Goal: Transaction & Acquisition: Book appointment/travel/reservation

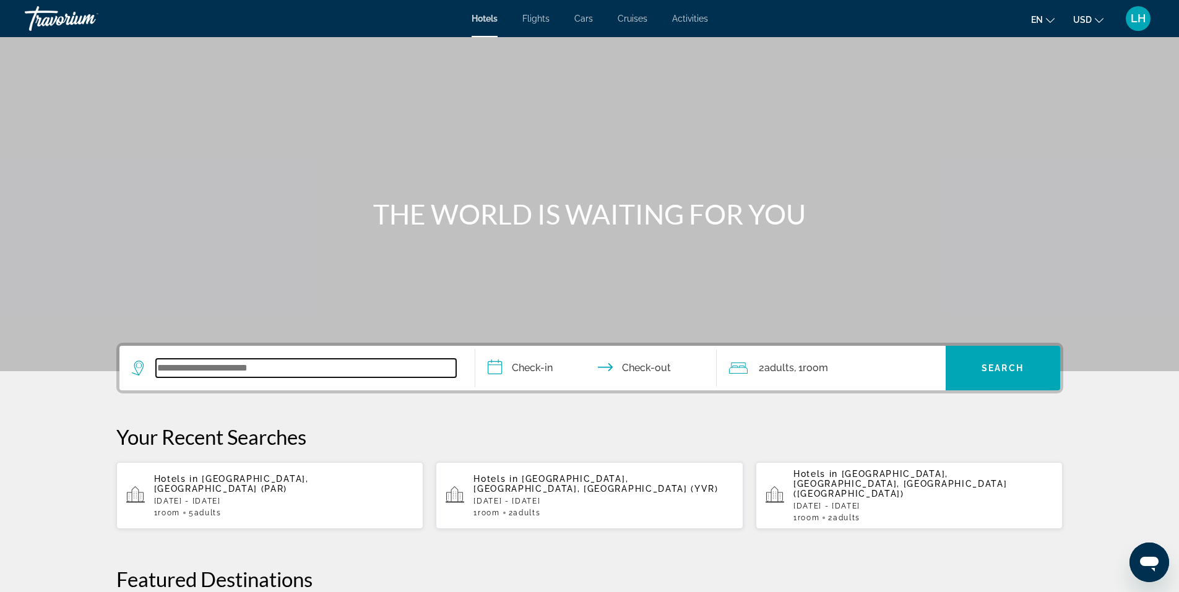
click at [324, 368] on input "Search widget" at bounding box center [306, 368] width 300 height 19
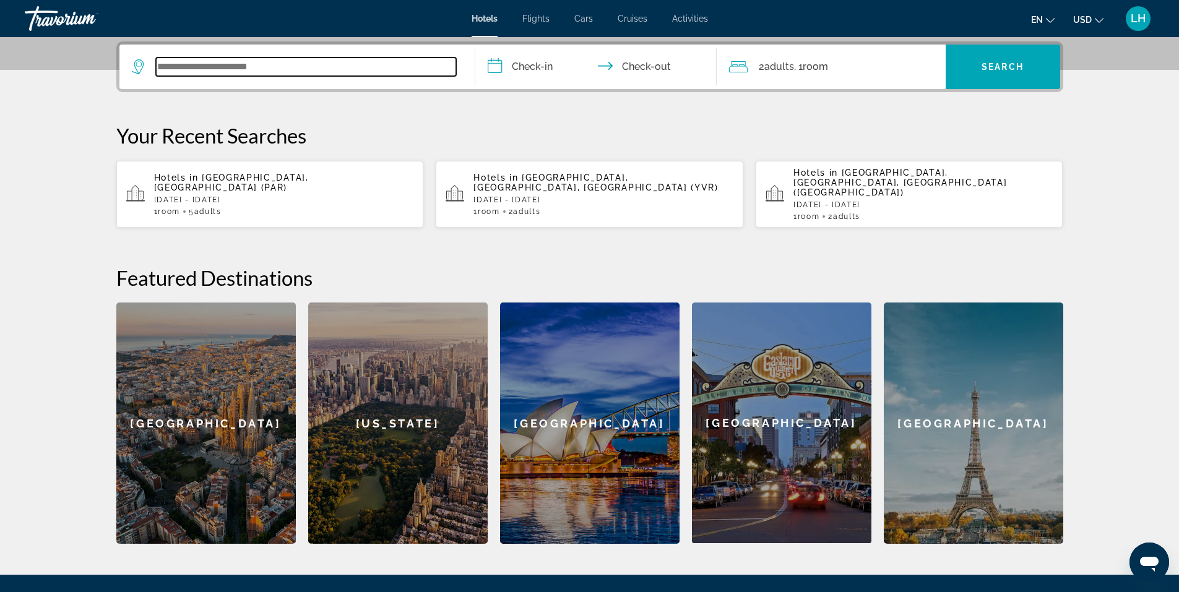
scroll to position [303, 0]
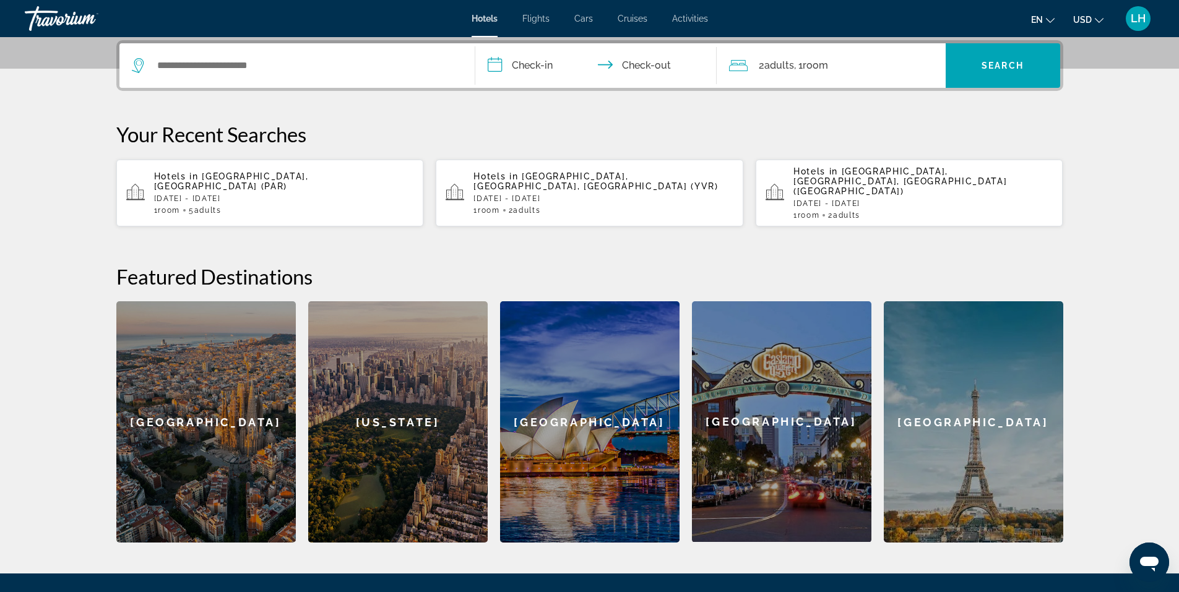
click at [317, 174] on p "Hotels in Paris, France (PAR)" at bounding box center [284, 181] width 260 height 20
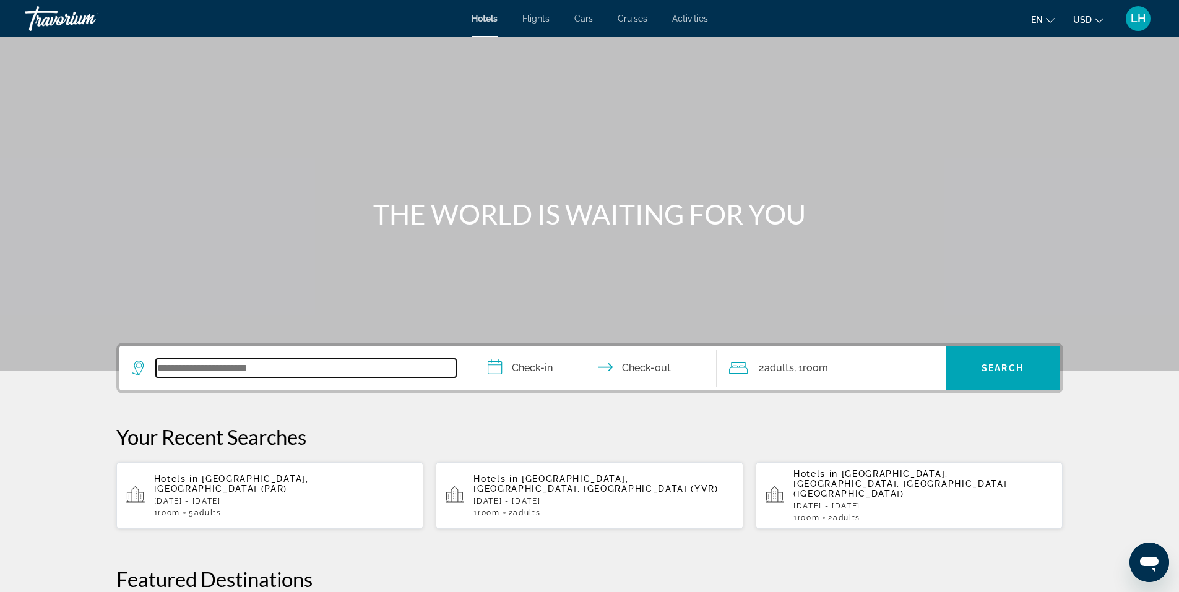
click at [300, 372] on input "Search widget" at bounding box center [306, 368] width 300 height 19
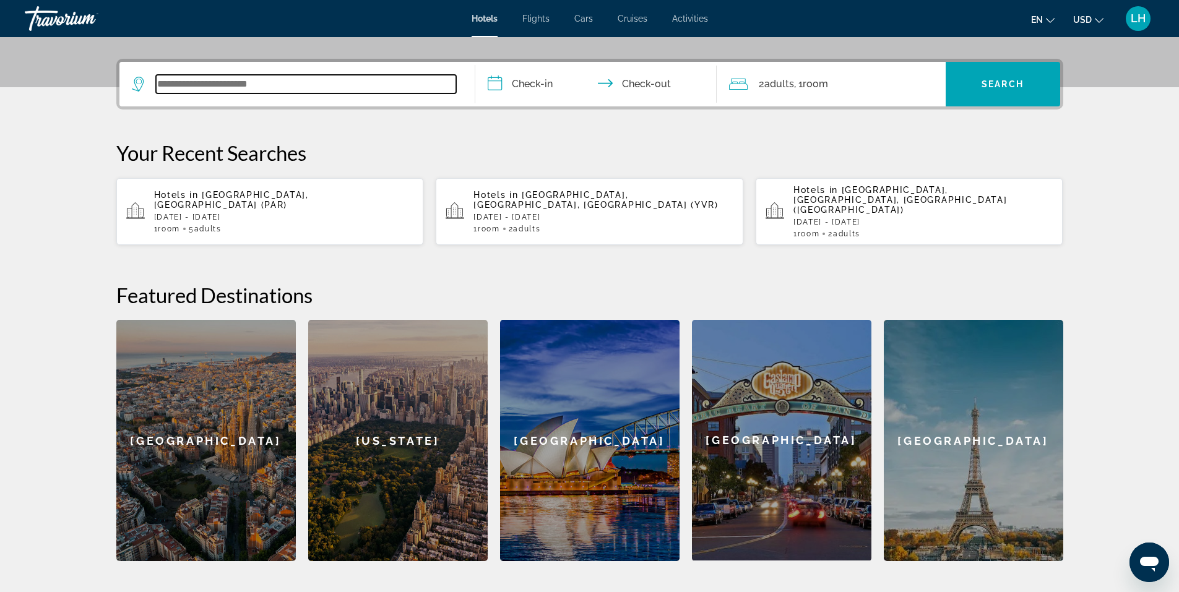
scroll to position [303, 0]
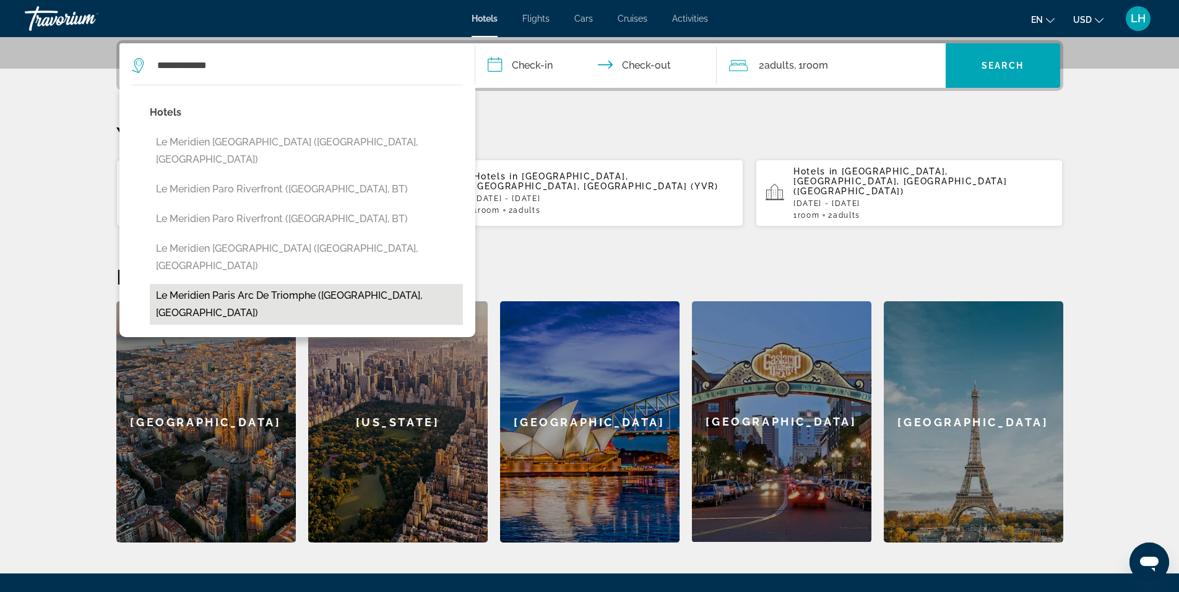
click at [339, 284] on button "Le Meridien Paris Arc De Triomphe ([GEOGRAPHIC_DATA], [GEOGRAPHIC_DATA])" at bounding box center [306, 304] width 313 height 41
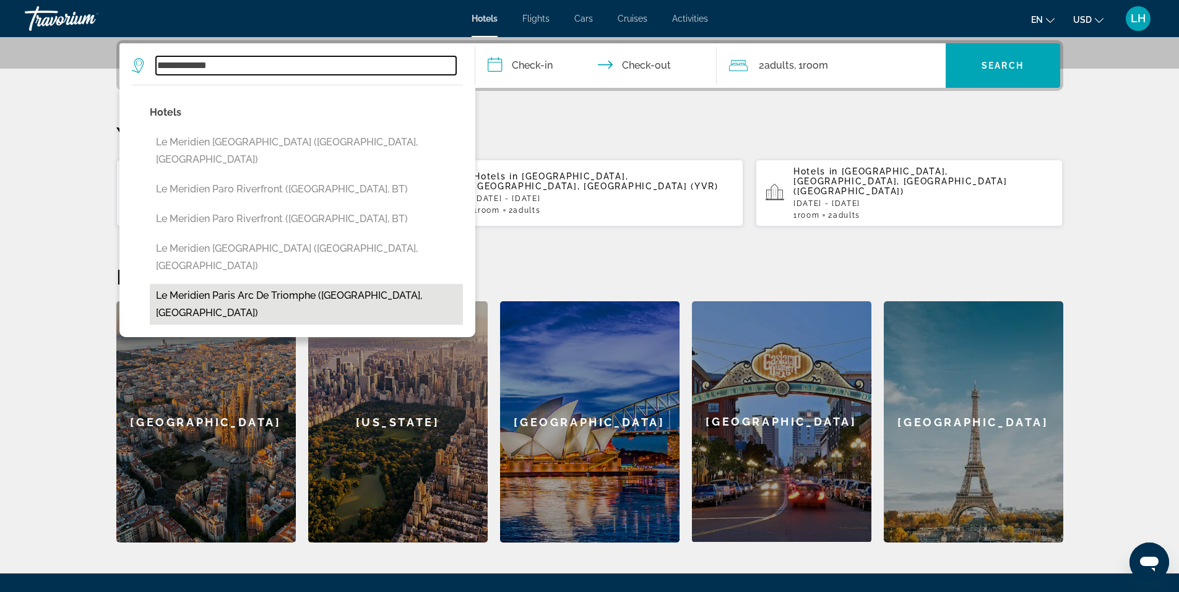
type input "**********"
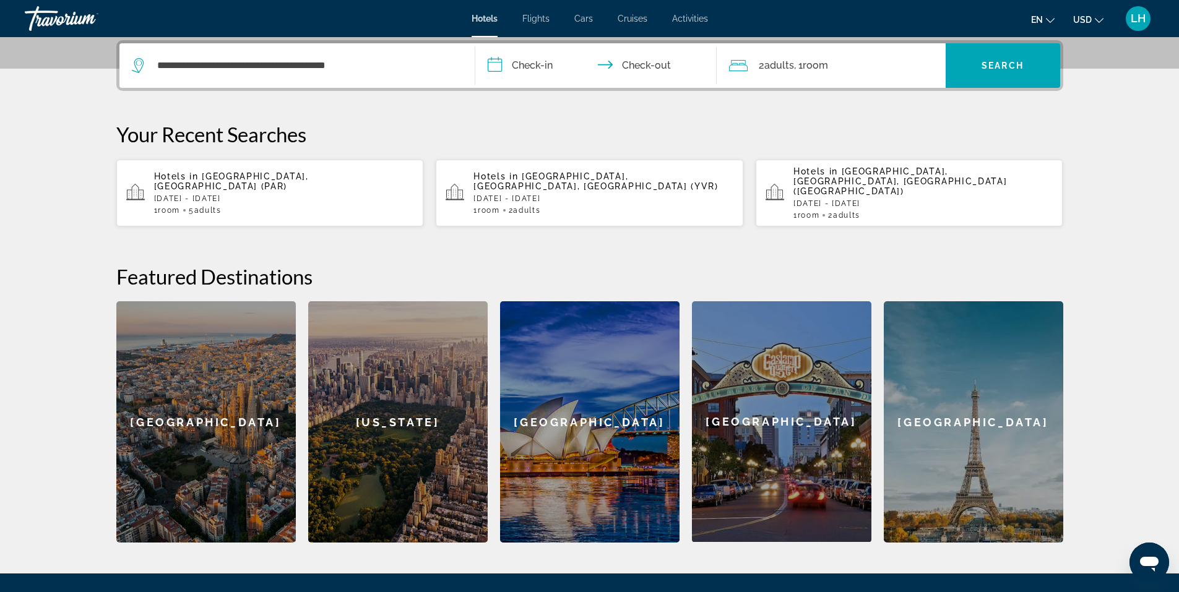
click at [532, 62] on input "**********" at bounding box center [598, 67] width 246 height 48
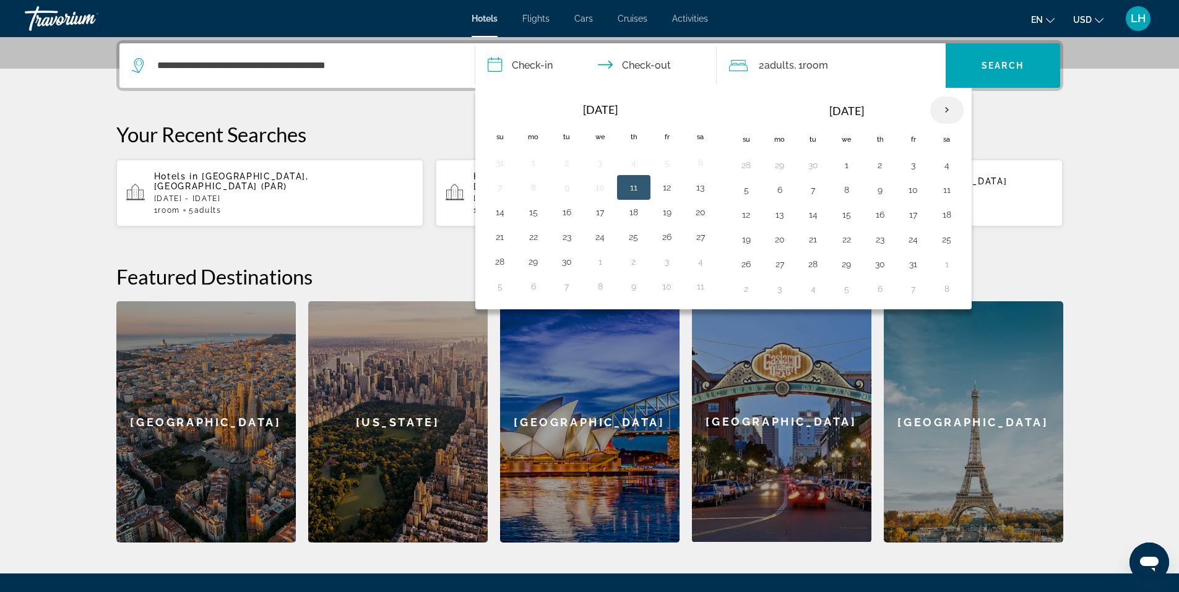
click at [950, 106] on th "Next month" at bounding box center [946, 110] width 33 height 27
click at [912, 265] on button "28" at bounding box center [913, 264] width 20 height 17
click at [749, 290] on button "30" at bounding box center [746, 288] width 20 height 17
type input "**********"
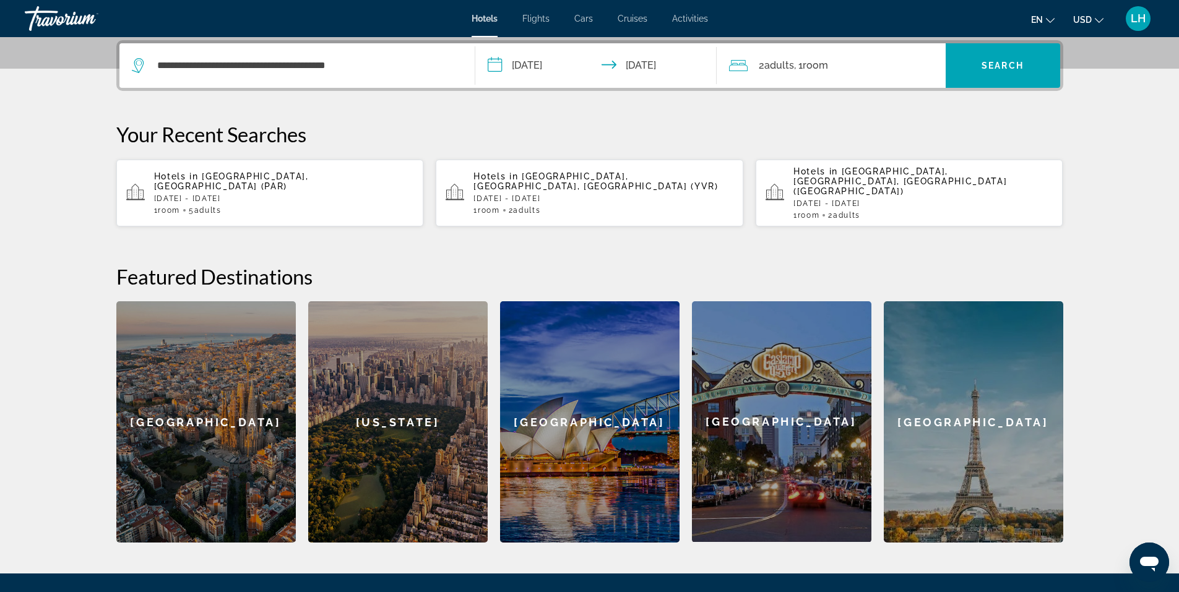
click at [908, 63] on div "2 Adult Adults , 1 Room rooms" at bounding box center [837, 65] width 217 height 17
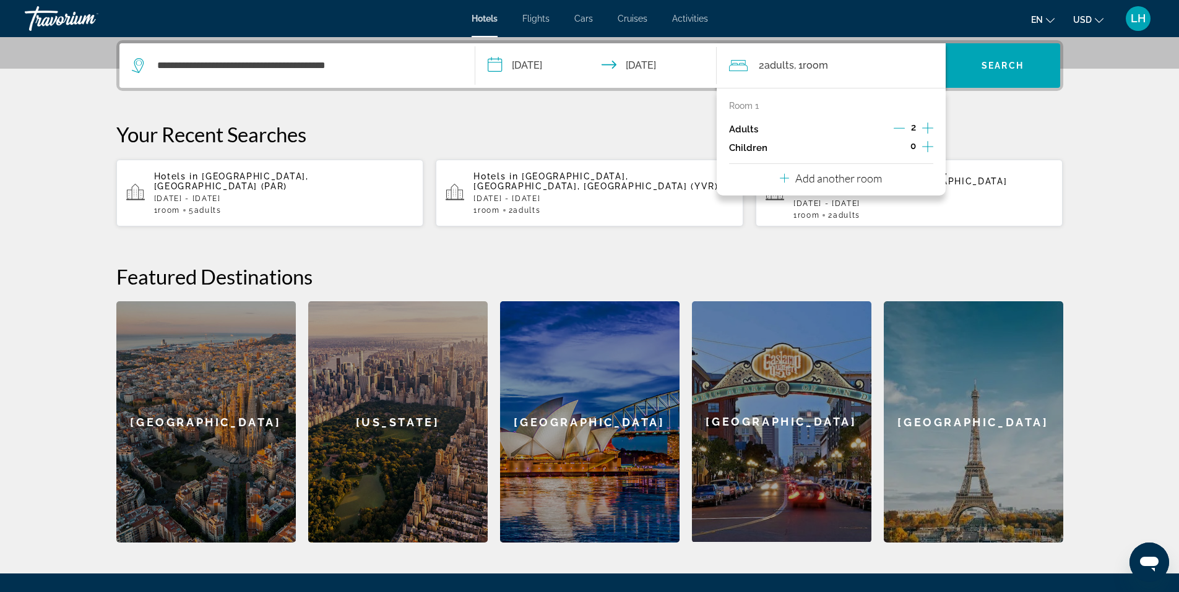
click at [928, 131] on icon "Increment adults" at bounding box center [927, 128] width 11 height 15
click at [1011, 67] on span "Search" at bounding box center [1002, 66] width 42 height 10
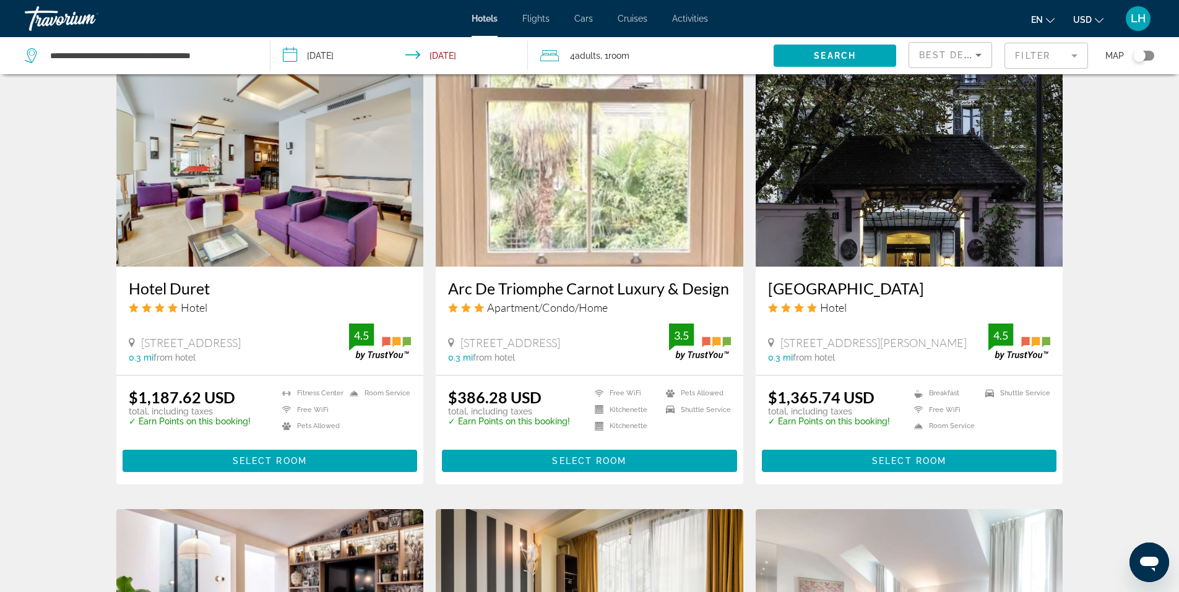
scroll to position [928, 0]
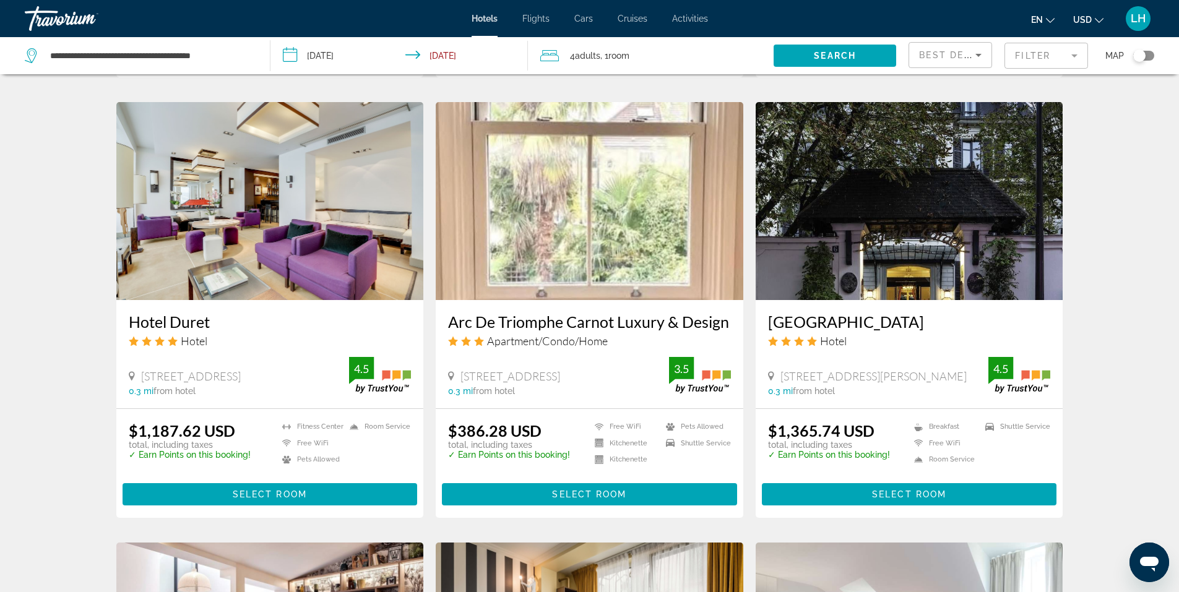
click at [582, 217] on img "Main content" at bounding box center [589, 201] width 307 height 198
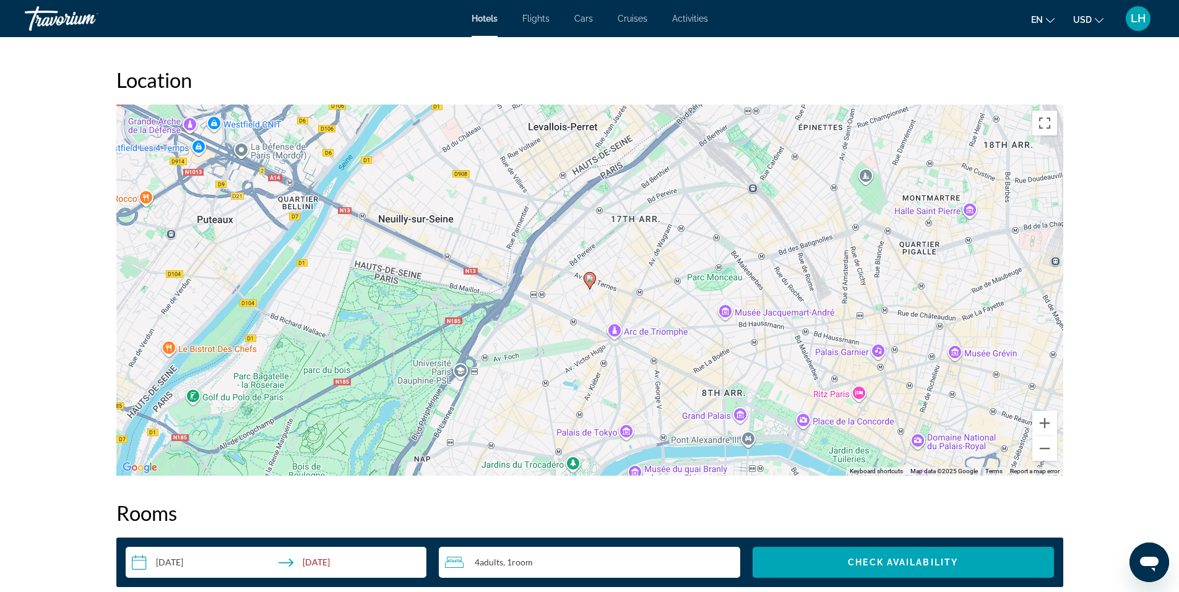
scroll to position [1096, 0]
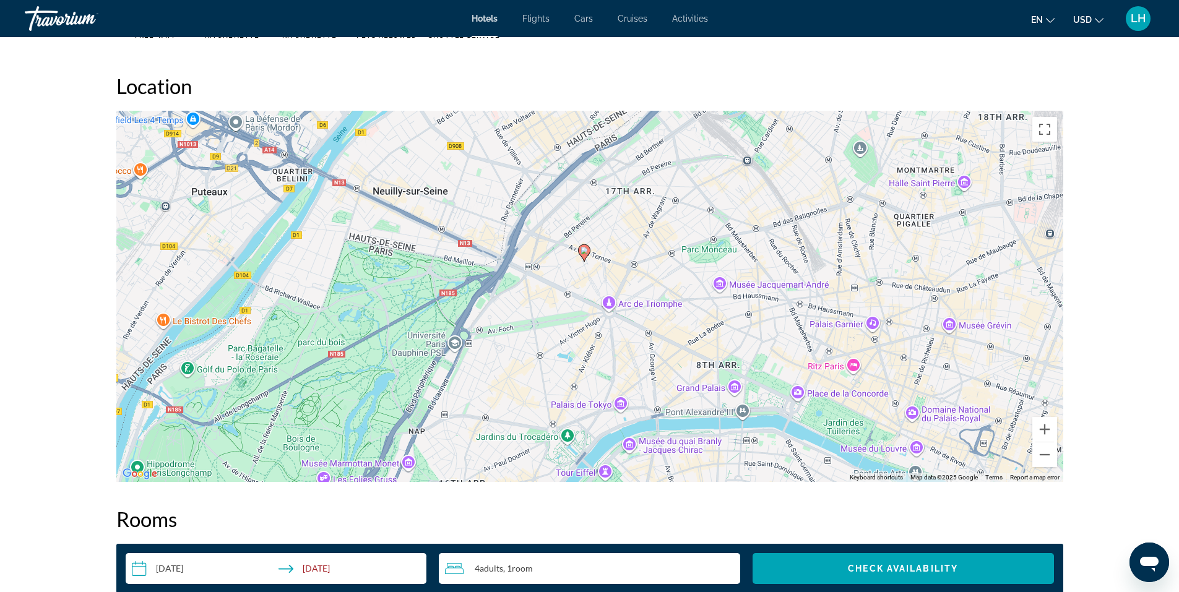
drag, startPoint x: 707, startPoint y: 313, endPoint x: 702, endPoint y: 276, distance: 37.5
click at [702, 276] on div "To activate drag with keyboard, press Alt + Enter. Once in keyboard drag state,…" at bounding box center [589, 296] width 947 height 371
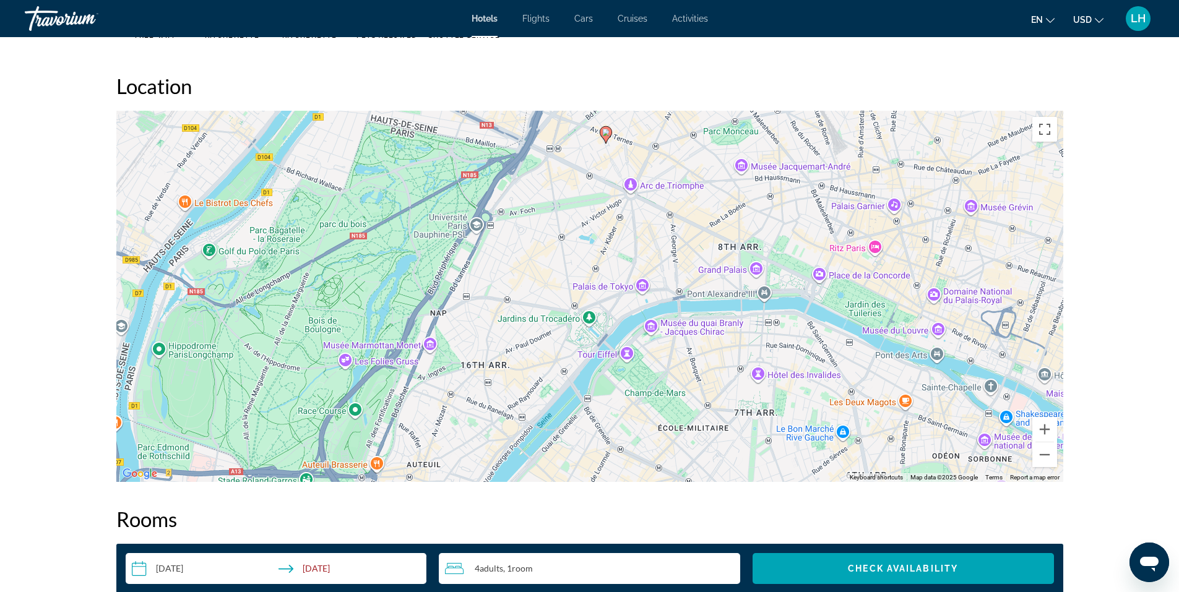
drag, startPoint x: 541, startPoint y: 402, endPoint x: 564, endPoint y: 281, distance: 122.8
click at [564, 281] on div "To activate drag with keyboard, press Alt + Enter. Once in keyboard drag state,…" at bounding box center [589, 296] width 947 height 371
drag, startPoint x: 1141, startPoint y: 305, endPoint x: 1135, endPoint y: 410, distance: 105.4
click at [1135, 410] on div "prev next [GEOGRAPHIC_DATA], , [GEOGRAPHIC_DATA] Arc De Triomphe Carnot Luxury …" at bounding box center [589, 323] width 1179 height 2765
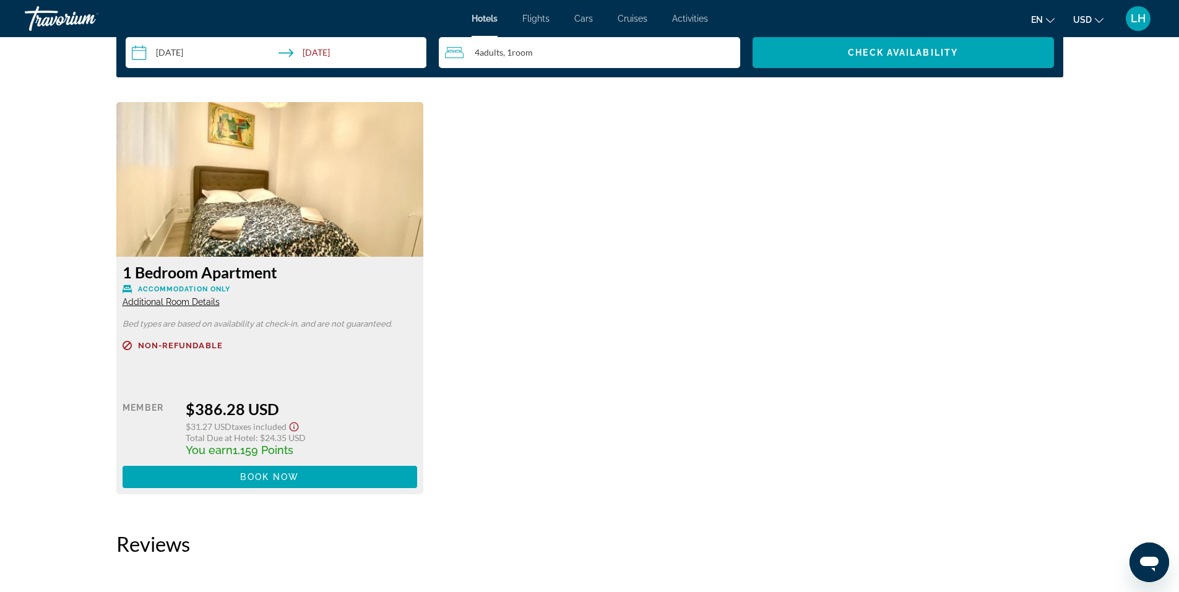
scroll to position [1591, 0]
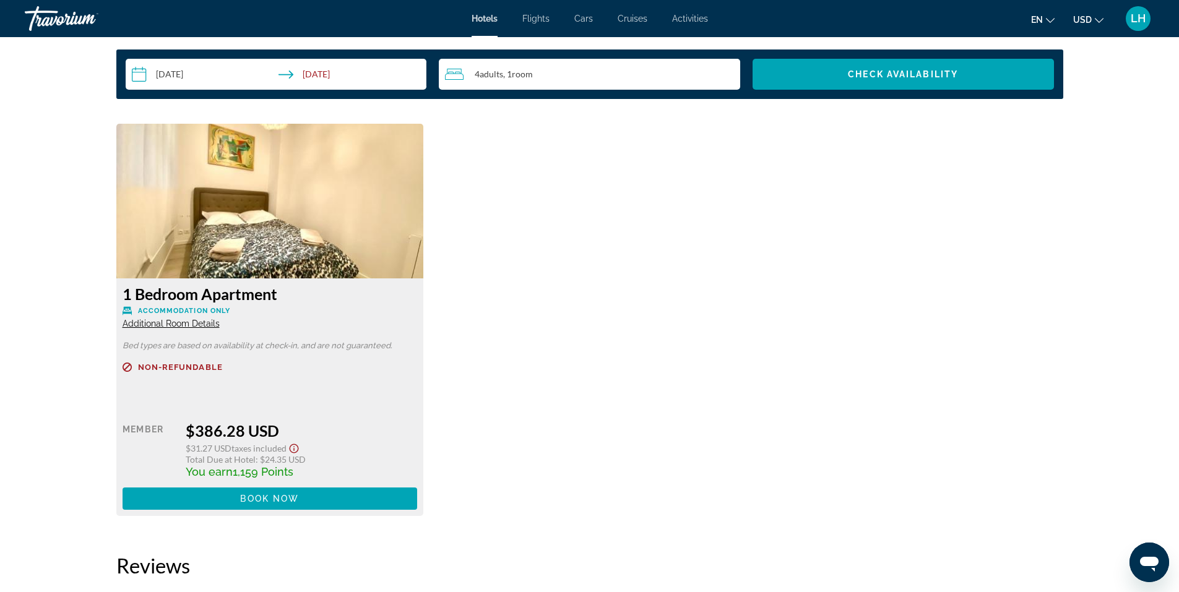
click at [173, 322] on span "Additional Room Details" at bounding box center [171, 324] width 97 height 10
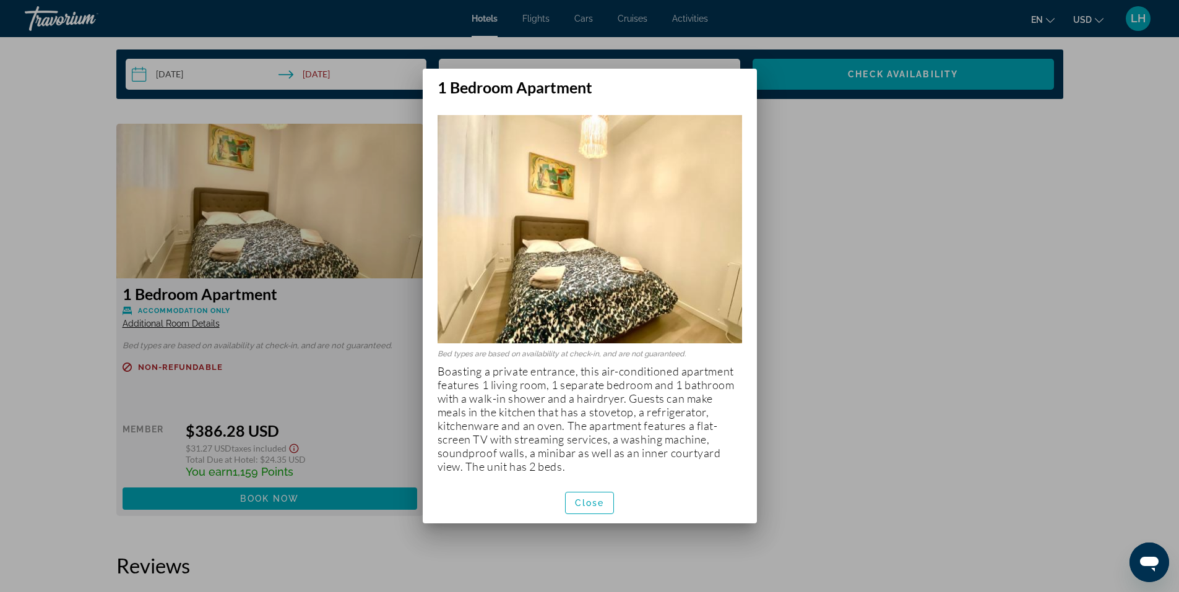
click at [173, 322] on div at bounding box center [589, 296] width 1179 height 592
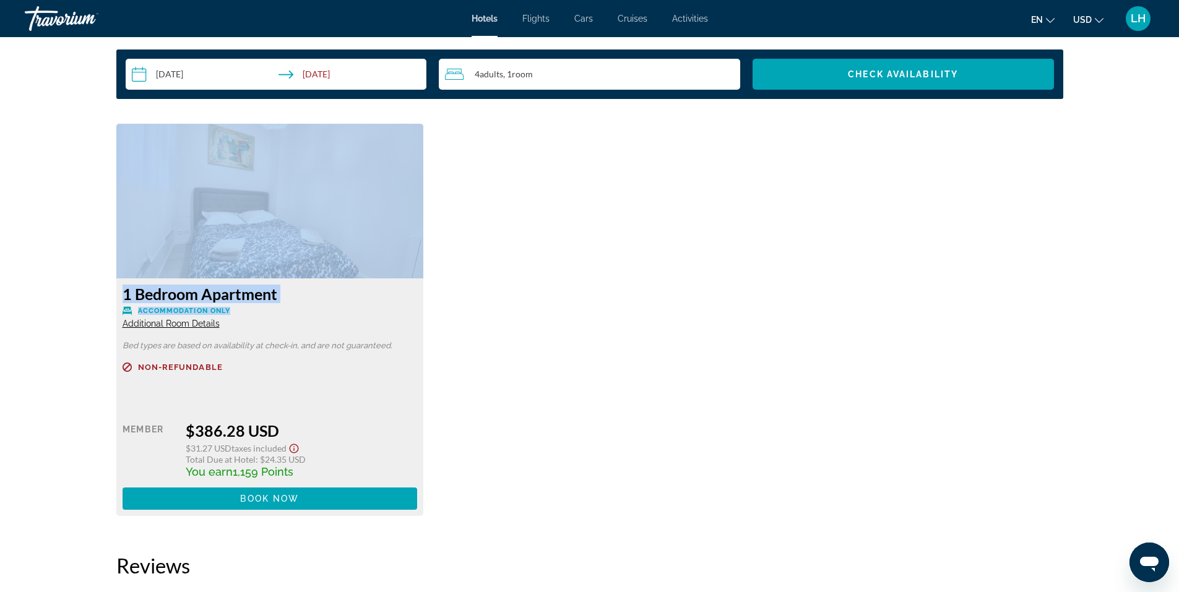
drag, startPoint x: 835, startPoint y: 311, endPoint x: 865, endPoint y: 251, distance: 67.0
click at [865, 251] on div "1 Bedroom Apartment Accommodation Only Additional Room Details Bed types are ba…" at bounding box center [589, 326] width 959 height 405
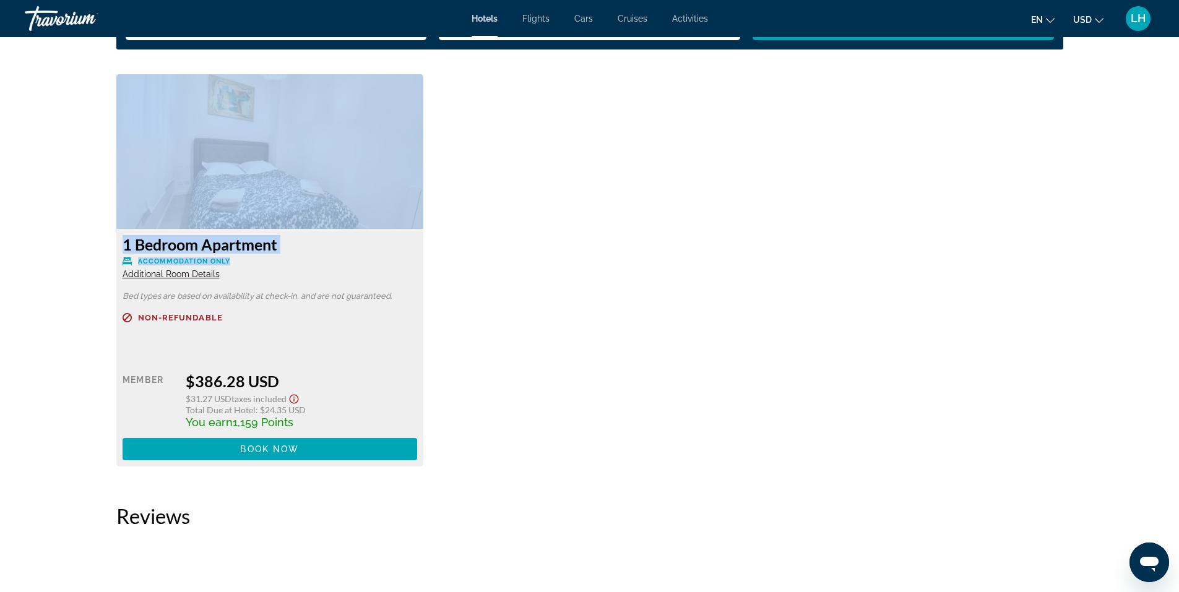
scroll to position [1714, 0]
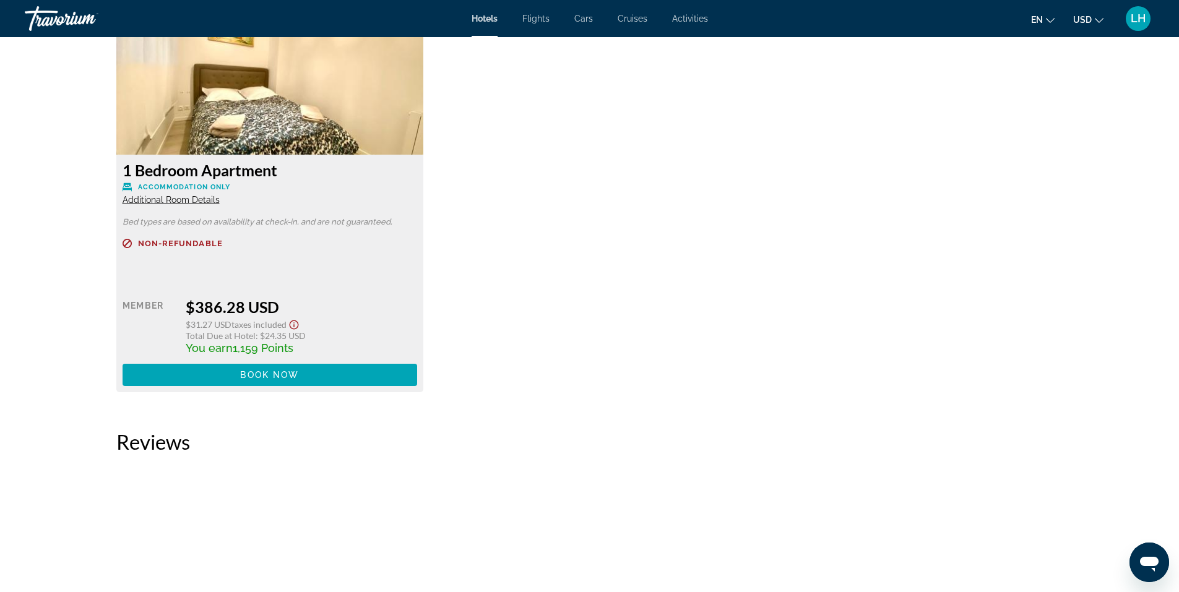
click at [165, 201] on span "Additional Room Details" at bounding box center [171, 200] width 97 height 10
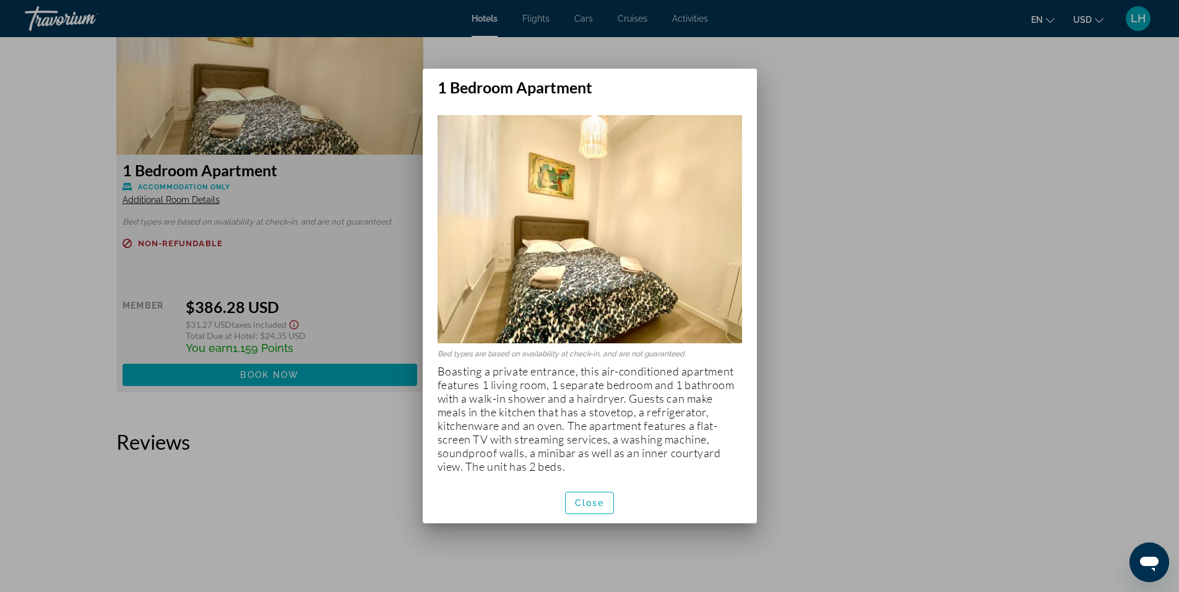
scroll to position [0, 0]
click at [588, 503] on span "Close" at bounding box center [590, 503] width 30 height 10
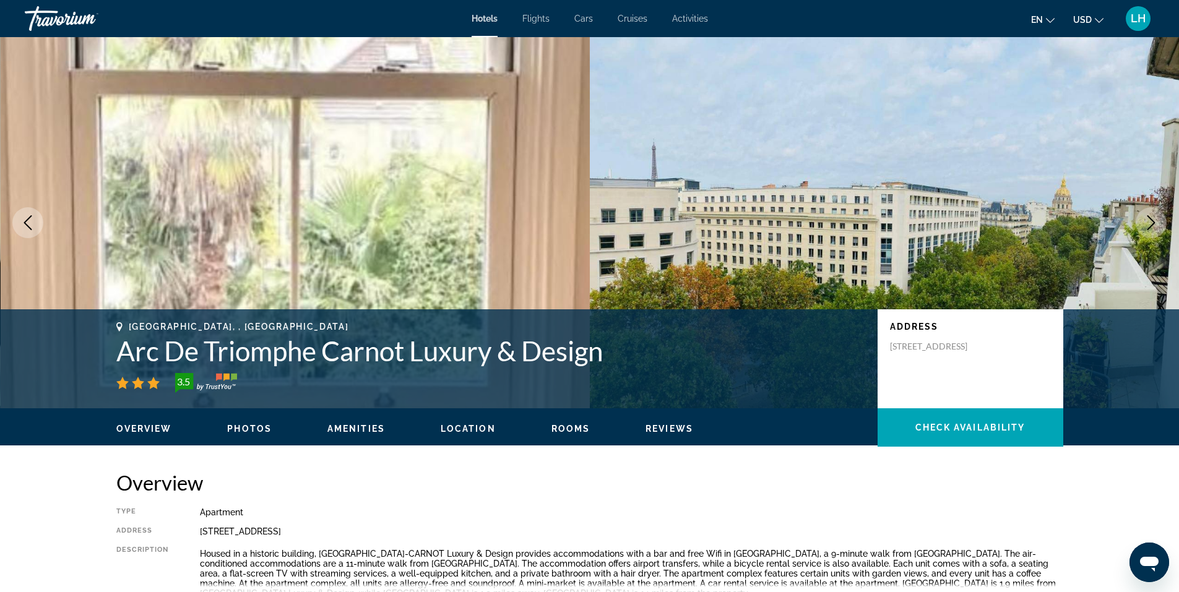
scroll to position [1714, 0]
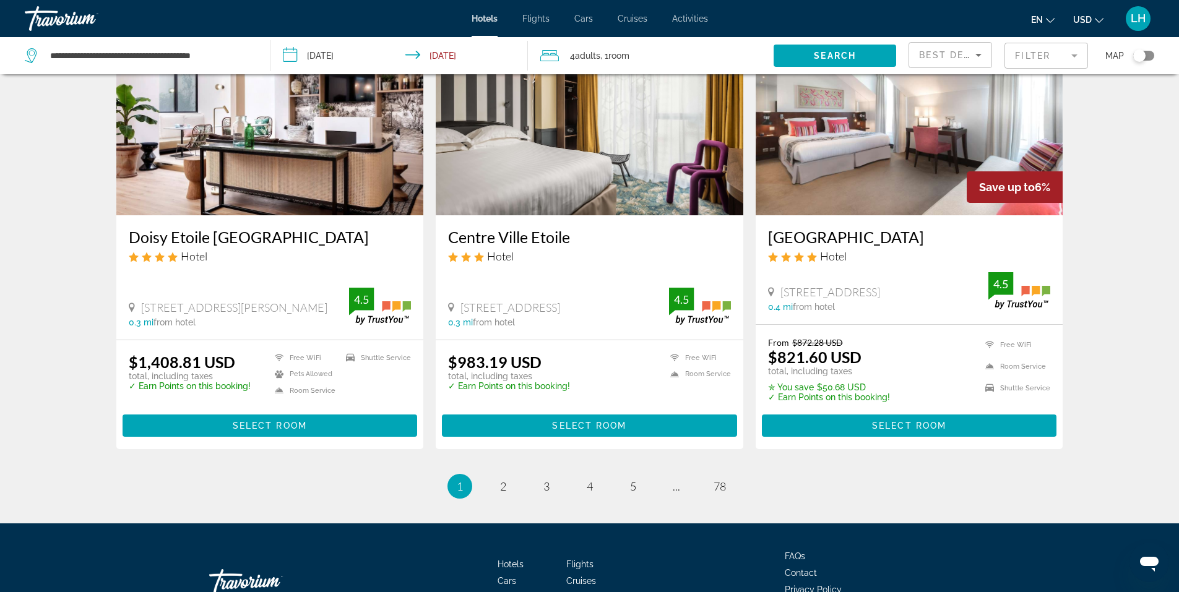
scroll to position [1536, 0]
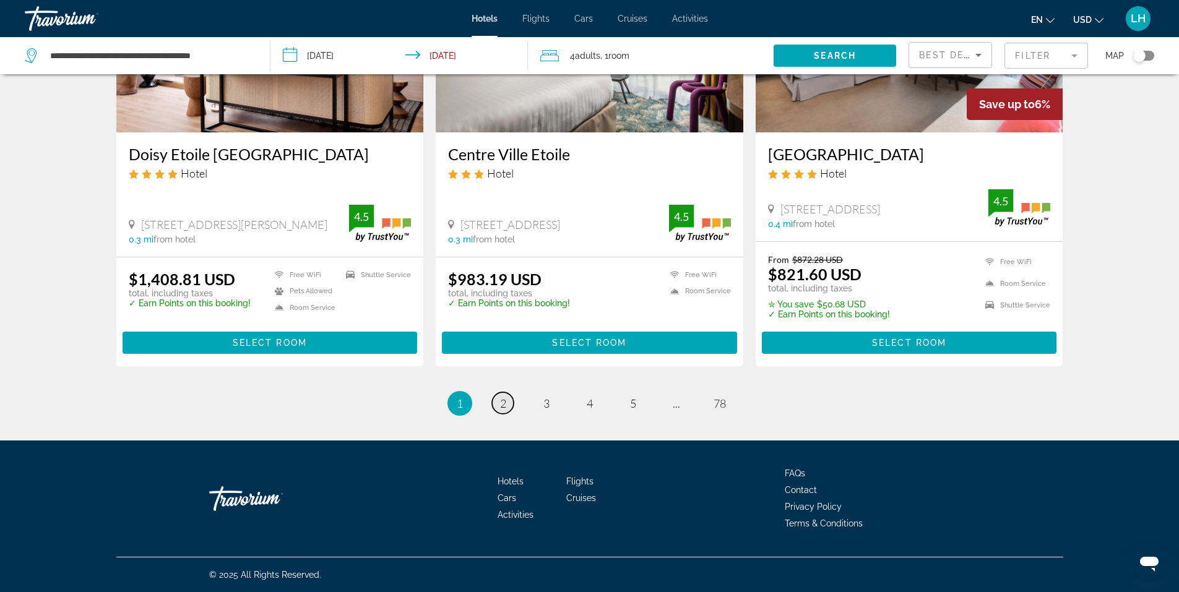
click at [504, 406] on span "2" at bounding box center [503, 404] width 6 height 14
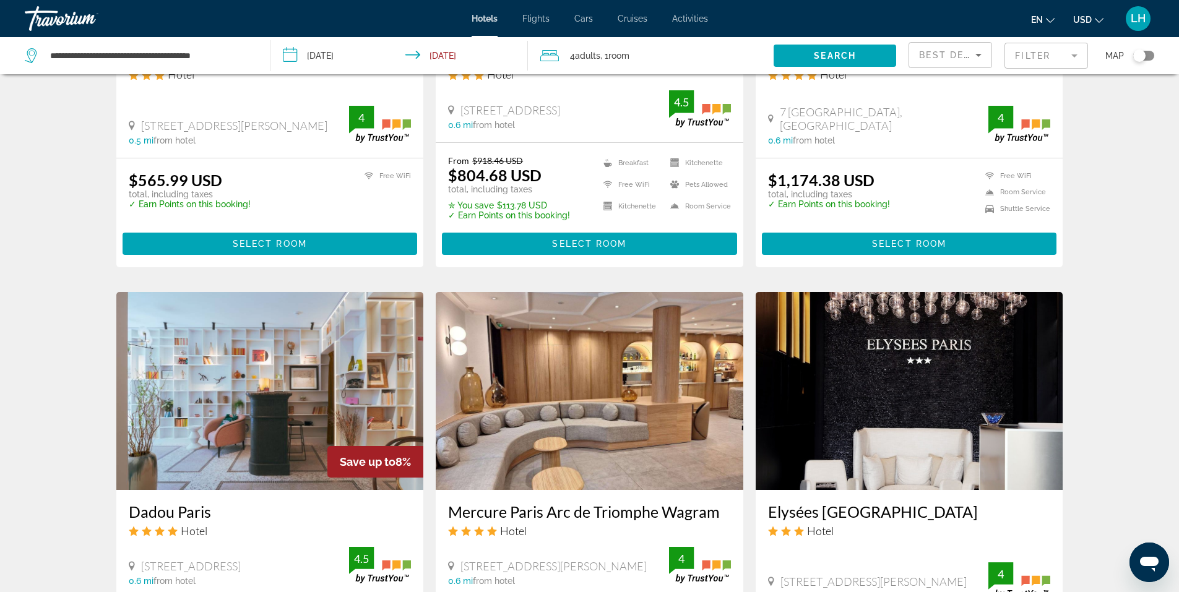
scroll to position [990, 0]
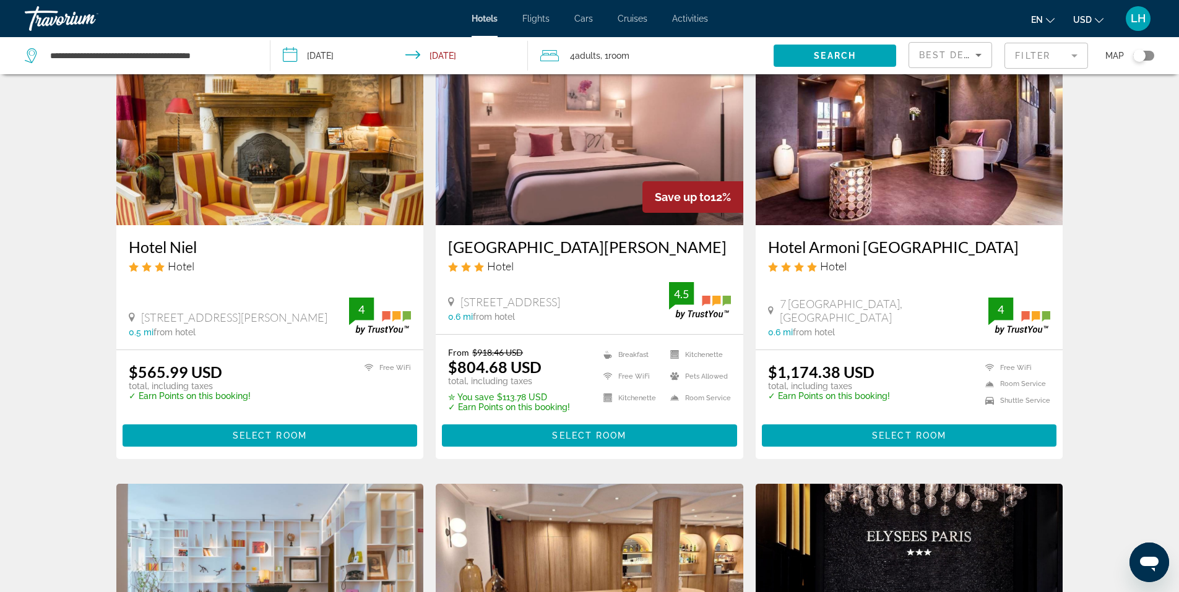
click at [166, 245] on h3 "Hotel Niel" at bounding box center [270, 247] width 283 height 19
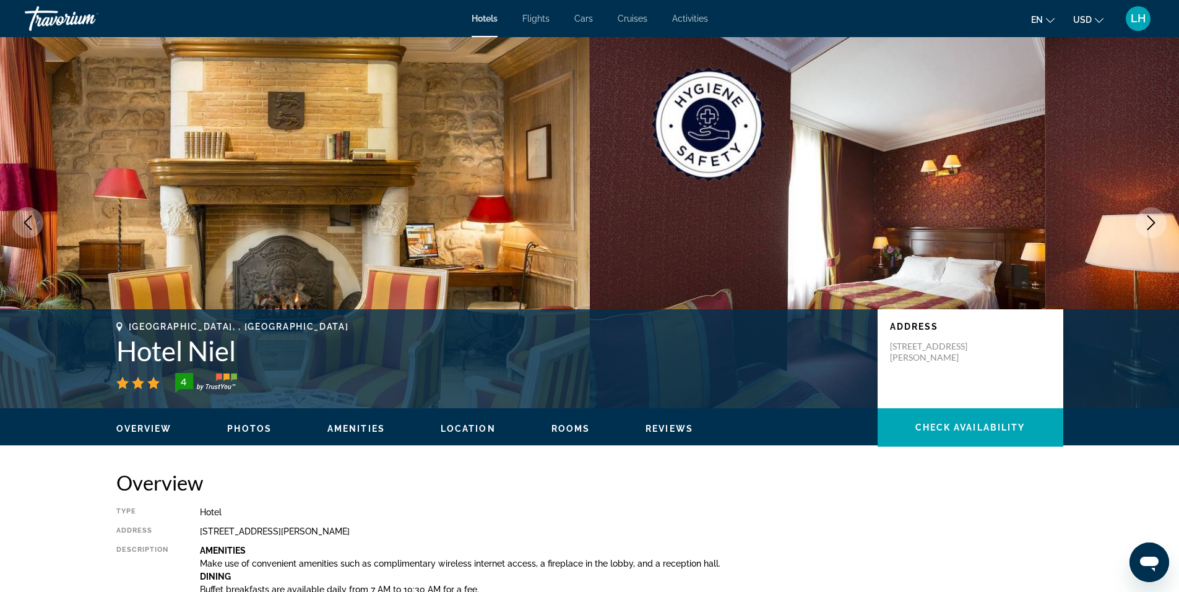
click at [1146, 225] on icon "Next image" at bounding box center [1150, 222] width 15 height 15
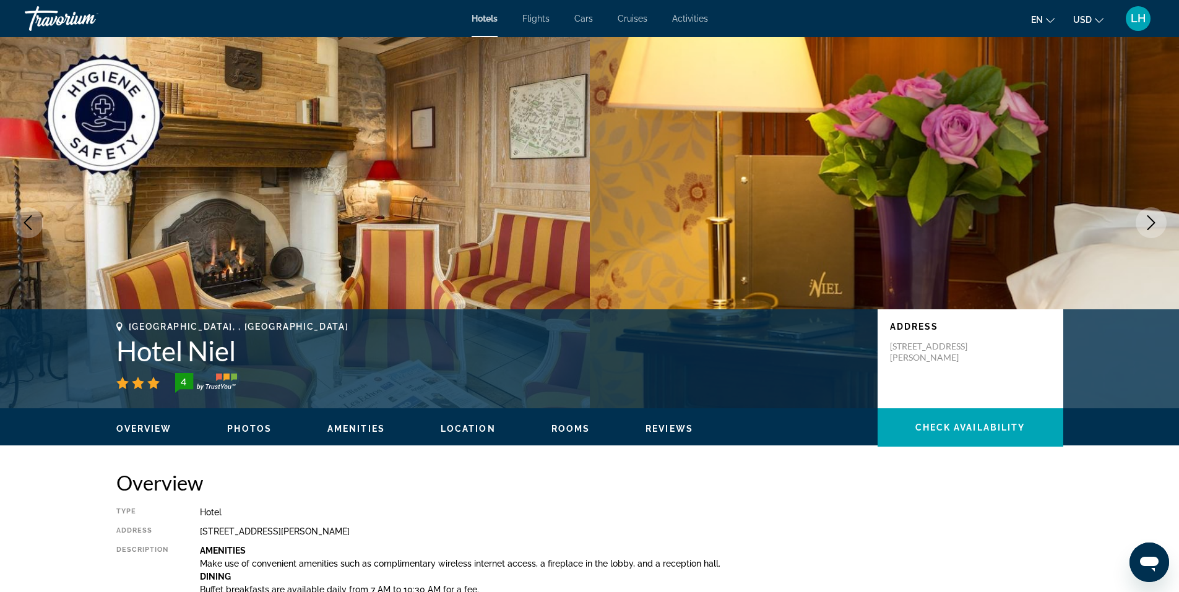
click at [242, 426] on span "Photos" at bounding box center [249, 429] width 45 height 10
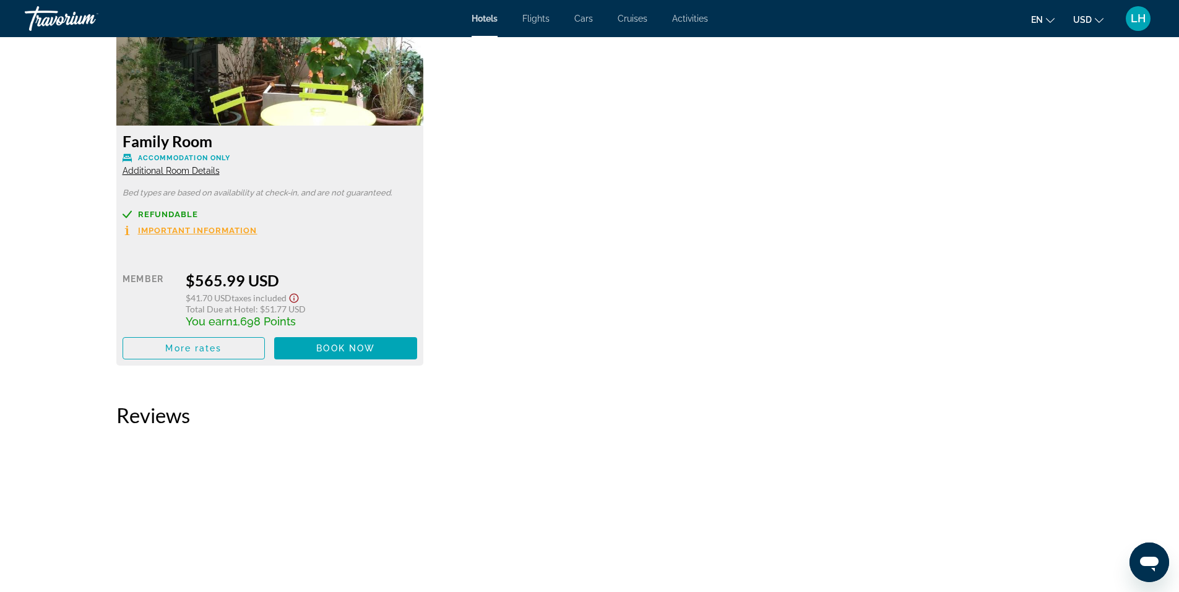
scroll to position [1842, 0]
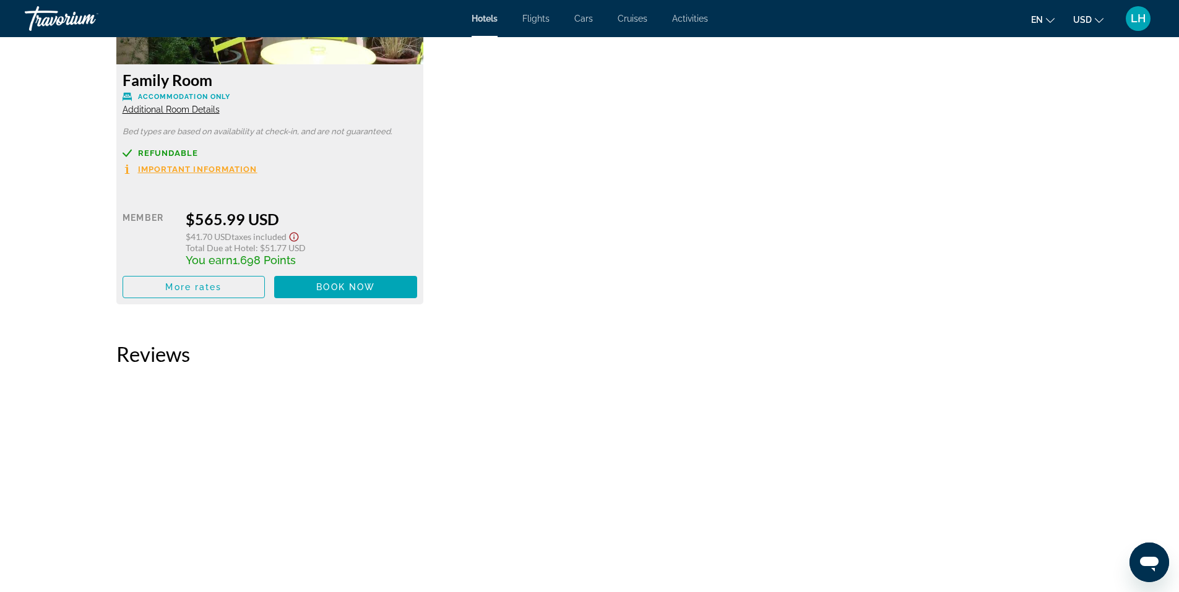
click at [174, 108] on span "Additional Room Details" at bounding box center [171, 110] width 97 height 10
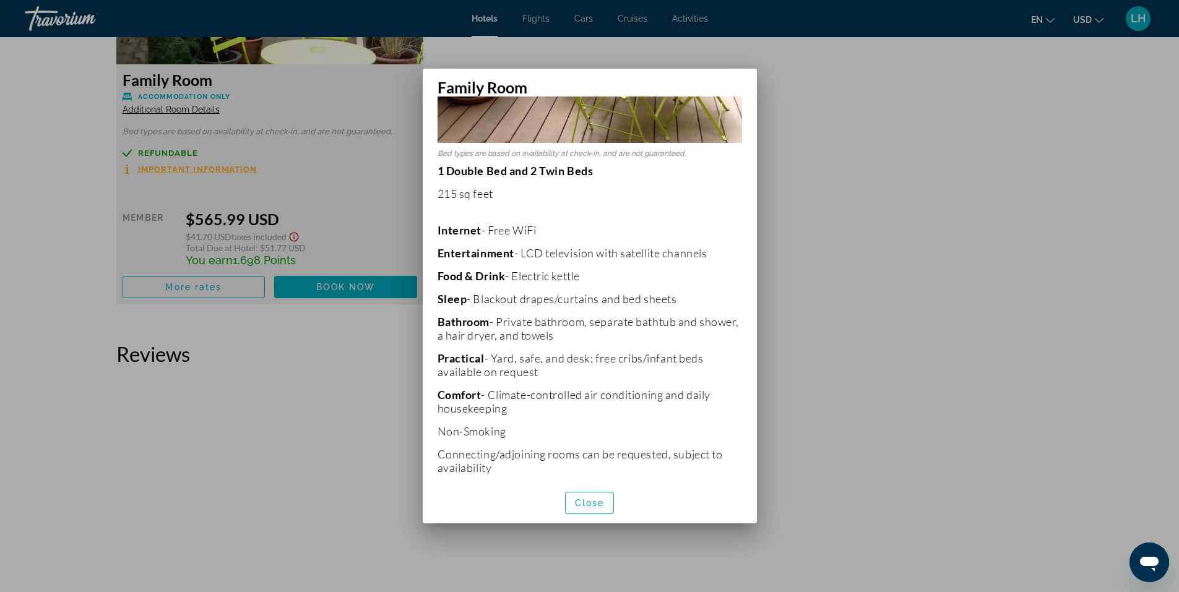
scroll to position [380, 0]
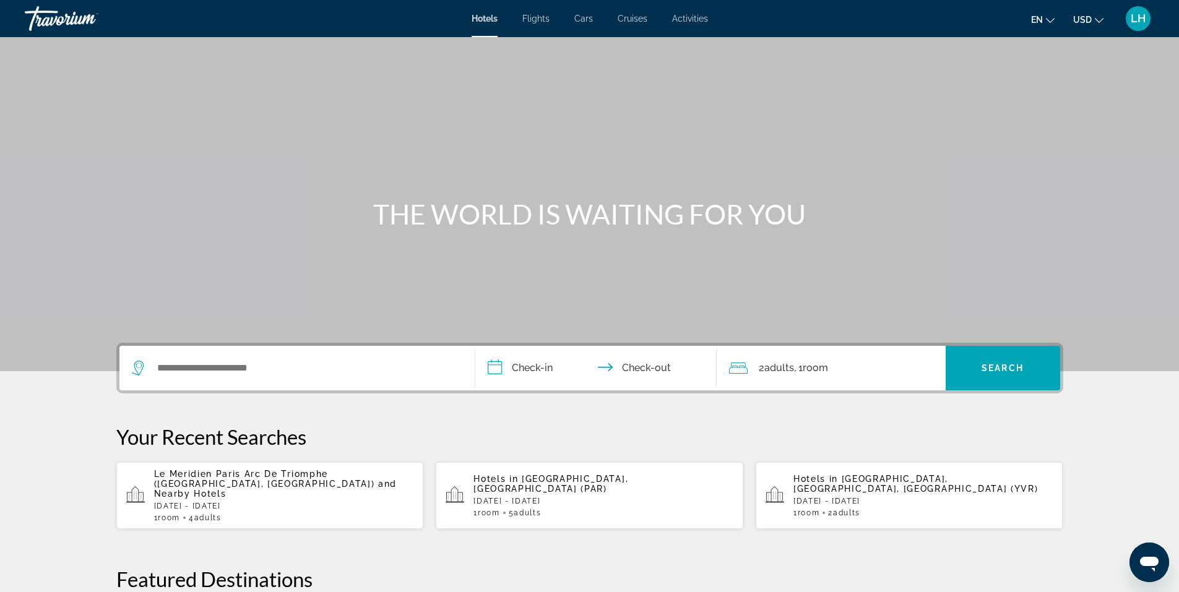
click at [275, 485] on p "Le Meridien Paris Arc De Triomphe ([GEOGRAPHIC_DATA], [GEOGRAPHIC_DATA]) and Ne…" at bounding box center [284, 484] width 260 height 30
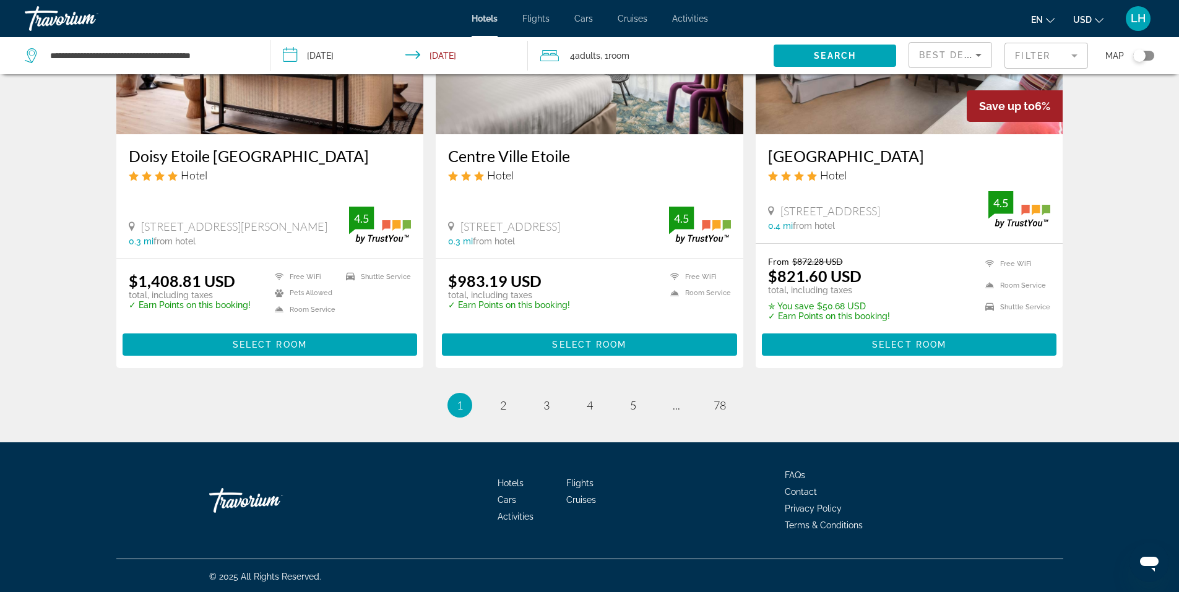
scroll to position [1536, 0]
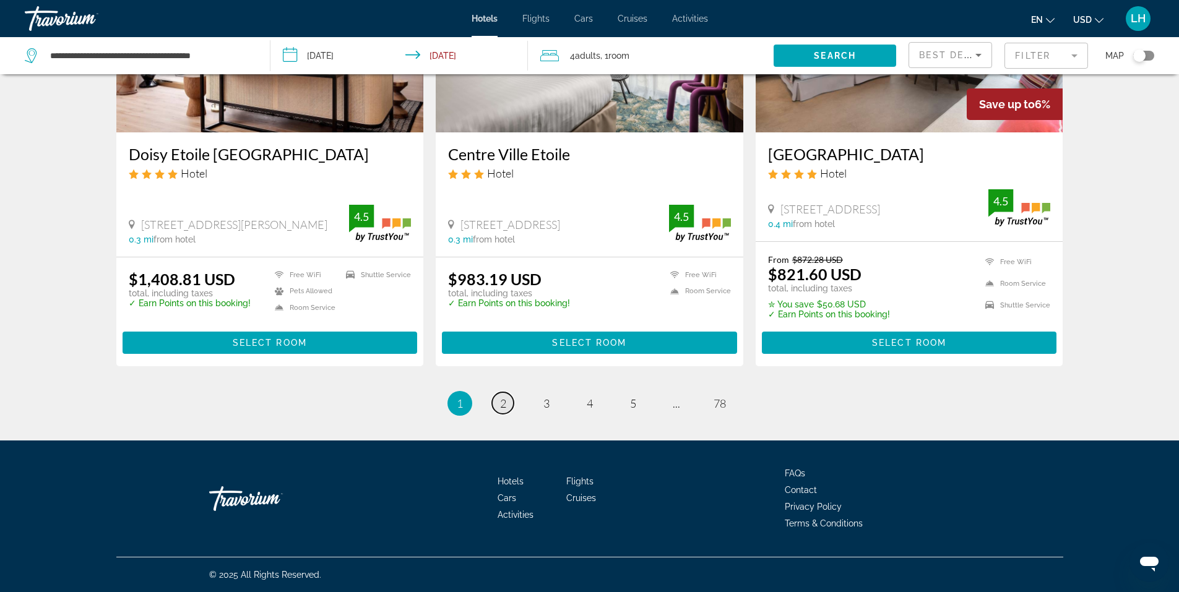
click at [501, 407] on span "2" at bounding box center [503, 404] width 6 height 14
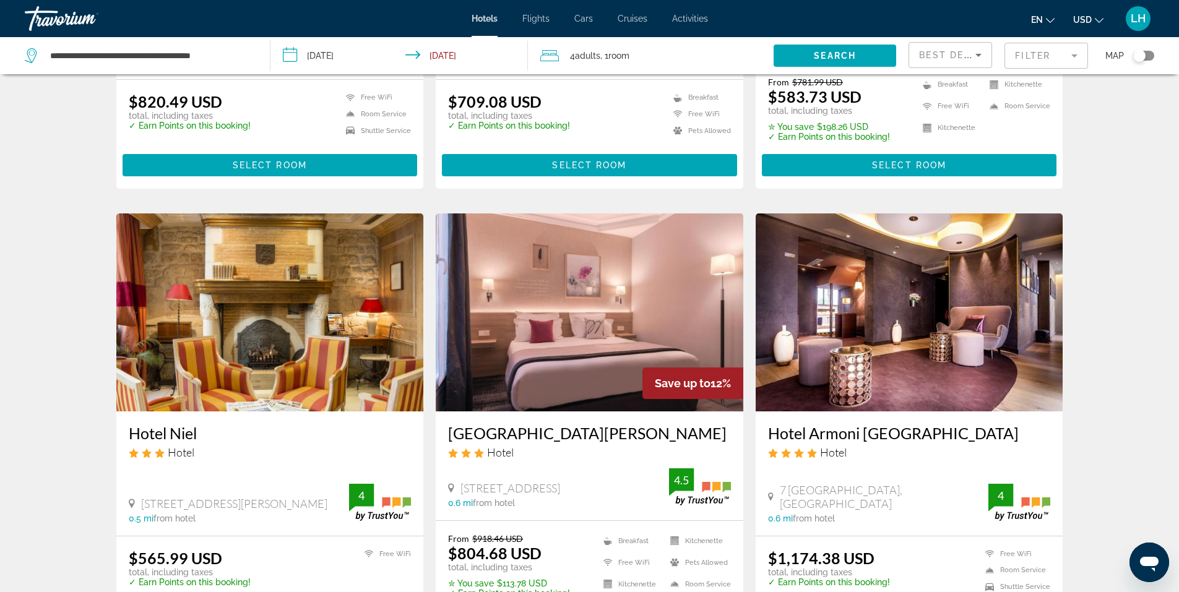
scroll to position [928, 0]
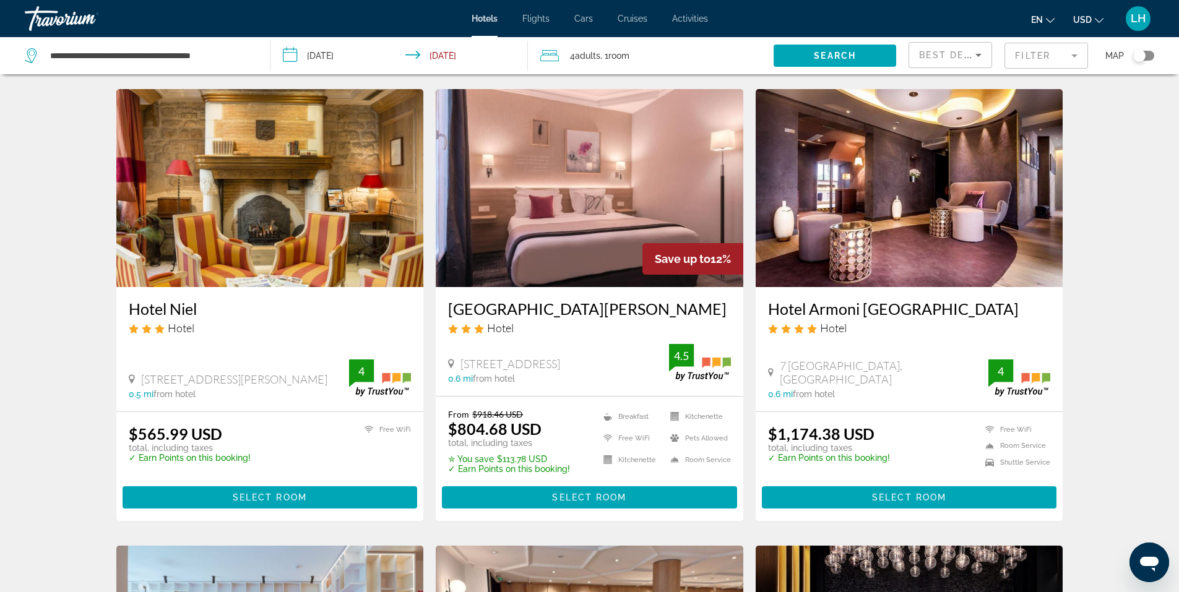
click at [304, 226] on img "Main content" at bounding box center [269, 188] width 307 height 198
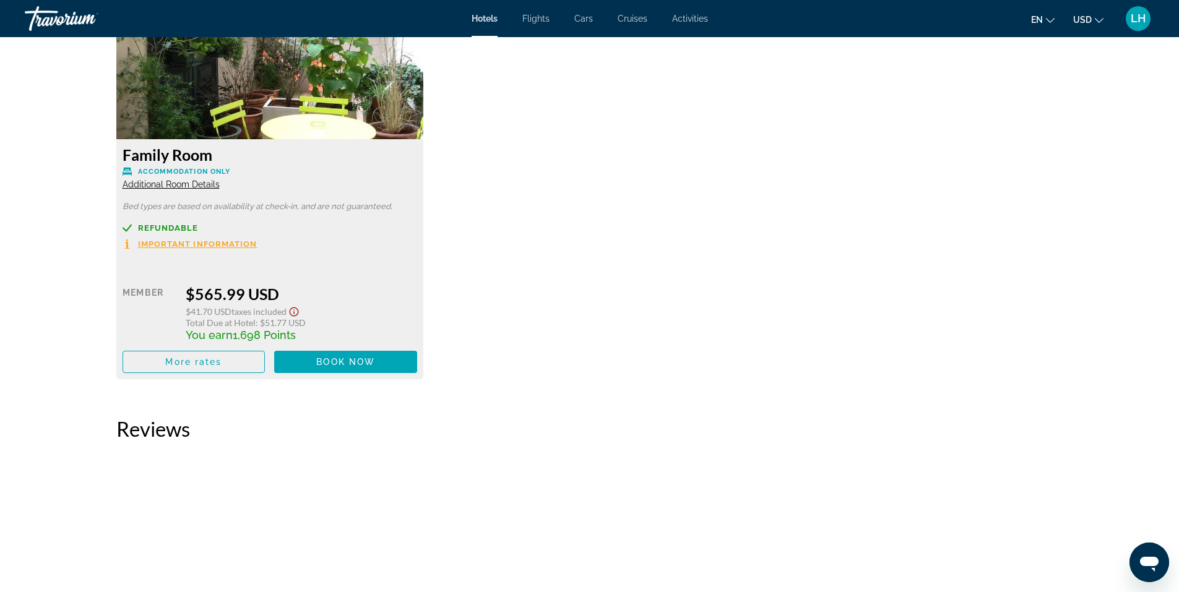
scroll to position [1794, 0]
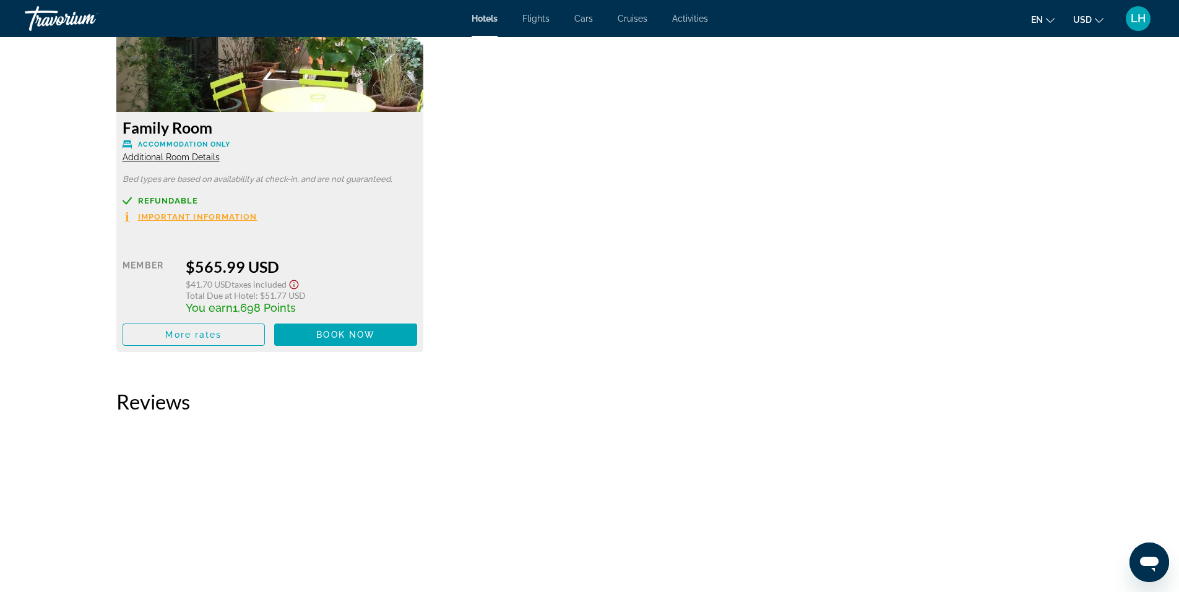
click at [204, 157] on span "Additional Room Details" at bounding box center [171, 157] width 97 height 10
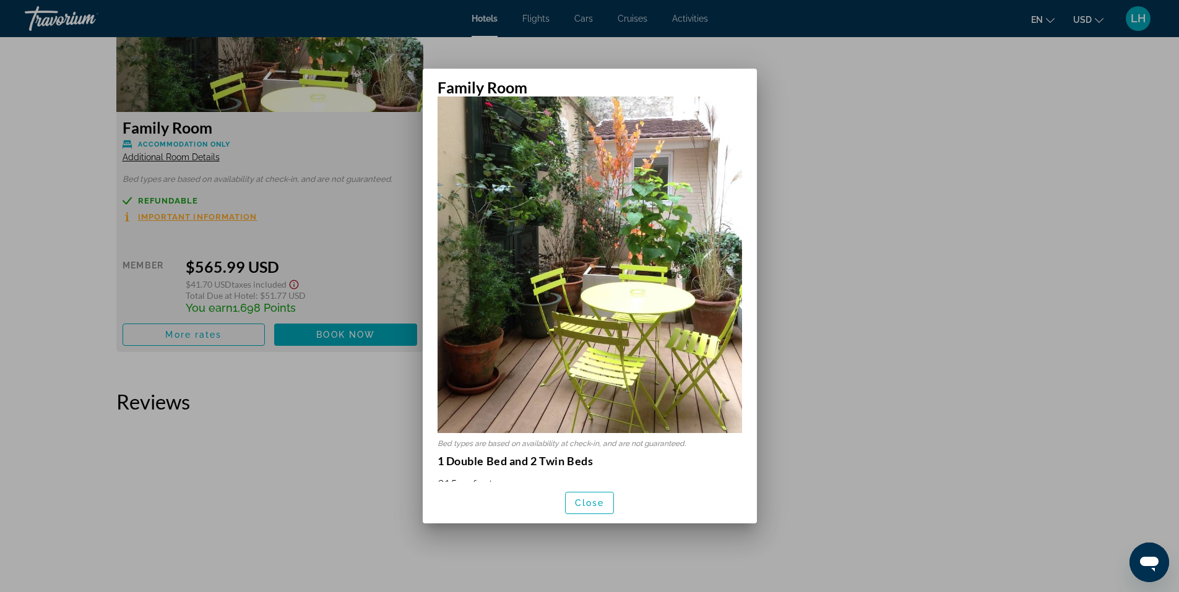
scroll to position [186, 0]
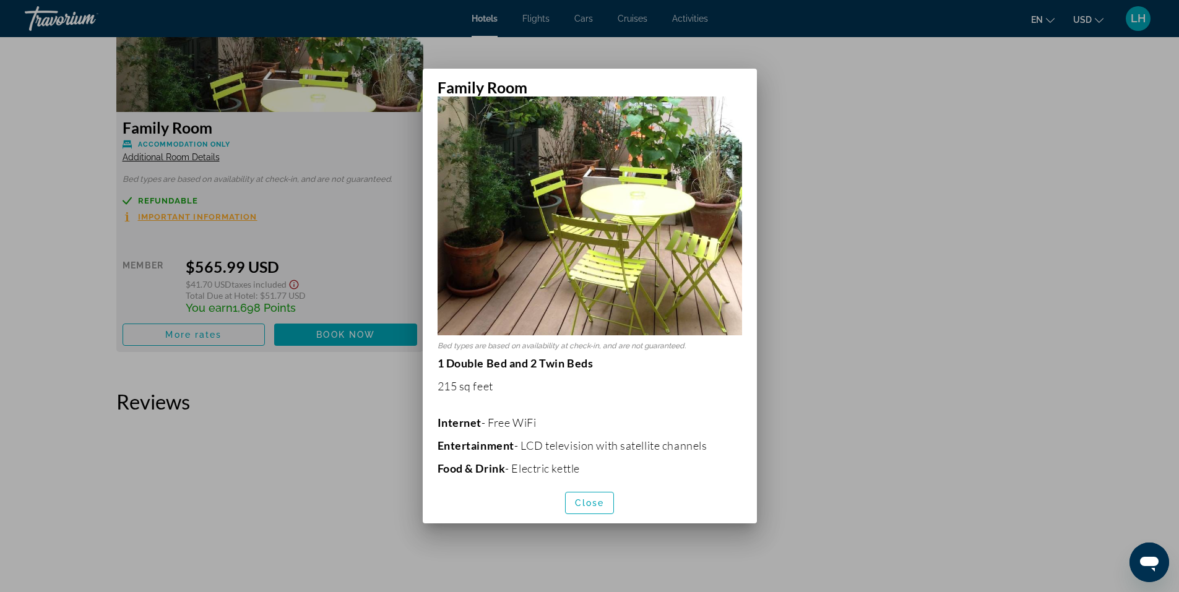
click at [59, 86] on div at bounding box center [589, 296] width 1179 height 592
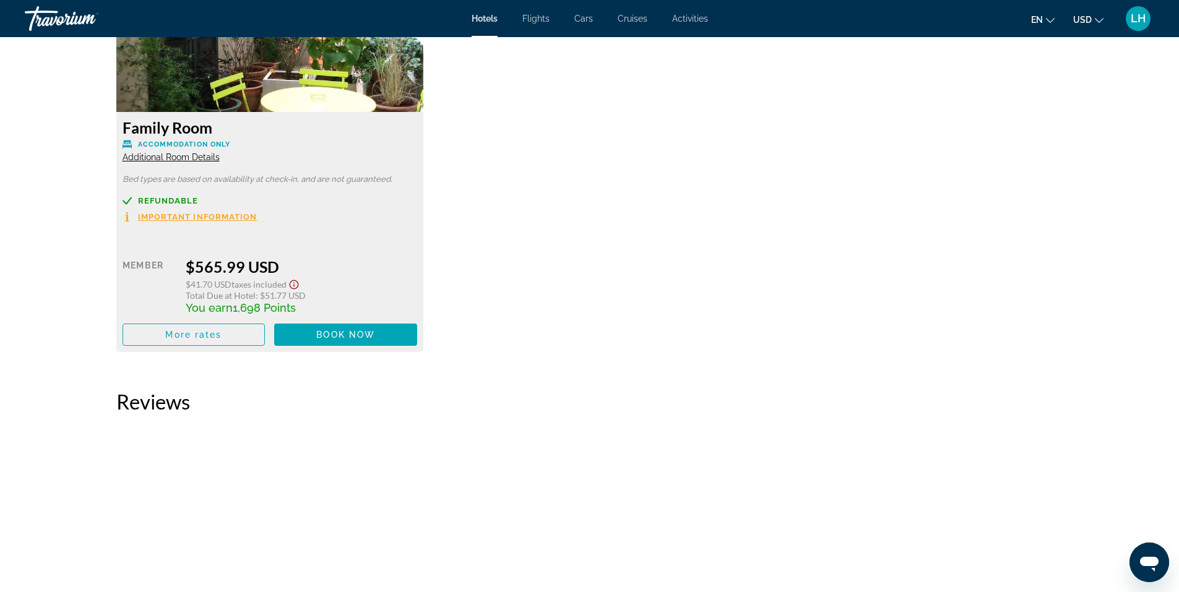
scroll to position [1794, 0]
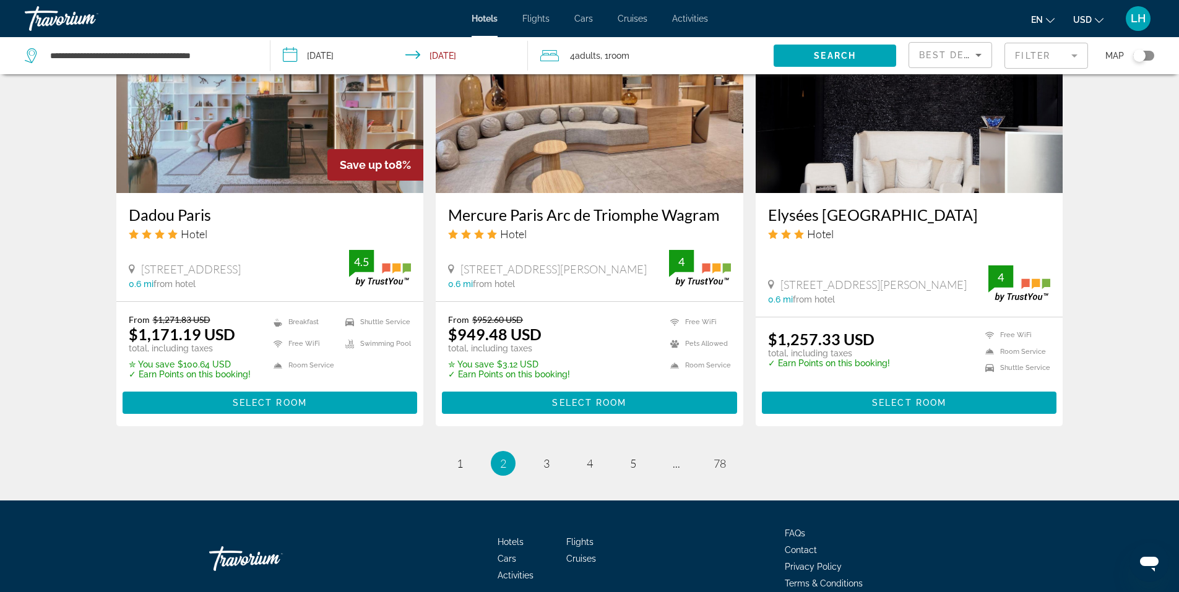
scroll to position [1485, 0]
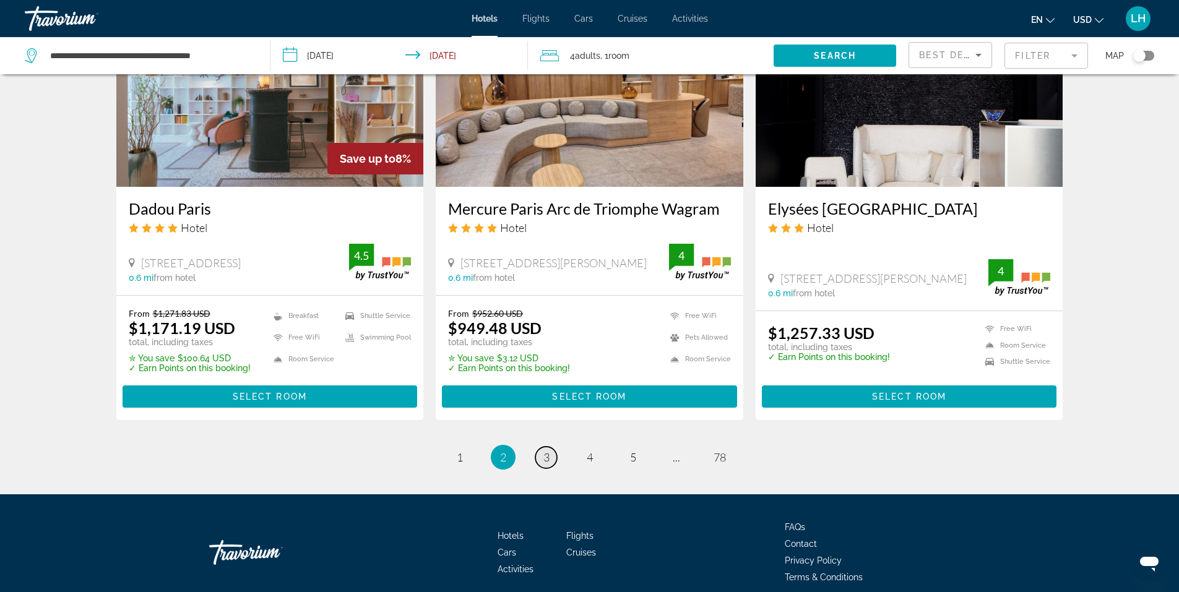
click at [552, 461] on link "page 3" at bounding box center [546, 458] width 22 height 22
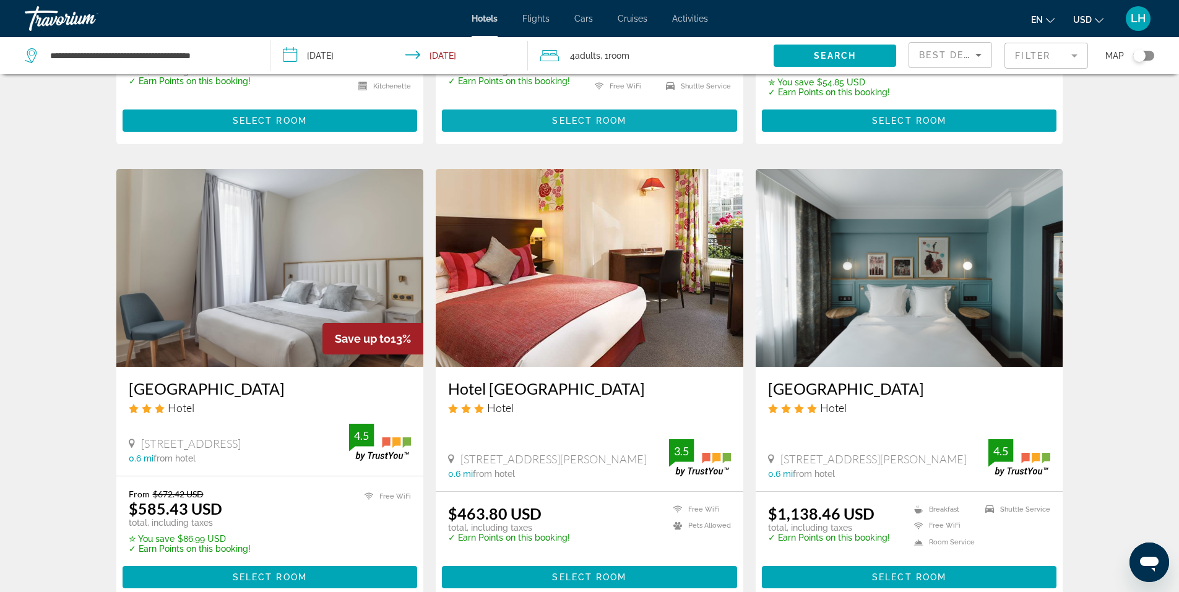
scroll to position [433, 0]
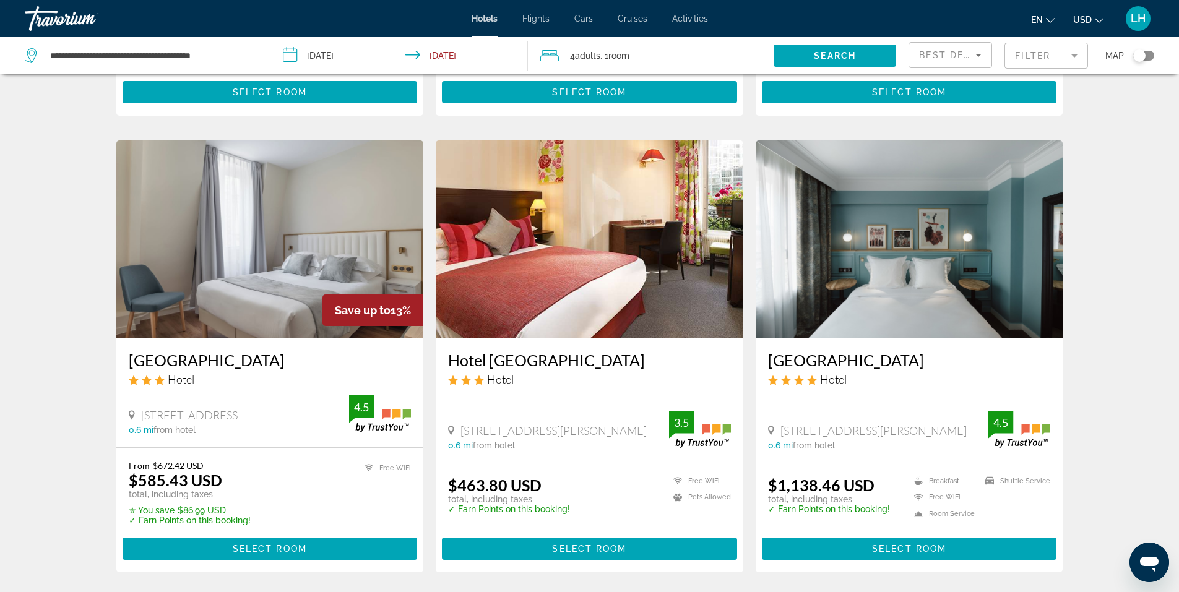
click at [527, 266] on img "Main content" at bounding box center [589, 239] width 307 height 198
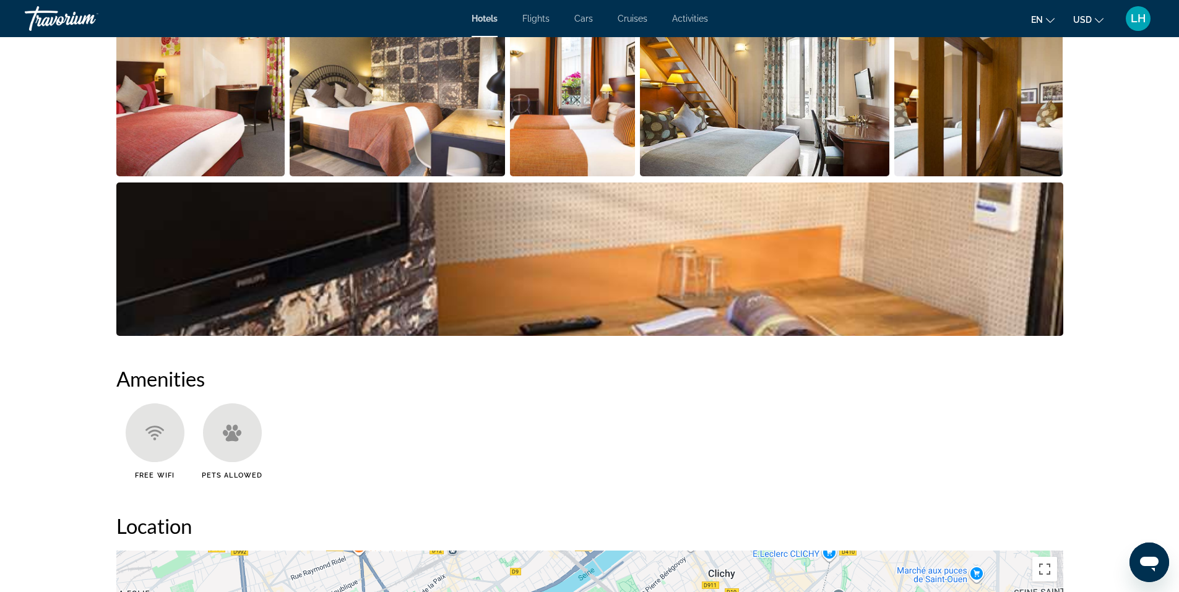
scroll to position [557, 0]
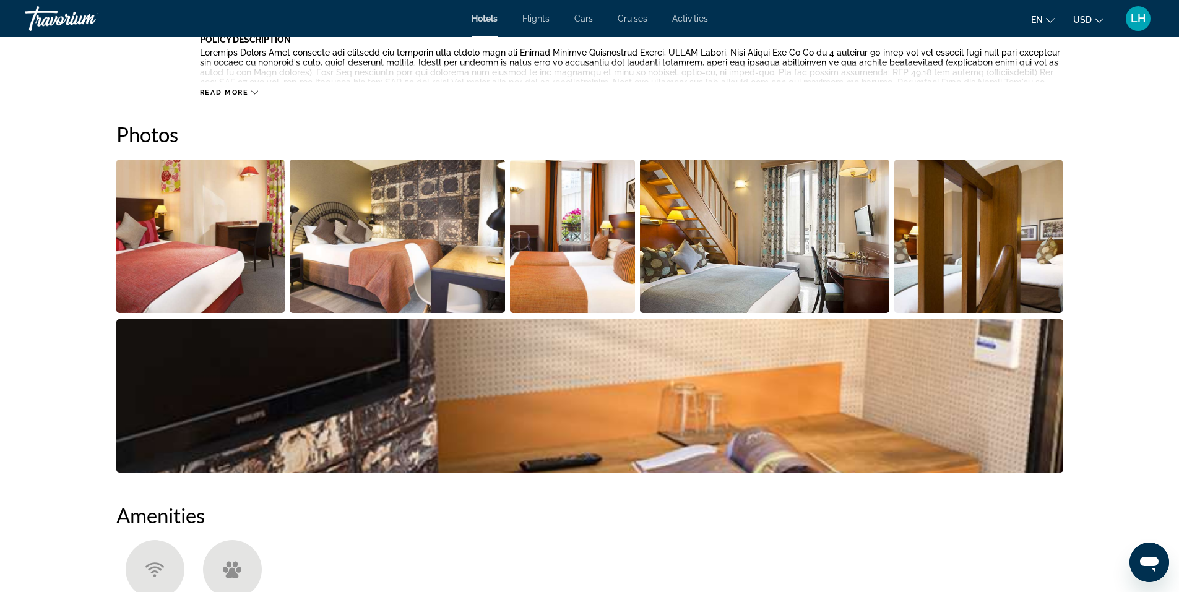
click at [240, 260] on img "Open full-screen image slider" at bounding box center [200, 236] width 169 height 153
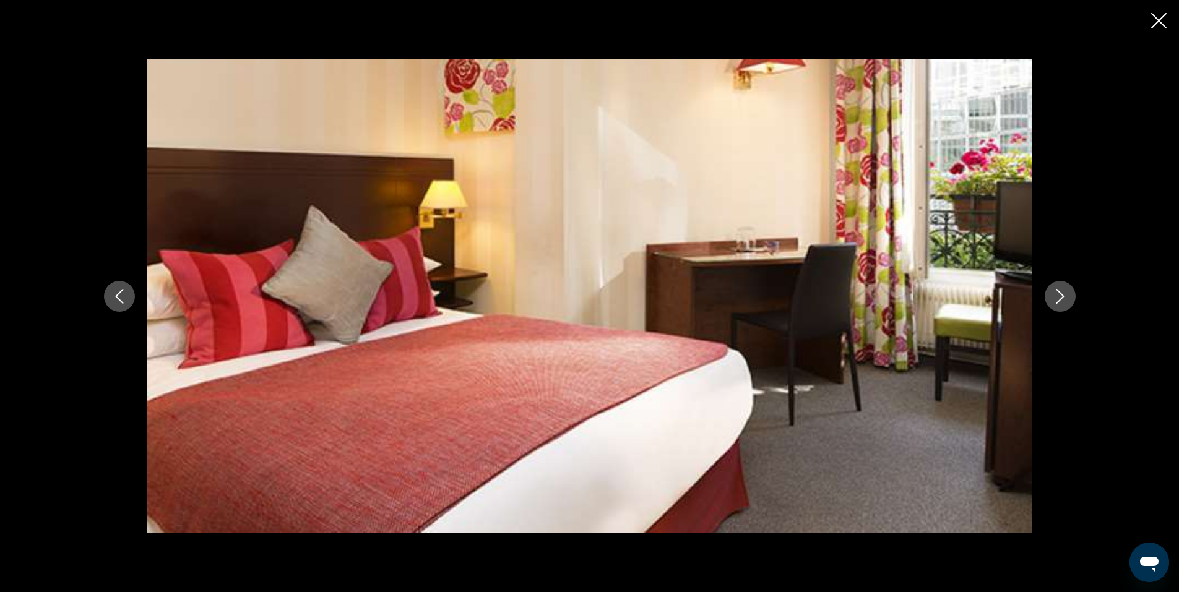
click at [1054, 293] on icon "Next image" at bounding box center [1059, 296] width 15 height 15
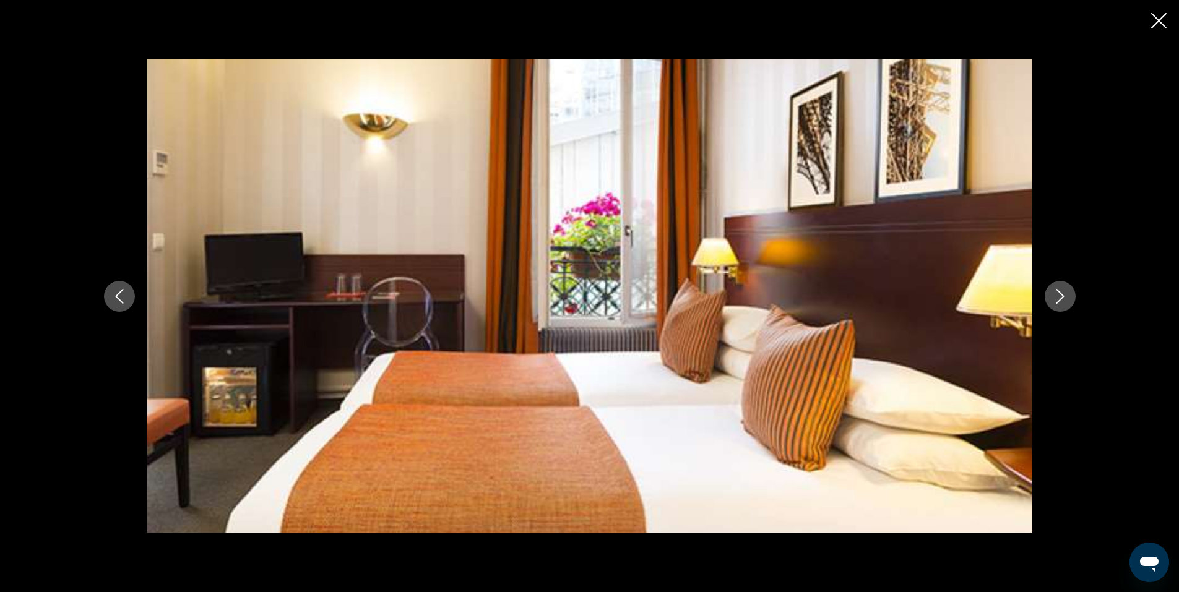
click at [1054, 293] on icon "Next image" at bounding box center [1059, 296] width 15 height 15
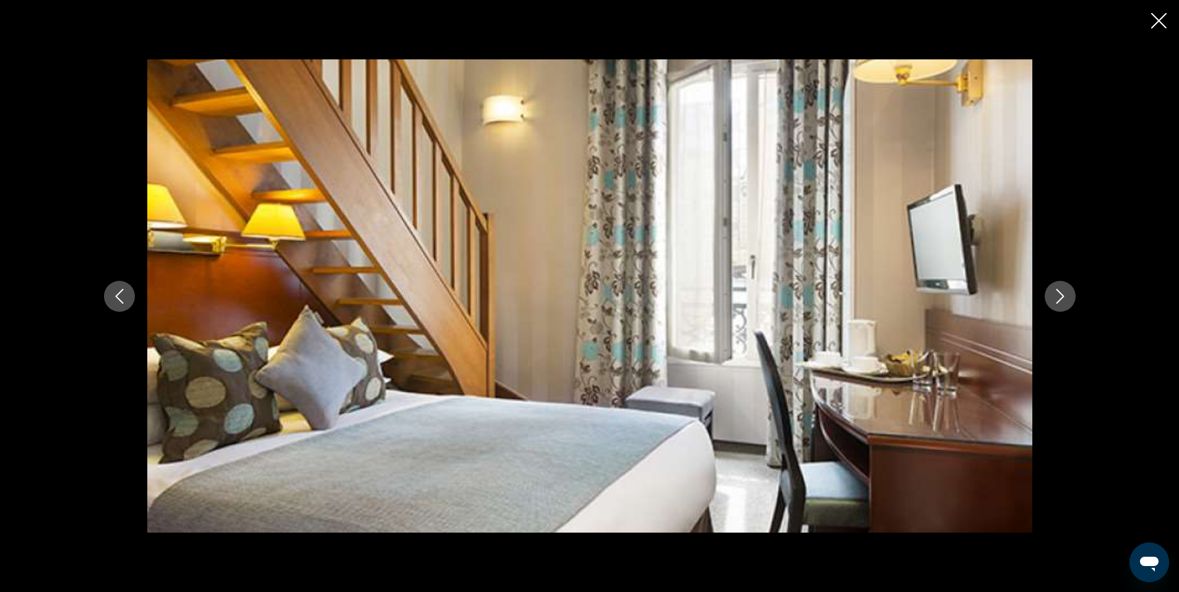
click at [1055, 292] on icon "Next image" at bounding box center [1059, 296] width 15 height 15
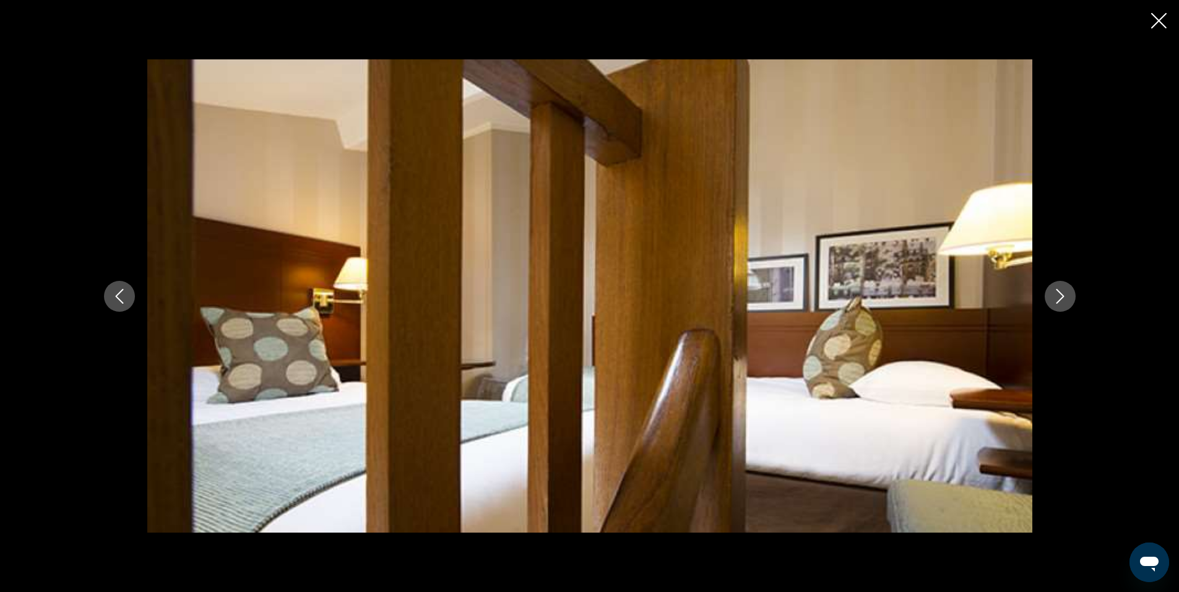
click at [1055, 292] on icon "Next image" at bounding box center [1059, 296] width 15 height 15
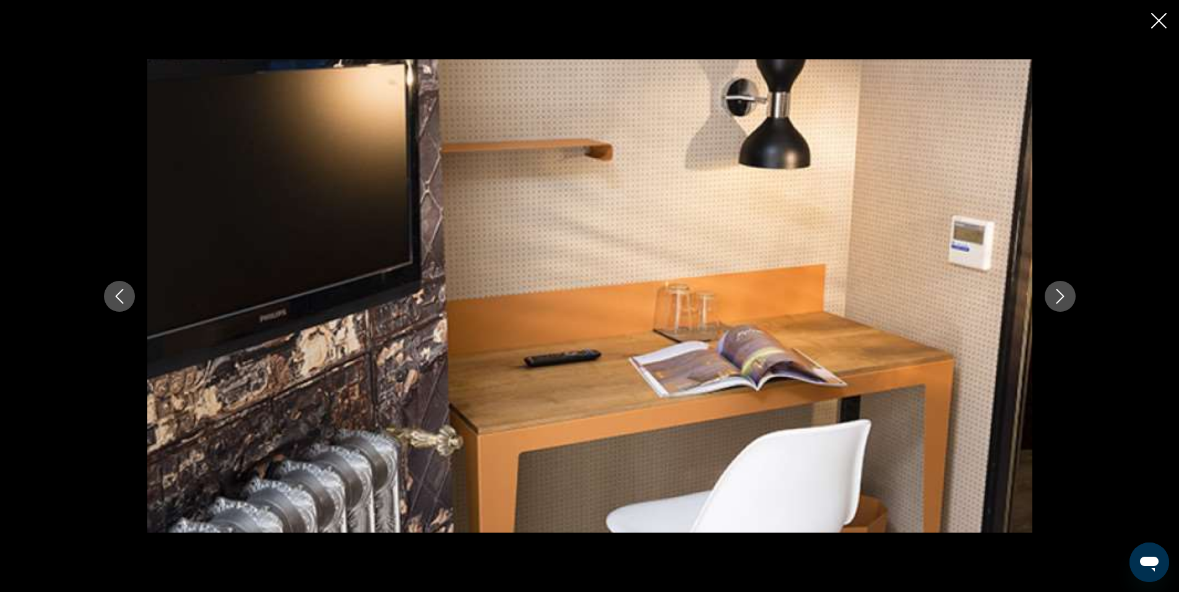
click at [1055, 292] on icon "Next image" at bounding box center [1059, 296] width 15 height 15
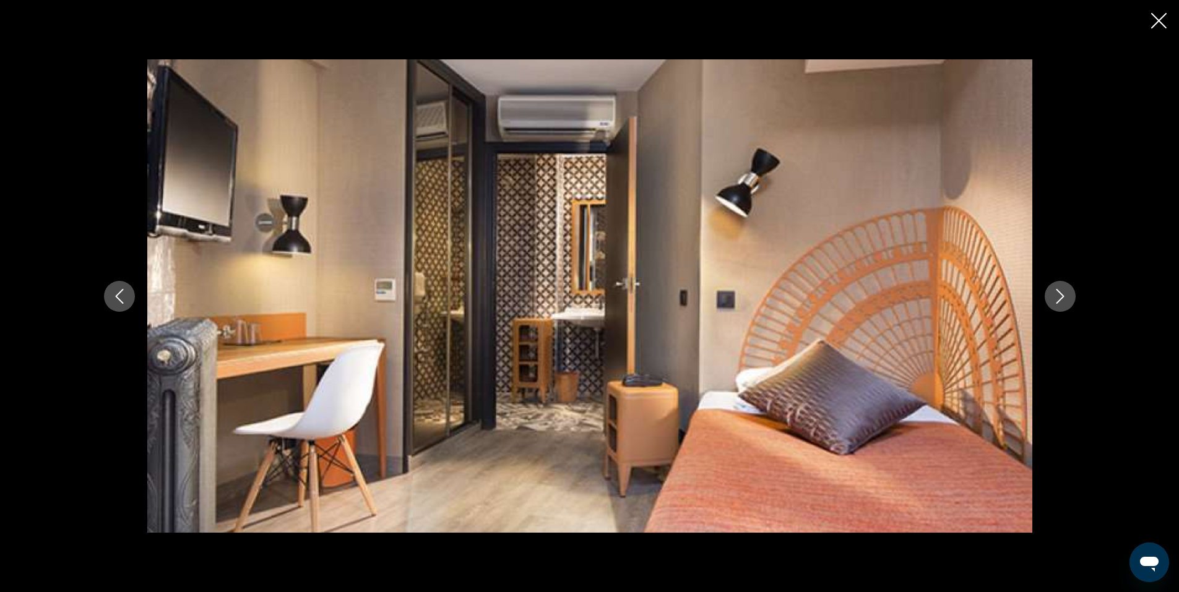
click at [1055, 292] on icon "Next image" at bounding box center [1059, 296] width 15 height 15
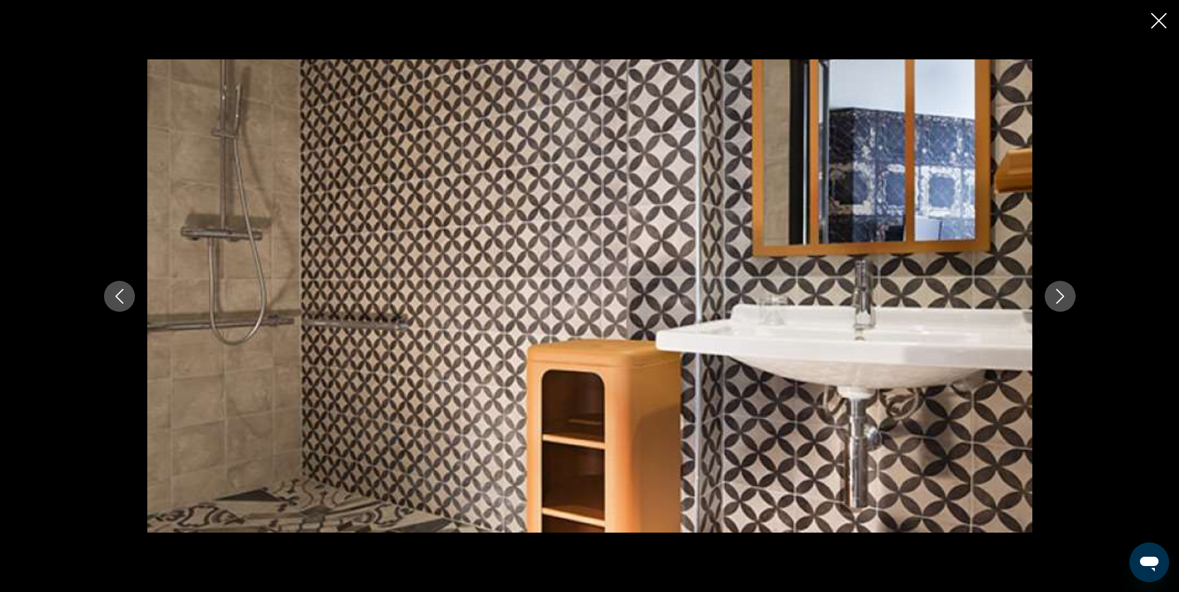
click at [1055, 292] on icon "Next image" at bounding box center [1059, 296] width 15 height 15
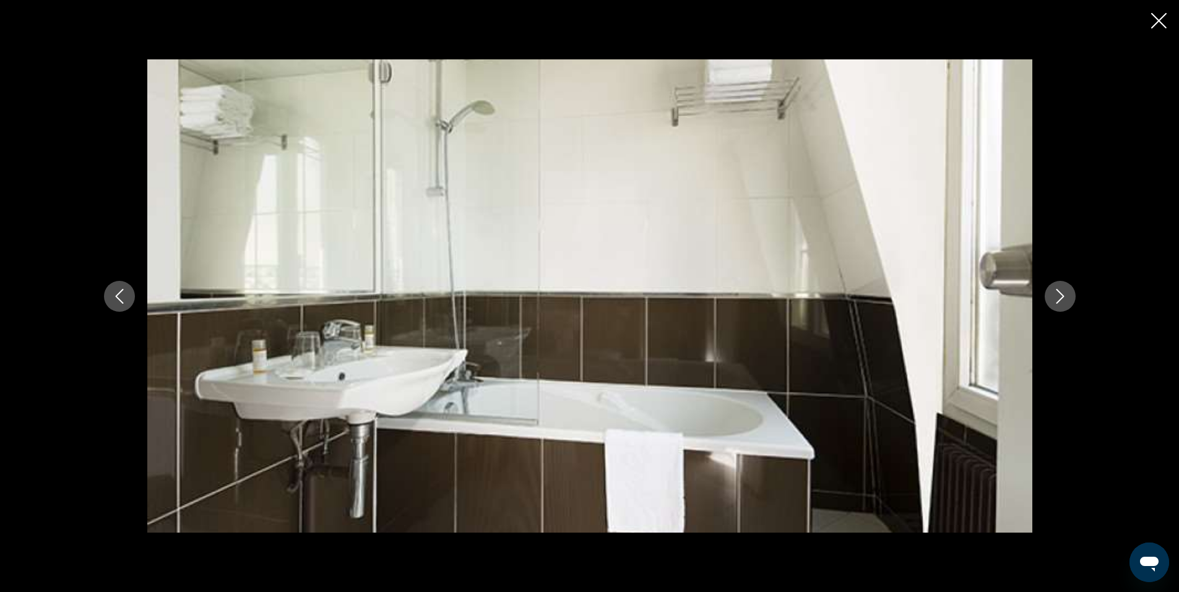
click at [1161, 19] on icon "Close slideshow" at bounding box center [1158, 20] width 15 height 15
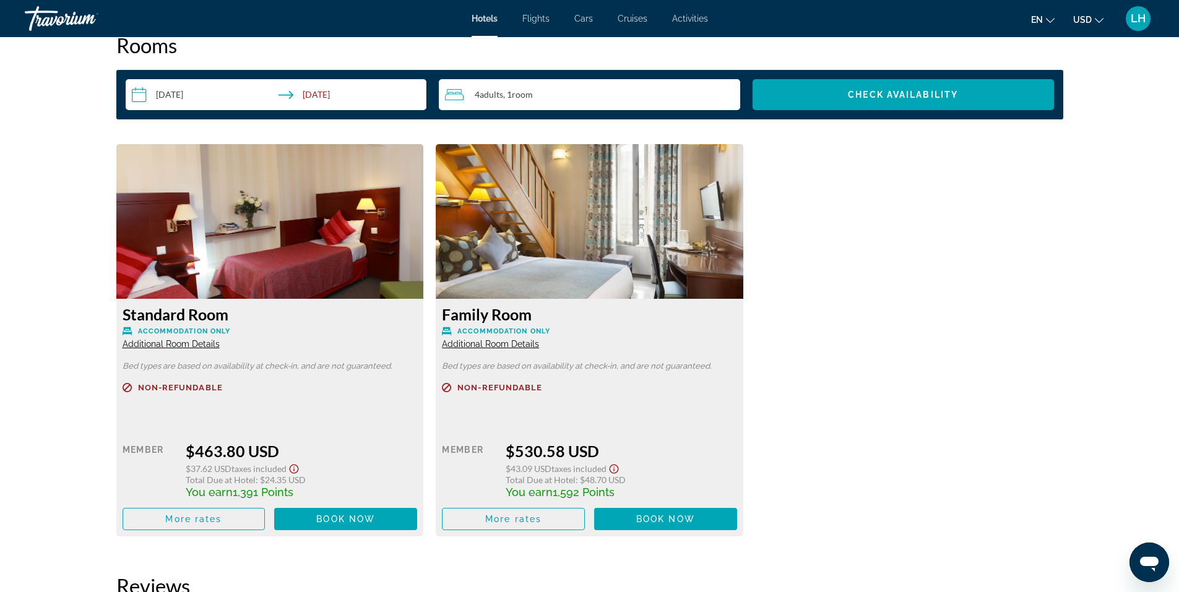
scroll to position [1608, 0]
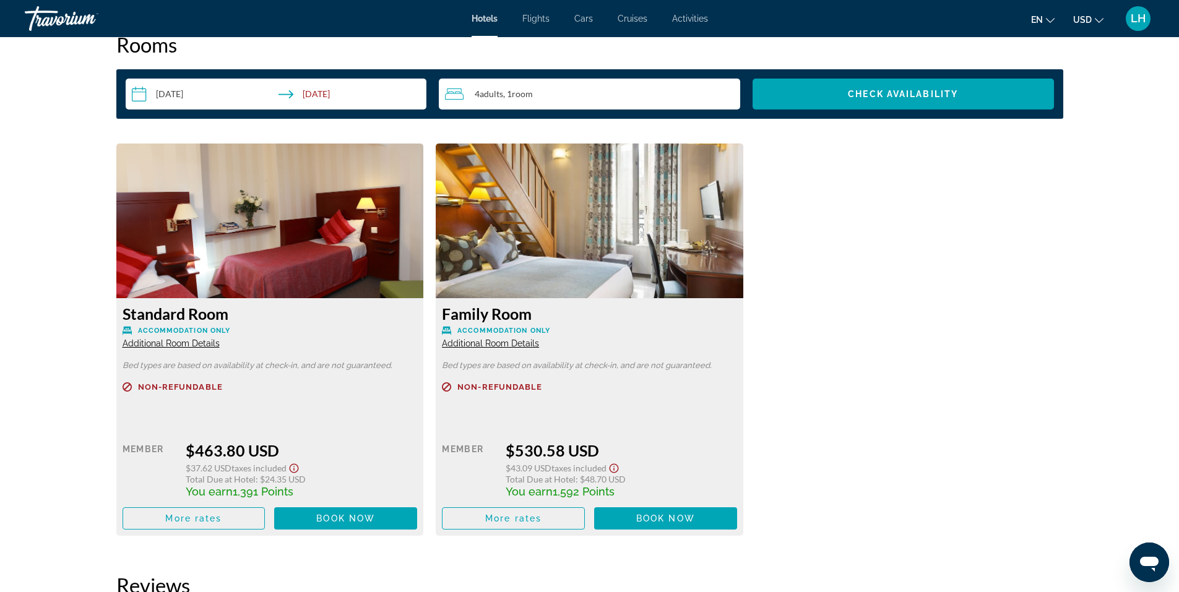
click at [500, 344] on span "Additional Room Details" at bounding box center [490, 343] width 97 height 10
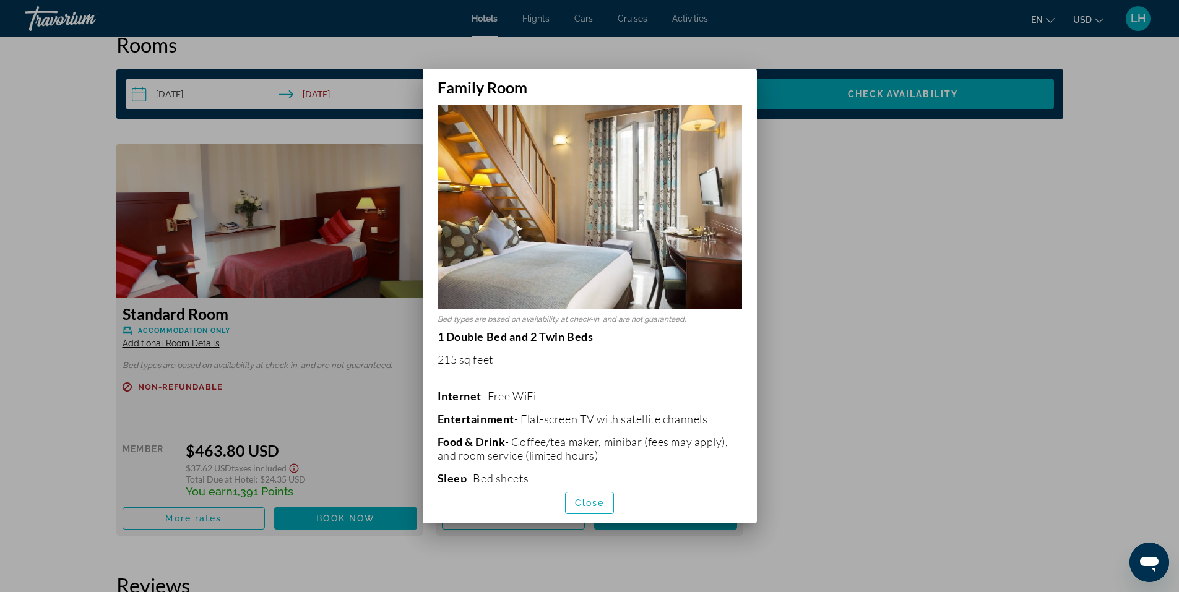
scroll to position [0, 0]
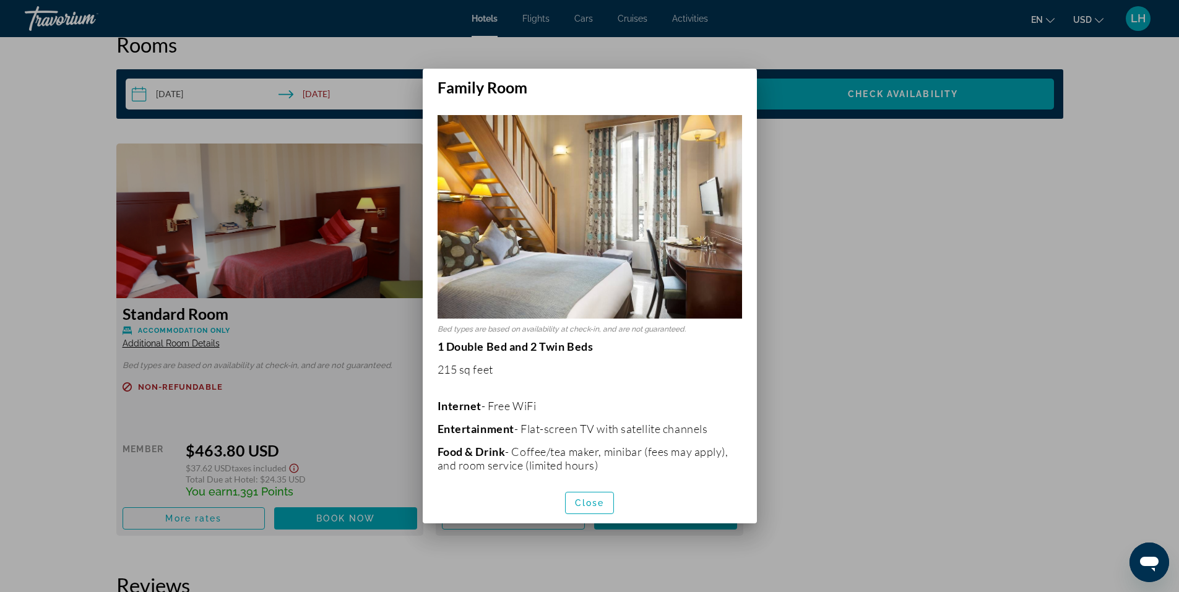
click at [841, 236] on div at bounding box center [589, 296] width 1179 height 592
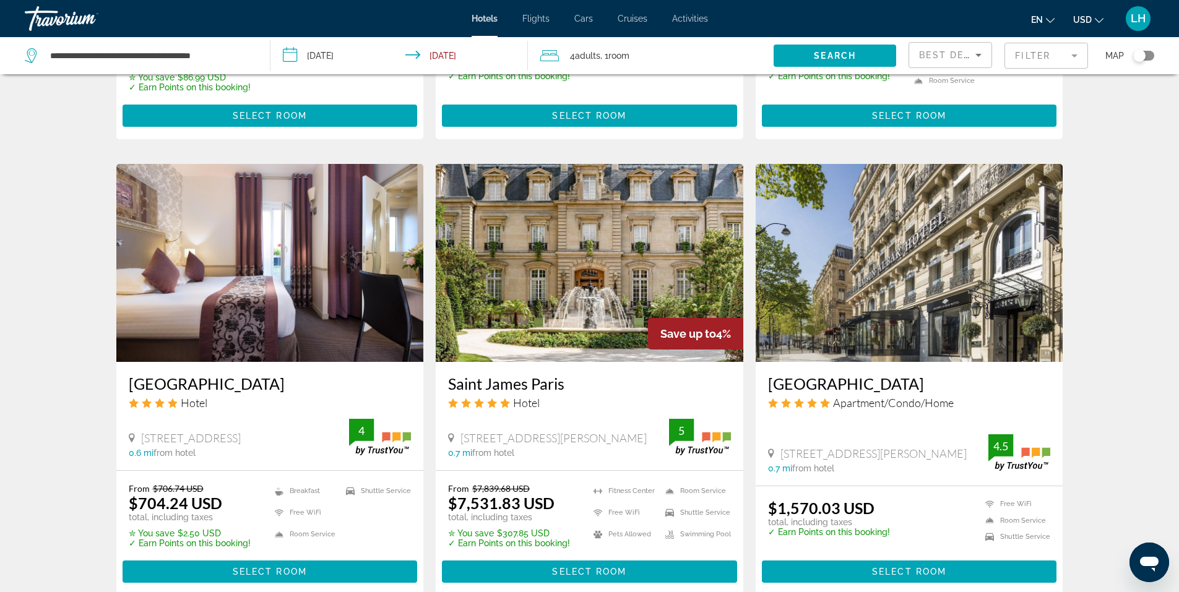
scroll to position [928, 0]
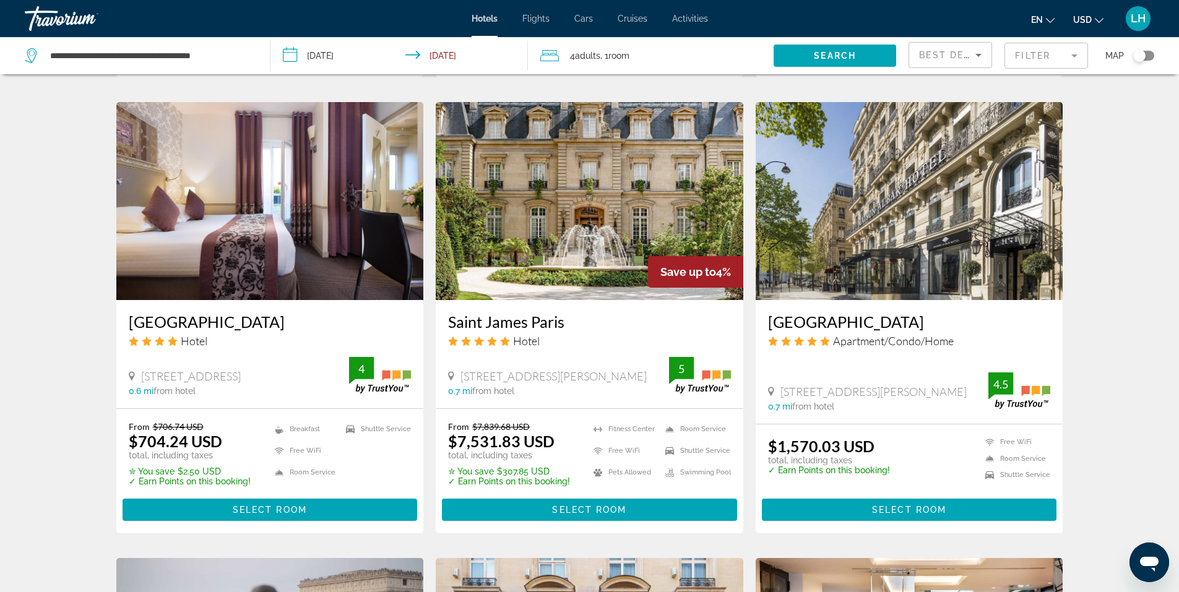
click at [262, 226] on img "Main content" at bounding box center [269, 201] width 307 height 198
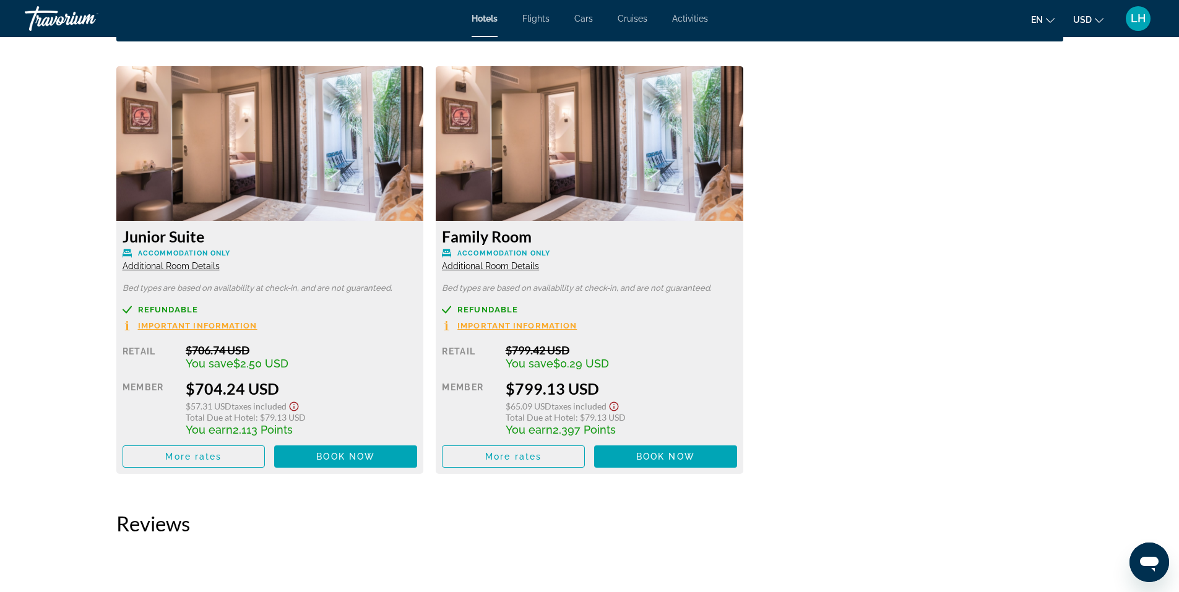
scroll to position [1670, 0]
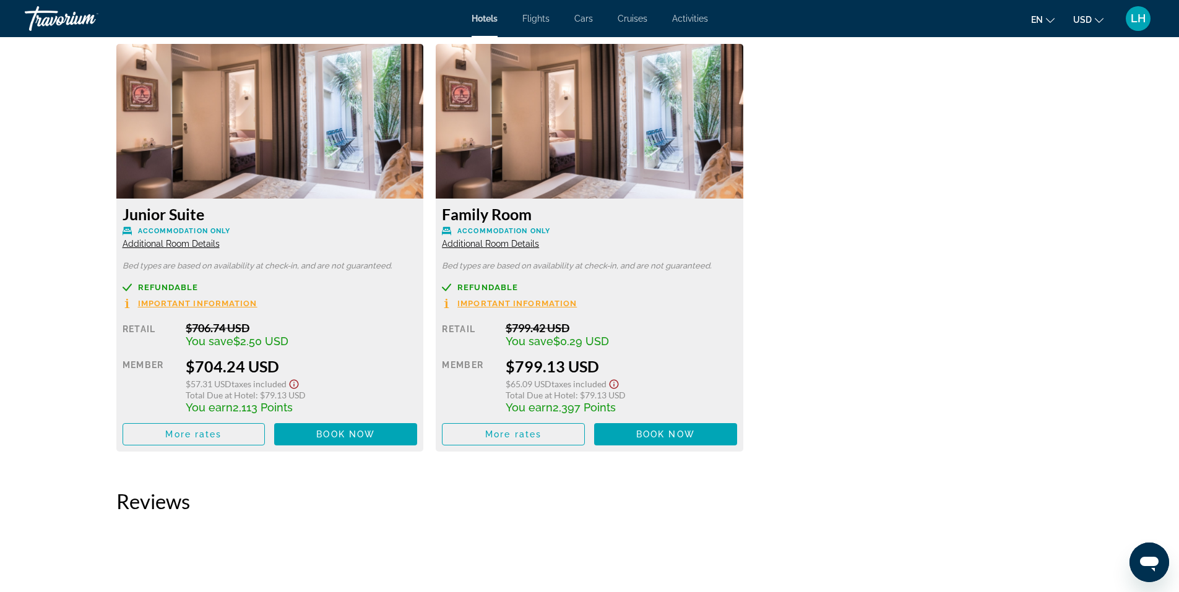
click at [181, 244] on span "Additional Room Details" at bounding box center [171, 244] width 97 height 10
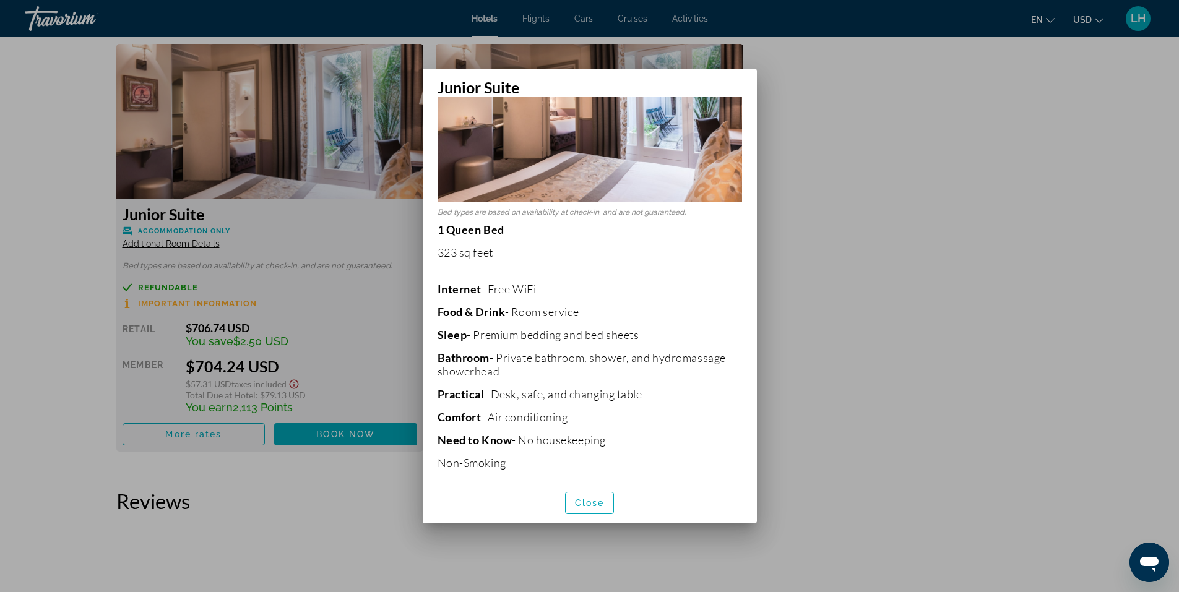
scroll to position [120, 0]
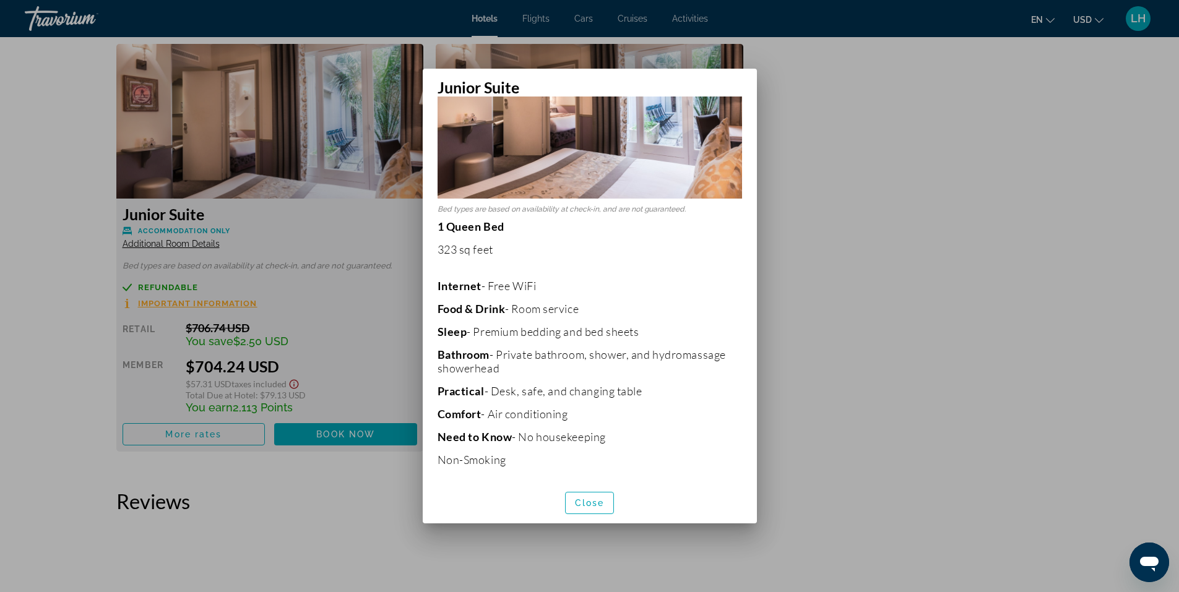
click at [872, 426] on div at bounding box center [589, 296] width 1179 height 592
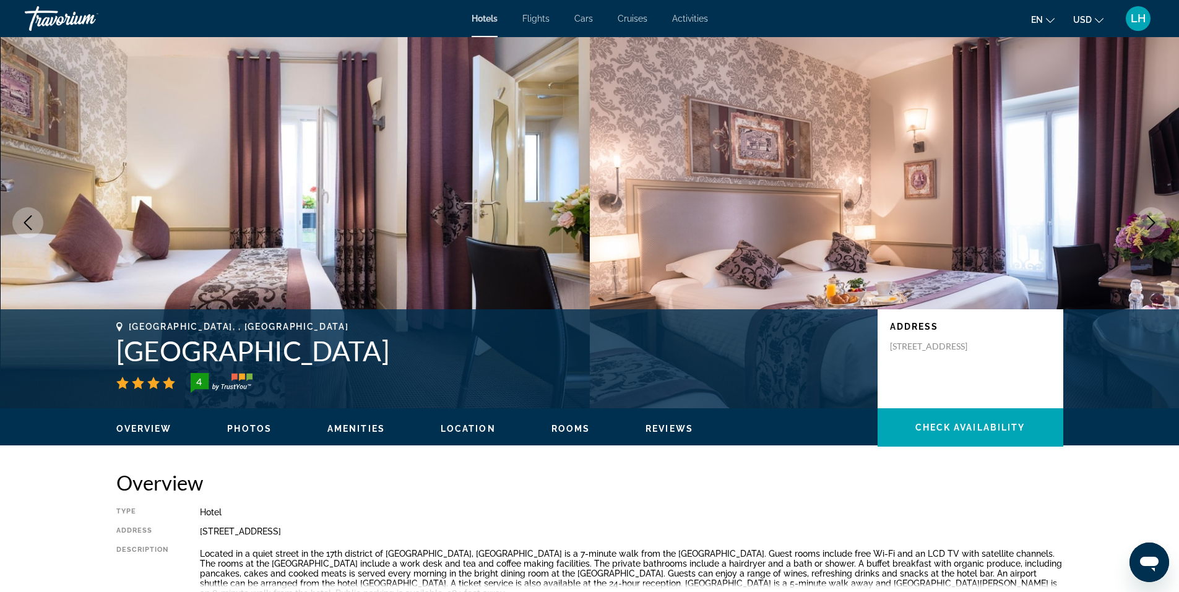
scroll to position [1670, 0]
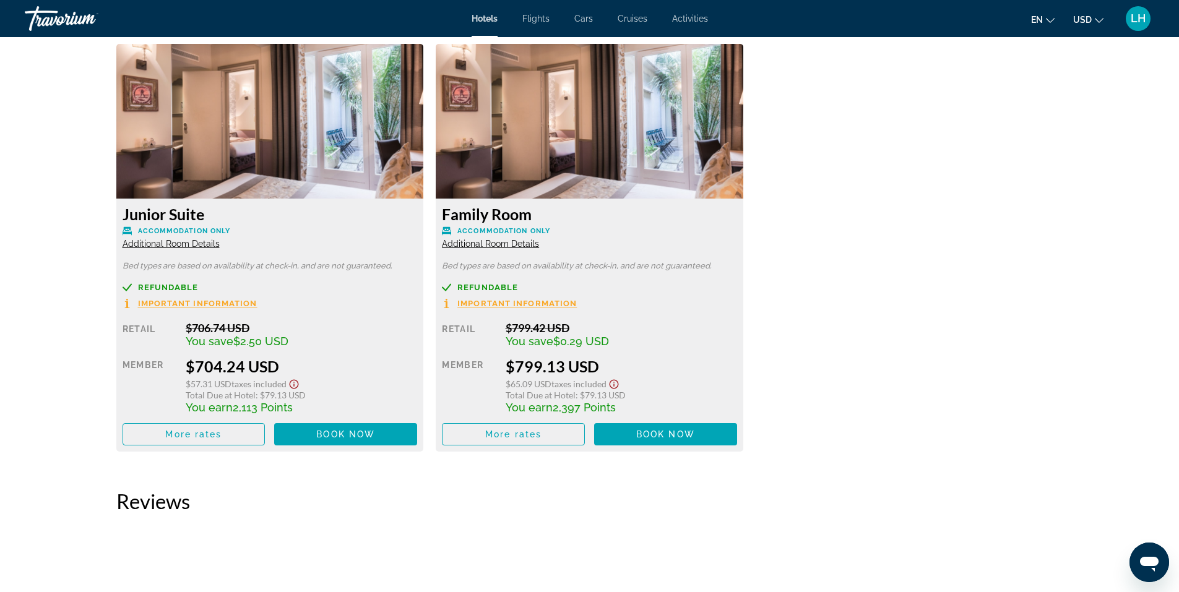
click at [491, 244] on span "Additional Room Details" at bounding box center [490, 244] width 97 height 10
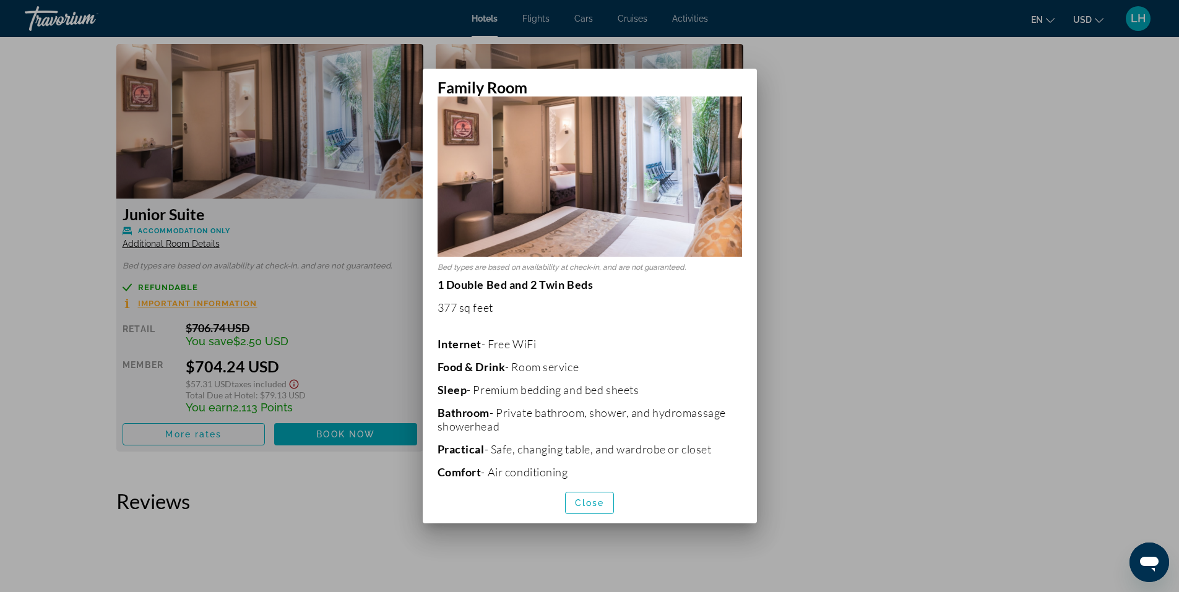
scroll to position [120, 0]
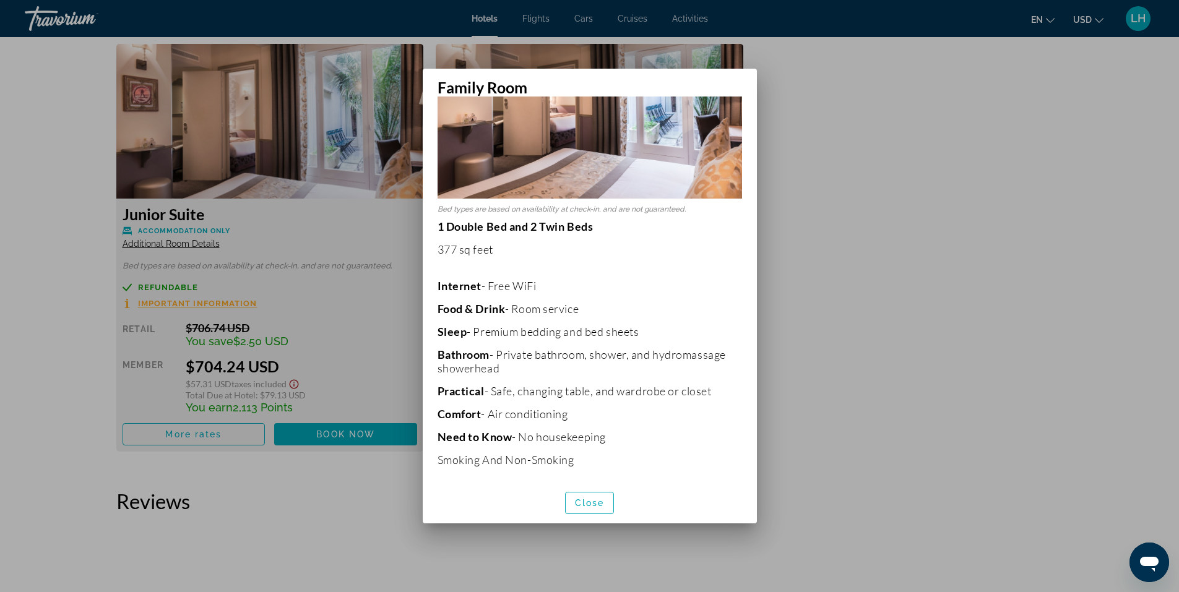
click at [922, 429] on div at bounding box center [589, 296] width 1179 height 592
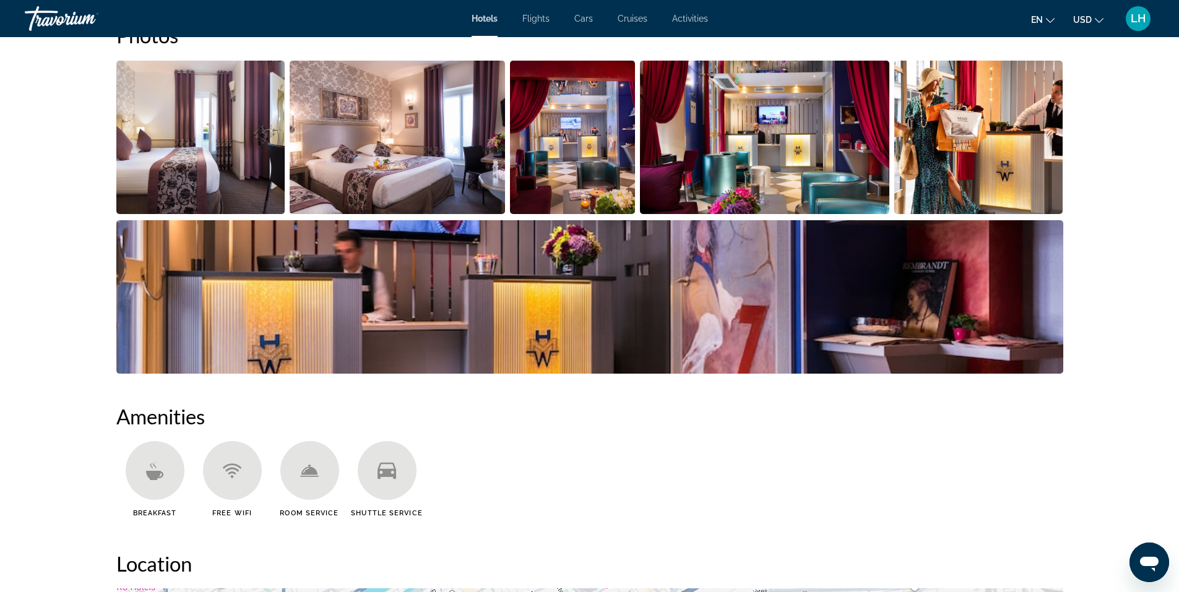
scroll to position [433, 0]
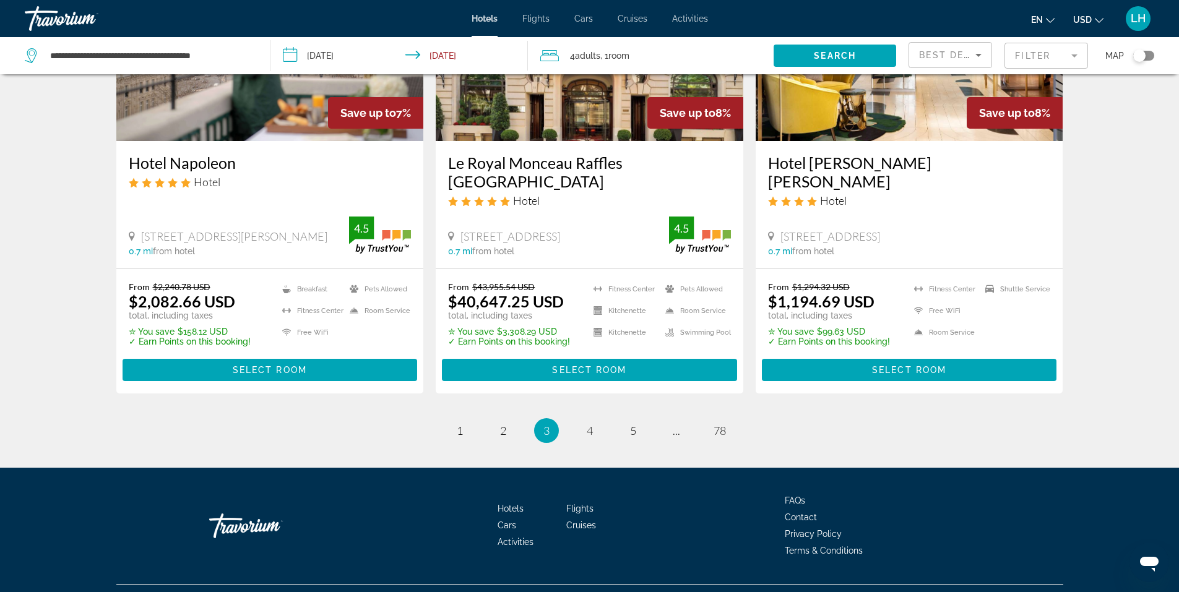
scroll to position [1547, 0]
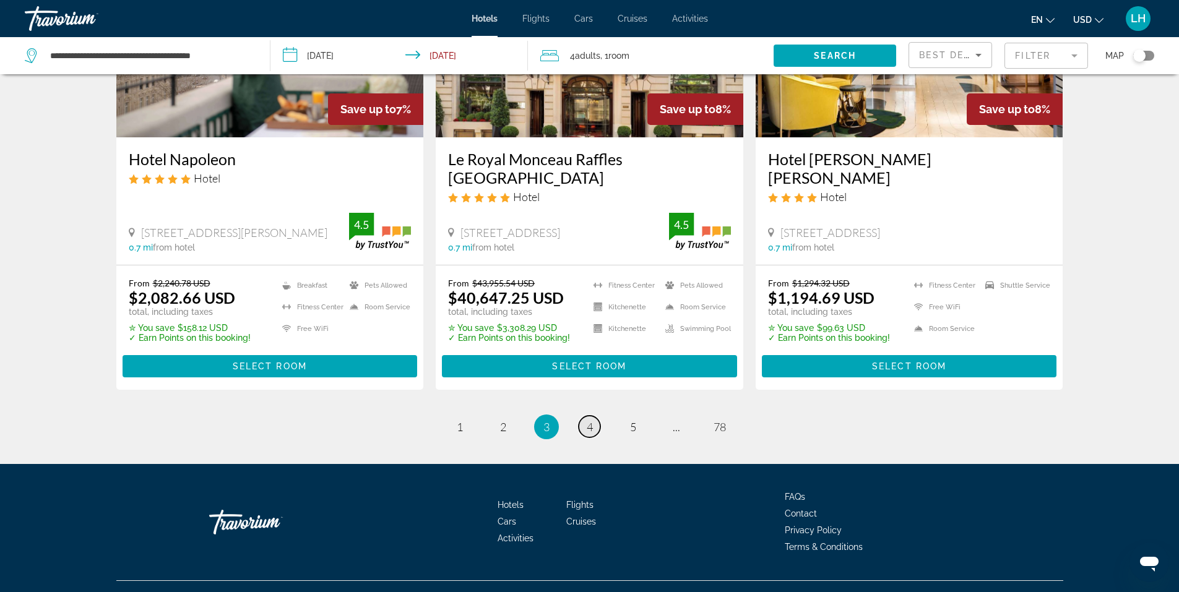
click at [585, 416] on link "page 4" at bounding box center [589, 427] width 22 height 22
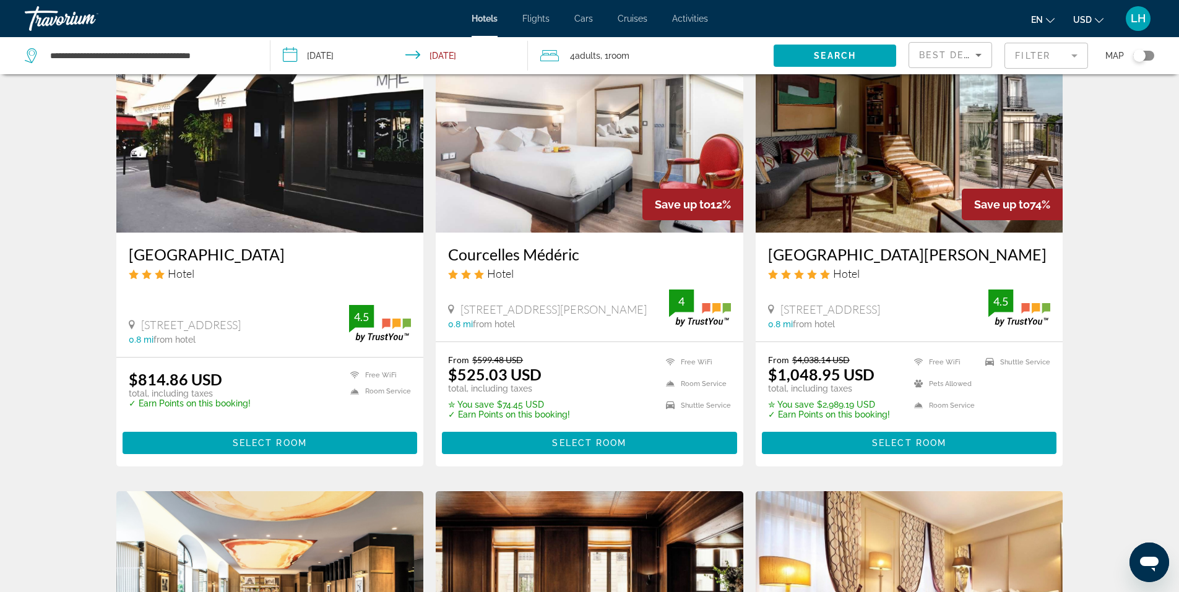
scroll to position [495, 0]
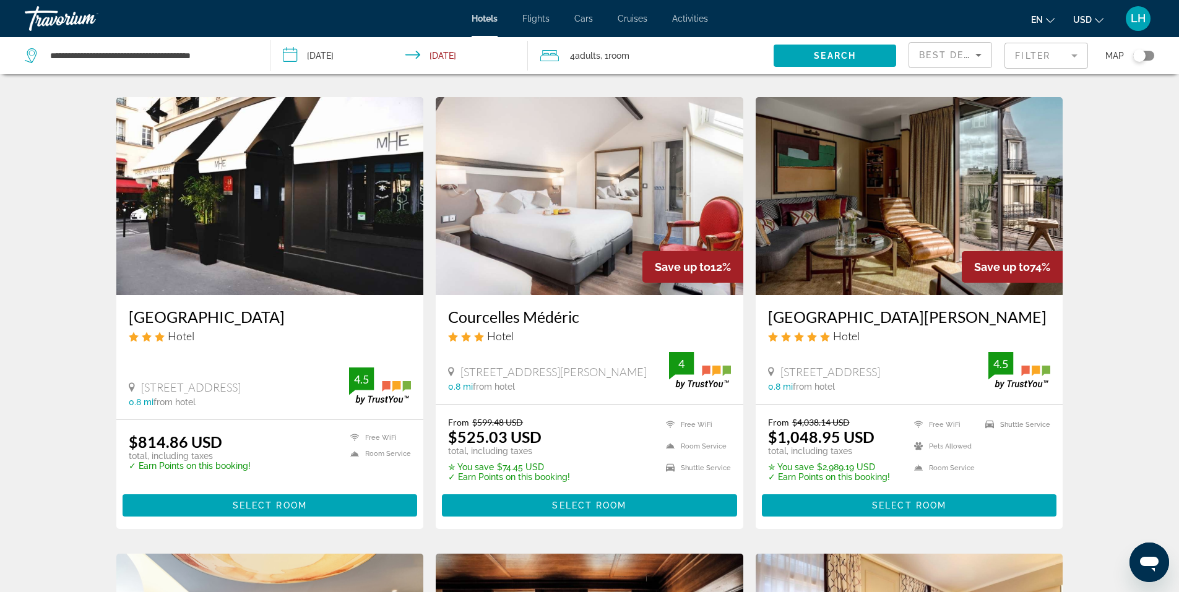
click at [559, 241] on img "Main content" at bounding box center [589, 196] width 307 height 198
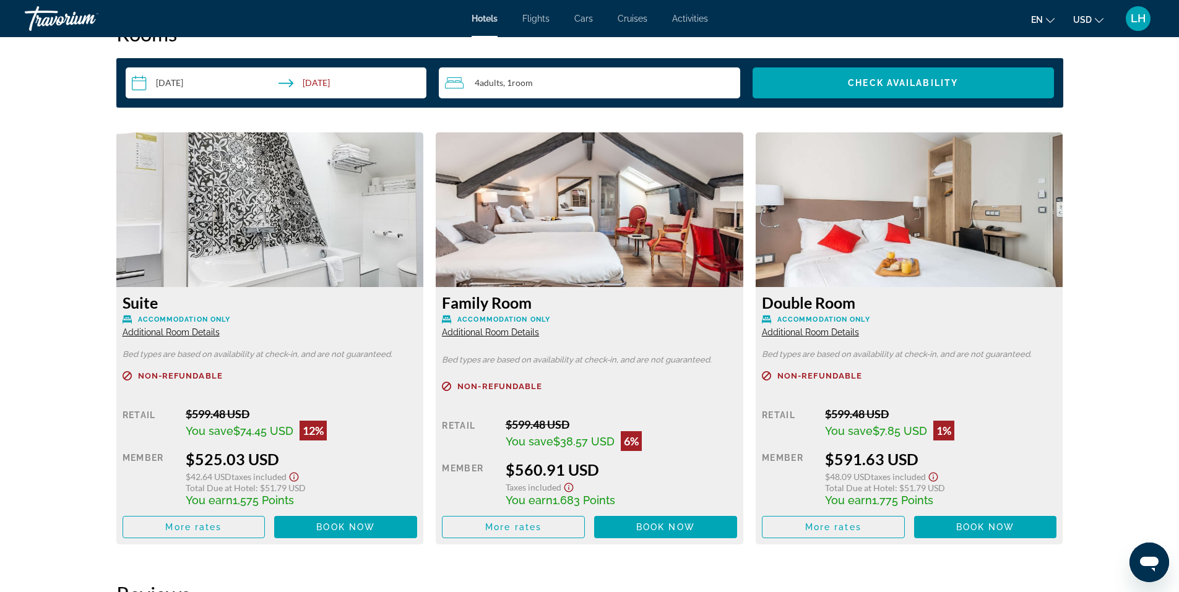
scroll to position [1609, 0]
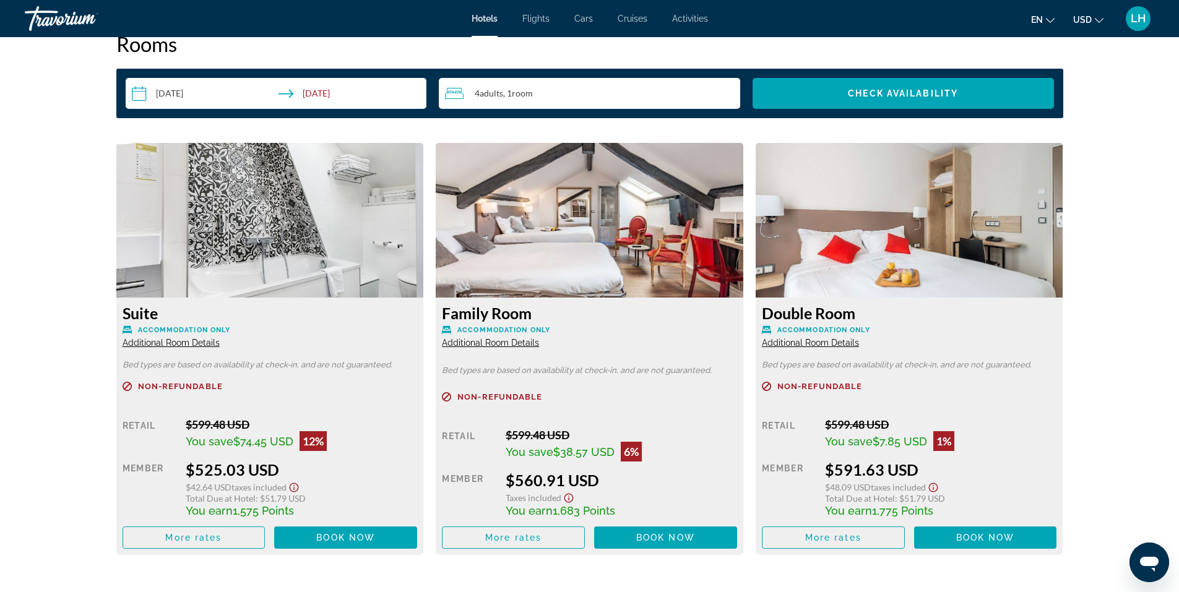
click at [517, 341] on span "Additional Room Details" at bounding box center [490, 343] width 97 height 10
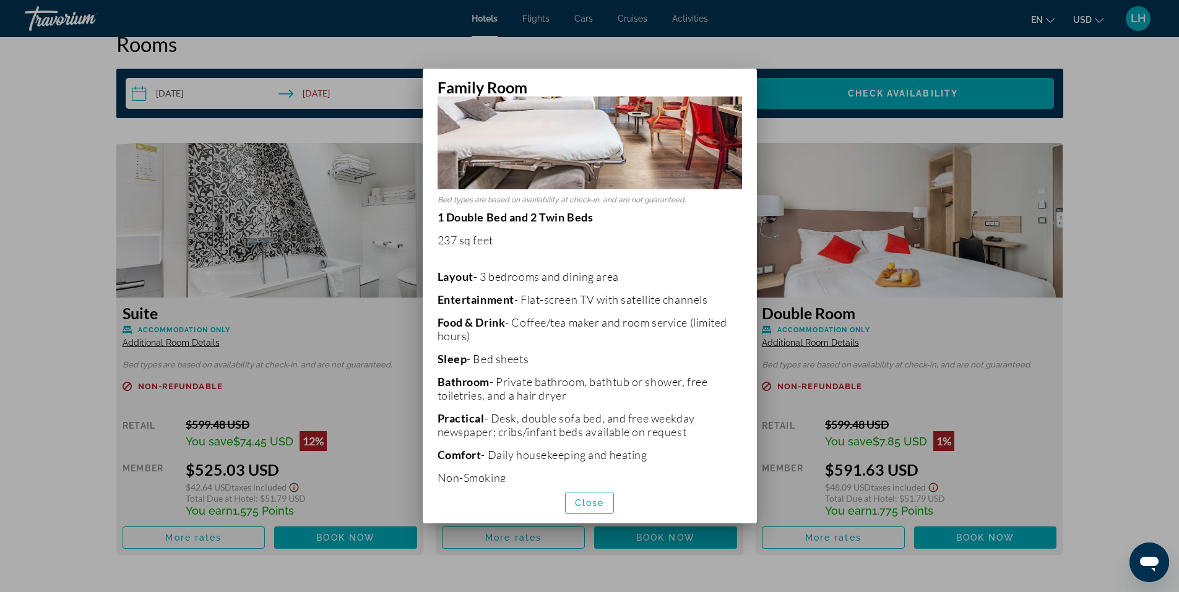
scroll to position [147, 0]
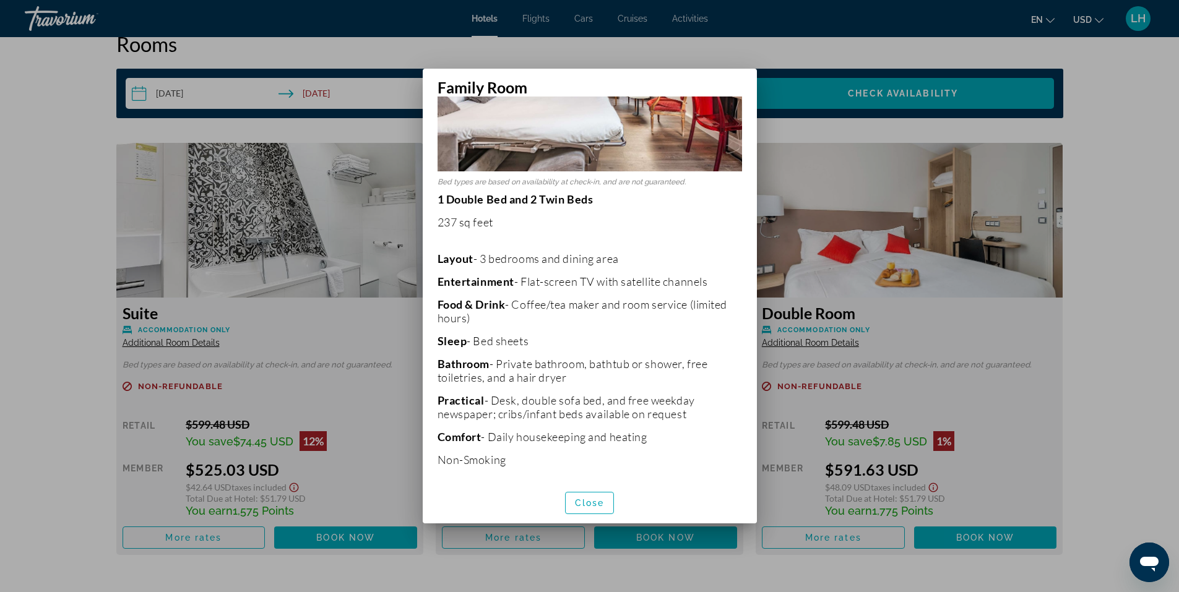
click at [781, 135] on div at bounding box center [589, 296] width 1179 height 592
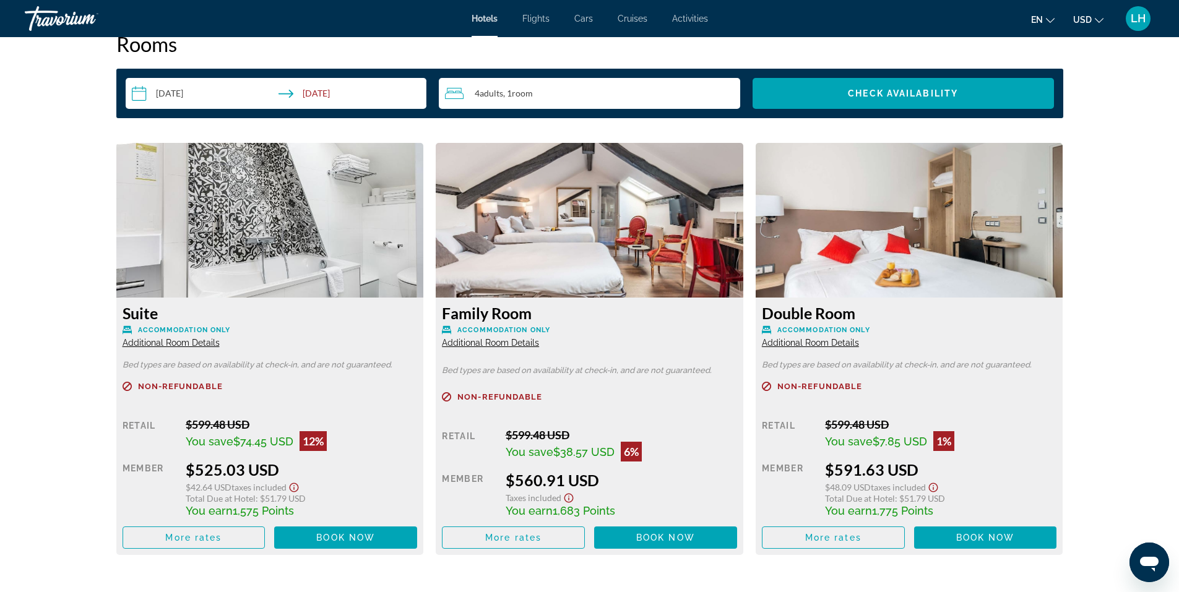
scroll to position [1609, 0]
click at [780, 341] on span "Additional Room Details" at bounding box center [810, 343] width 97 height 10
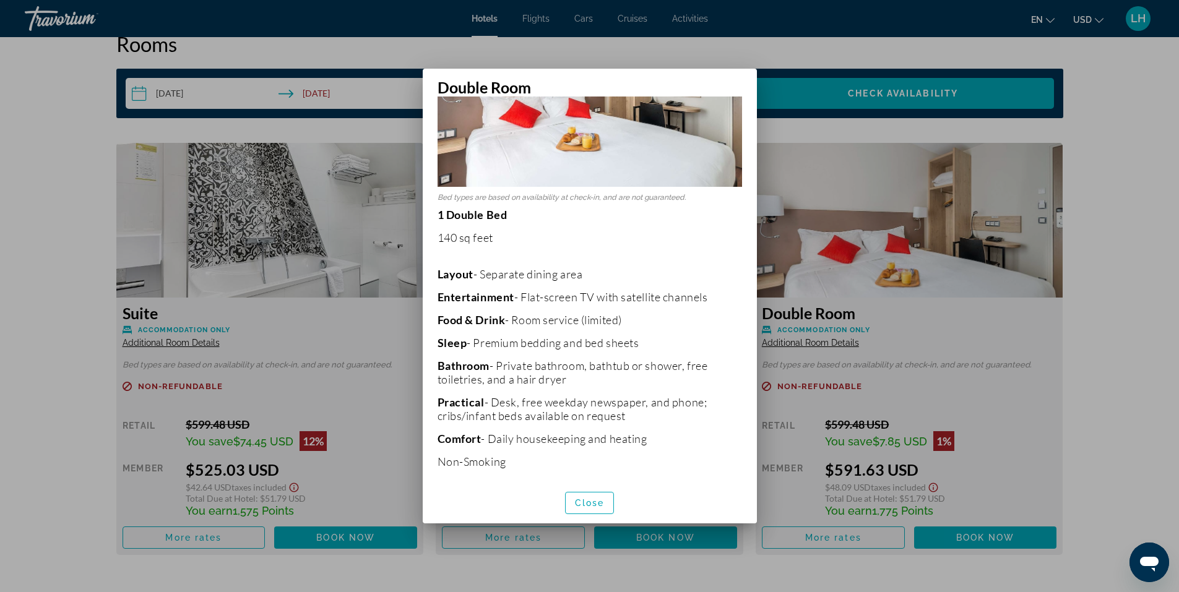
scroll to position [134, 0]
click at [828, 202] on div at bounding box center [589, 296] width 1179 height 592
click at [828, 202] on img "Main content" at bounding box center [908, 220] width 307 height 155
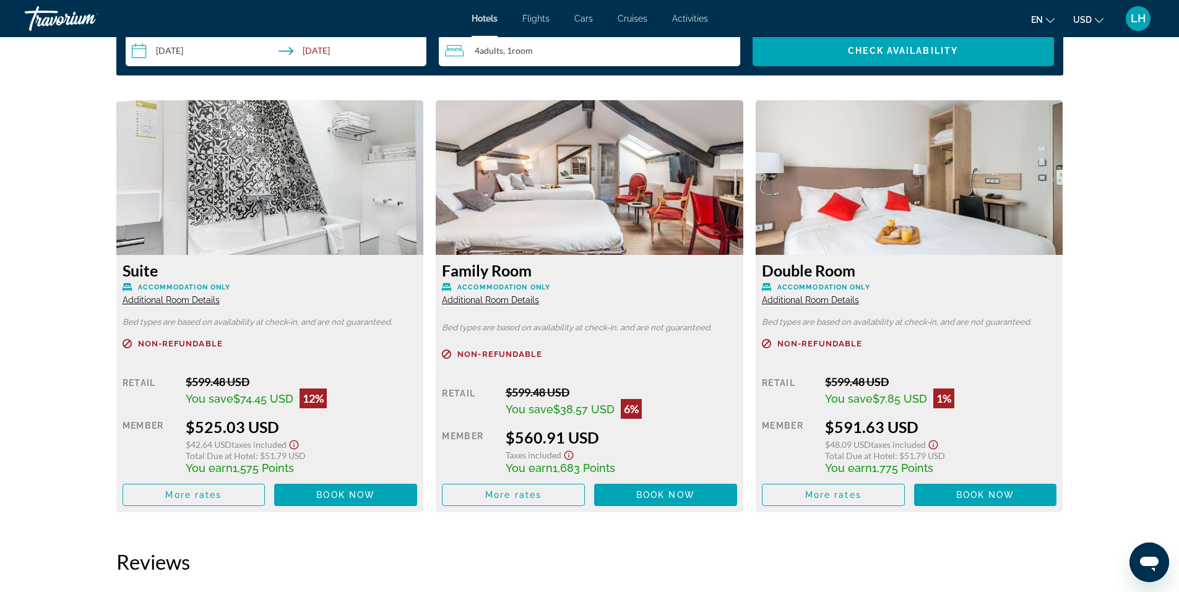
scroll to position [1670, 0]
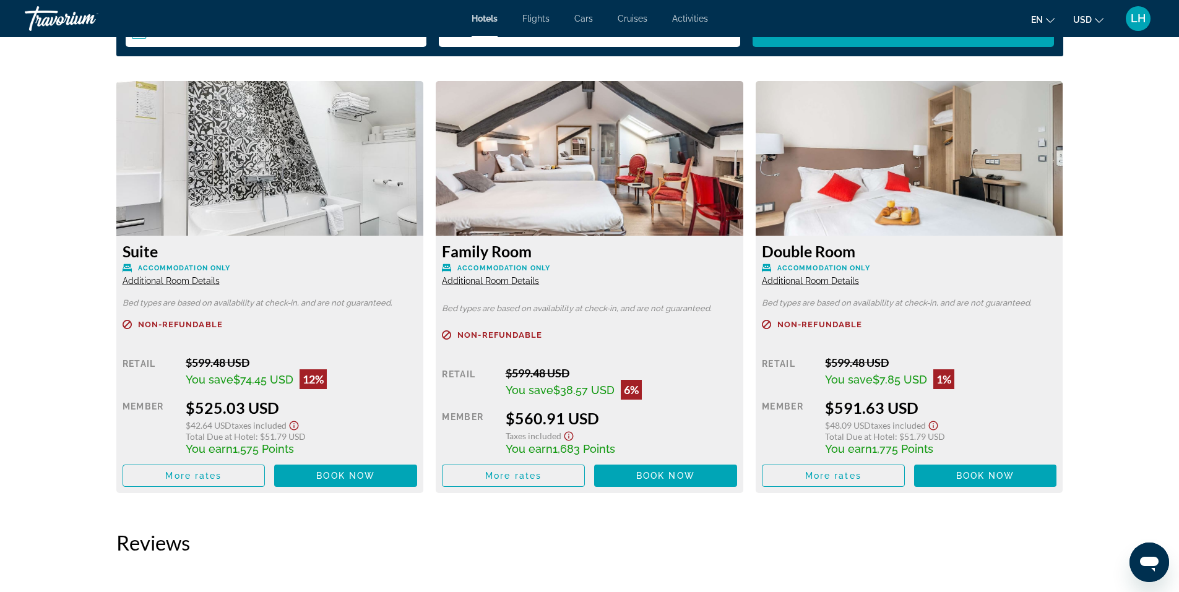
click at [621, 187] on img "Main content" at bounding box center [589, 158] width 307 height 155
click at [180, 278] on span "Additional Room Details" at bounding box center [171, 281] width 97 height 10
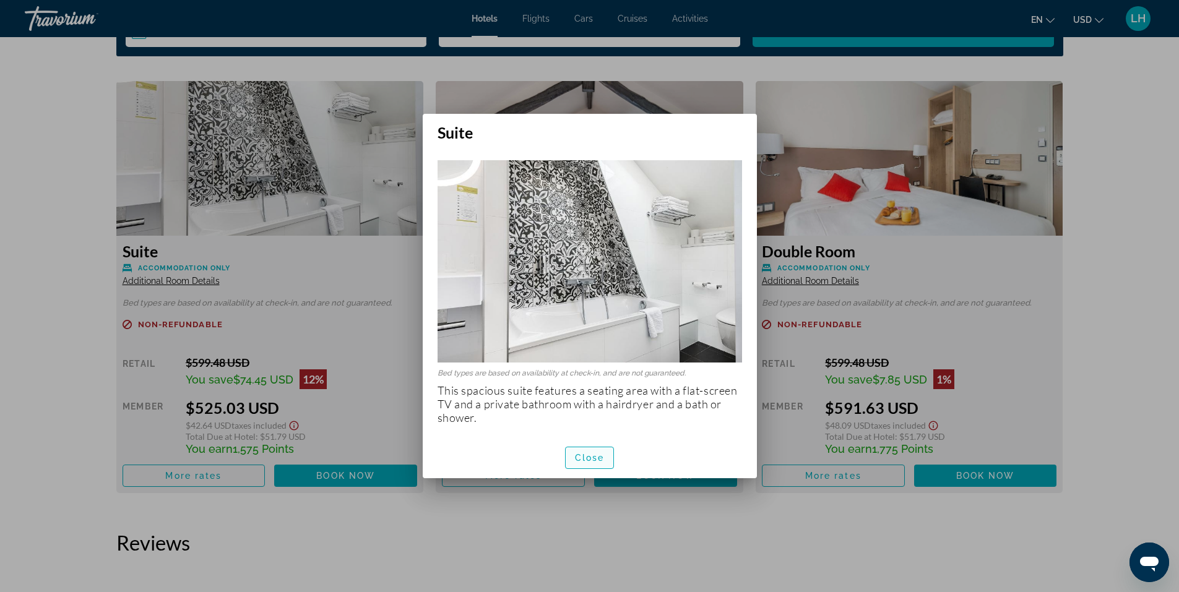
click at [584, 457] on span "Close" at bounding box center [590, 458] width 30 height 10
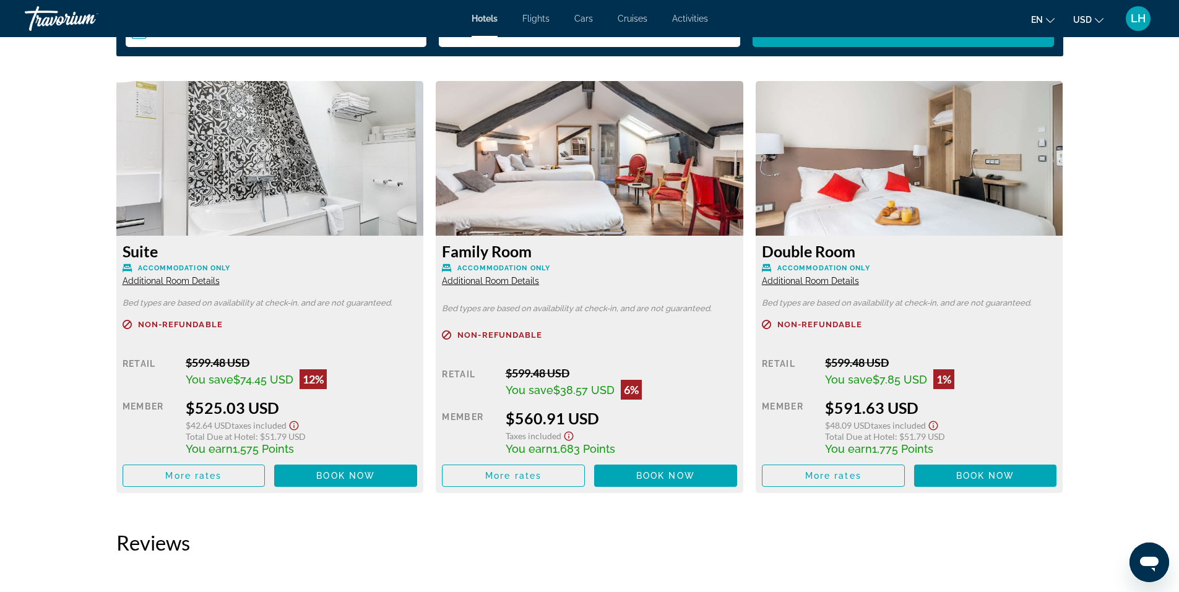
scroll to position [1732, 0]
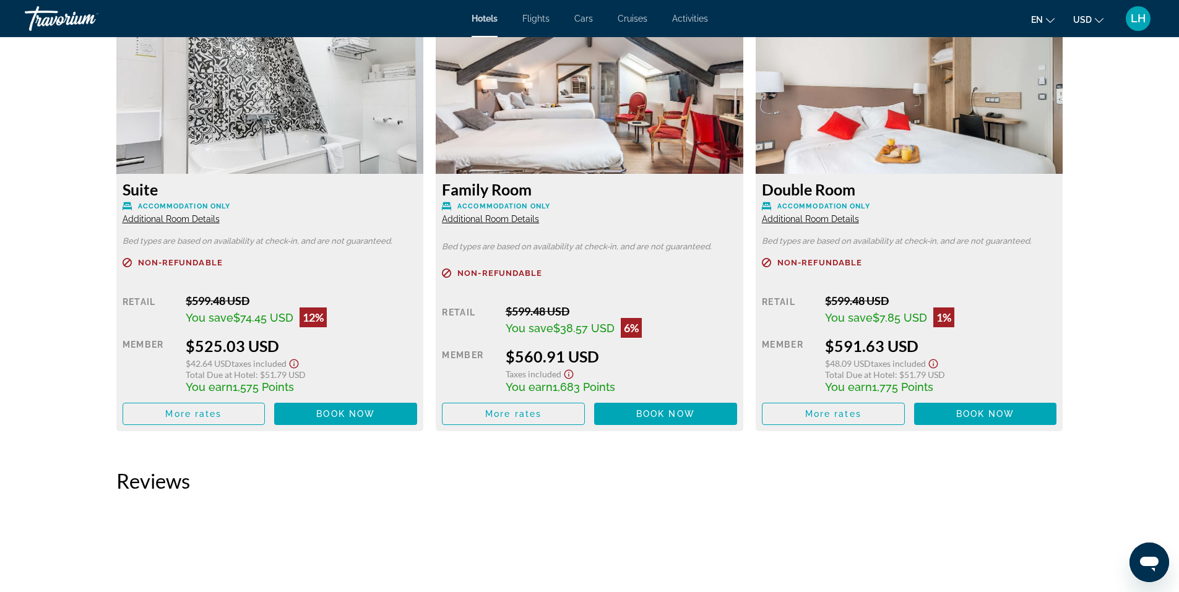
click at [202, 217] on span "Additional Room Details" at bounding box center [171, 219] width 97 height 10
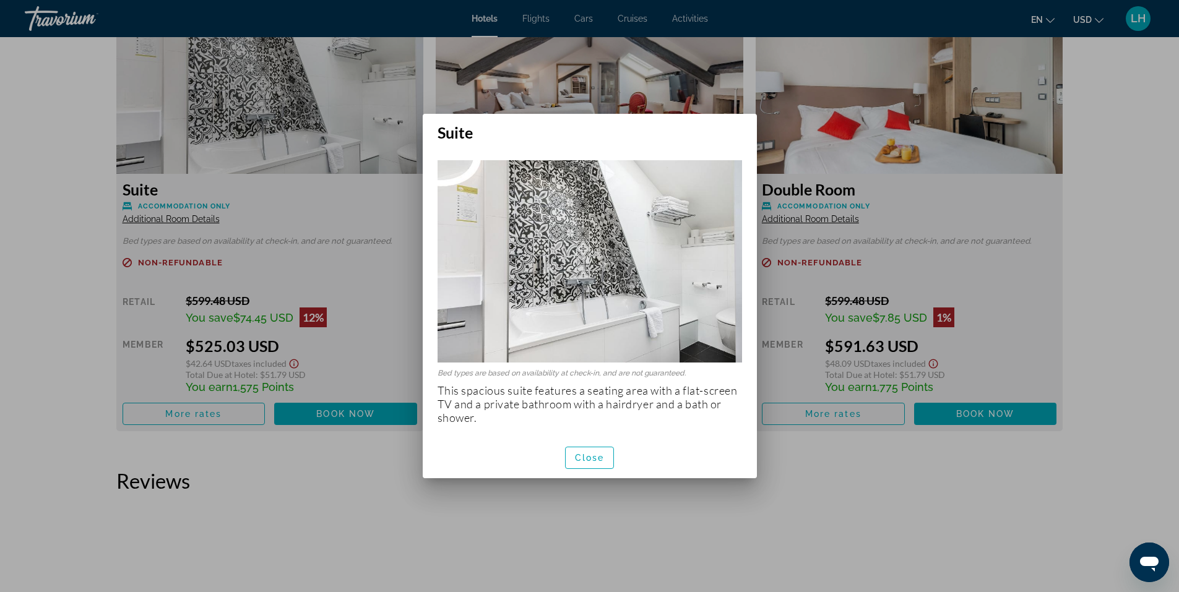
scroll to position [0, 0]
click at [1029, 251] on div at bounding box center [589, 296] width 1179 height 592
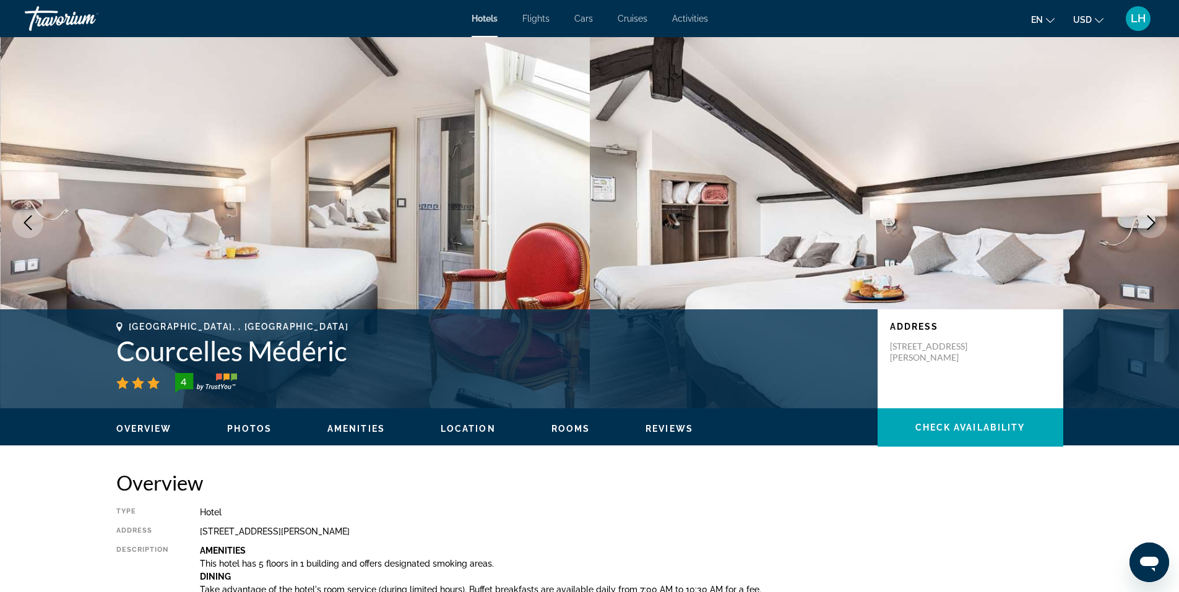
scroll to position [1732, 0]
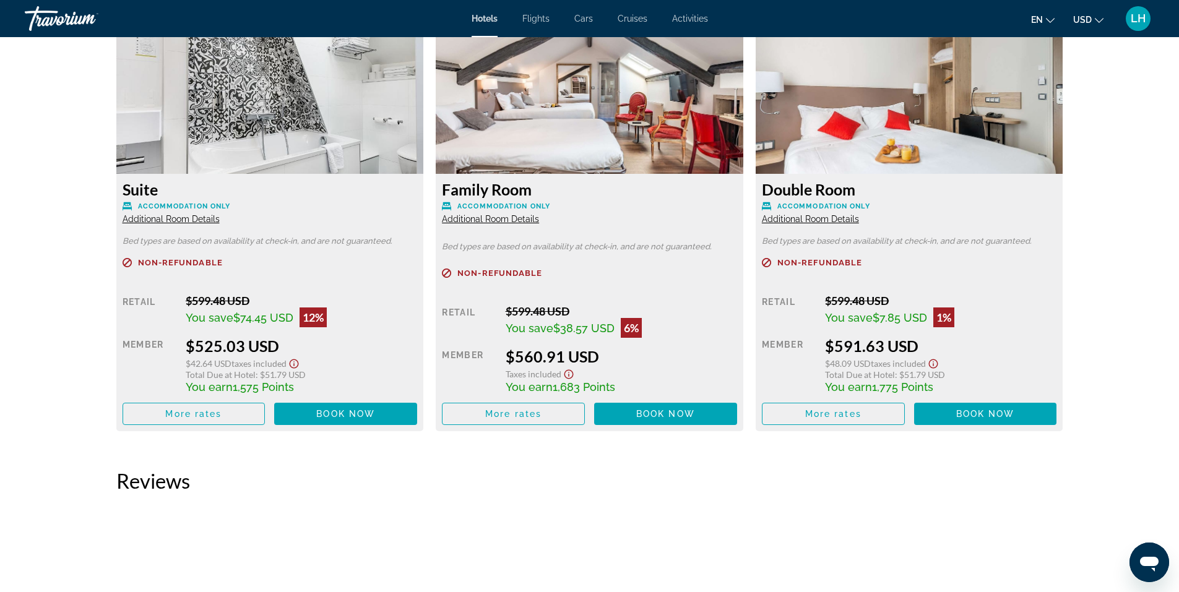
click at [819, 220] on span "Additional Room Details" at bounding box center [810, 219] width 97 height 10
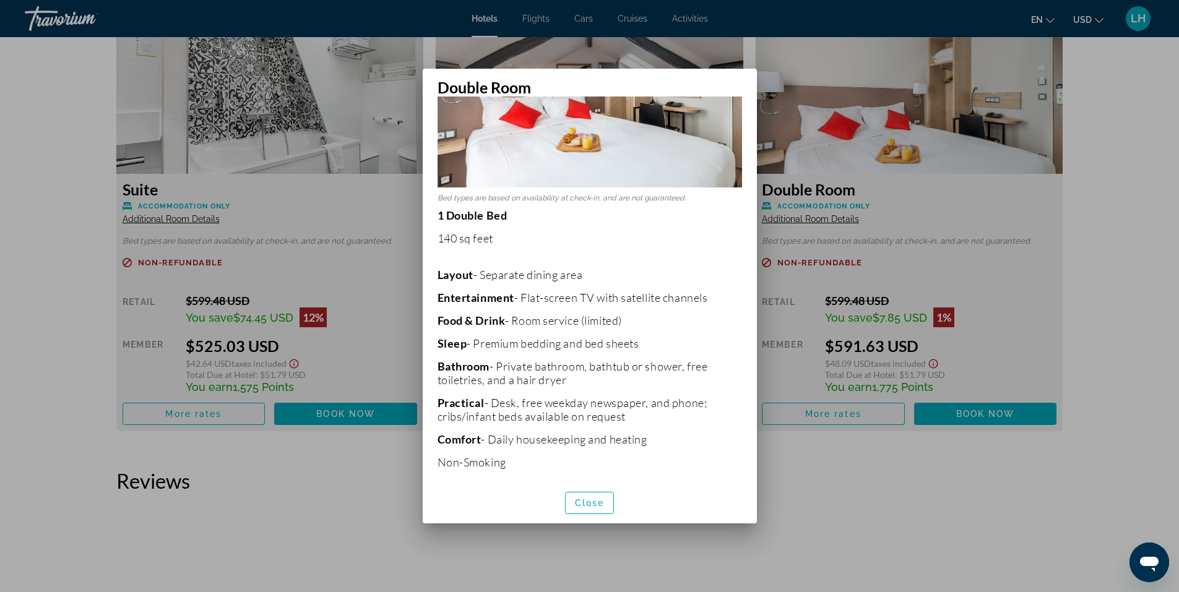
scroll to position [134, 0]
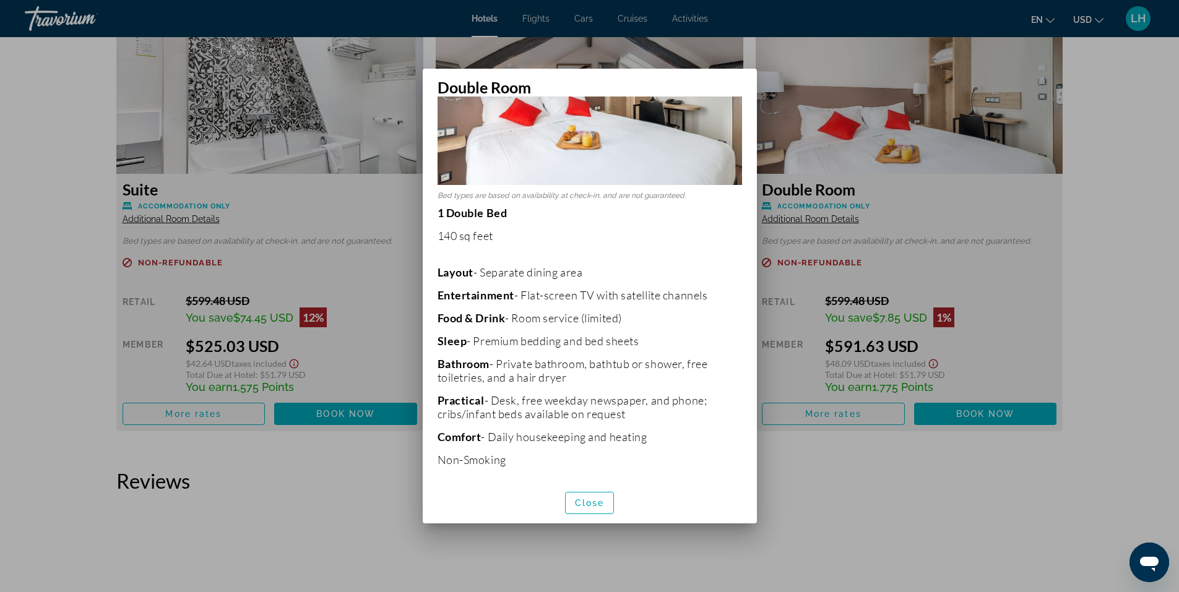
click at [940, 256] on div at bounding box center [589, 296] width 1179 height 592
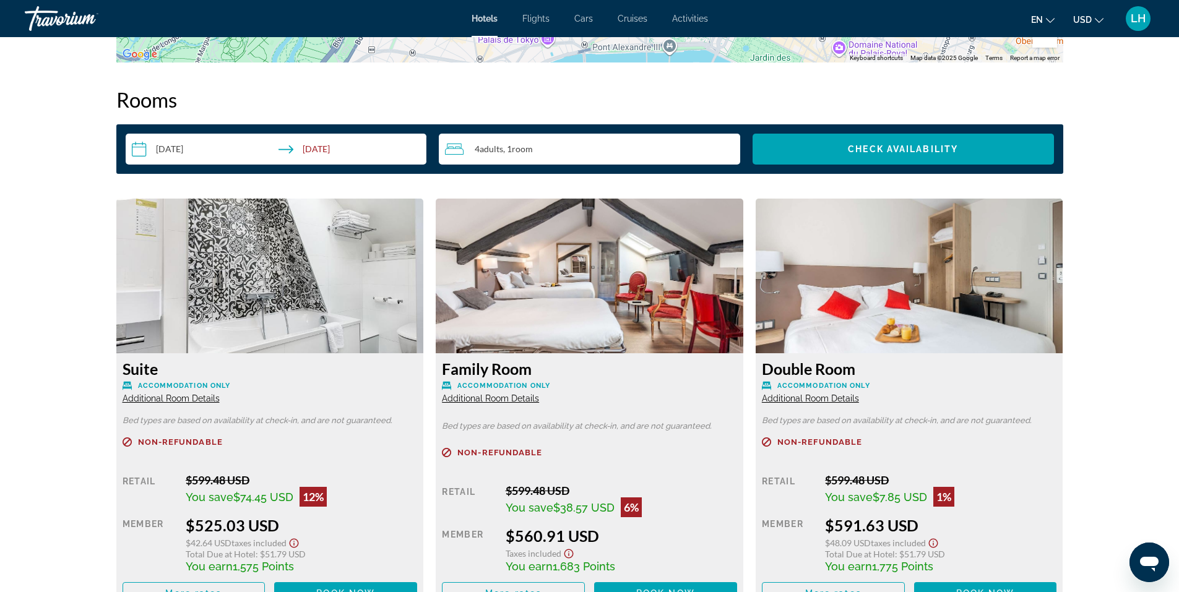
scroll to position [1547, 0]
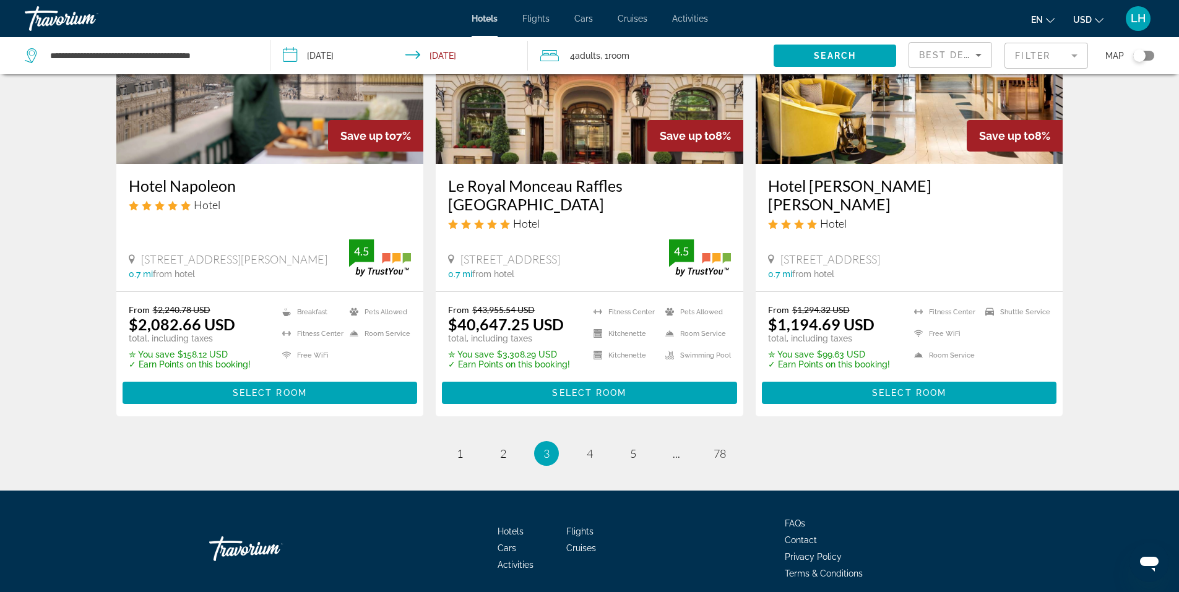
scroll to position [1552, 0]
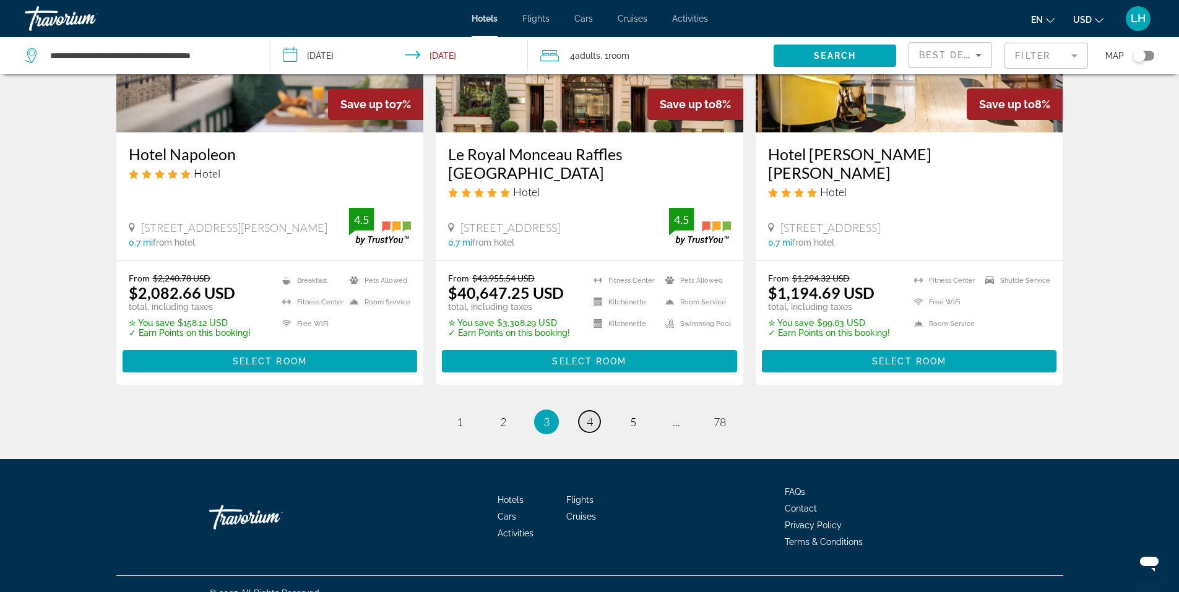
click at [588, 415] on span "4" at bounding box center [590, 422] width 6 height 14
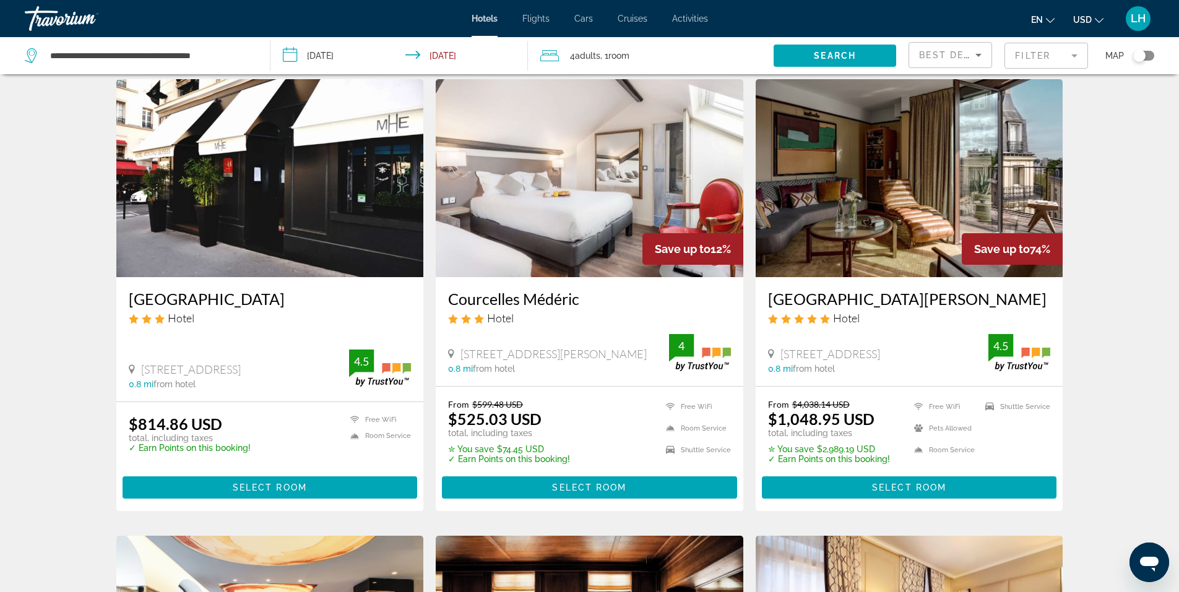
scroll to position [495, 0]
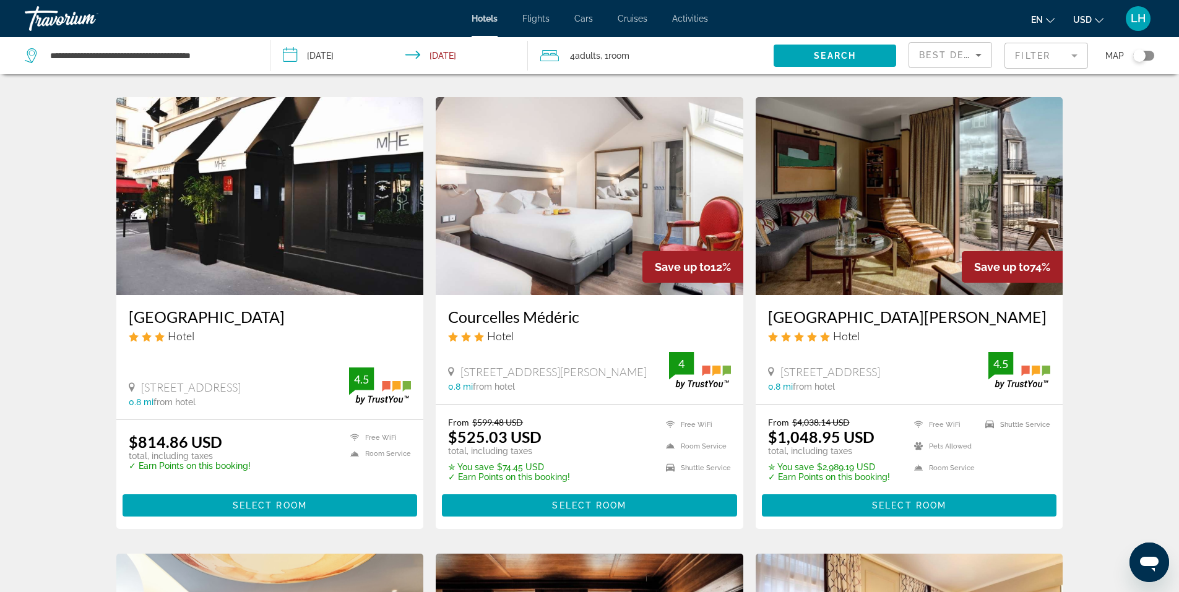
click at [569, 202] on img "Main content" at bounding box center [589, 196] width 307 height 198
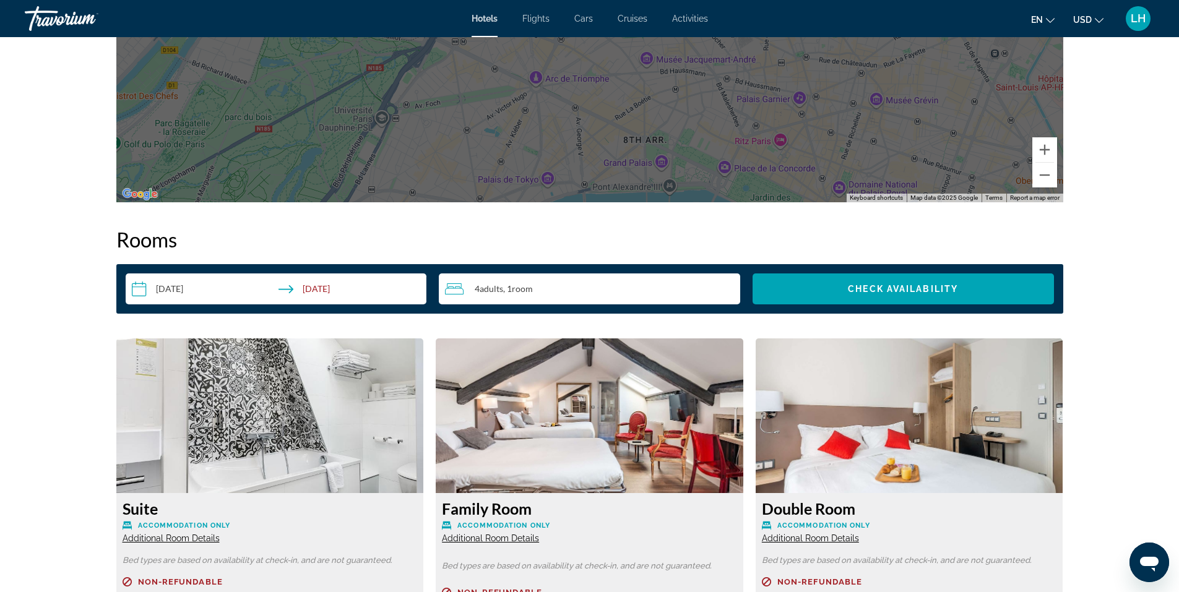
scroll to position [1485, 0]
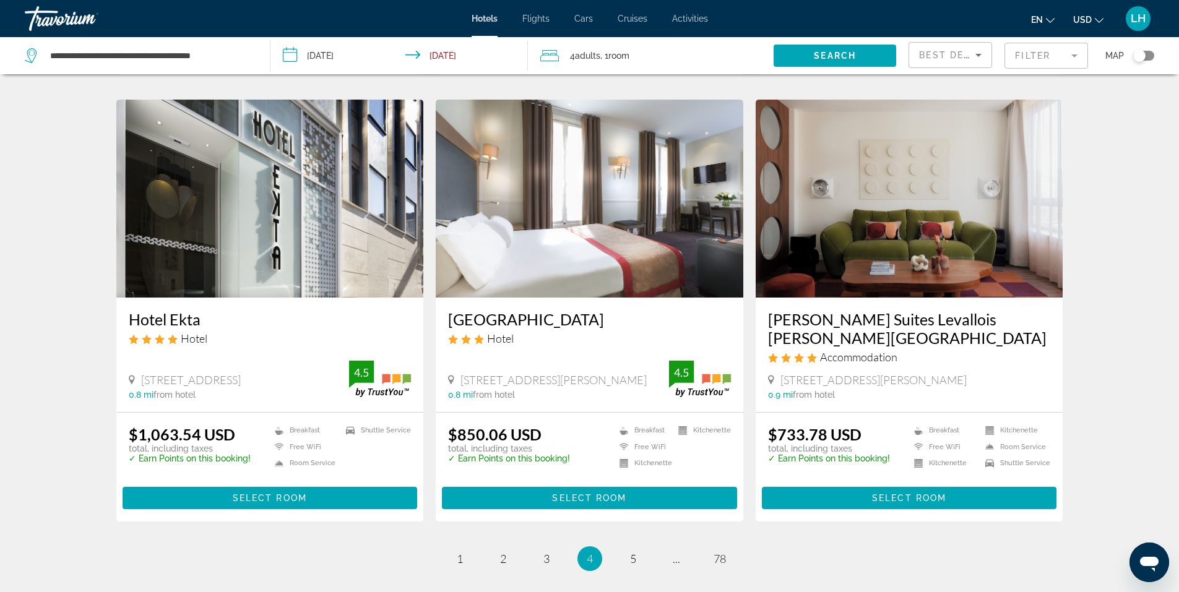
scroll to position [1423, 0]
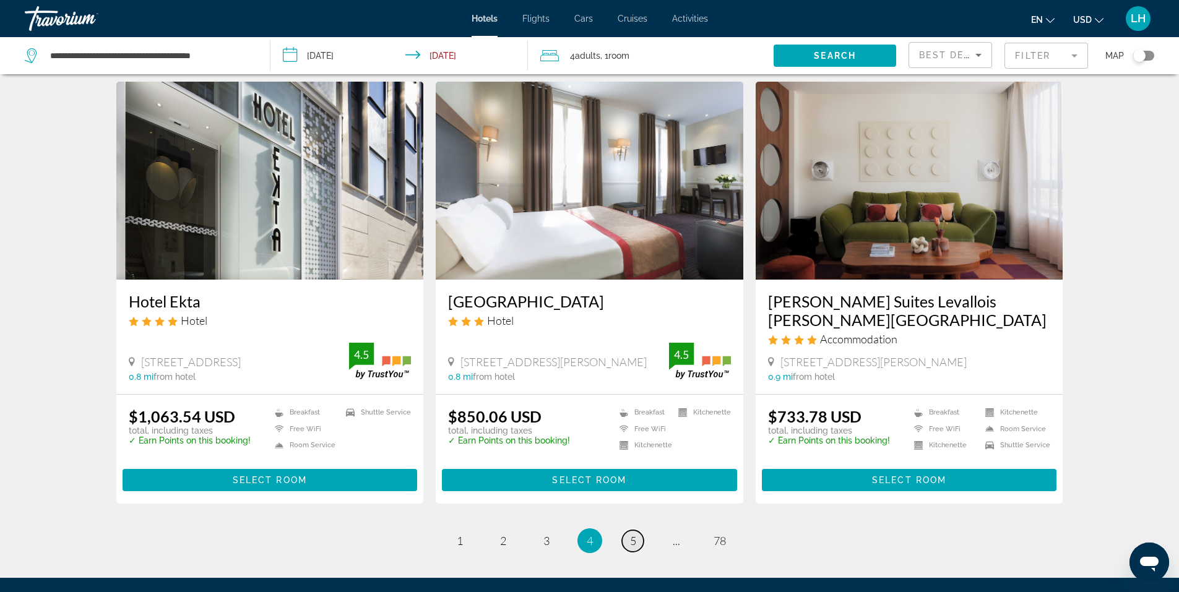
click at [632, 534] on span "5" at bounding box center [633, 541] width 6 height 14
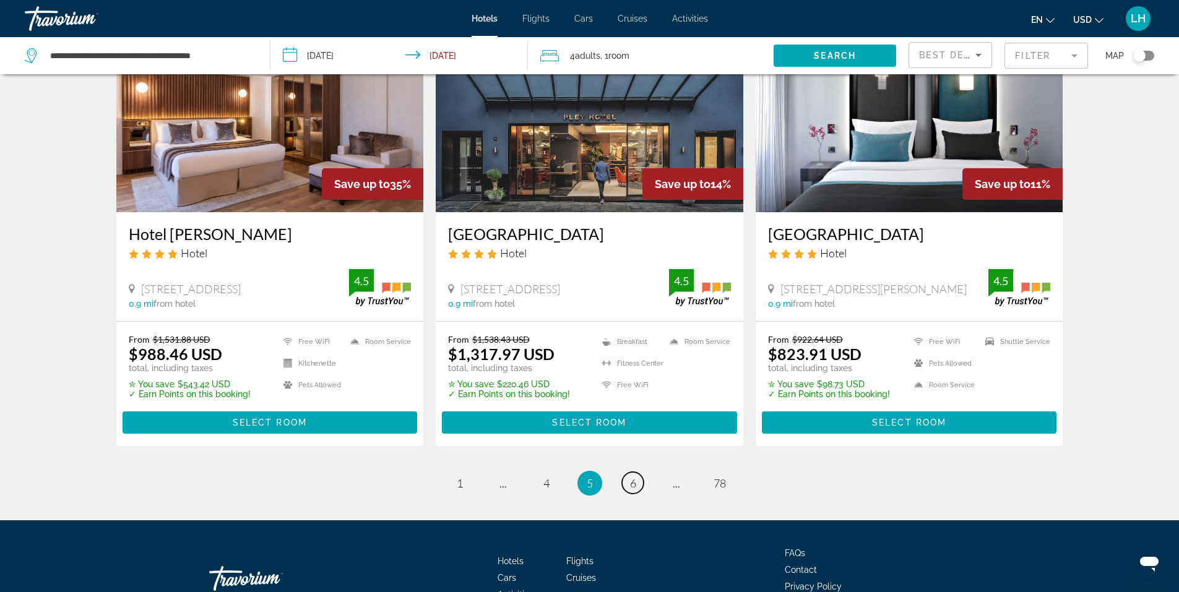
scroll to position [1571, 0]
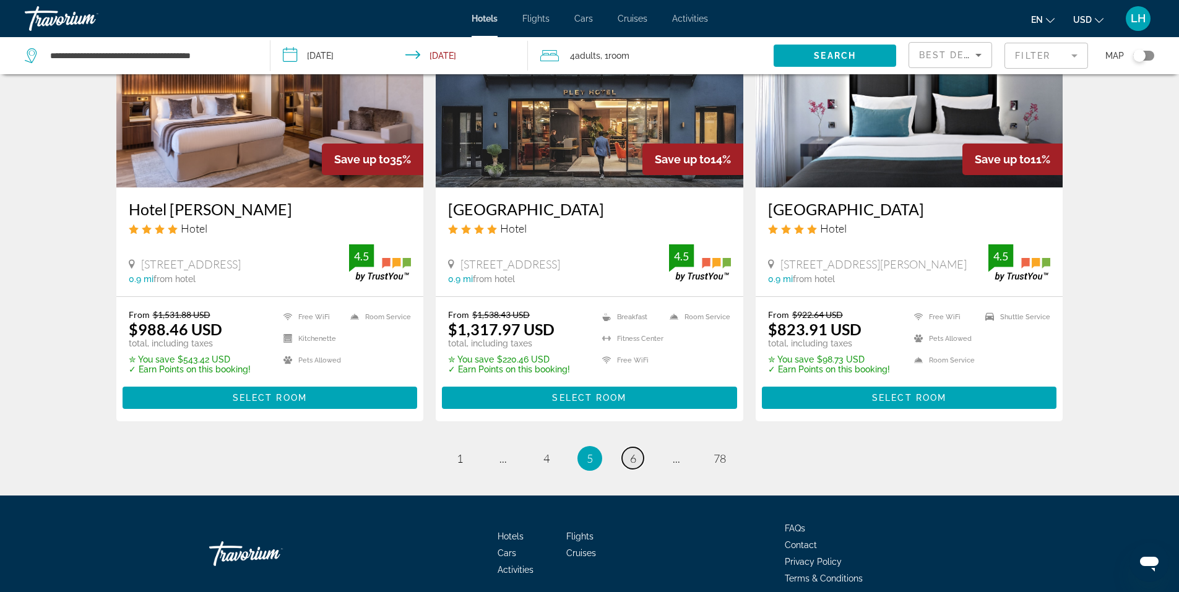
click at [635, 452] on span "6" at bounding box center [633, 459] width 6 height 14
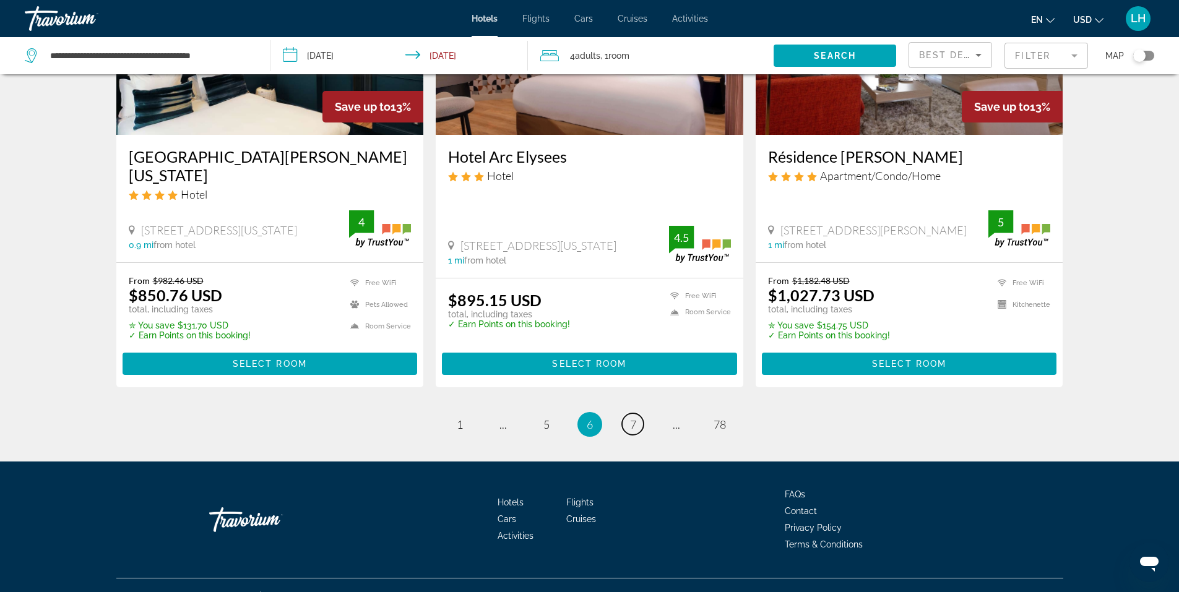
scroll to position [1570, 0]
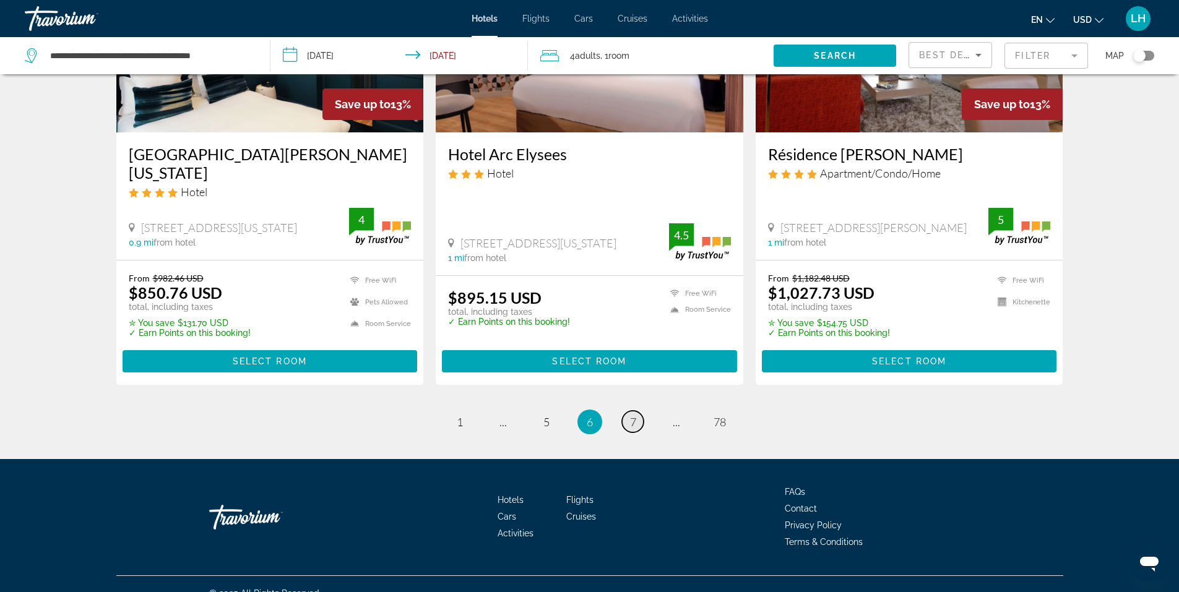
click at [635, 415] on span "7" at bounding box center [633, 422] width 6 height 14
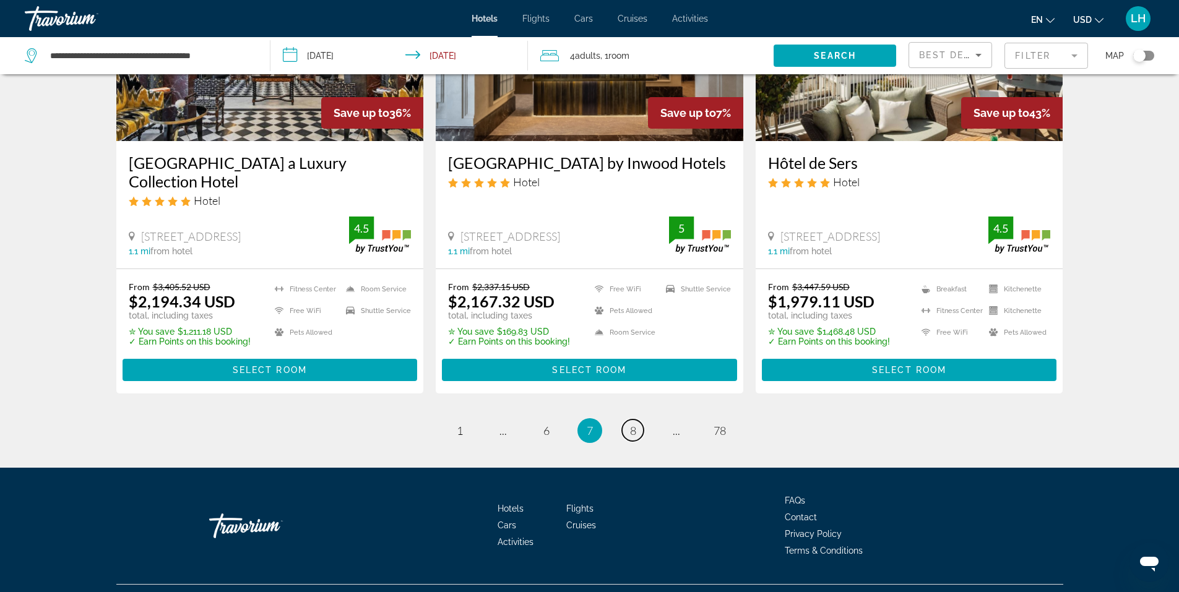
scroll to position [1592, 0]
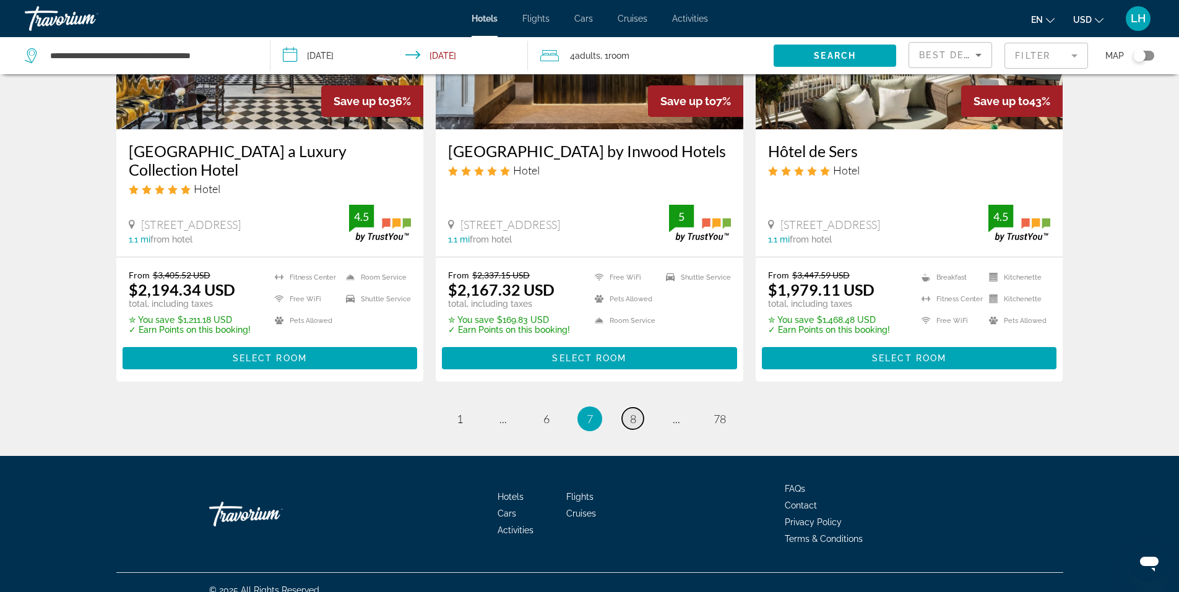
click at [636, 408] on link "page 8" at bounding box center [633, 419] width 22 height 22
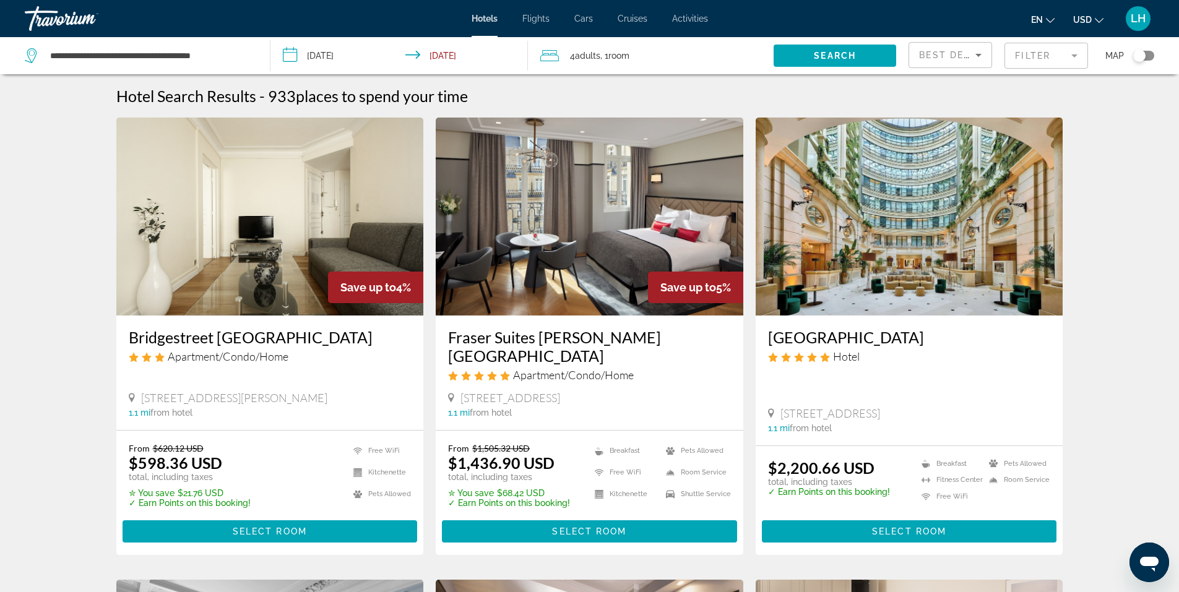
click at [247, 263] on img "Main content" at bounding box center [269, 217] width 307 height 198
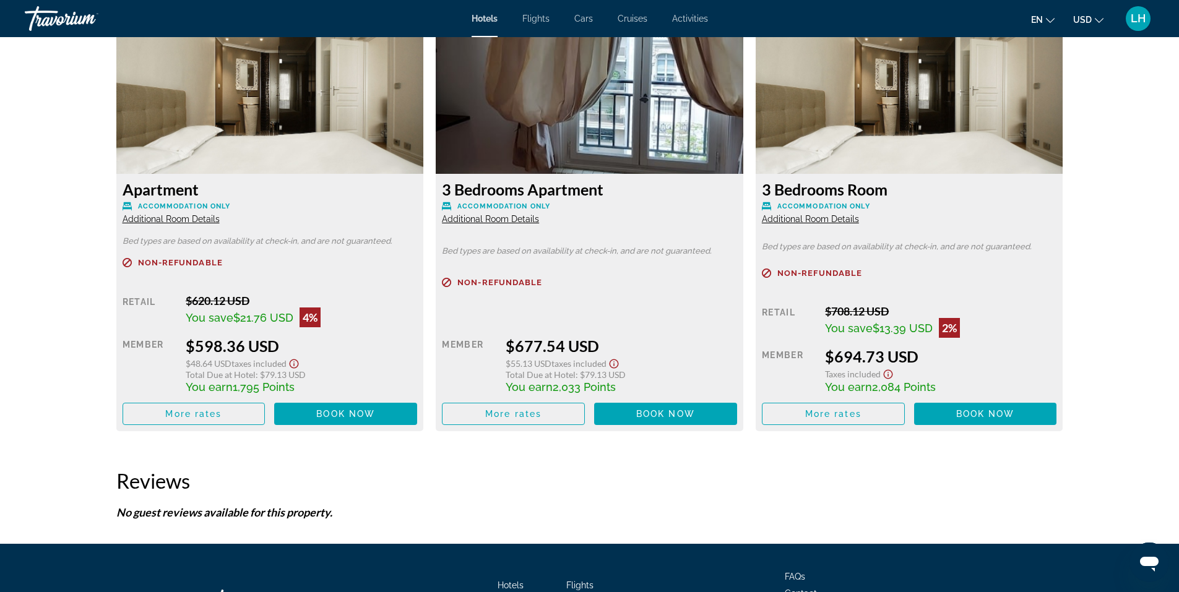
scroll to position [1794, 0]
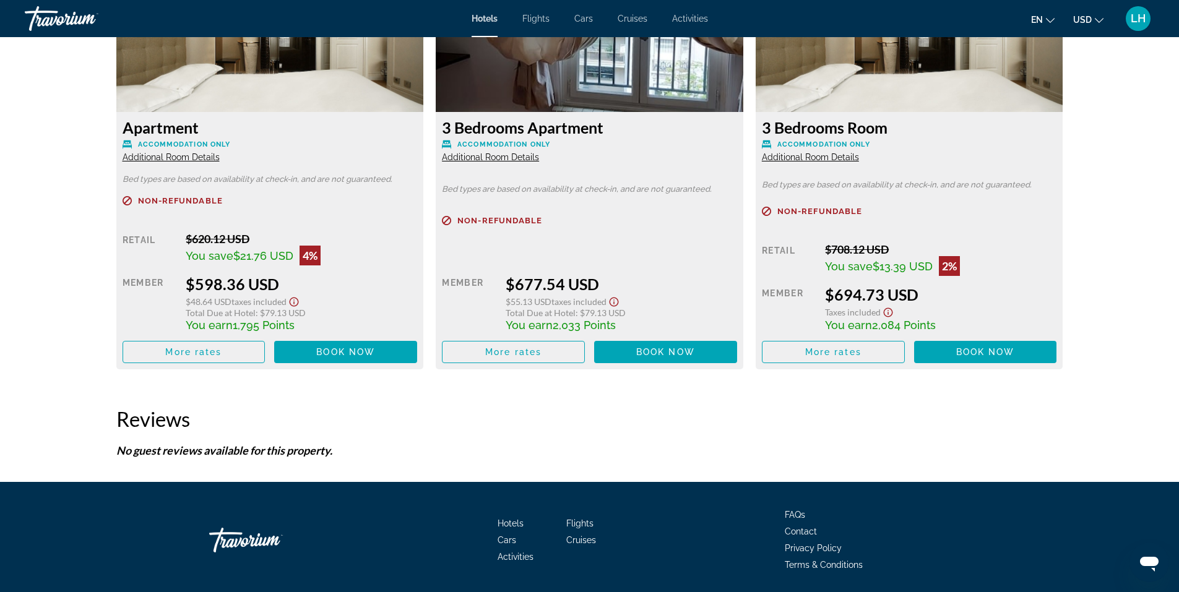
click at [202, 158] on span "Additional Room Details" at bounding box center [171, 157] width 97 height 10
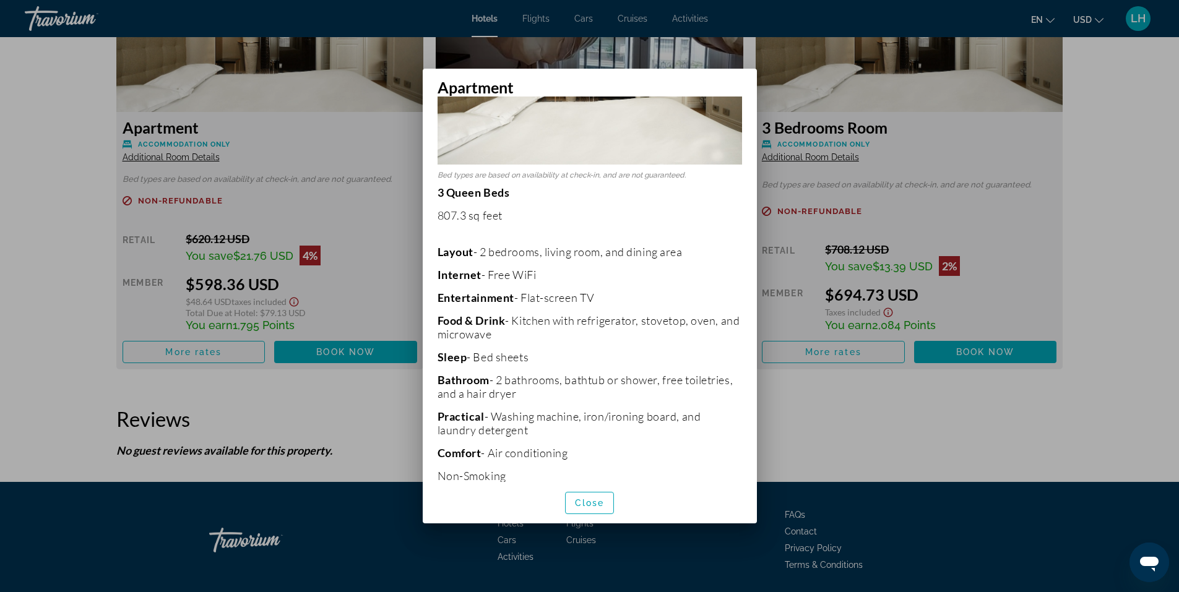
scroll to position [170, 0]
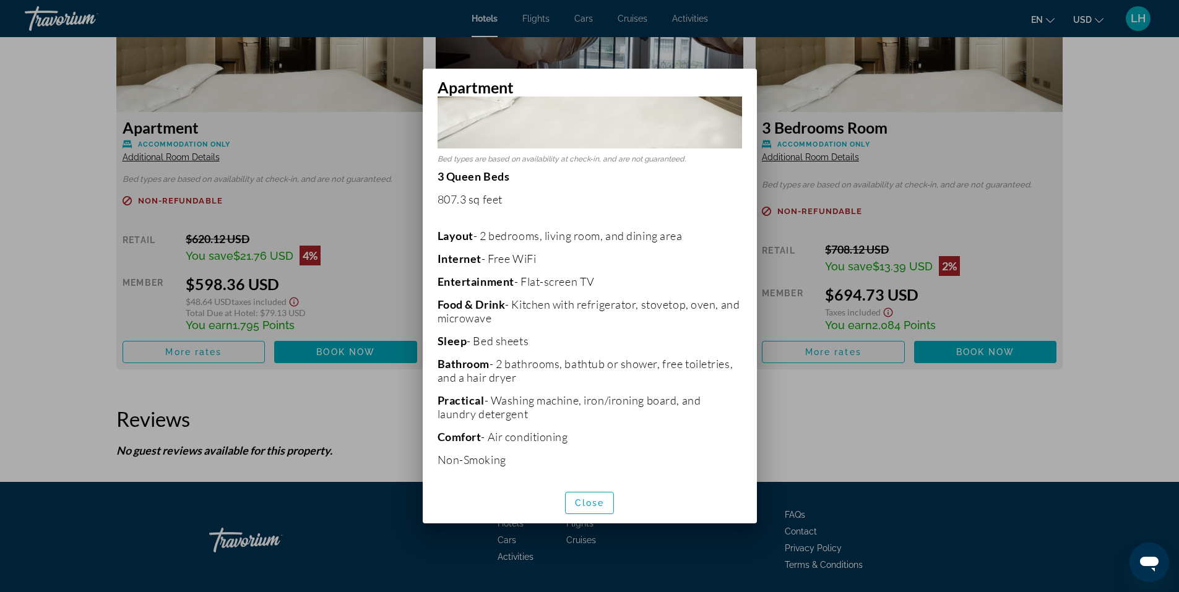
click at [397, 402] on div at bounding box center [589, 296] width 1179 height 592
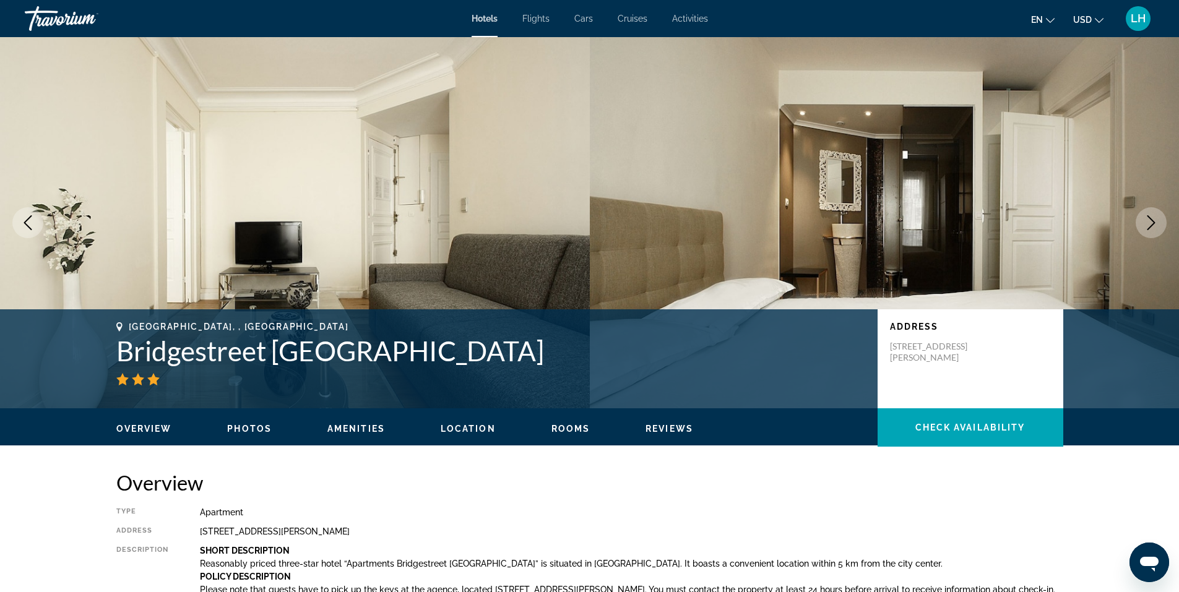
scroll to position [1794, 0]
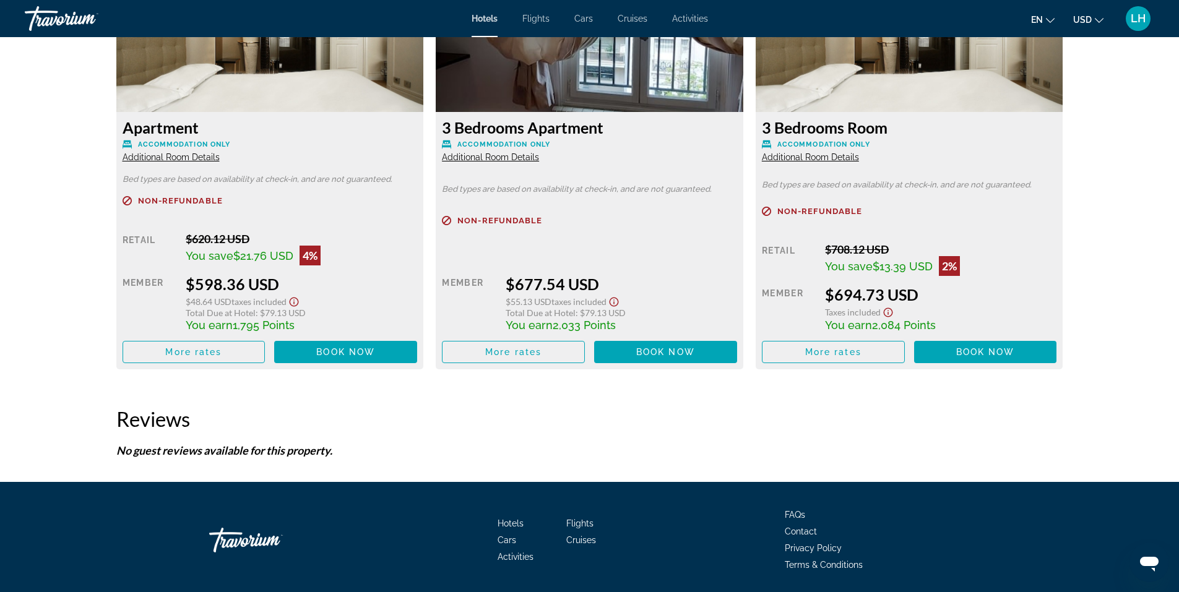
click at [515, 155] on span "Additional Room Details" at bounding box center [490, 157] width 97 height 10
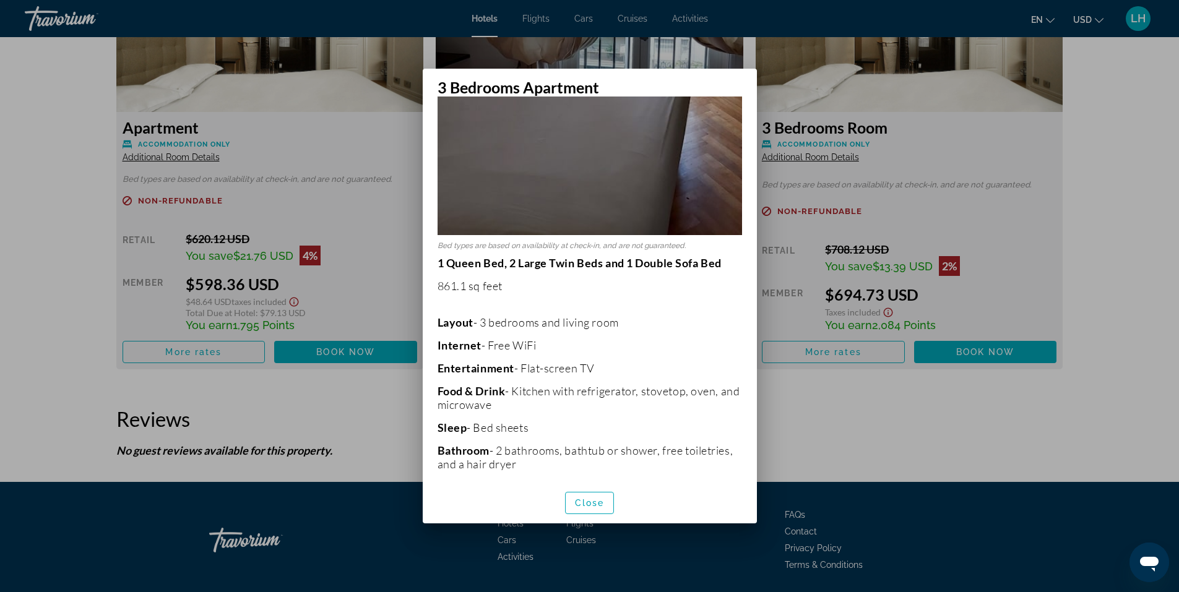
scroll to position [619, 0]
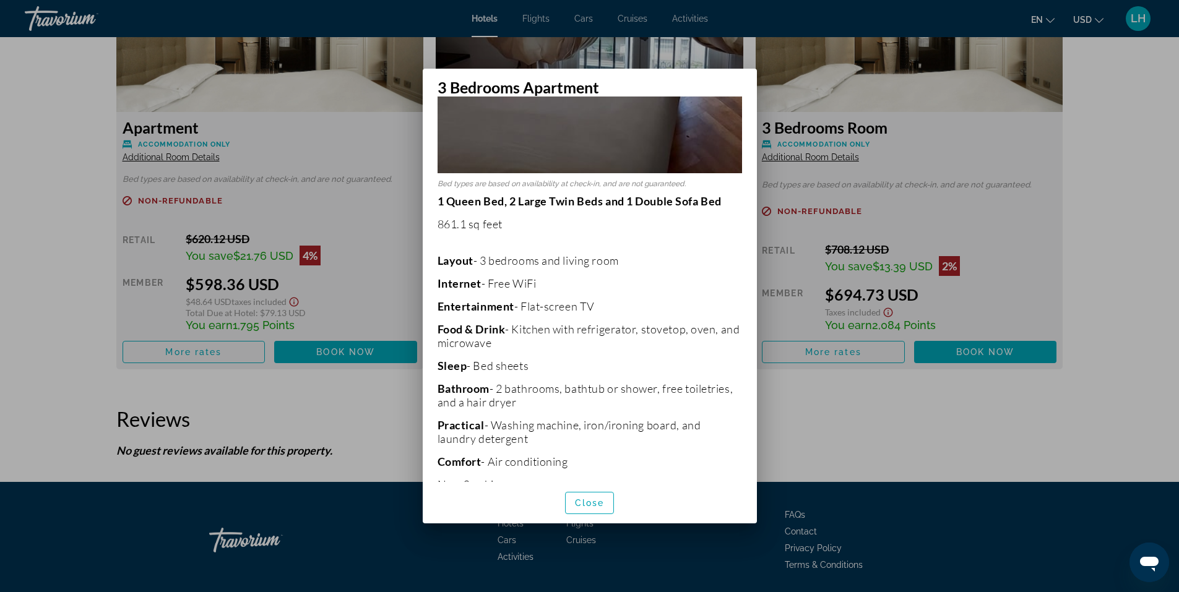
click at [879, 402] on div at bounding box center [589, 296] width 1179 height 592
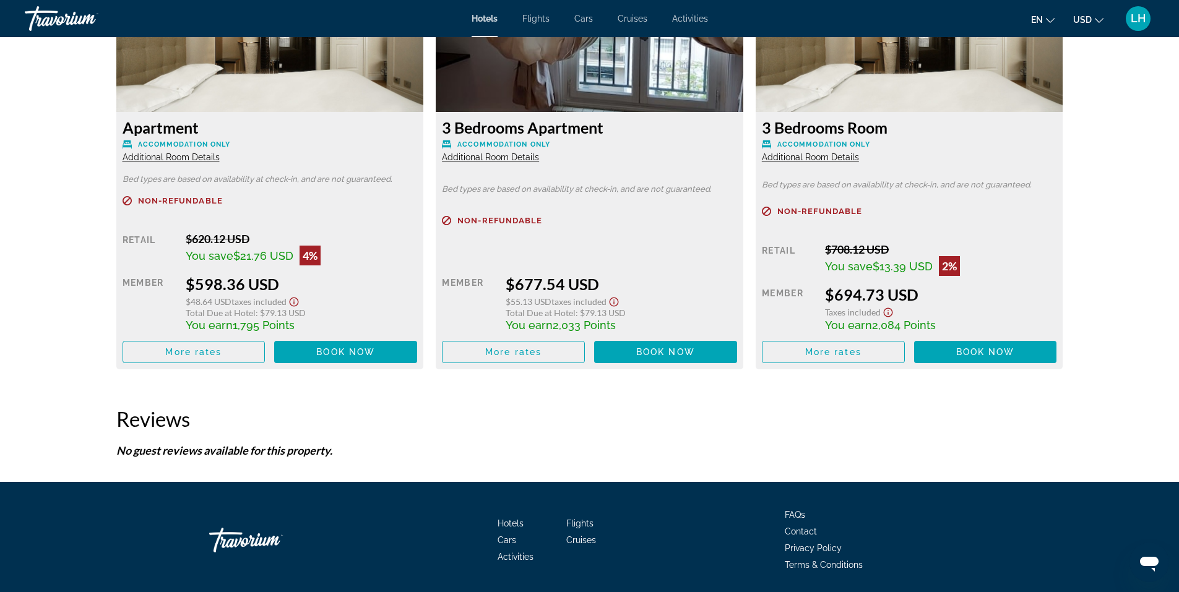
click at [164, 156] on span "Additional Room Details" at bounding box center [171, 157] width 97 height 10
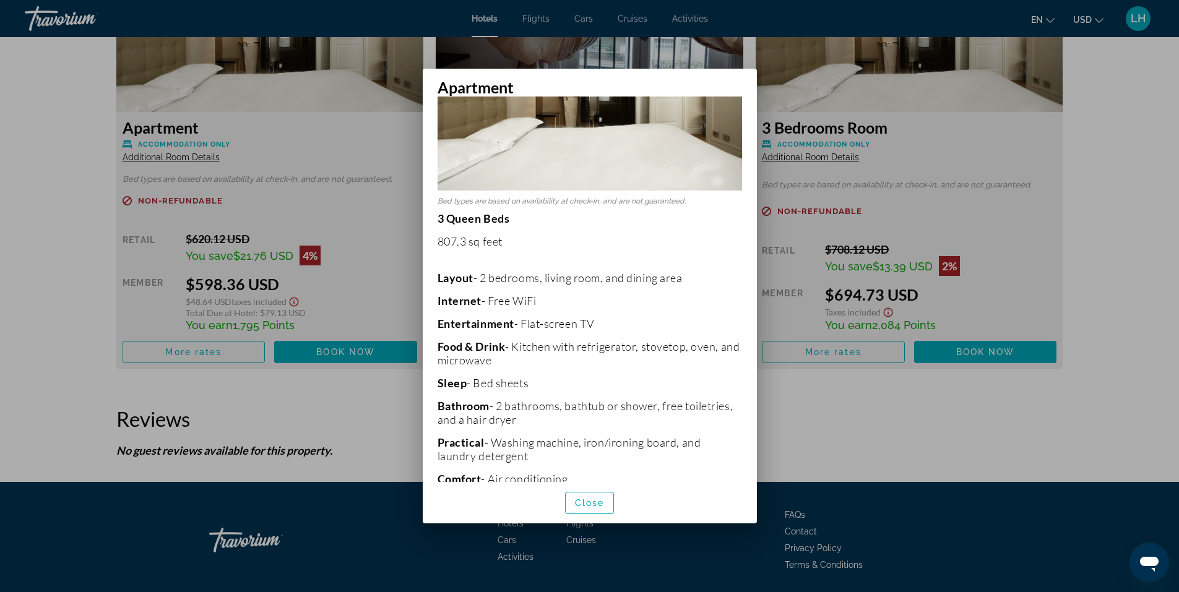
scroll to position [170, 0]
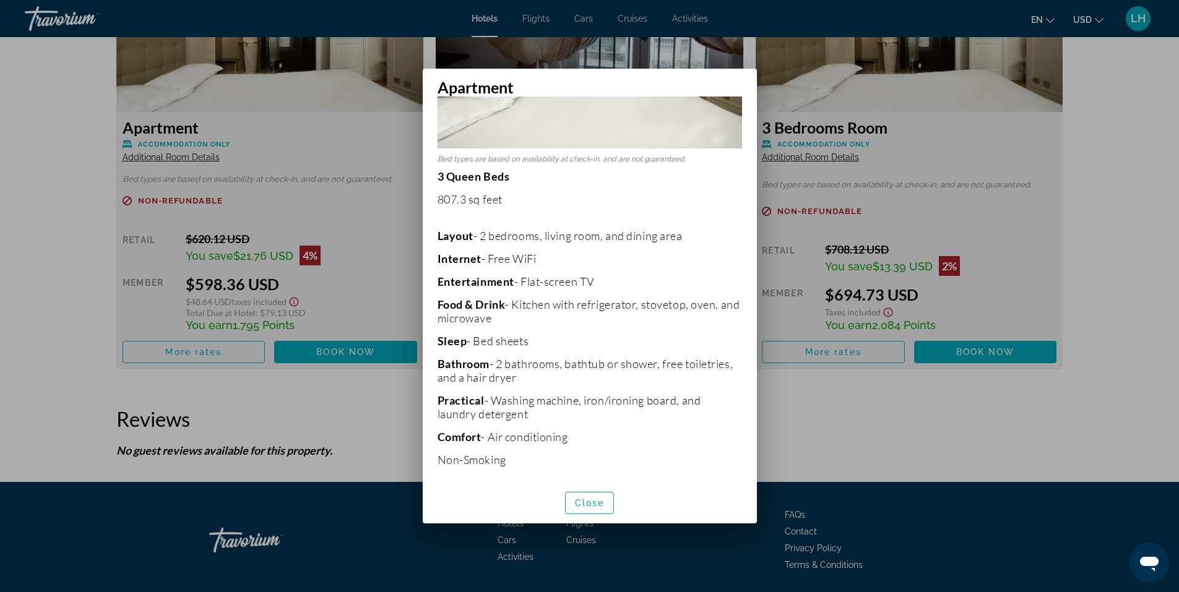
click at [828, 403] on div at bounding box center [589, 296] width 1179 height 592
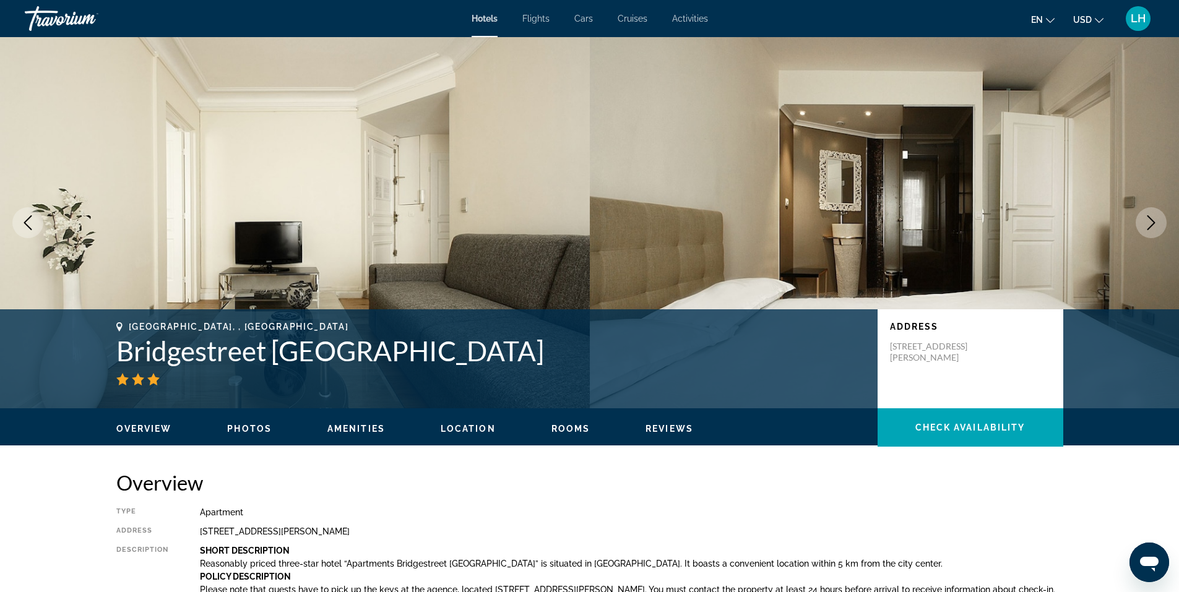
scroll to position [1794, 0]
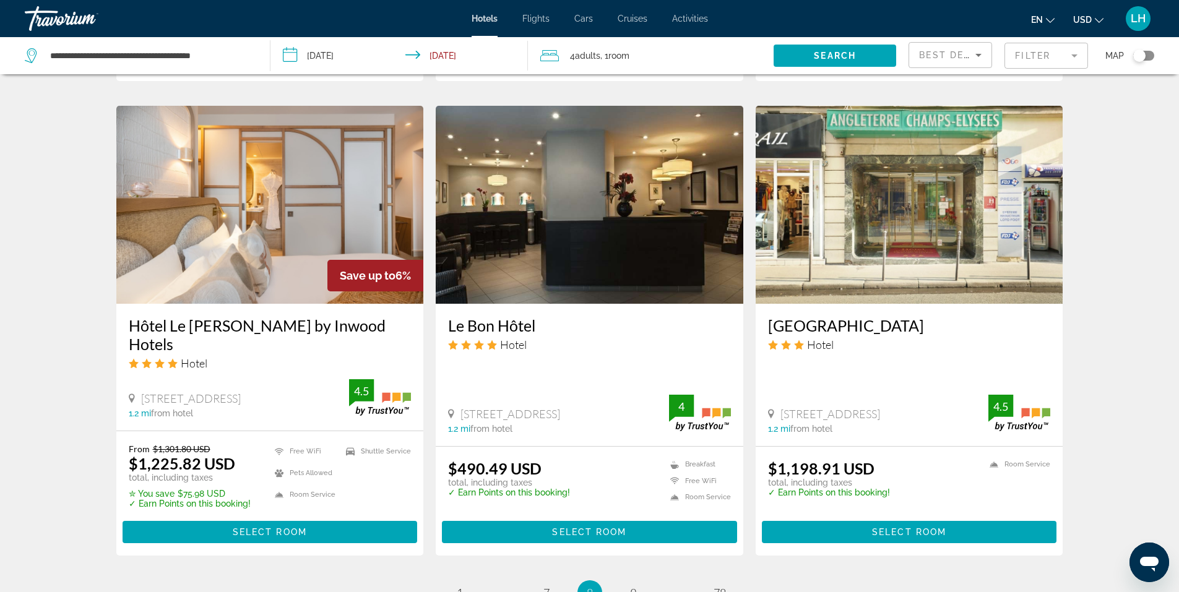
scroll to position [1237, 0]
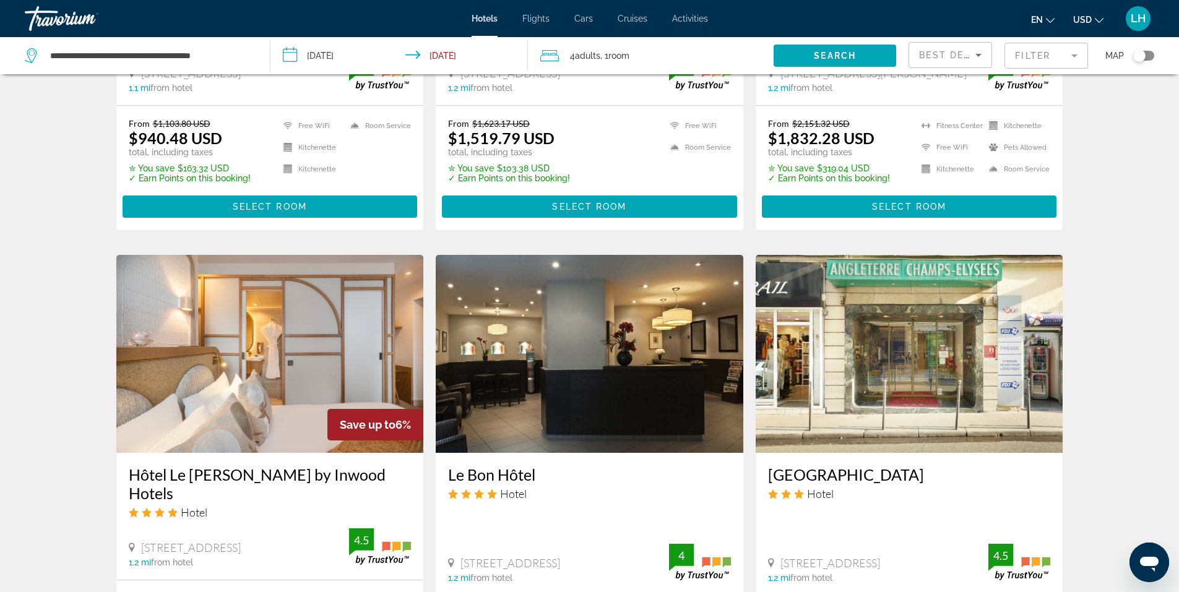
click at [560, 342] on img "Main content" at bounding box center [589, 354] width 307 height 198
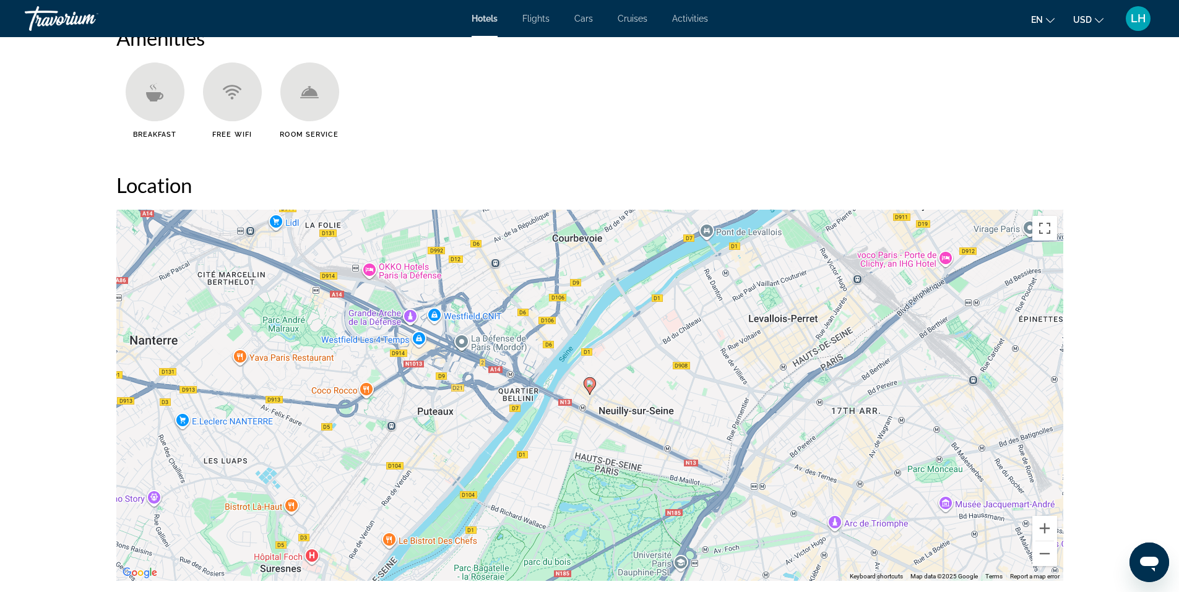
scroll to position [1052, 0]
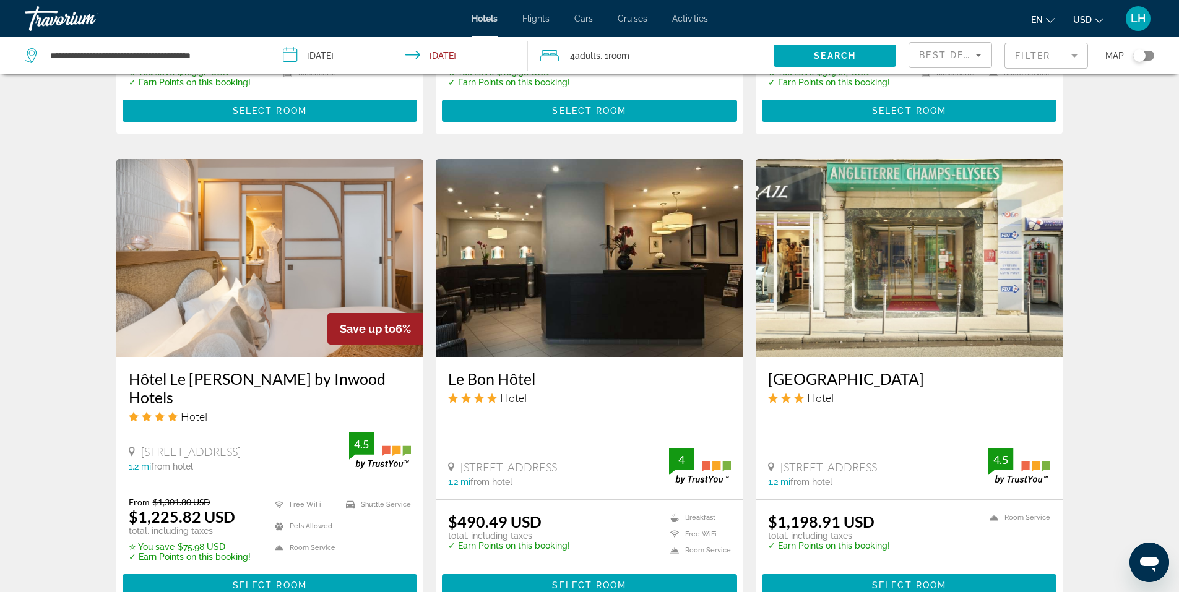
scroll to position [1423, 0]
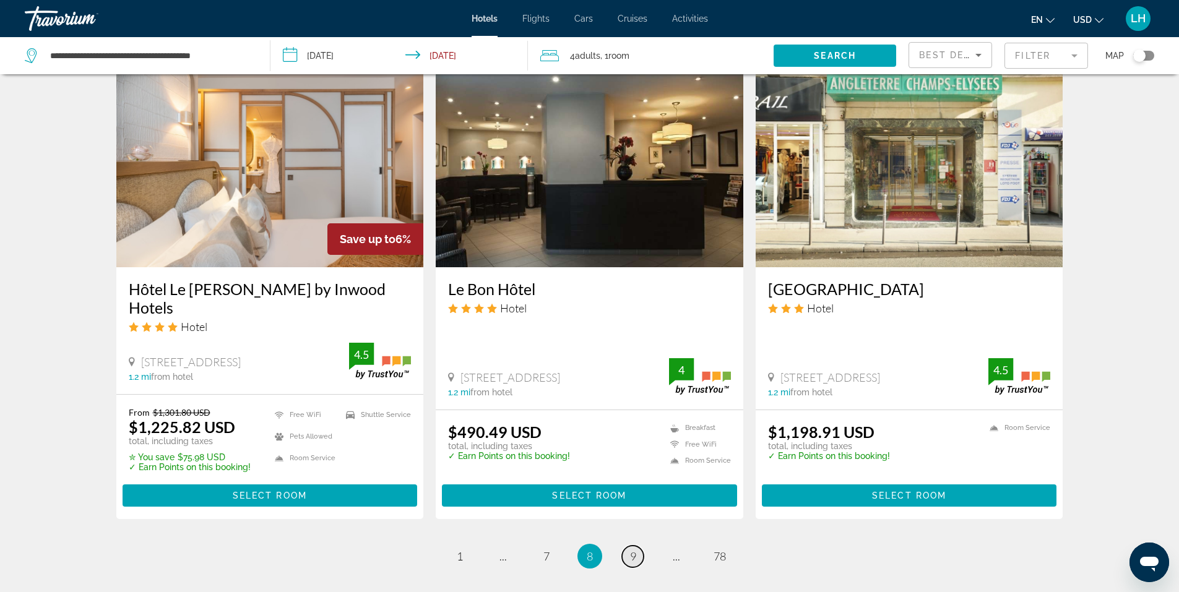
click at [630, 549] on span "9" at bounding box center [633, 556] width 6 height 14
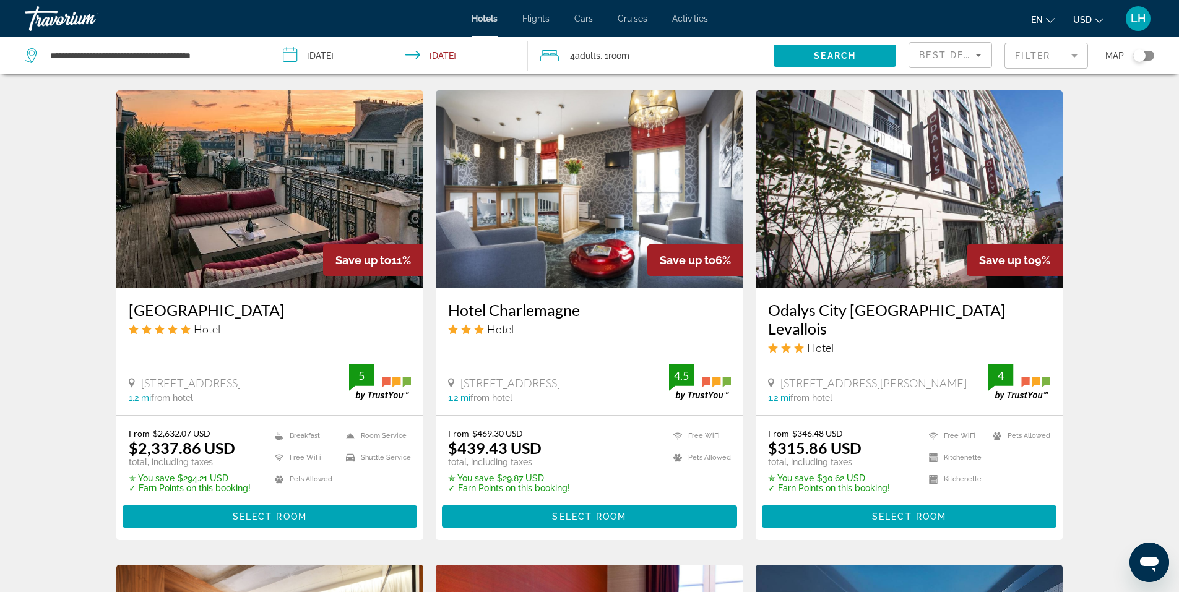
scroll to position [866, 0]
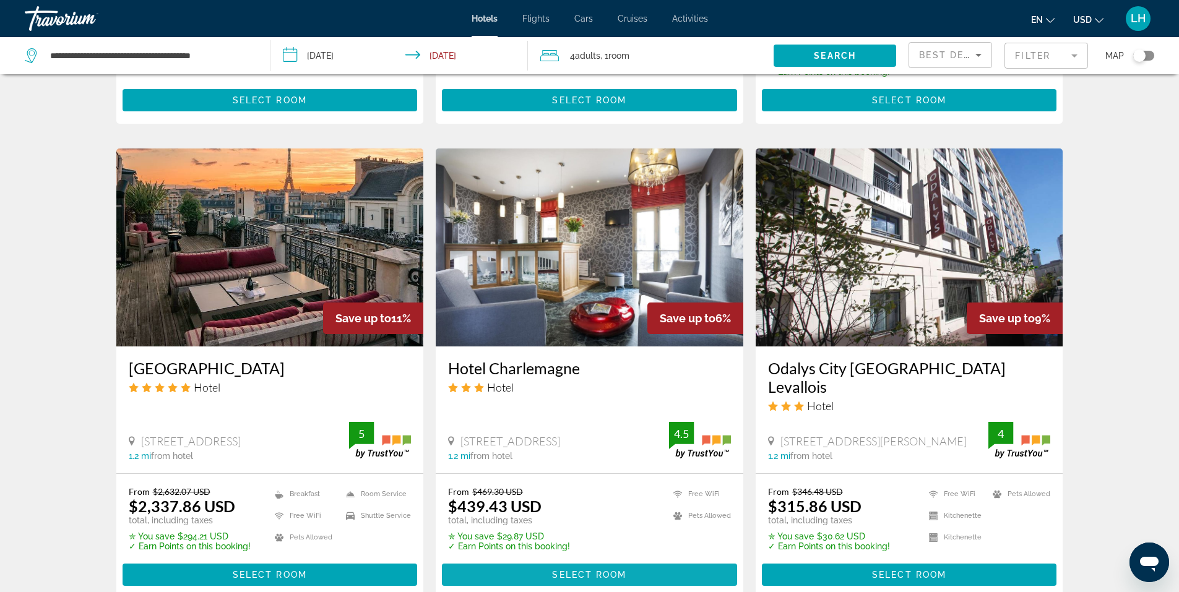
click at [612, 570] on span "Select Room" at bounding box center [589, 575] width 74 height 10
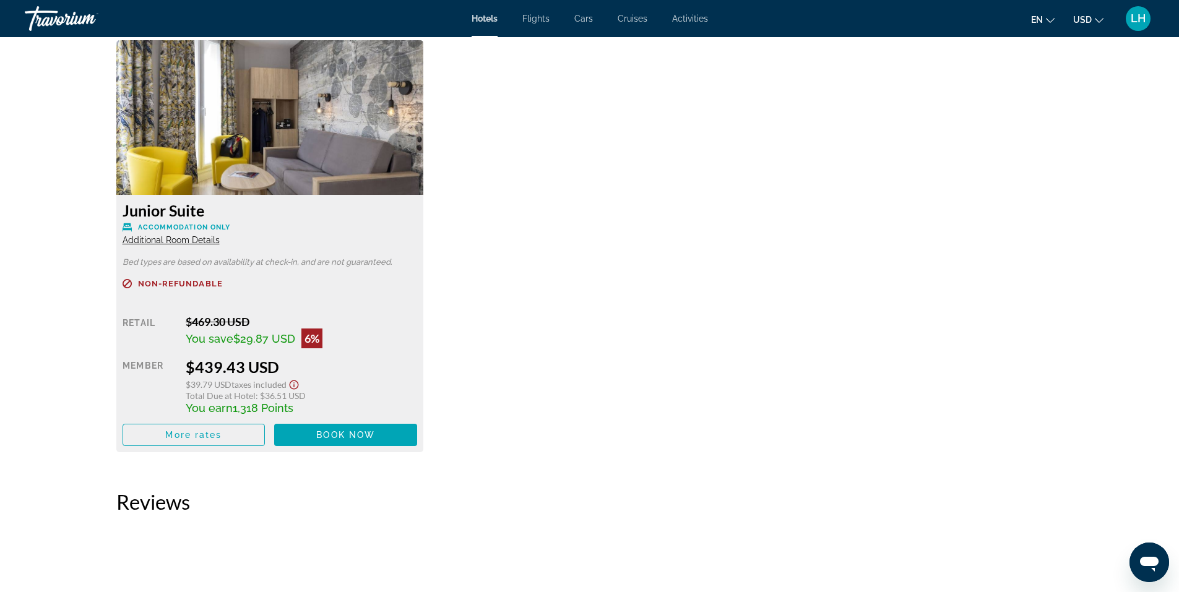
scroll to position [1732, 0]
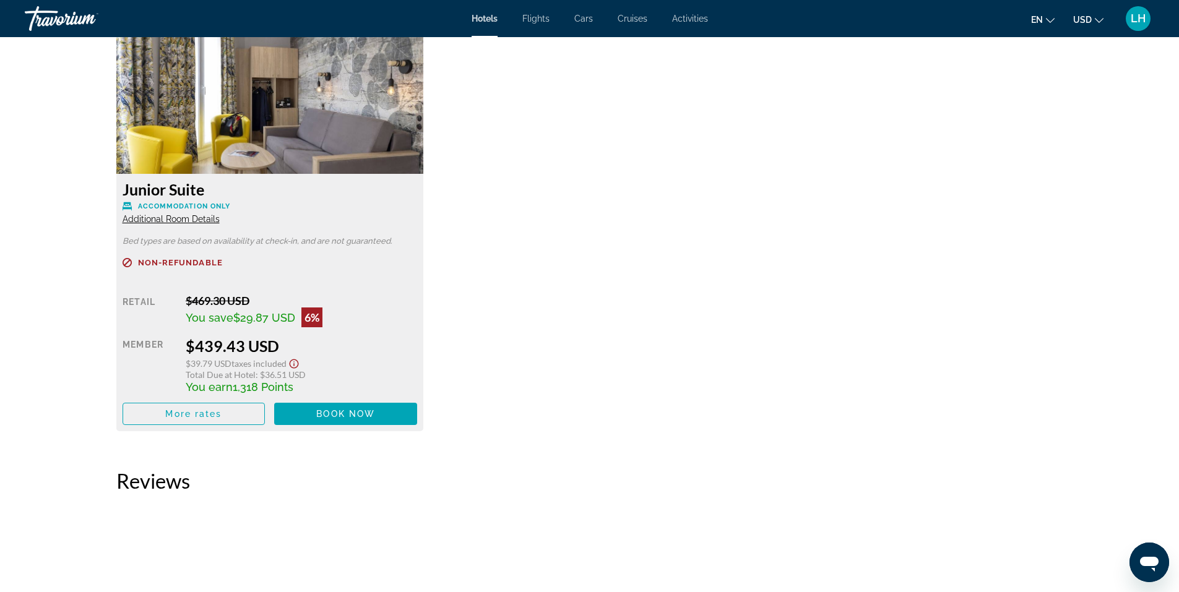
click at [202, 218] on span "Additional Room Details" at bounding box center [171, 219] width 97 height 10
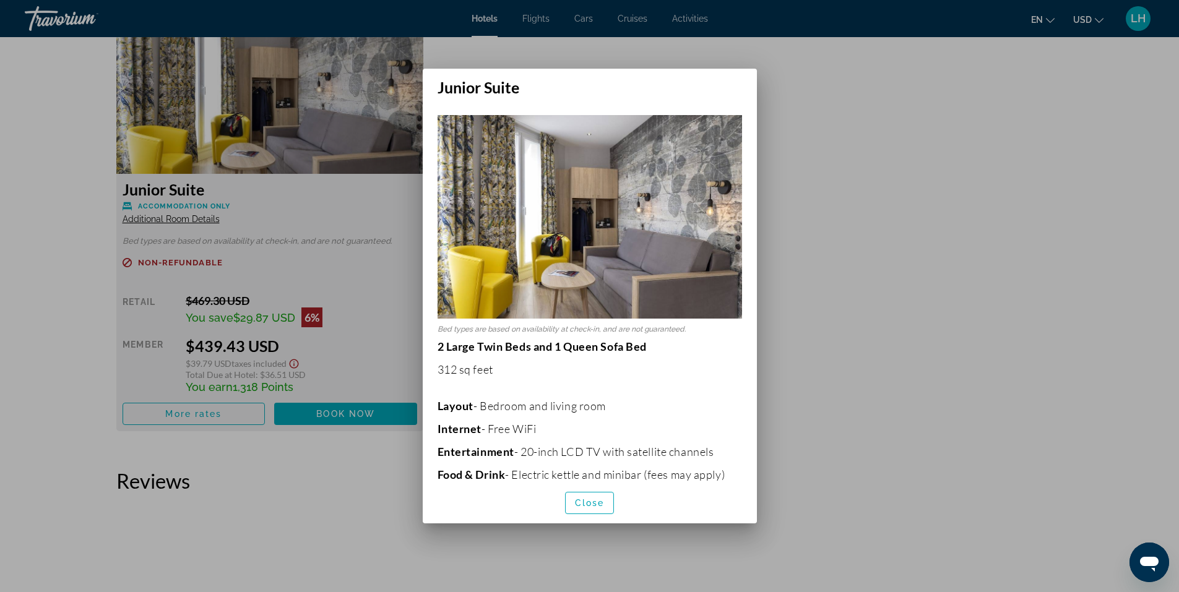
click at [880, 333] on div at bounding box center [589, 296] width 1179 height 592
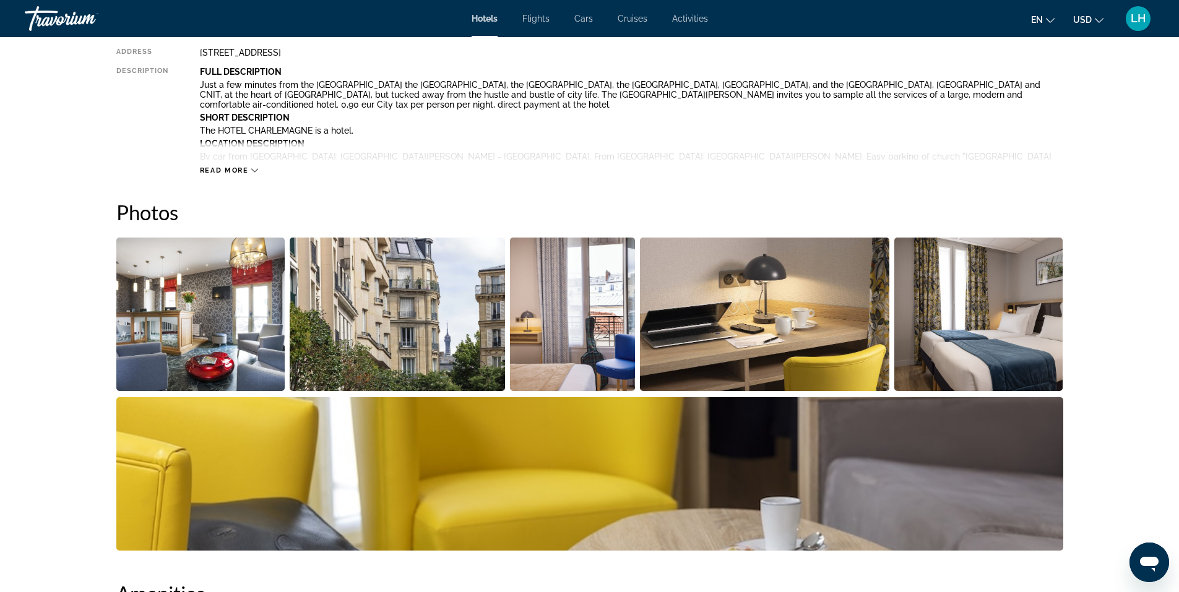
scroll to position [433, 0]
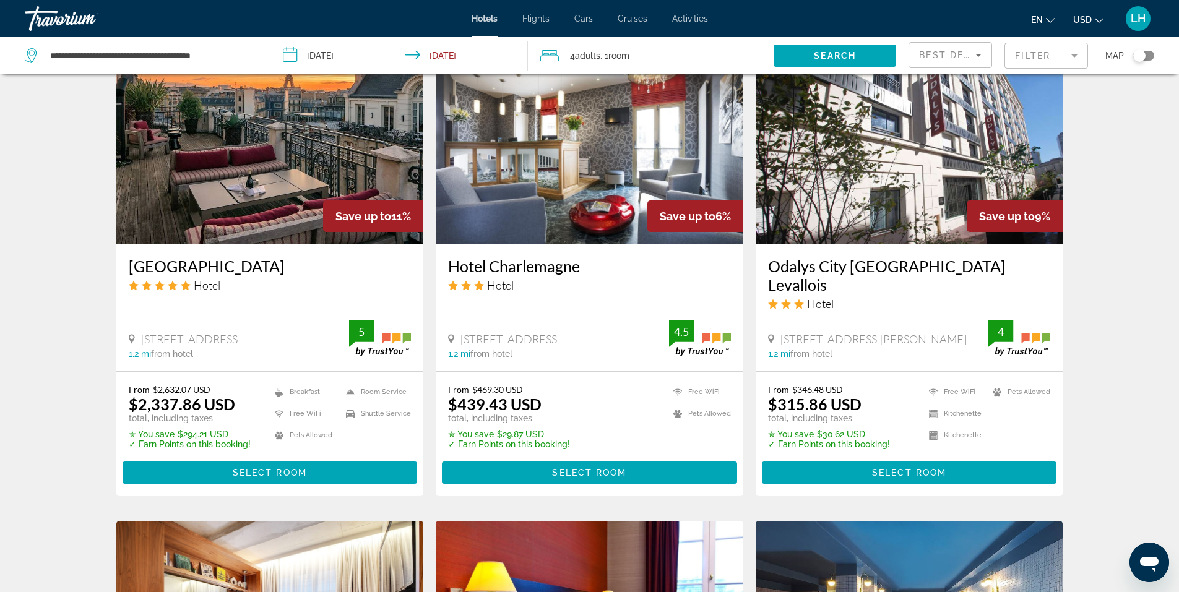
scroll to position [990, 0]
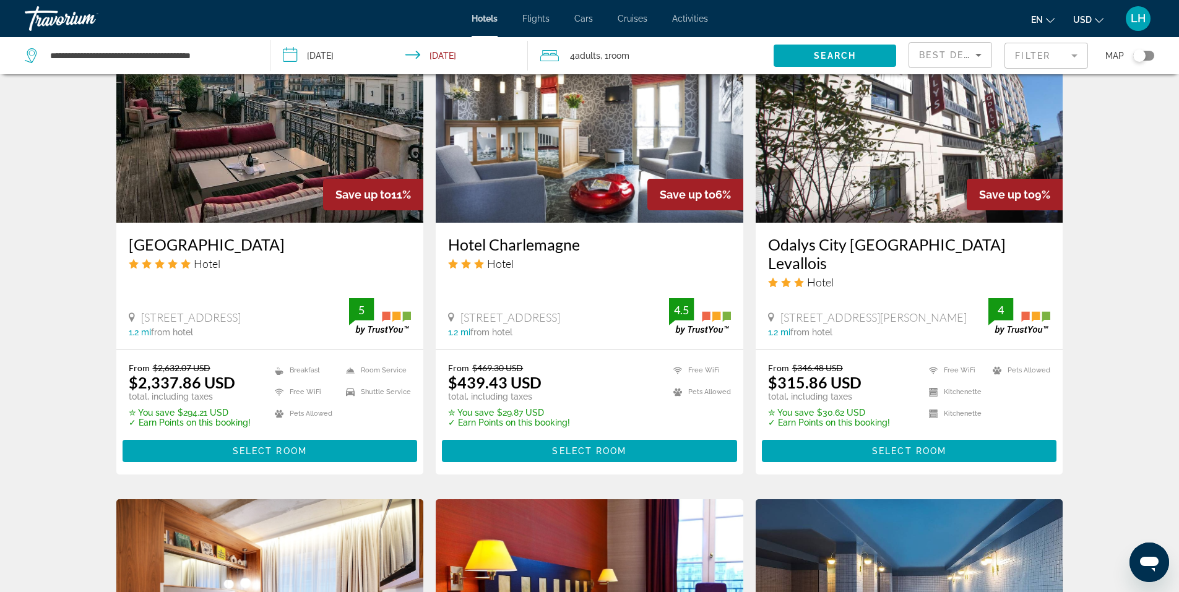
click at [864, 179] on img "Main content" at bounding box center [908, 124] width 307 height 198
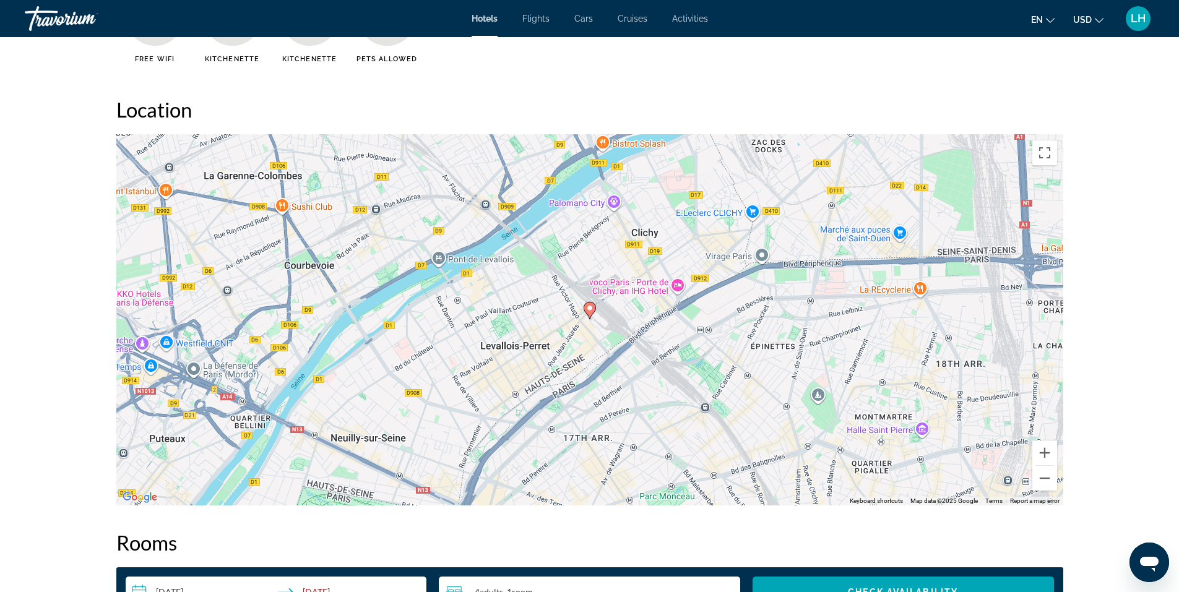
scroll to position [1114, 0]
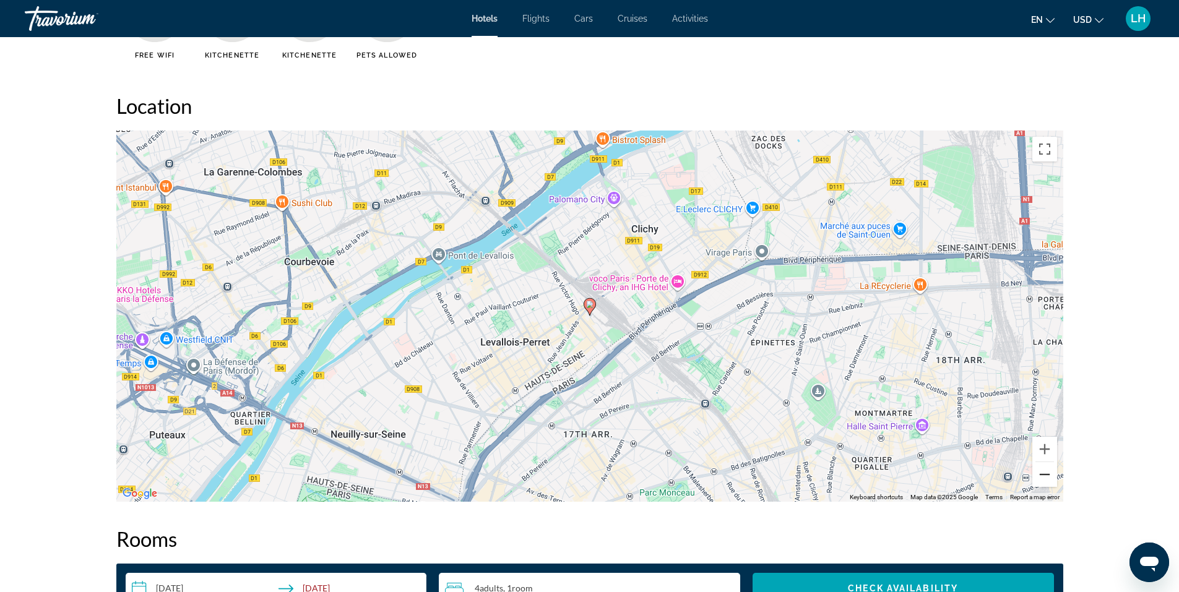
click at [1052, 475] on button "Zoom out" at bounding box center [1044, 474] width 25 height 25
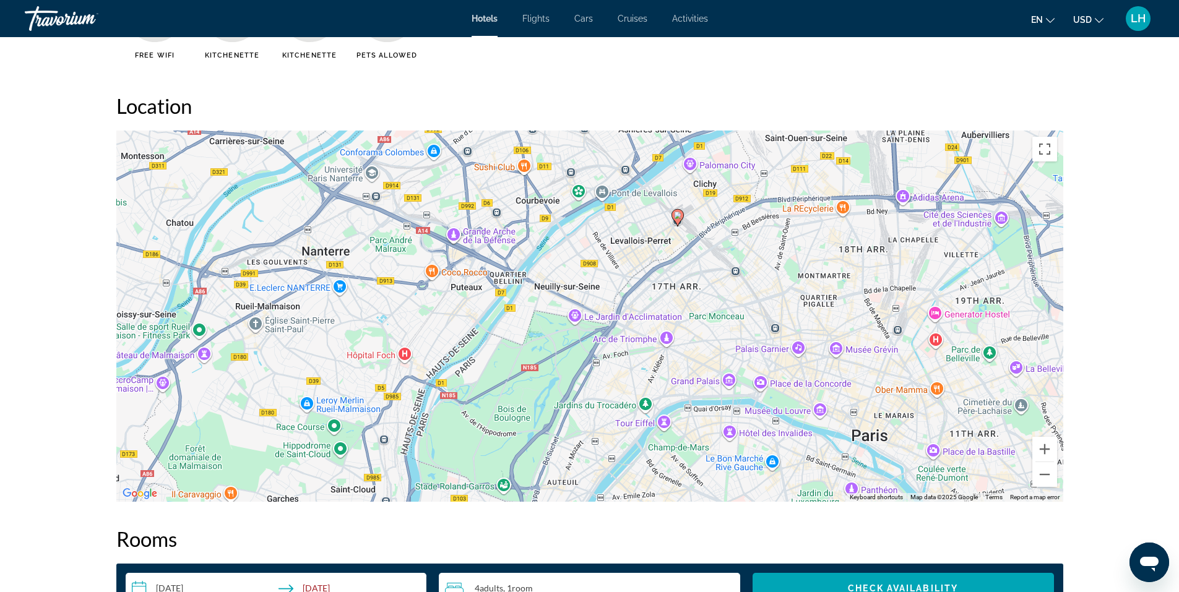
drag, startPoint x: 688, startPoint y: 369, endPoint x: 776, endPoint y: 277, distance: 127.3
click at [776, 277] on div "To activate drag with keyboard, press Alt + Enter. Once in keyboard drag state,…" at bounding box center [589, 316] width 947 height 371
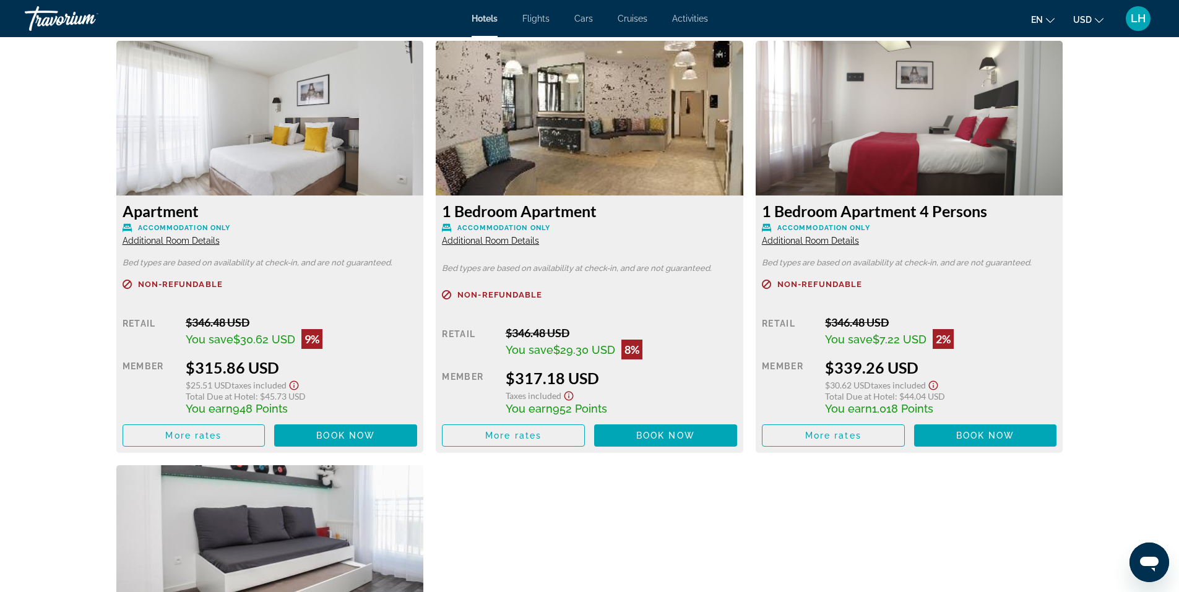
scroll to position [1732, 0]
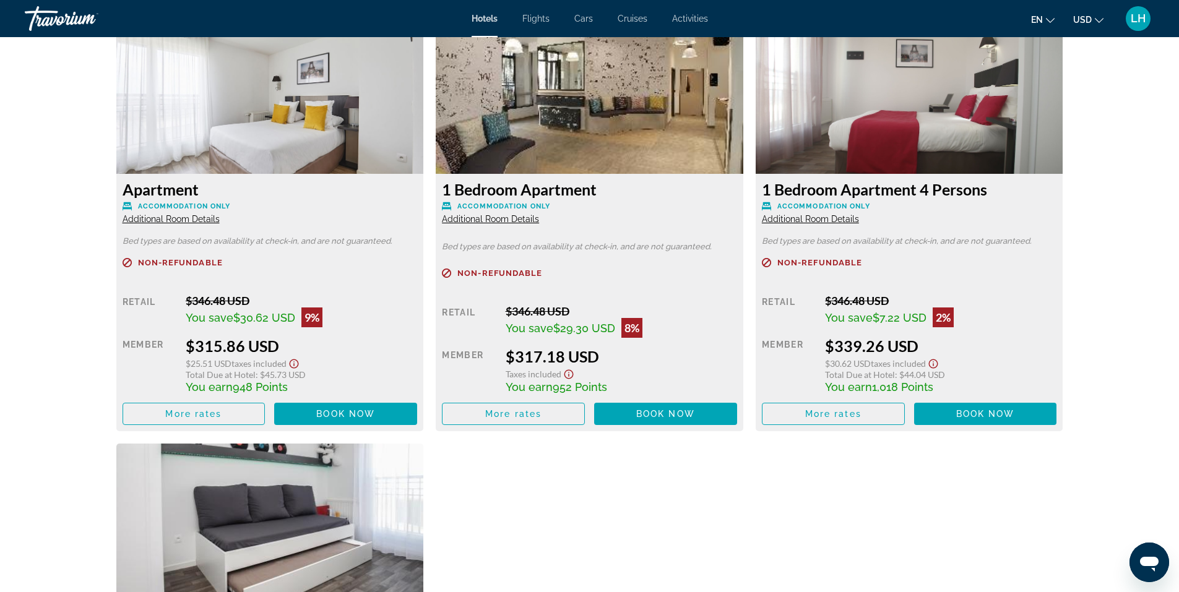
click at [161, 220] on span "Additional Room Details" at bounding box center [171, 219] width 97 height 10
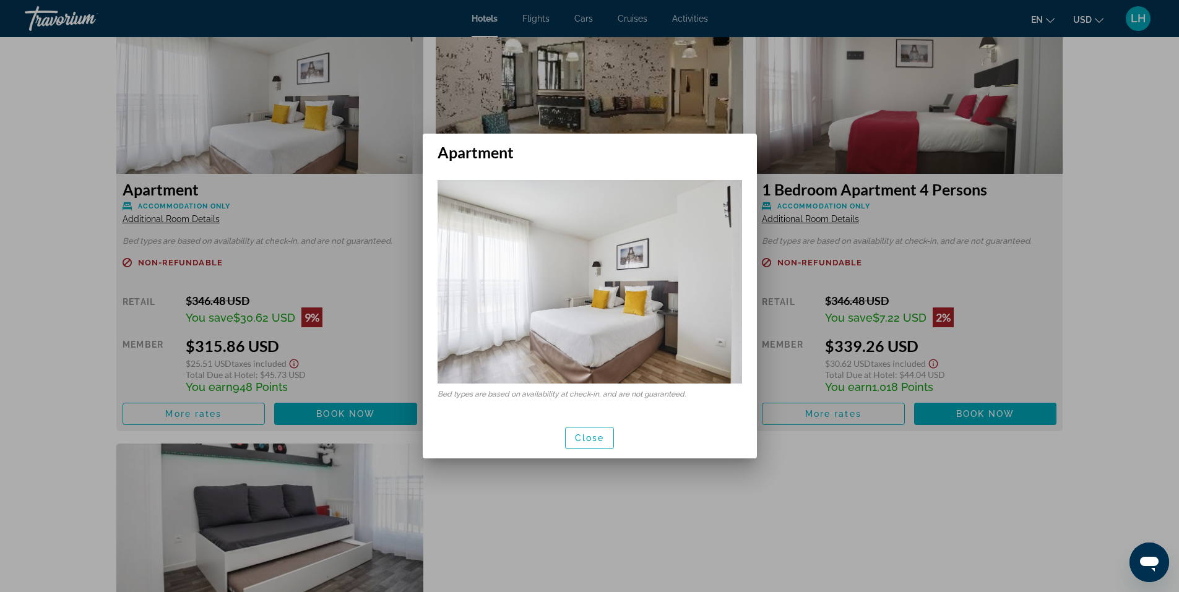
scroll to position [0, 0]
click at [809, 501] on div at bounding box center [589, 296] width 1179 height 592
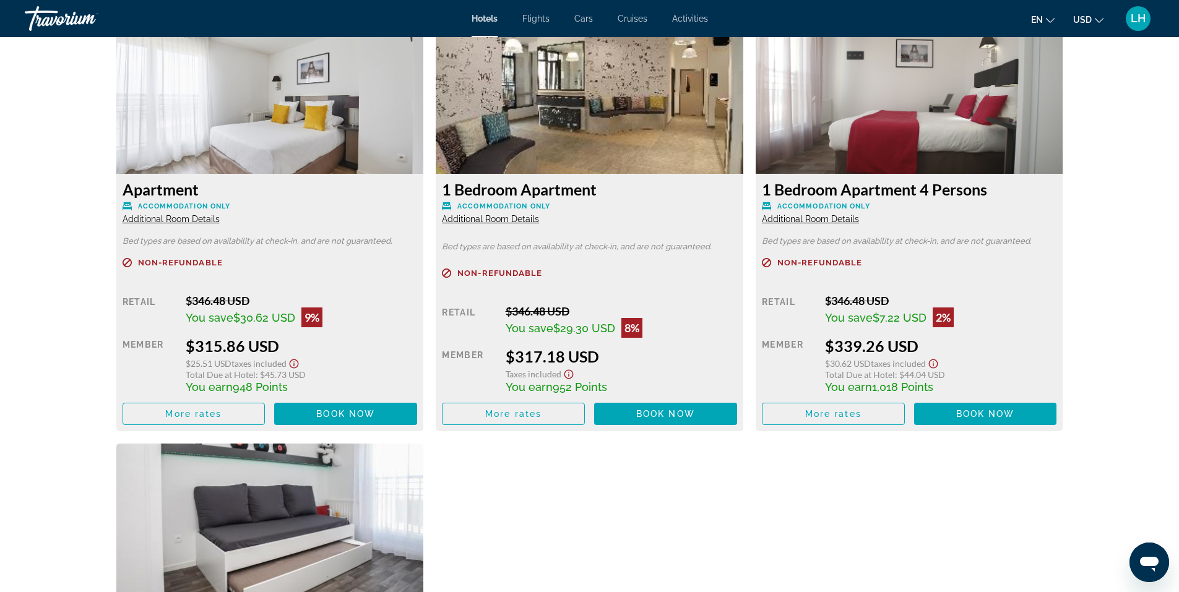
scroll to position [1794, 0]
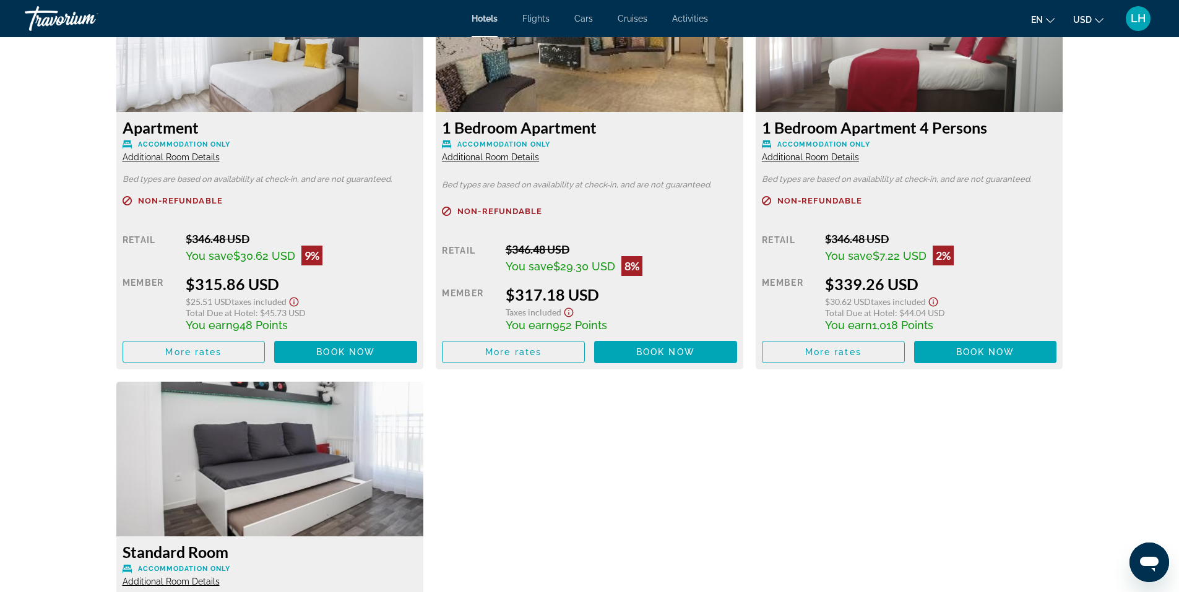
click at [518, 157] on span "Additional Room Details" at bounding box center [490, 157] width 97 height 10
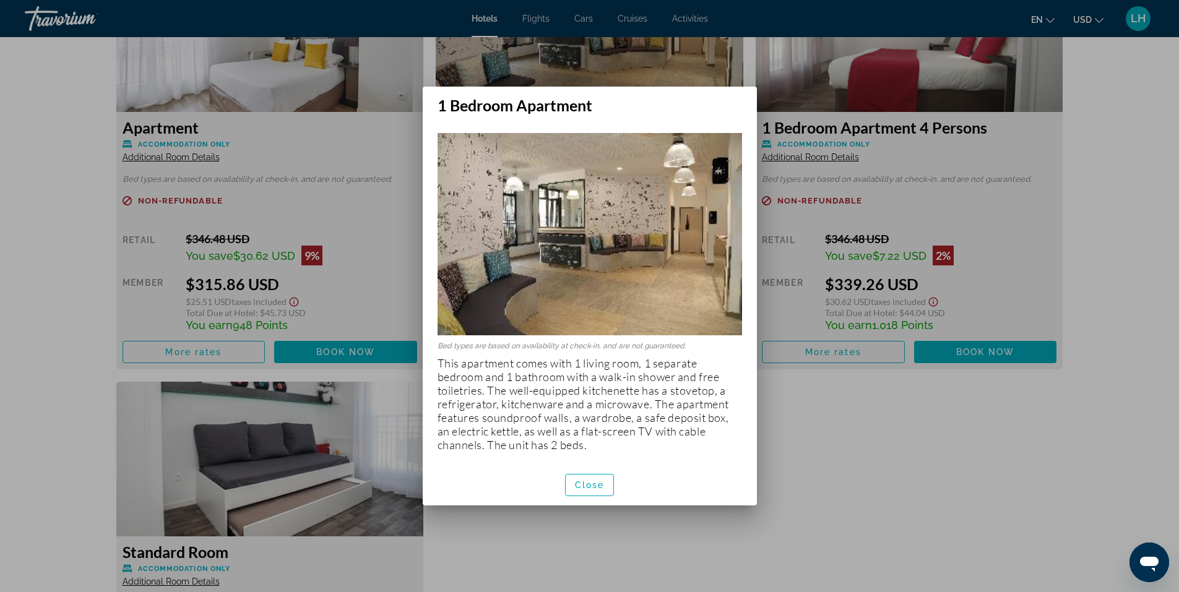
scroll to position [0, 0]
click at [589, 483] on span "Close" at bounding box center [590, 485] width 30 height 10
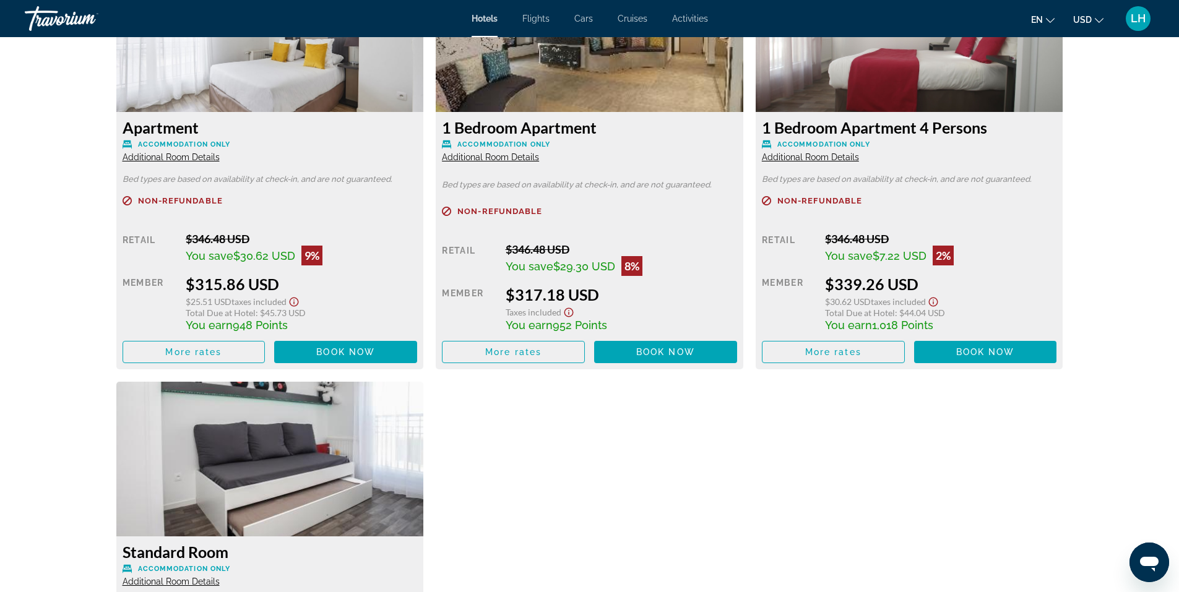
scroll to position [1794, 0]
click at [836, 158] on span "Additional Room Details" at bounding box center [810, 157] width 97 height 10
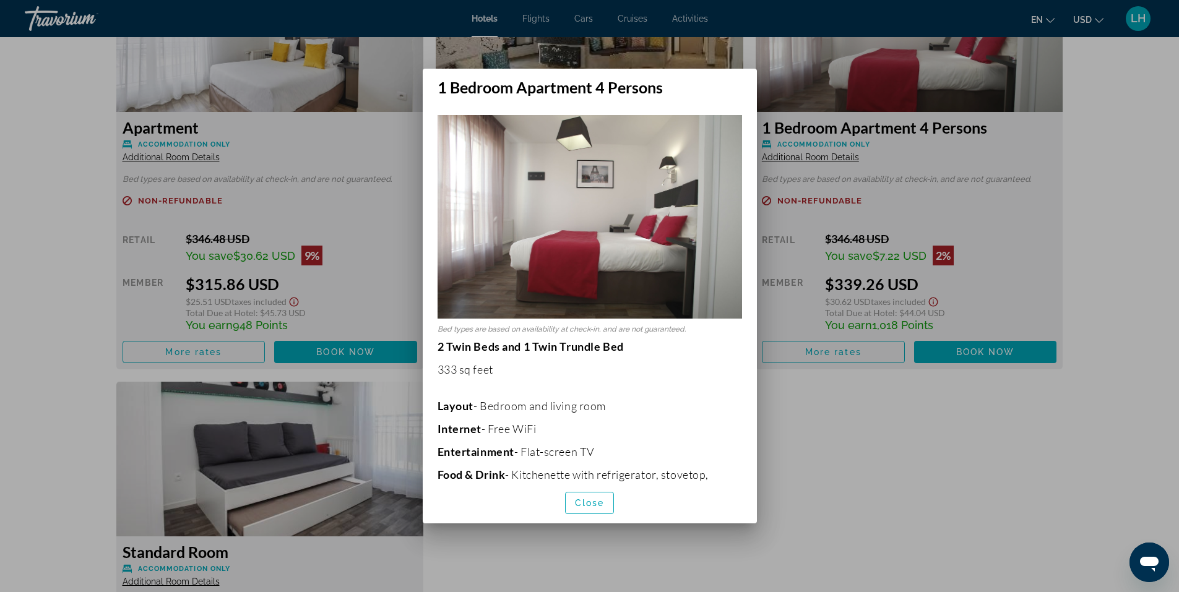
click at [884, 429] on div at bounding box center [589, 296] width 1179 height 592
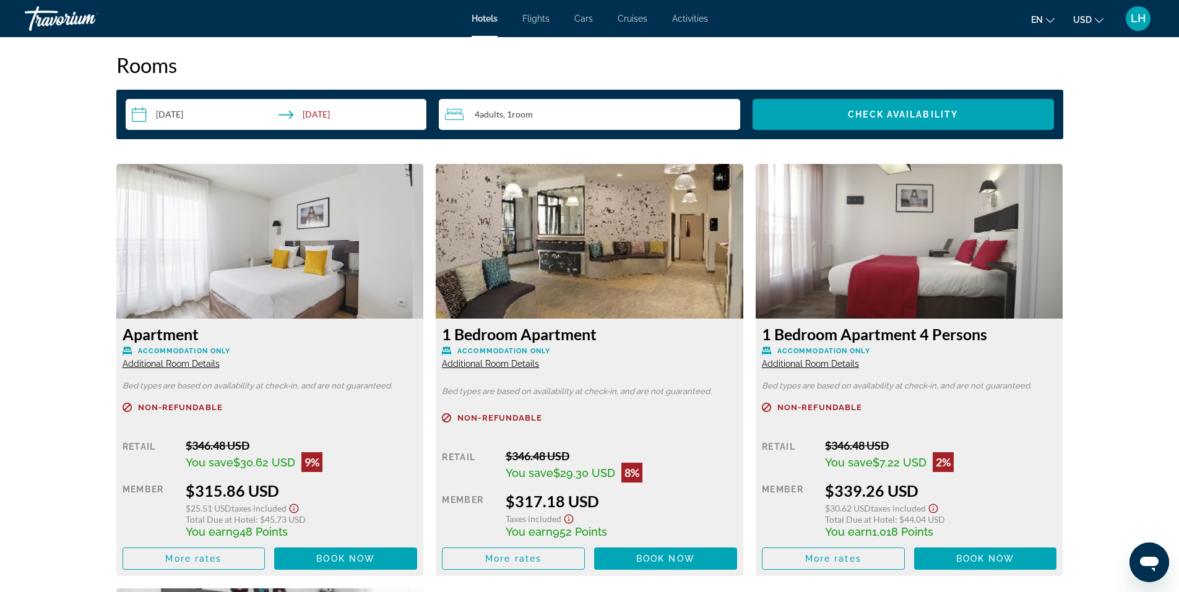
scroll to position [1485, 0]
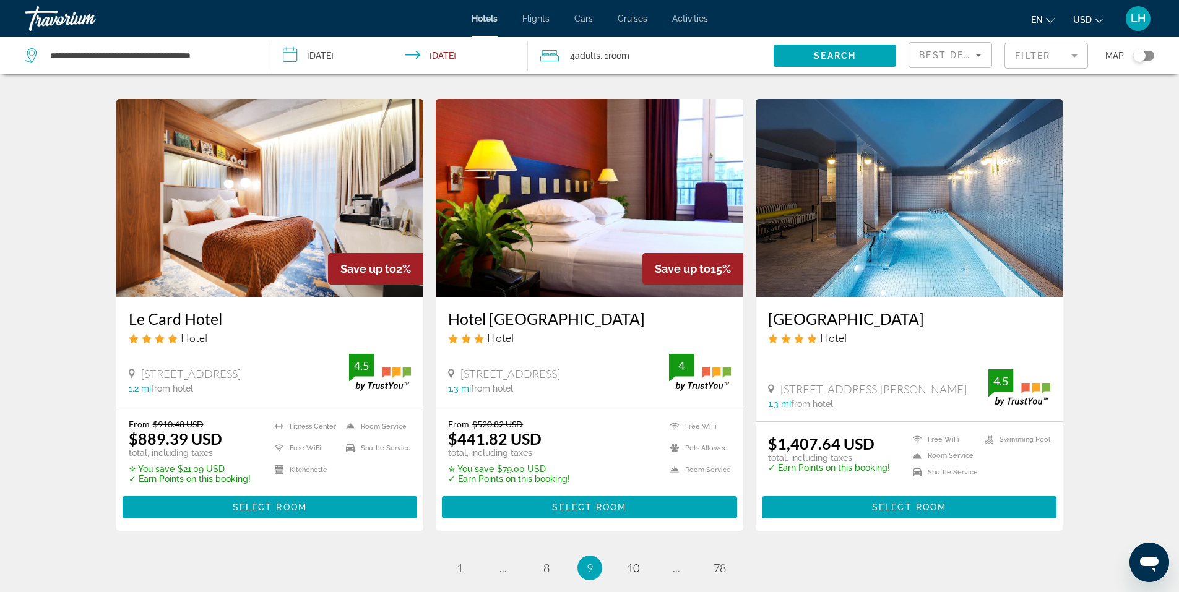
scroll to position [1412, 0]
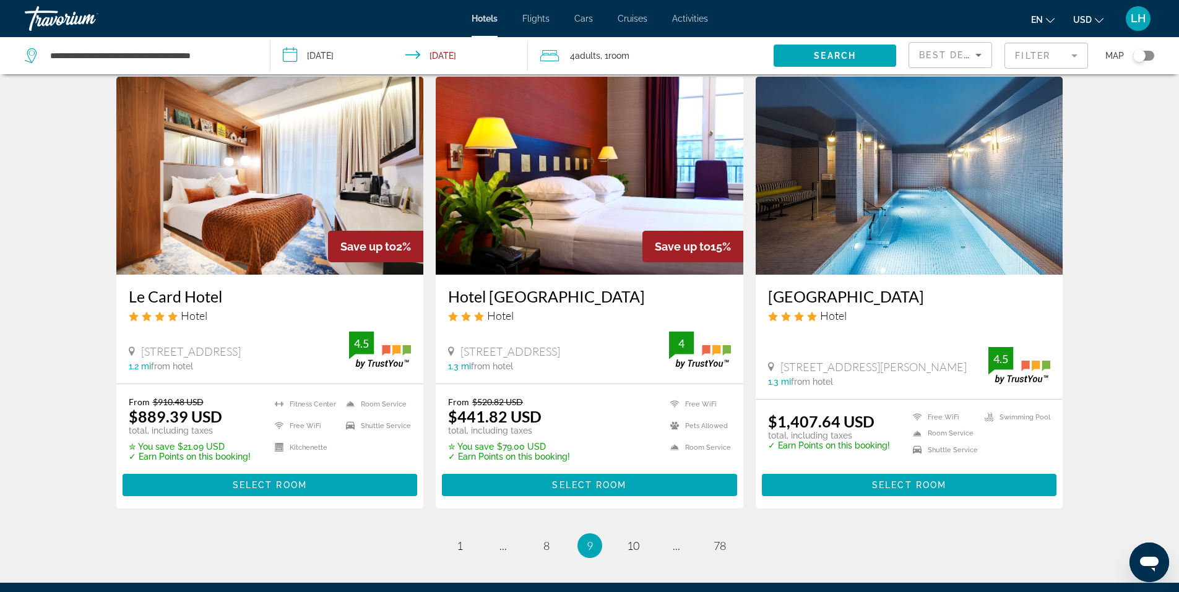
click at [559, 197] on img "Main content" at bounding box center [589, 176] width 307 height 198
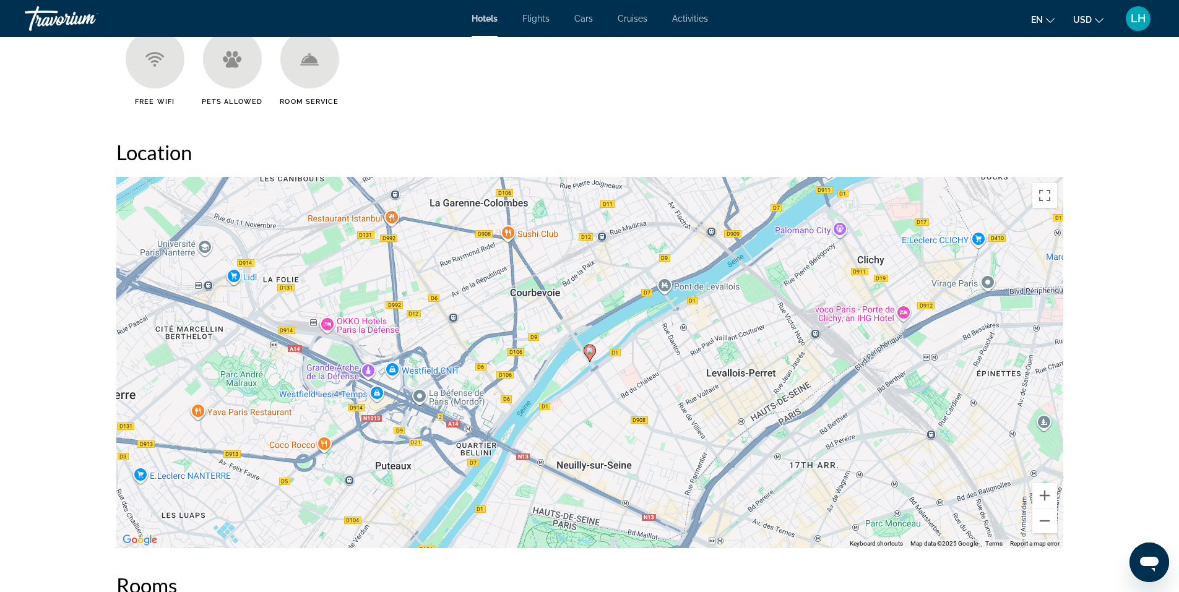
scroll to position [1052, 0]
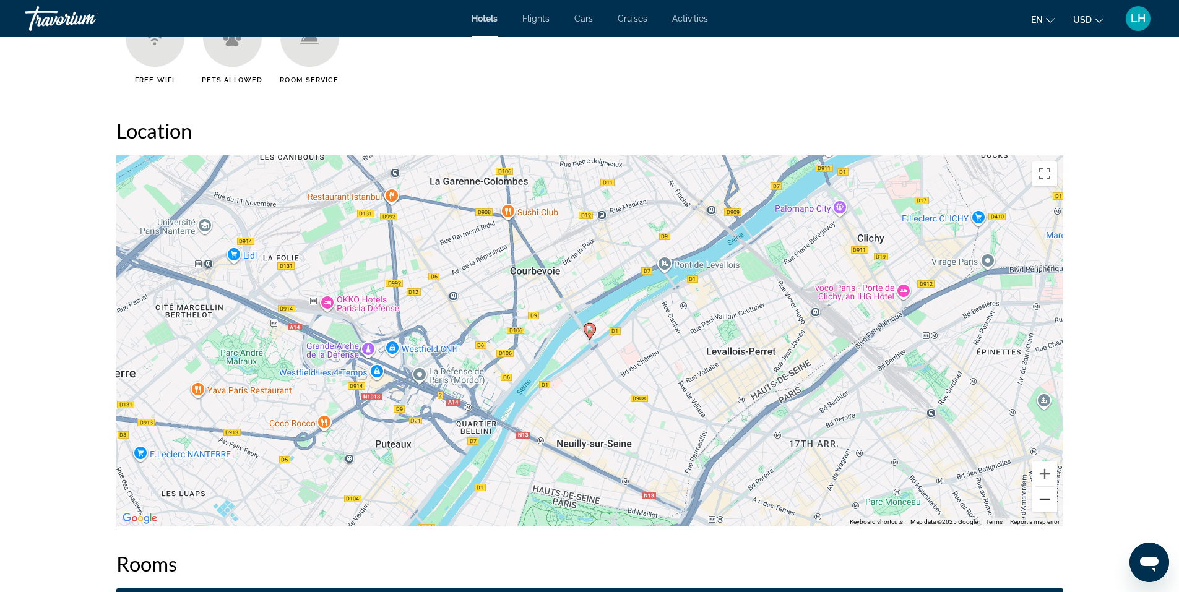
click at [1046, 487] on button "Zoom out" at bounding box center [1044, 499] width 25 height 25
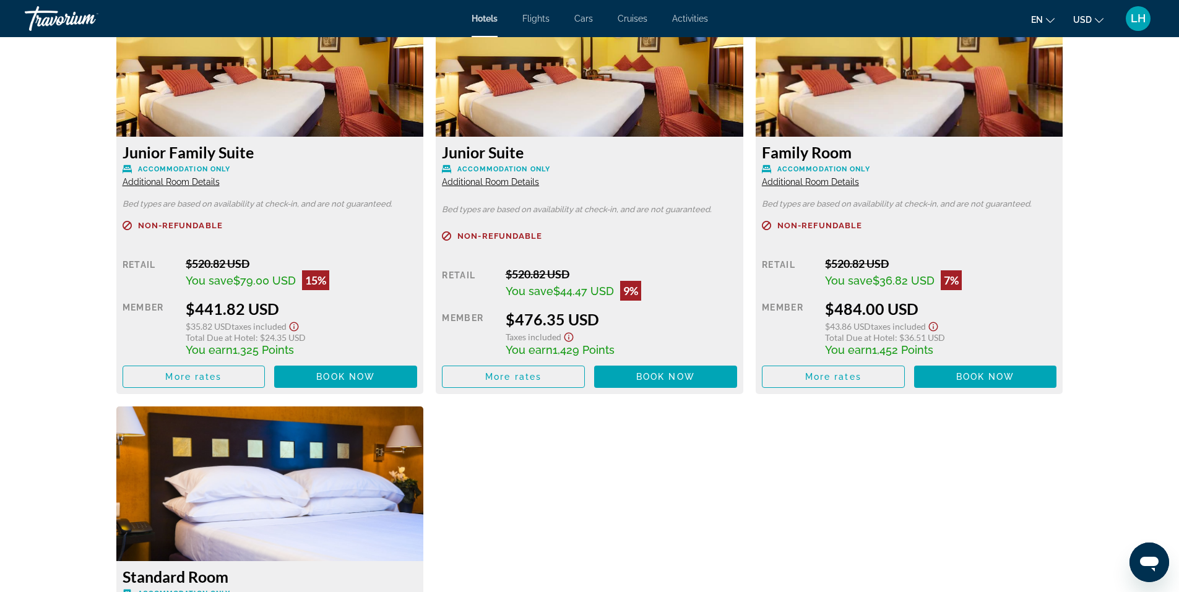
scroll to position [1670, 0]
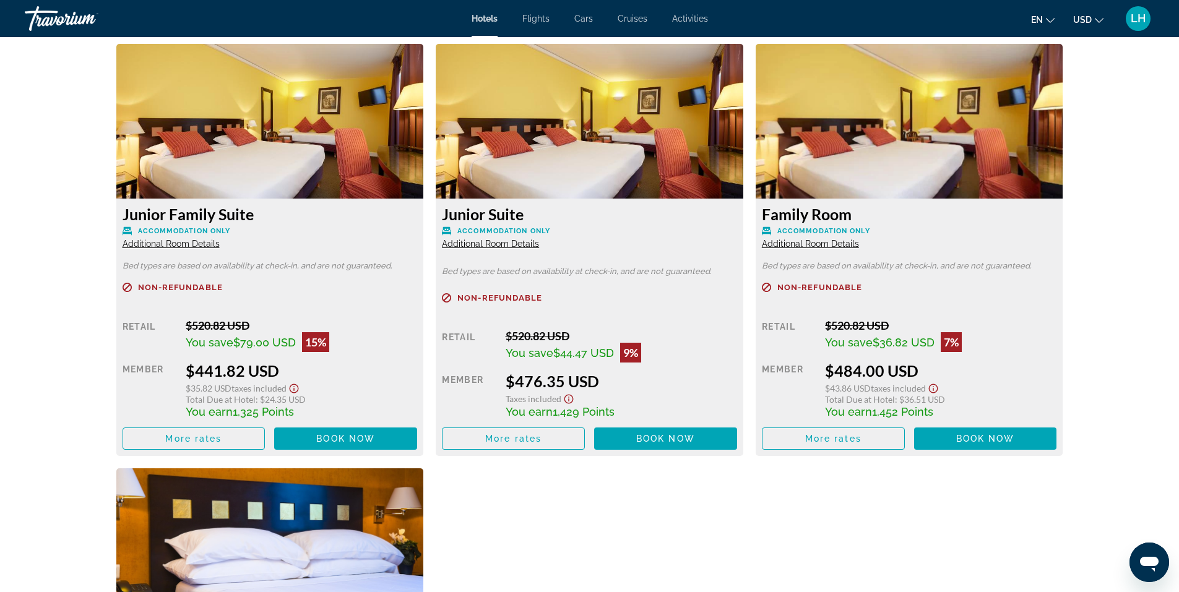
click at [793, 239] on span "Additional Room Details" at bounding box center [810, 244] width 97 height 10
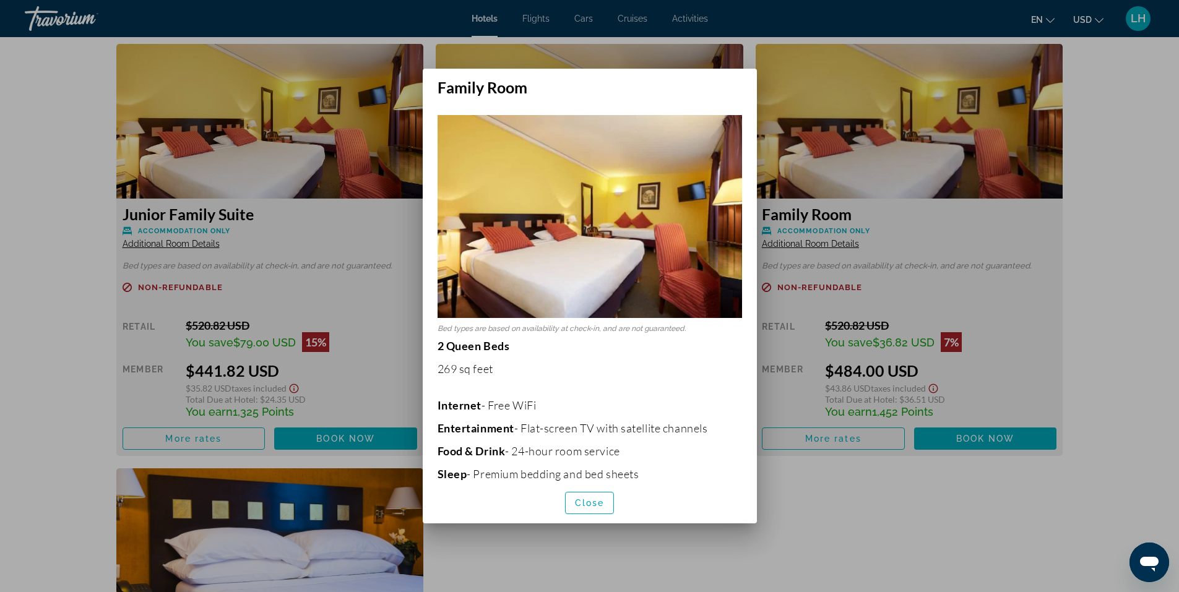
click at [878, 528] on div at bounding box center [589, 296] width 1179 height 592
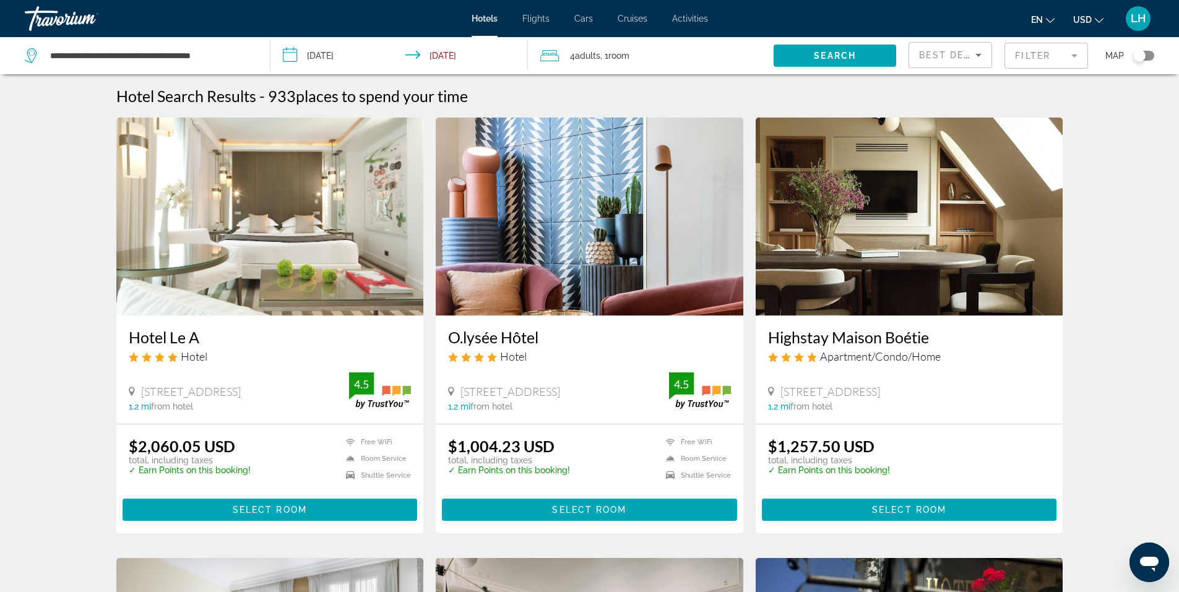
click at [668, 55] on div "4 Adult Adults , 1 Room rooms" at bounding box center [656, 55] width 233 height 17
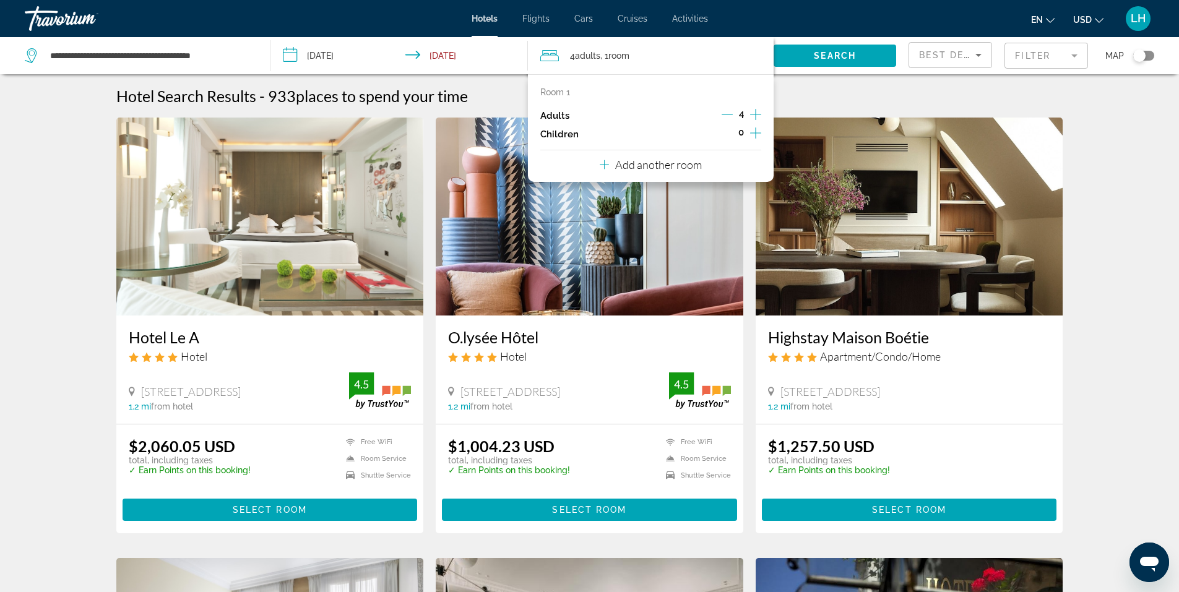
click at [755, 117] on icon "Increment adults" at bounding box center [755, 114] width 11 height 11
click at [836, 51] on span "Search" at bounding box center [835, 56] width 42 height 10
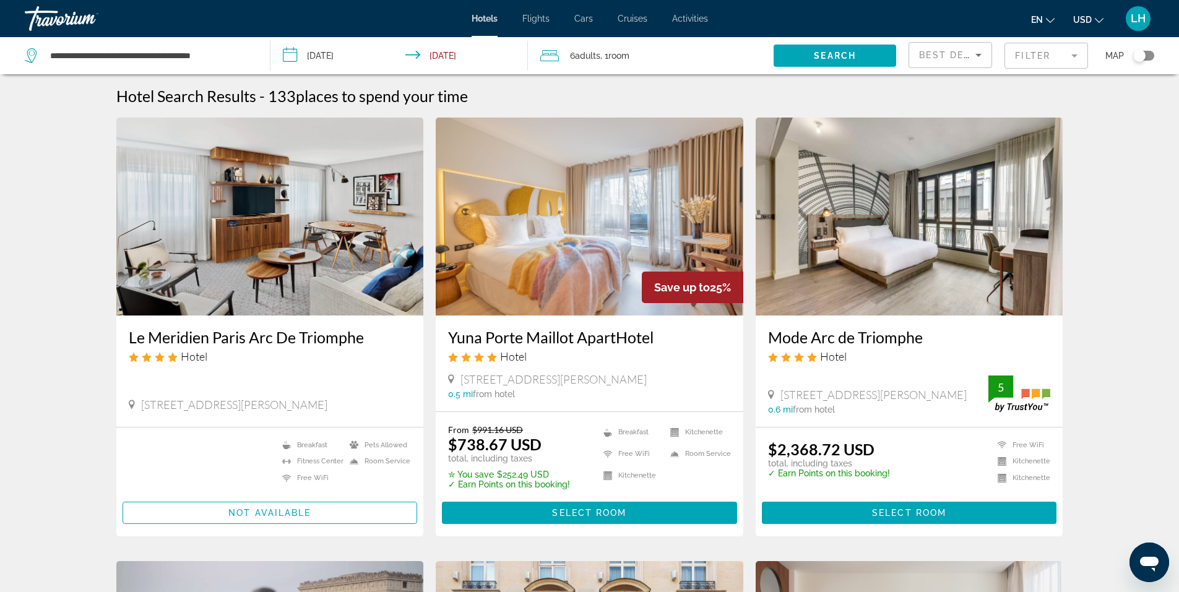
click at [243, 249] on img "Main content" at bounding box center [269, 217] width 307 height 198
click at [566, 236] on img "Main content" at bounding box center [589, 217] width 307 height 198
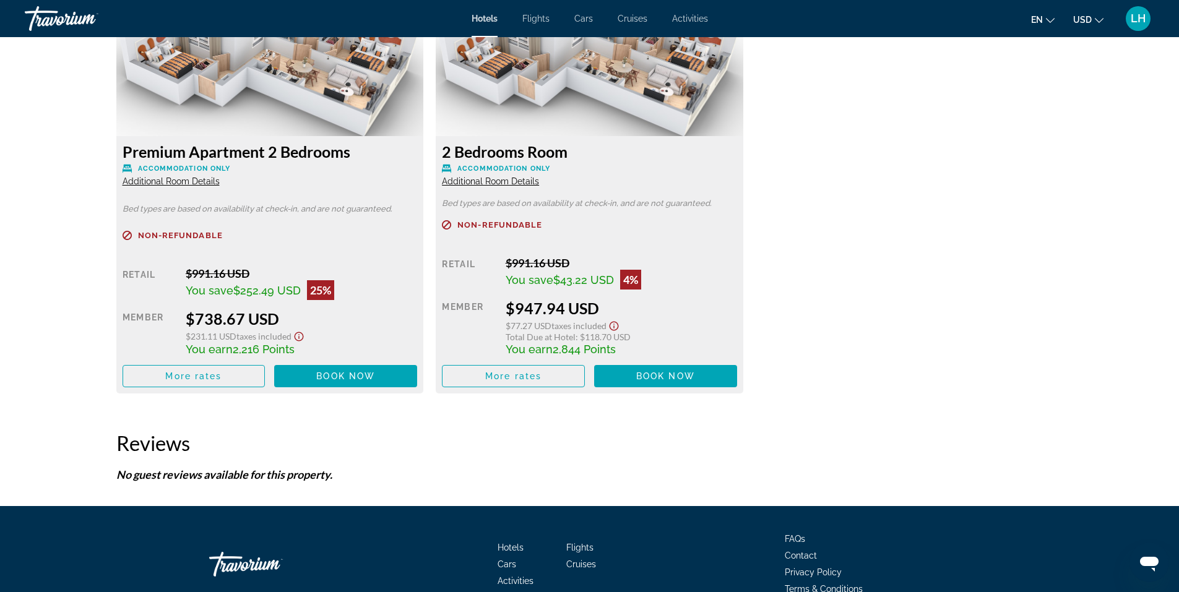
scroll to position [1774, 0]
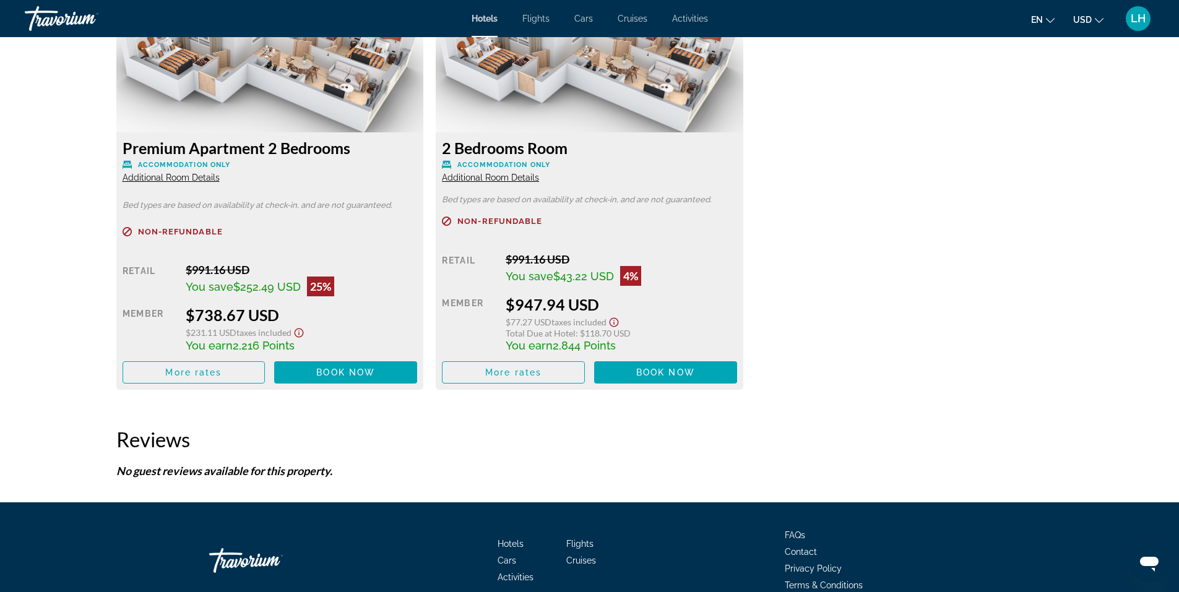
click at [191, 178] on span "Additional Room Details" at bounding box center [171, 178] width 97 height 10
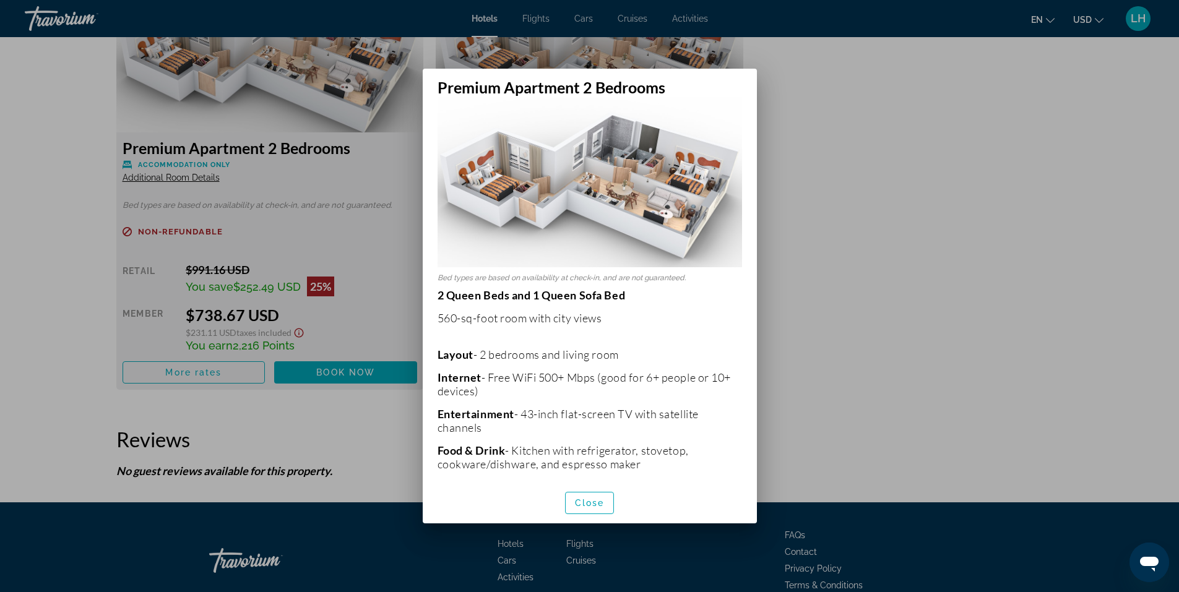
scroll to position [0, 0]
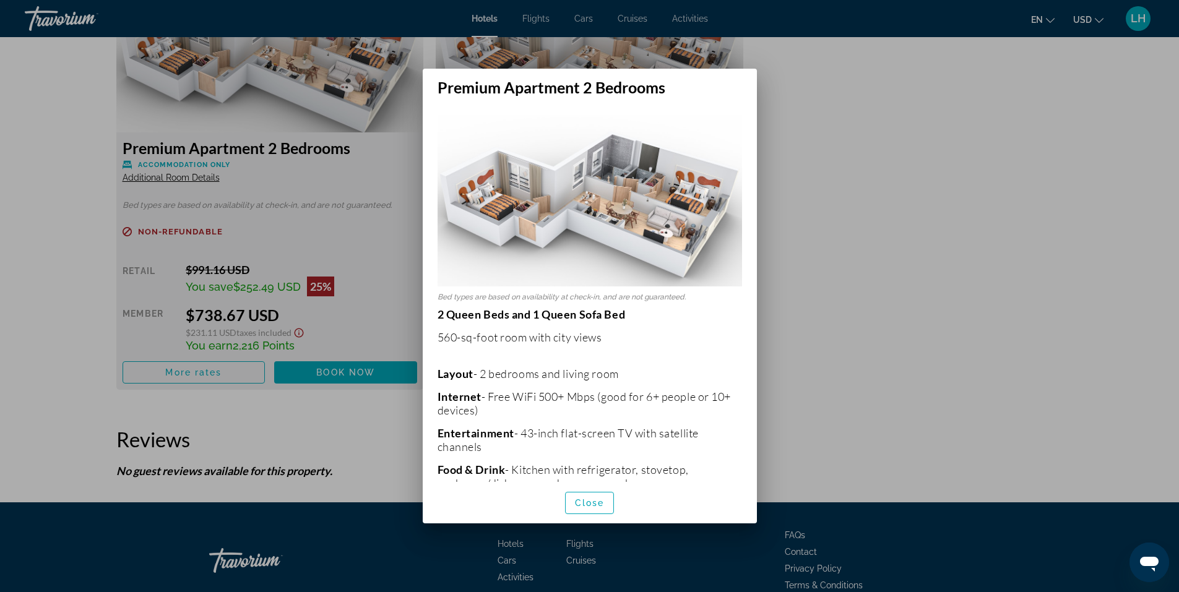
click at [897, 288] on div at bounding box center [589, 296] width 1179 height 592
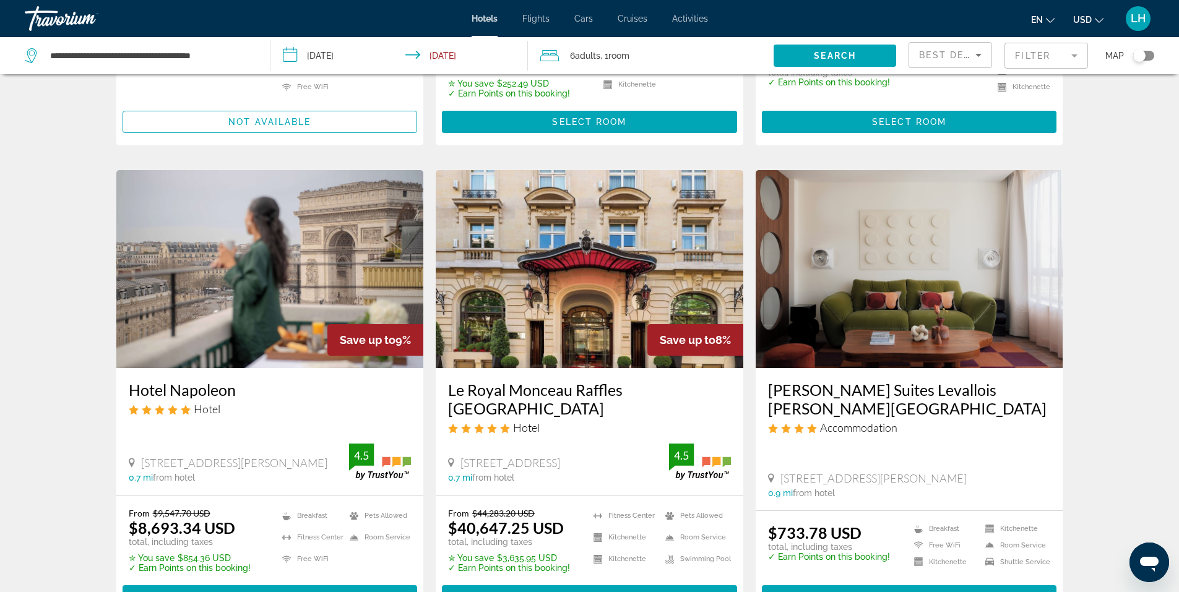
scroll to position [433, 0]
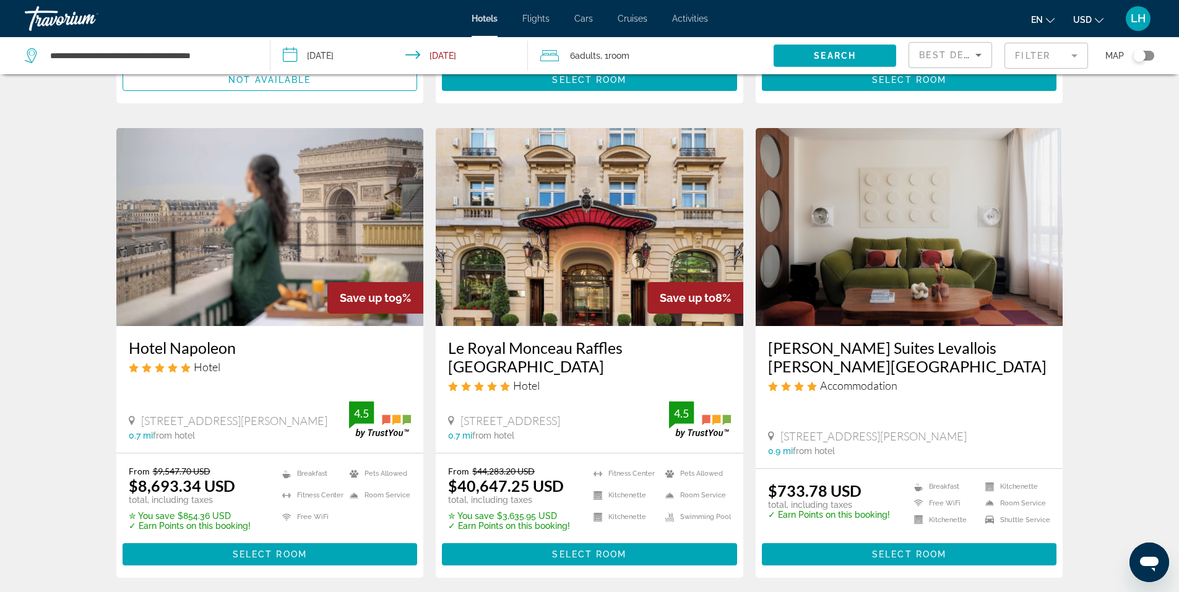
click at [890, 240] on img "Main content" at bounding box center [908, 227] width 307 height 198
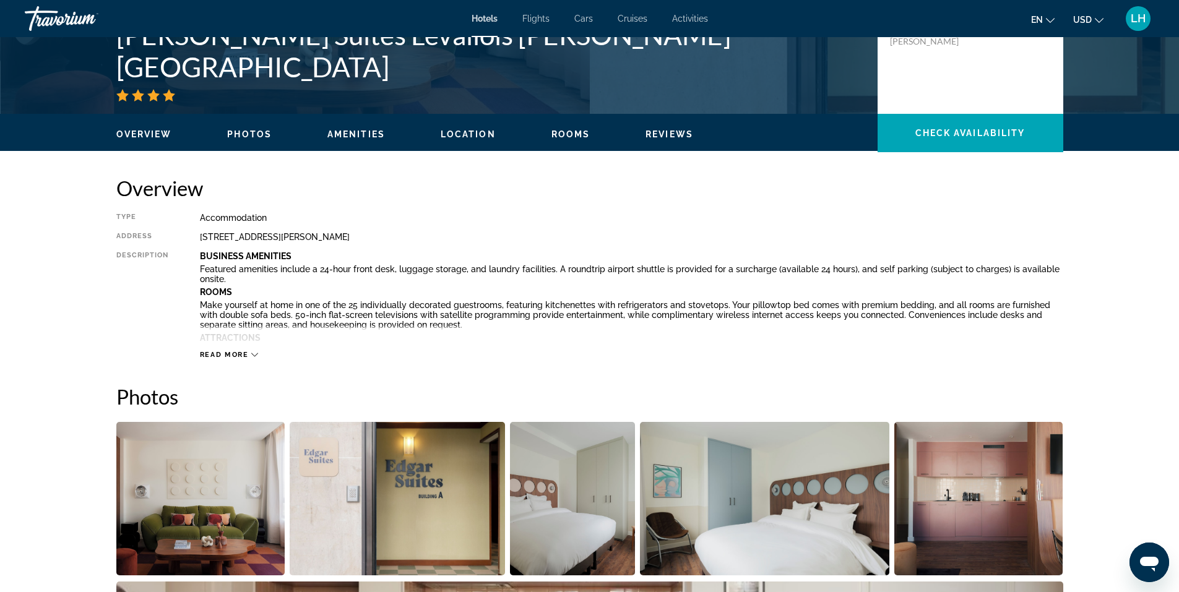
scroll to position [124, 0]
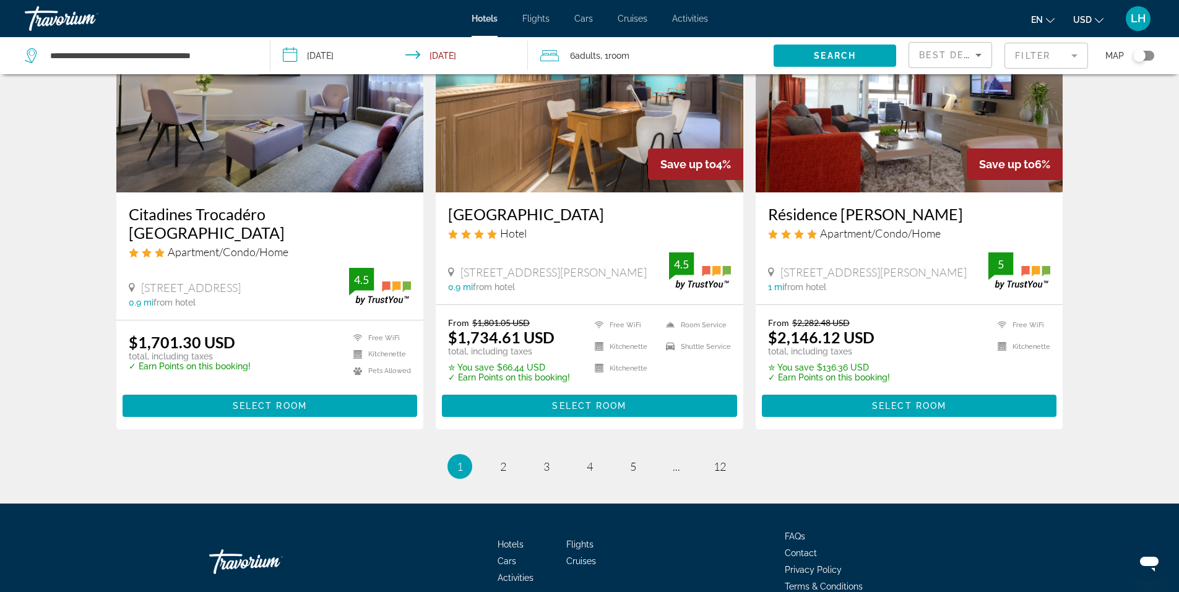
scroll to position [1529, 0]
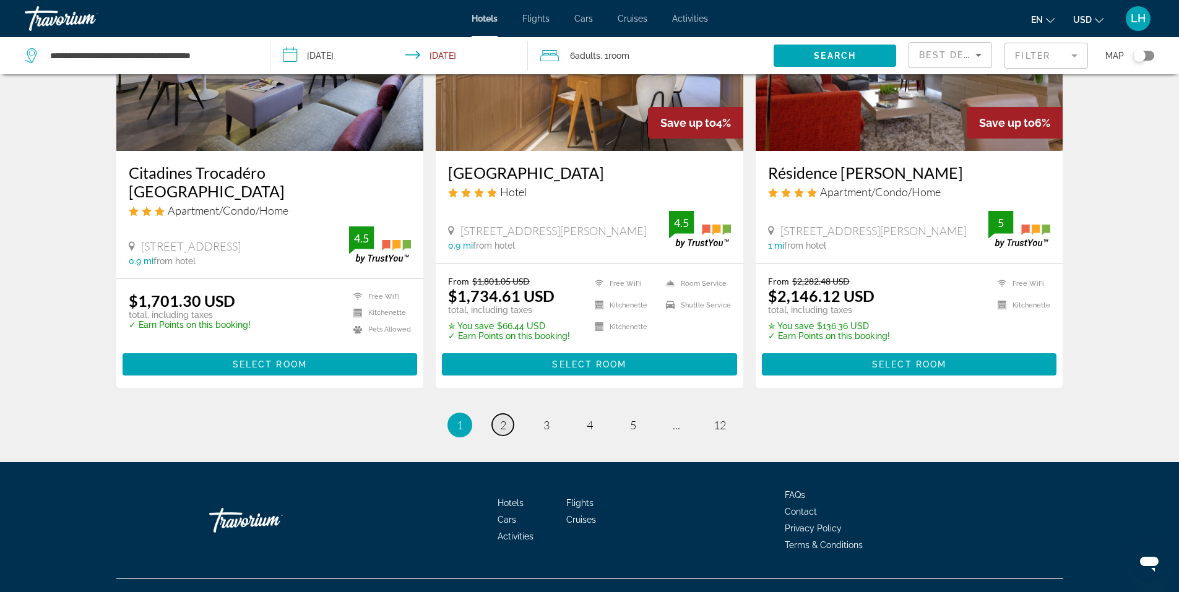
click at [504, 418] on span "2" at bounding box center [503, 425] width 6 height 14
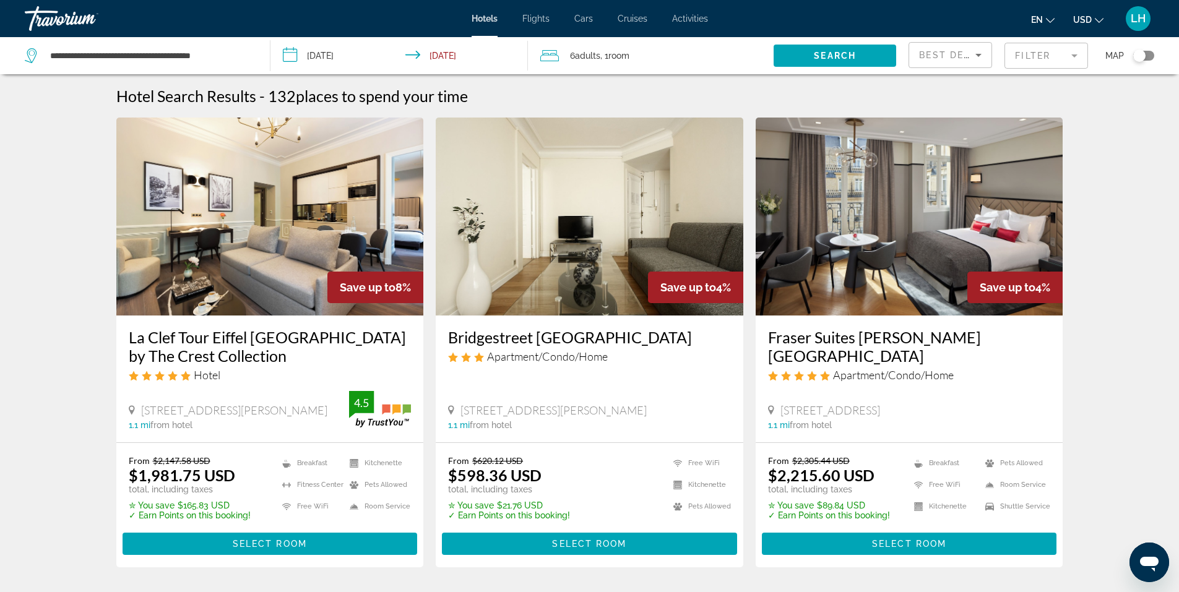
click at [572, 211] on img "Main content" at bounding box center [589, 217] width 307 height 198
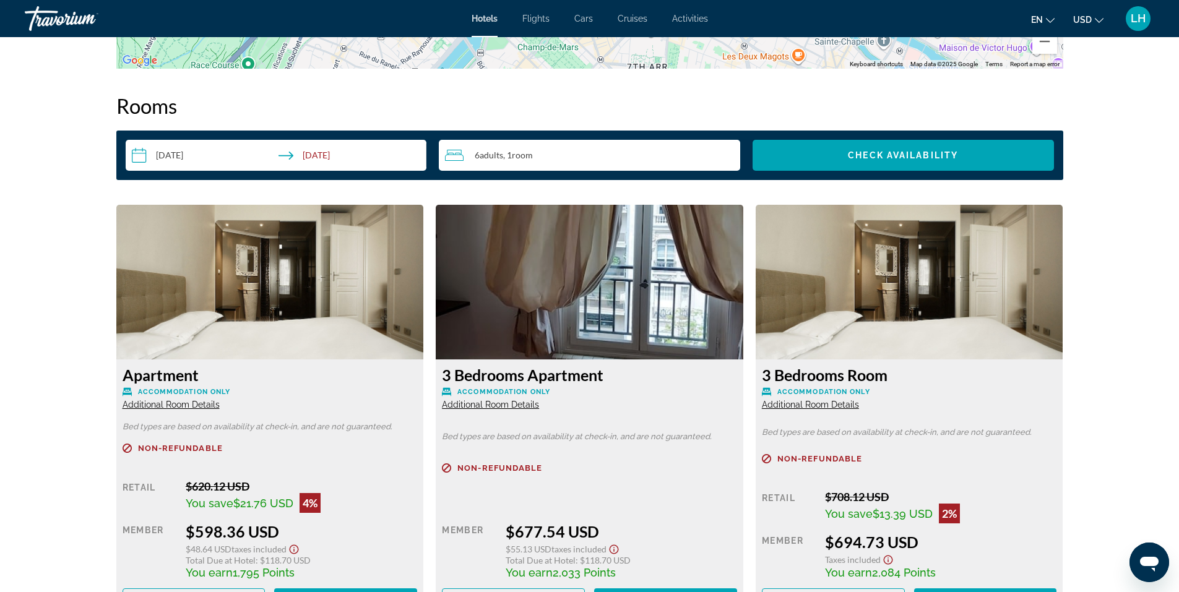
scroll to position [1609, 0]
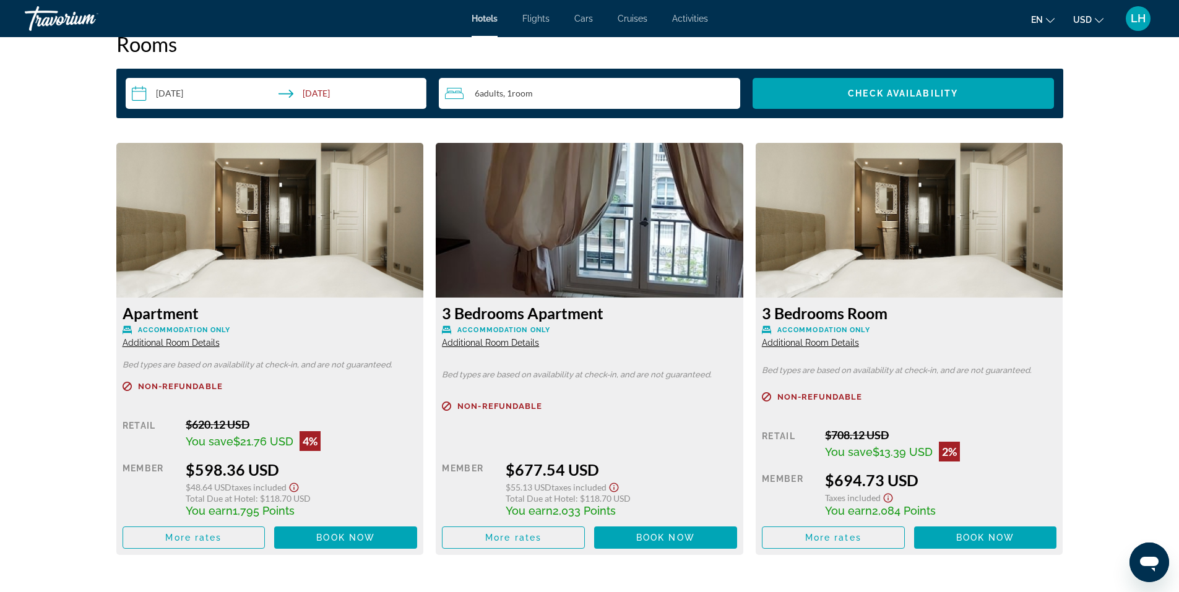
click at [507, 345] on span "Additional Room Details" at bounding box center [490, 343] width 97 height 10
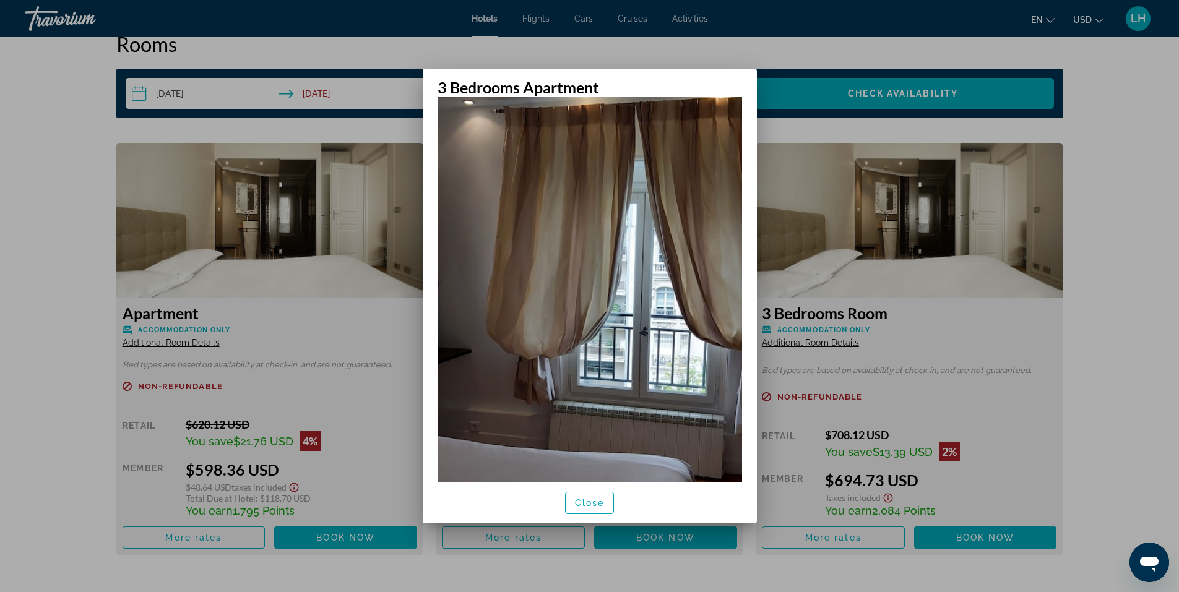
scroll to position [0, 0]
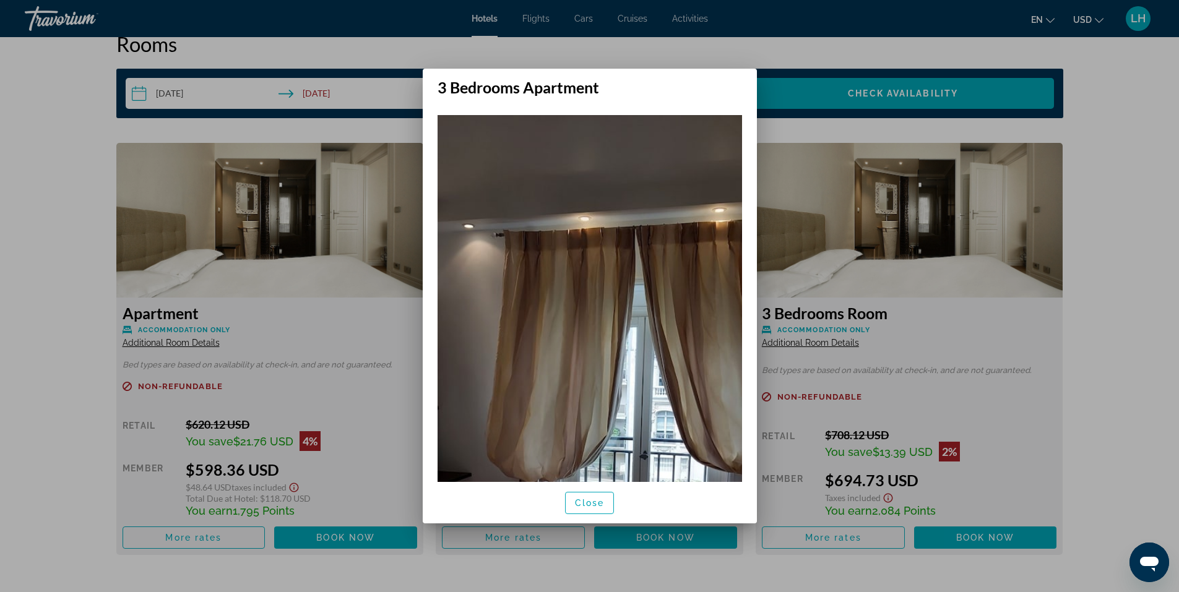
click at [1121, 224] on div at bounding box center [589, 296] width 1179 height 592
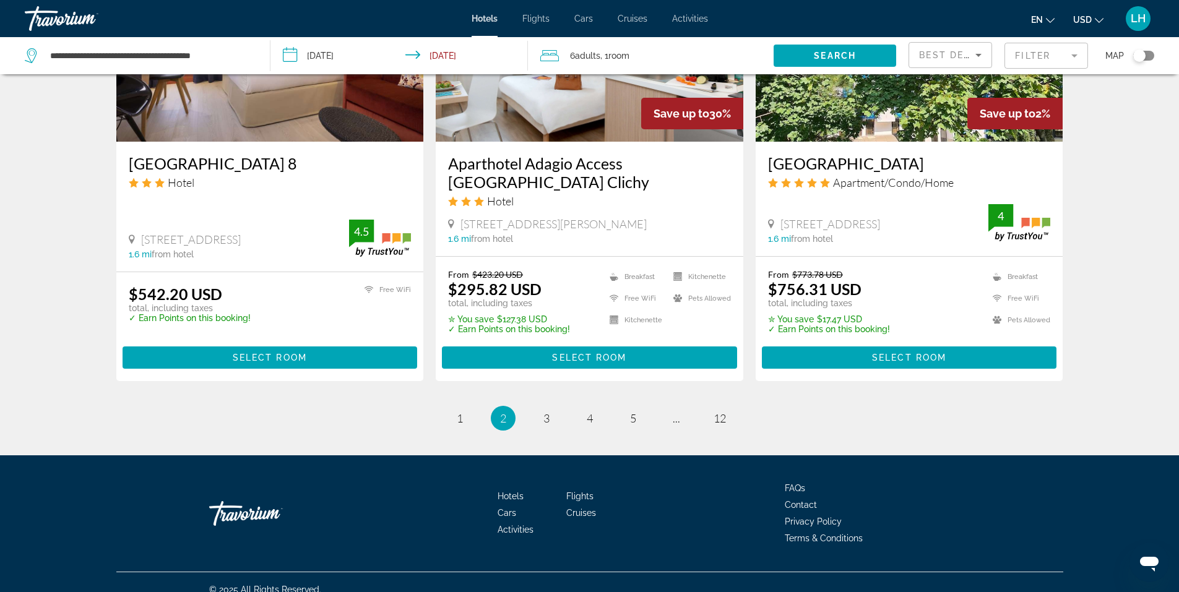
scroll to position [1570, 0]
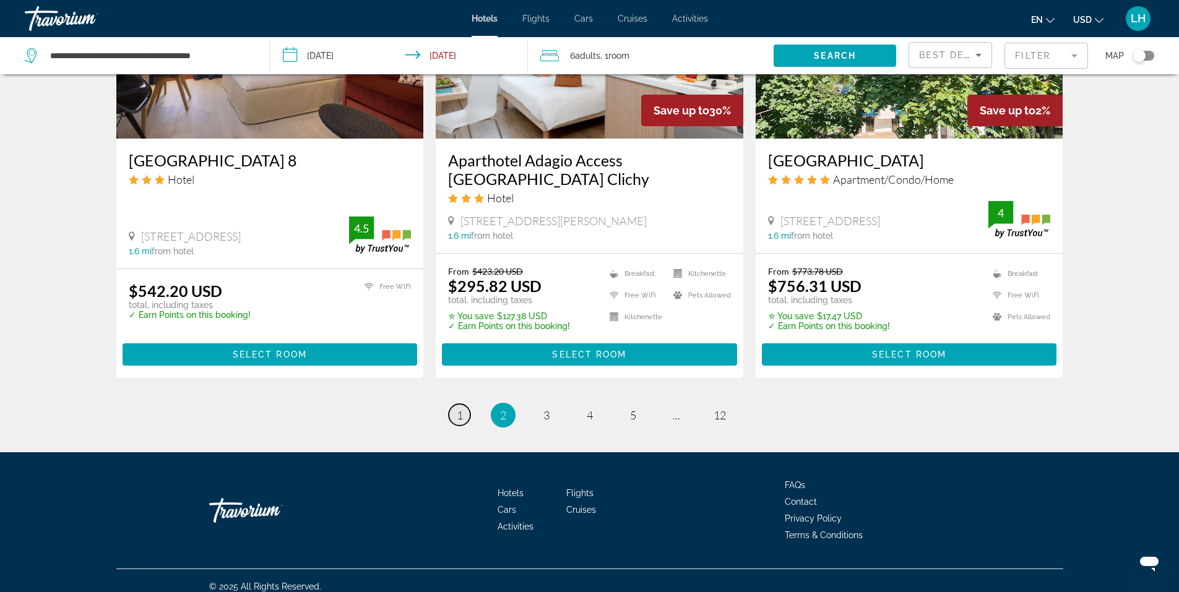
click at [461, 408] on span "1" at bounding box center [460, 415] width 6 height 14
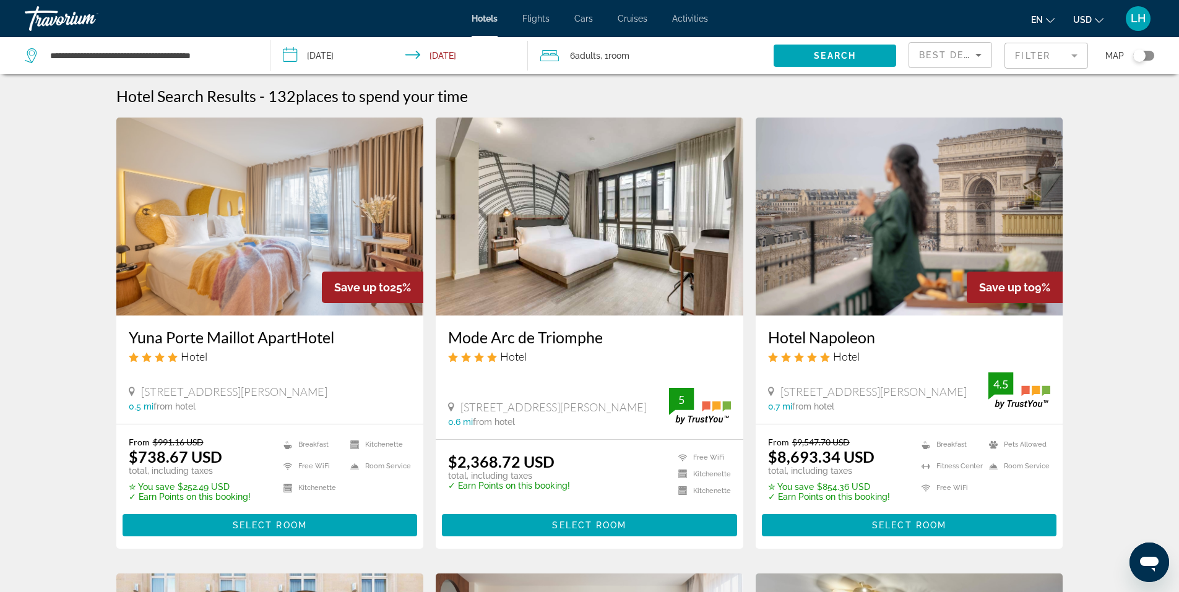
click at [275, 256] on img "Main content" at bounding box center [269, 217] width 307 height 198
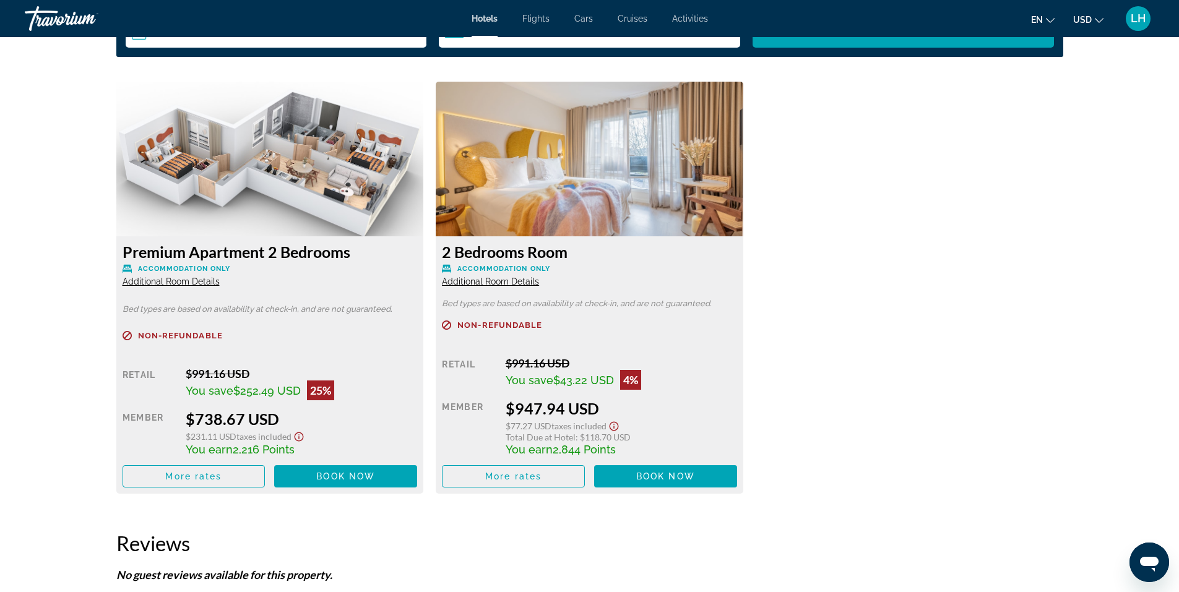
scroll to position [1670, 0]
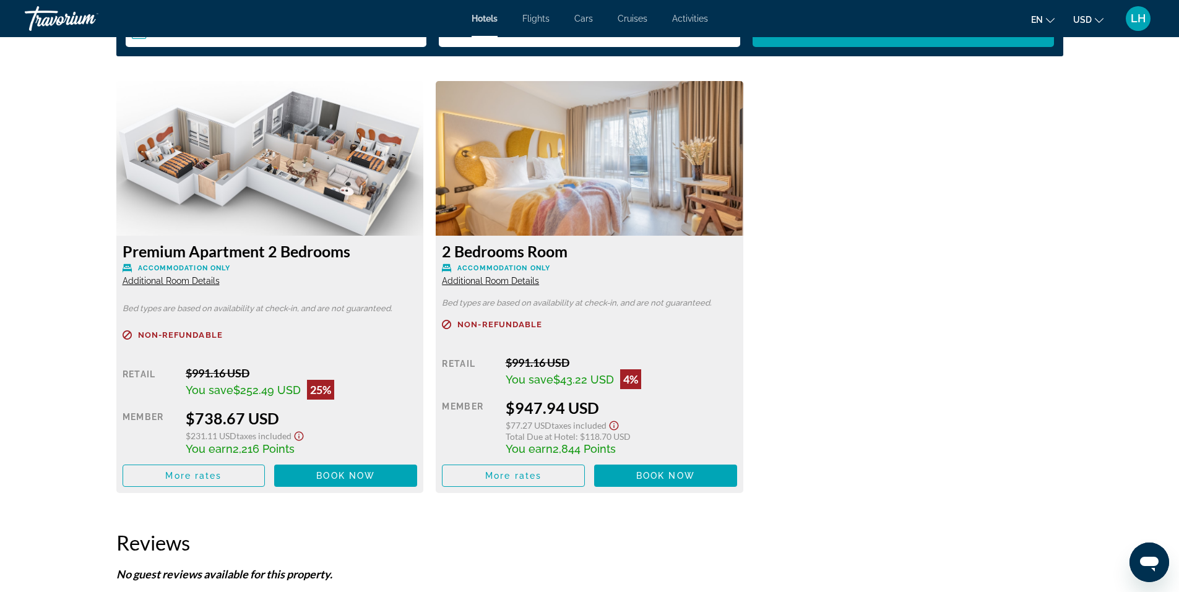
click at [501, 280] on span "Additional Room Details" at bounding box center [490, 281] width 97 height 10
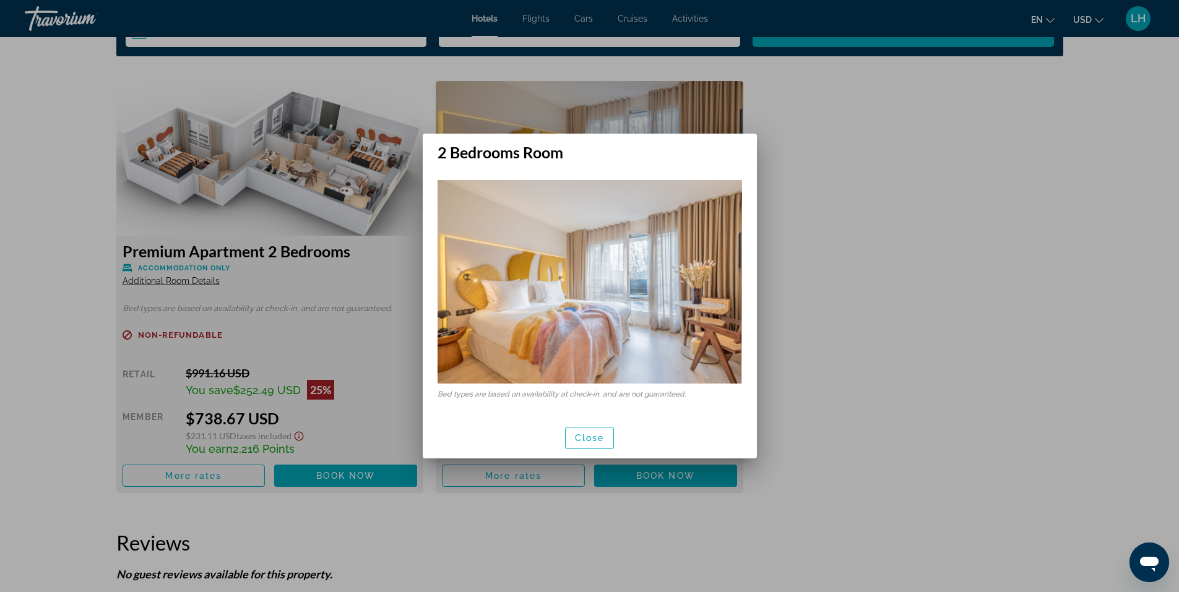
click at [947, 288] on div at bounding box center [589, 296] width 1179 height 592
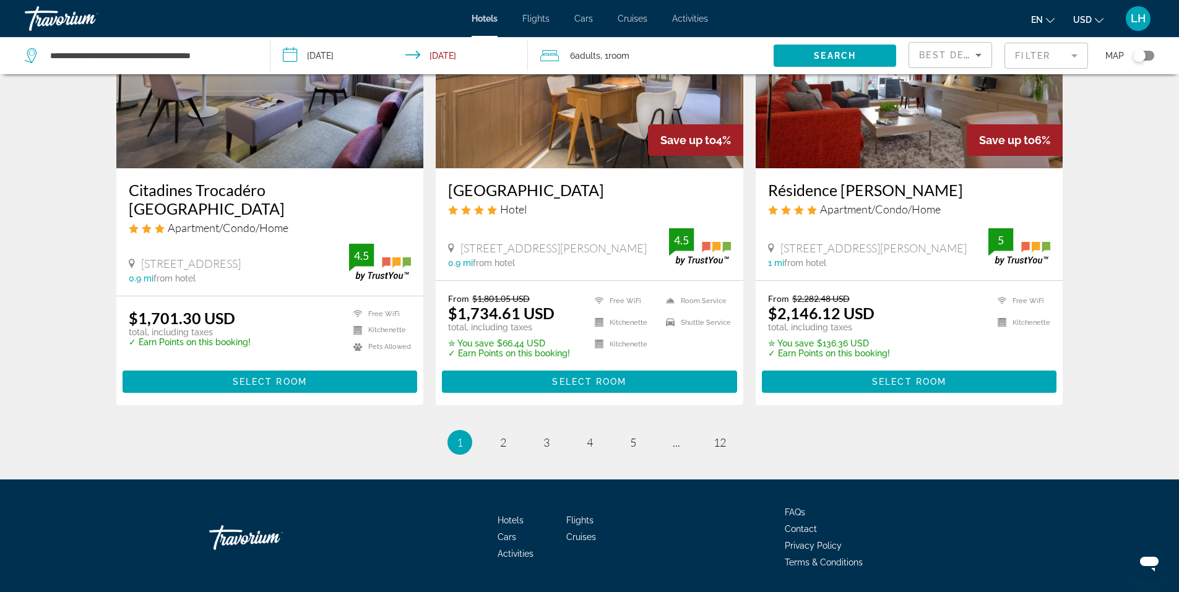
scroll to position [1529, 0]
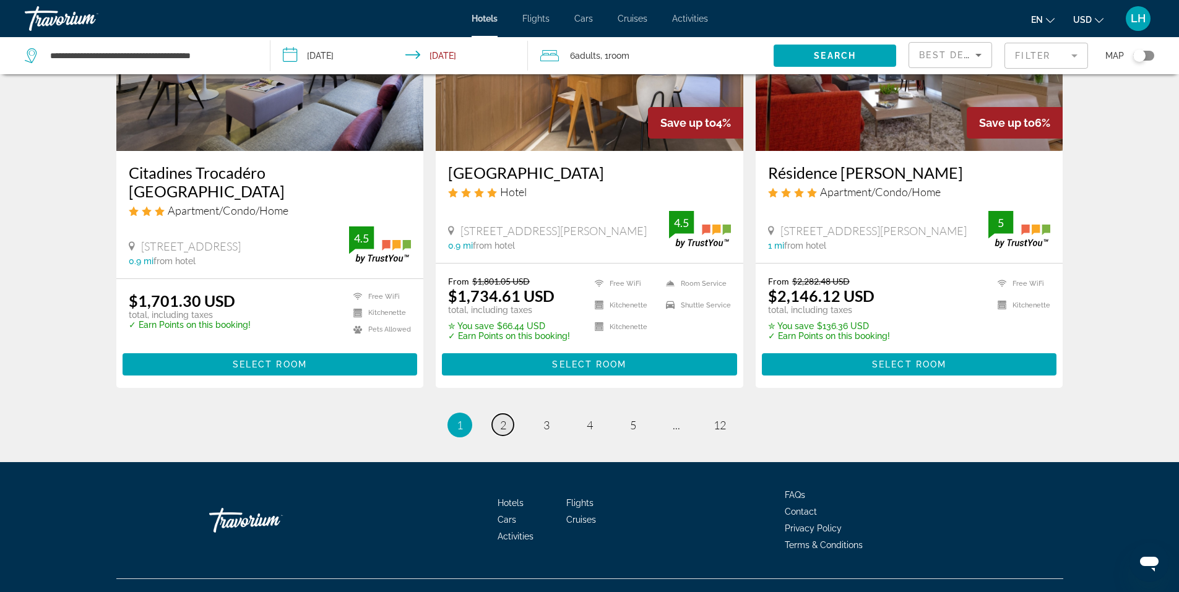
click at [505, 418] on span "2" at bounding box center [503, 425] width 6 height 14
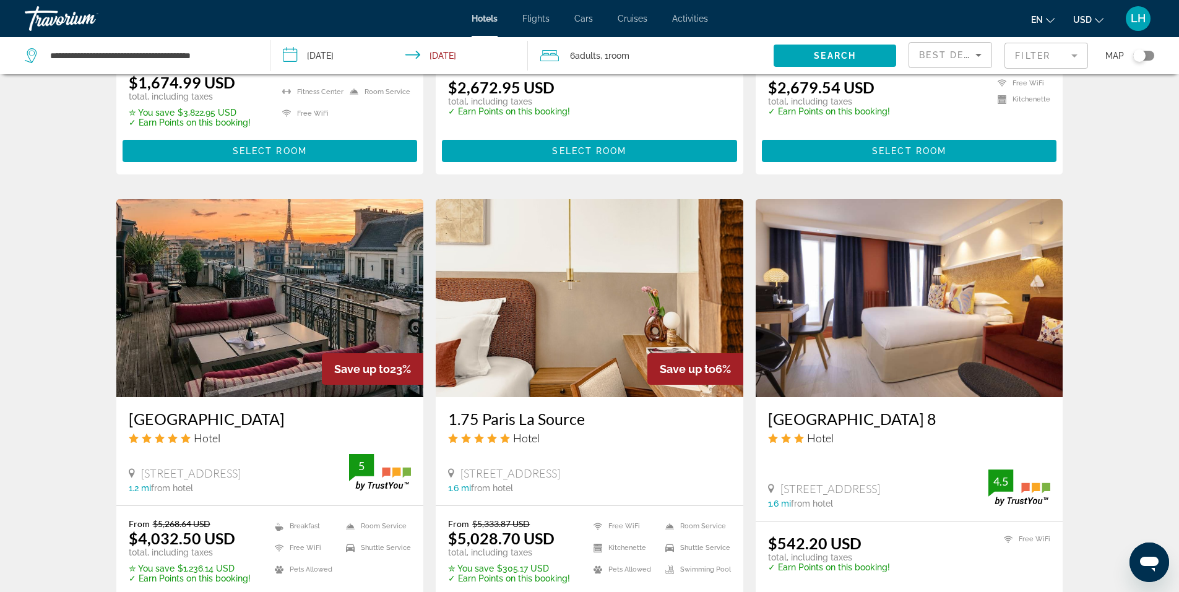
scroll to position [928, 0]
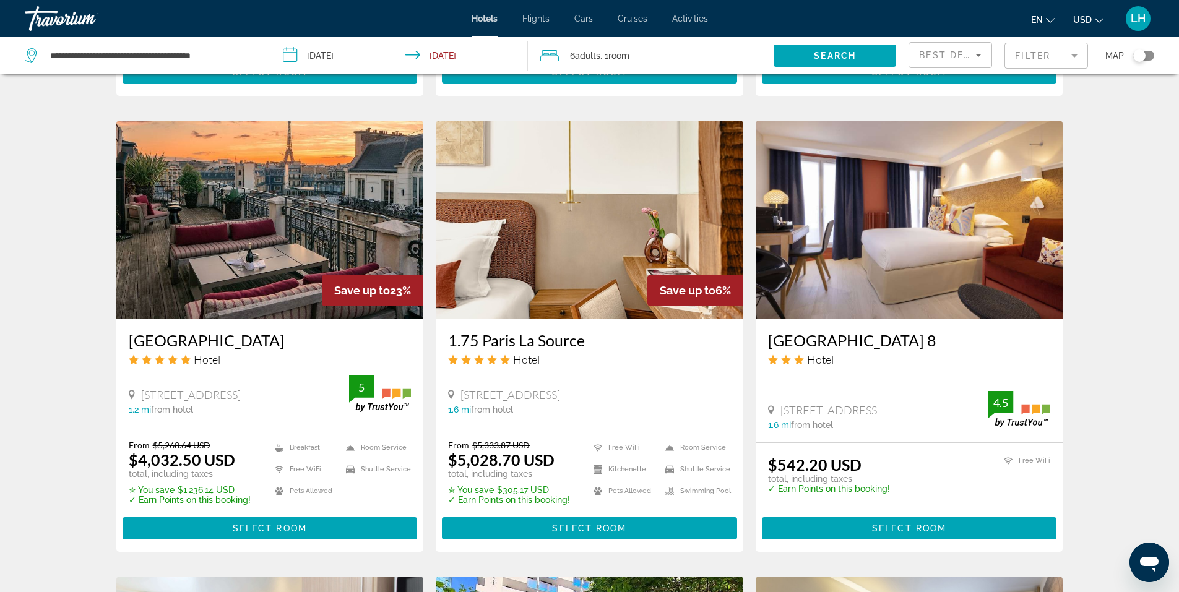
click at [905, 208] on img "Main content" at bounding box center [908, 220] width 307 height 198
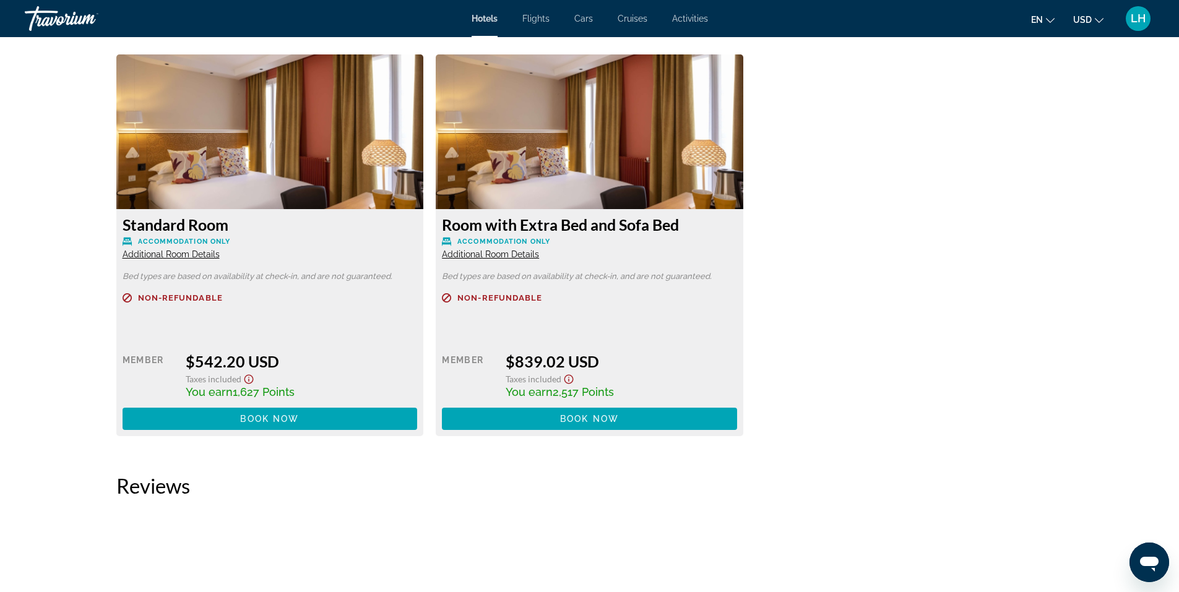
scroll to position [1670, 0]
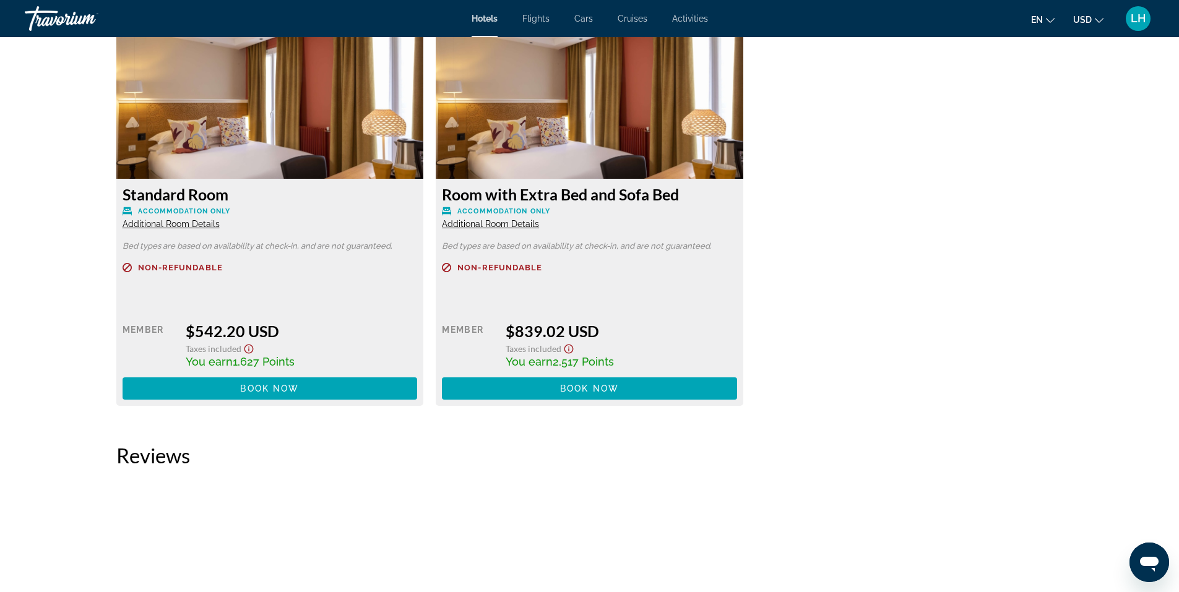
click at [179, 223] on span "Additional Room Details" at bounding box center [171, 224] width 97 height 10
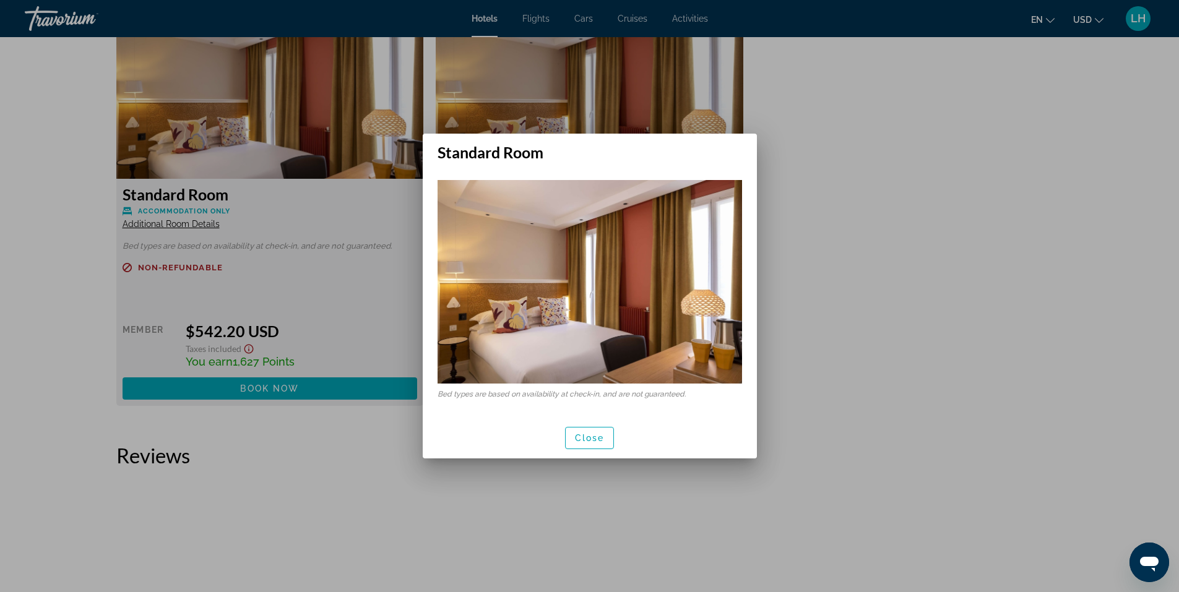
scroll to position [0, 0]
click at [588, 439] on span "Close" at bounding box center [590, 438] width 30 height 10
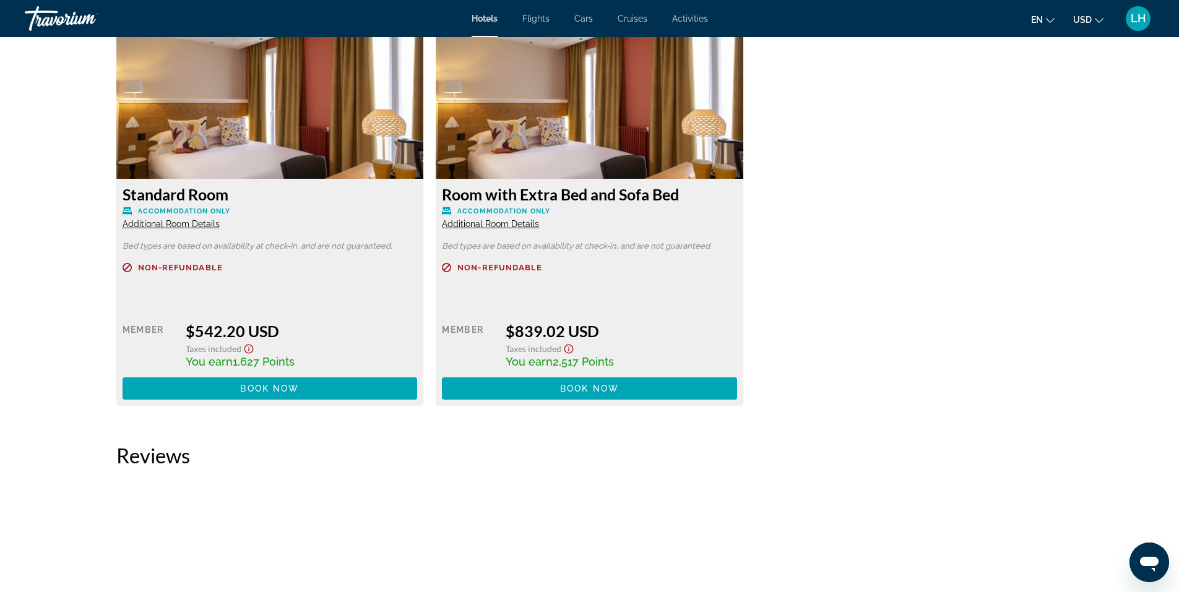
scroll to position [1670, 0]
click at [1008, 347] on div "Standard Room Accommodation Only Additional Room Details Bed types are based on…" at bounding box center [589, 221] width 959 height 394
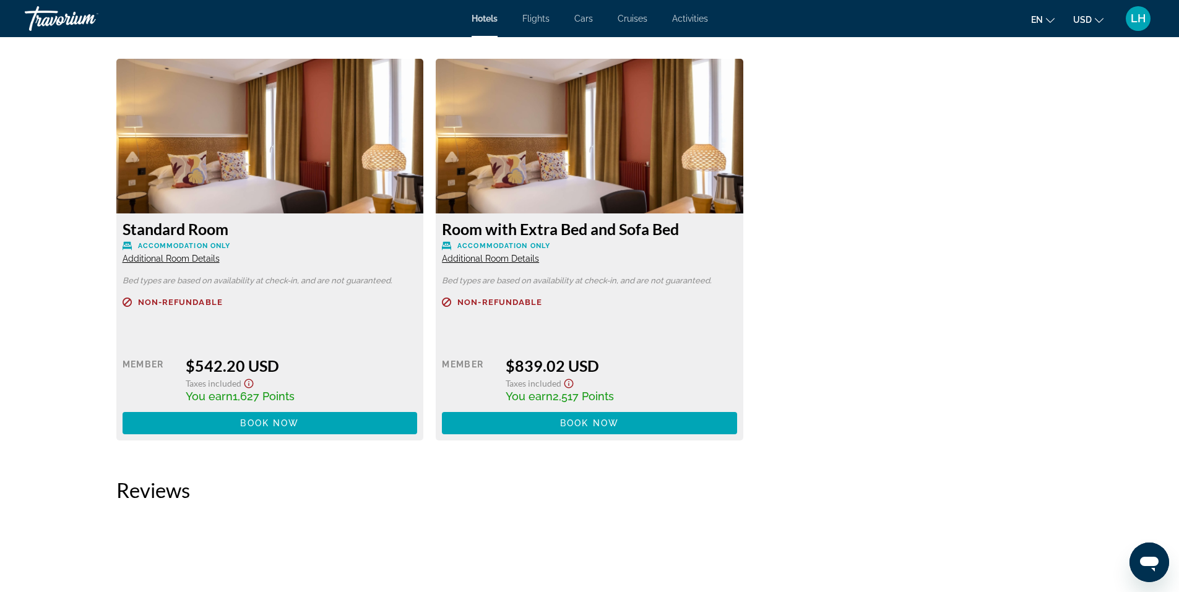
scroll to position [1609, 0]
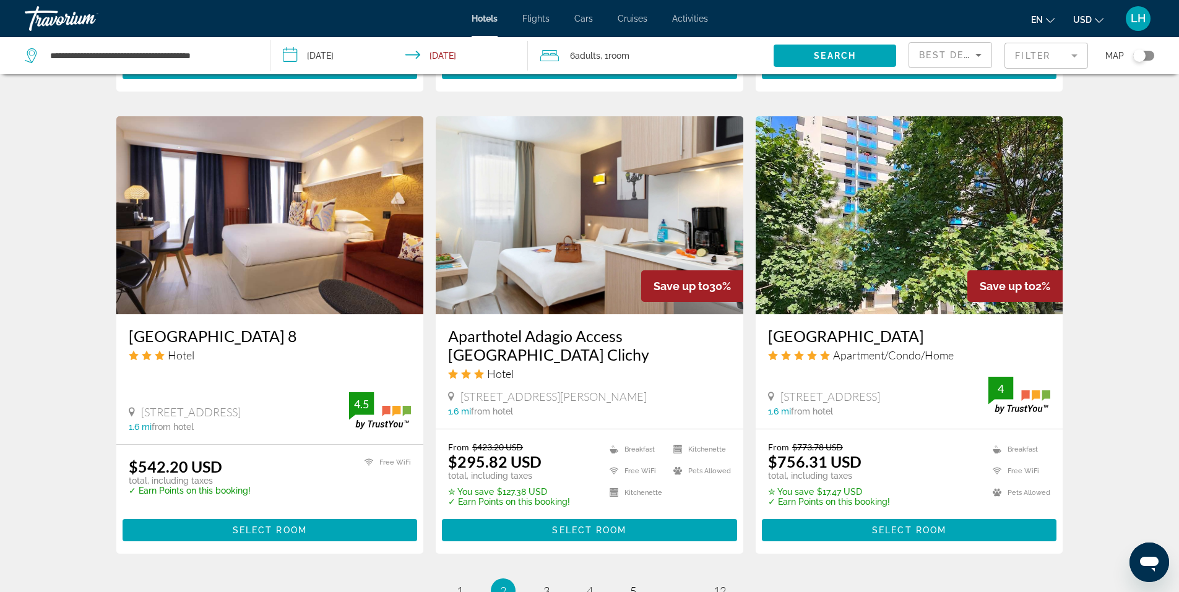
scroll to position [1361, 0]
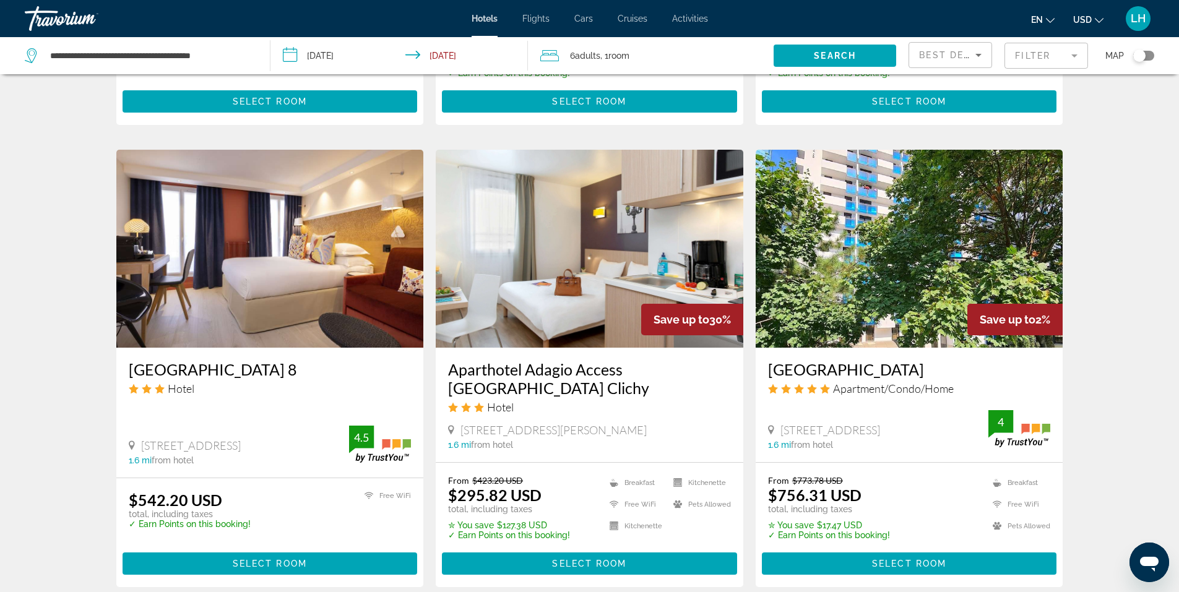
click at [567, 260] on img "Main content" at bounding box center [589, 249] width 307 height 198
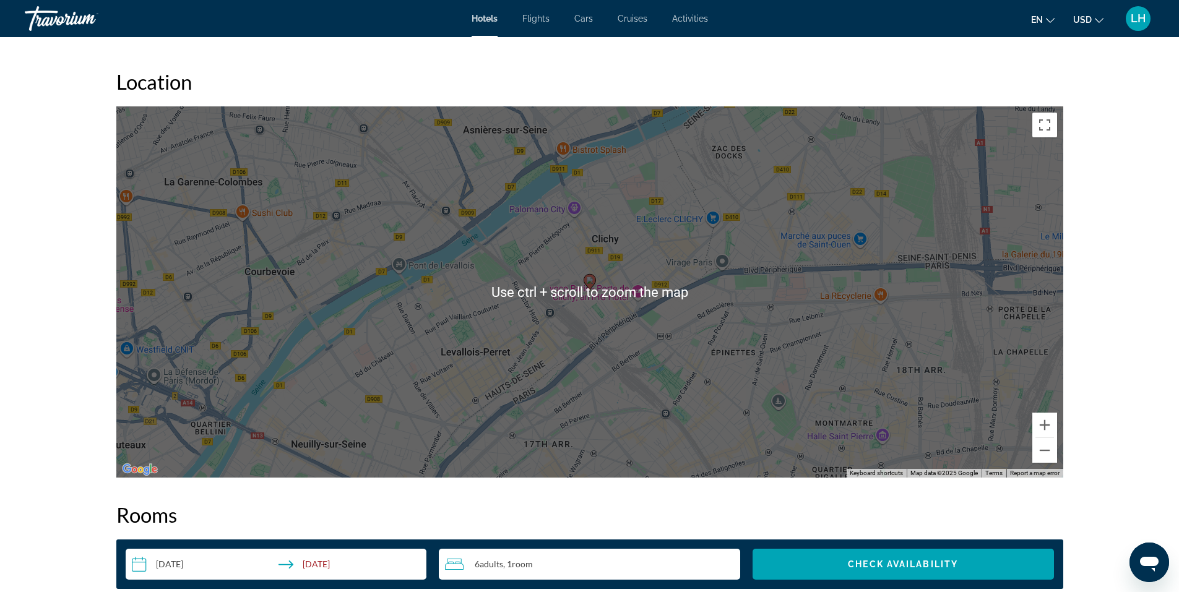
scroll to position [1114, 0]
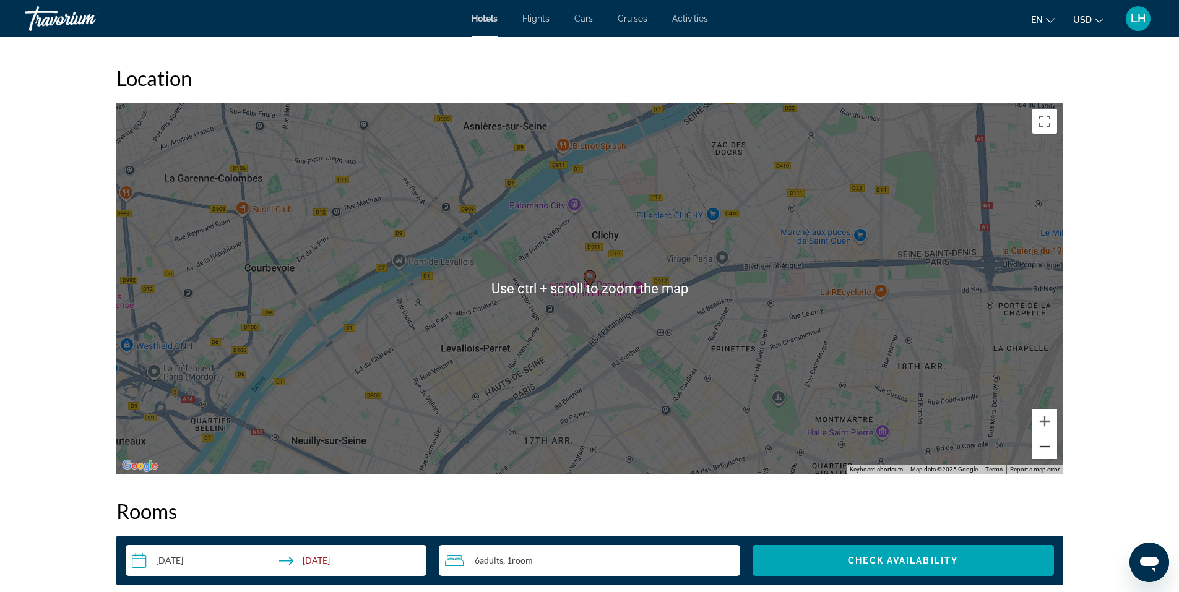
click at [1046, 434] on button "Zoom out" at bounding box center [1044, 446] width 25 height 25
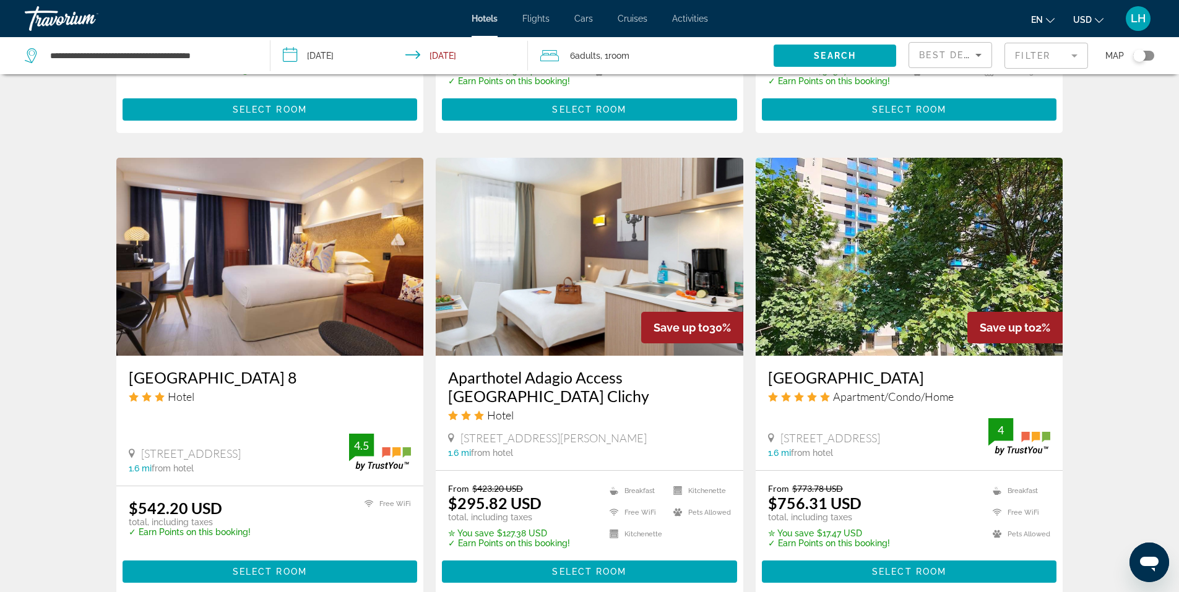
scroll to position [1423, 0]
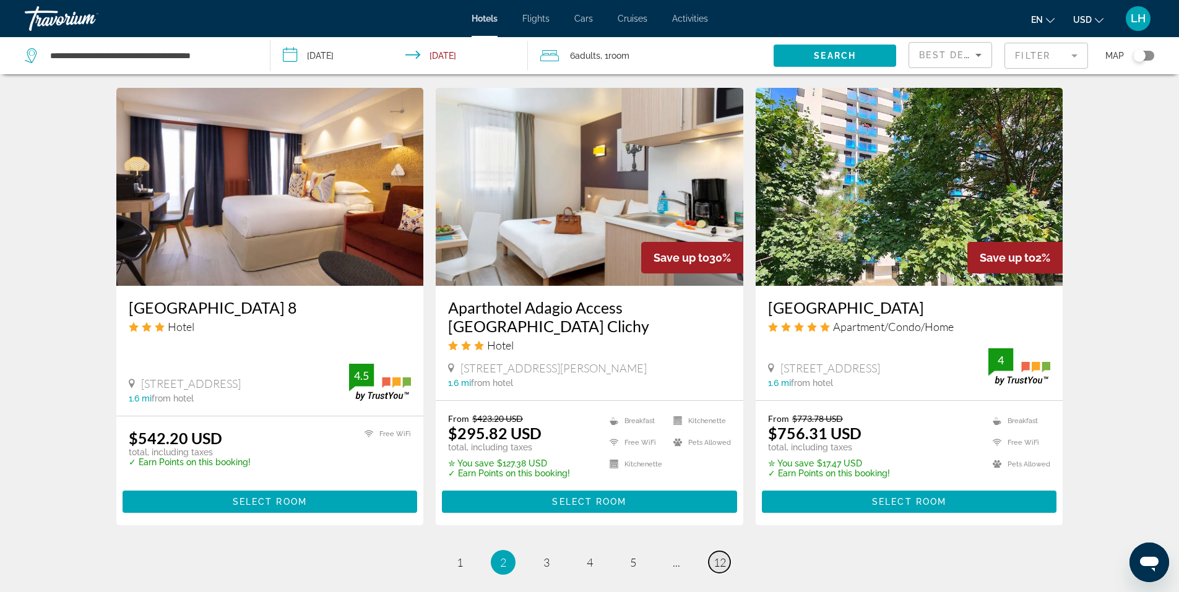
click at [724, 556] on span "12" at bounding box center [719, 563] width 12 height 14
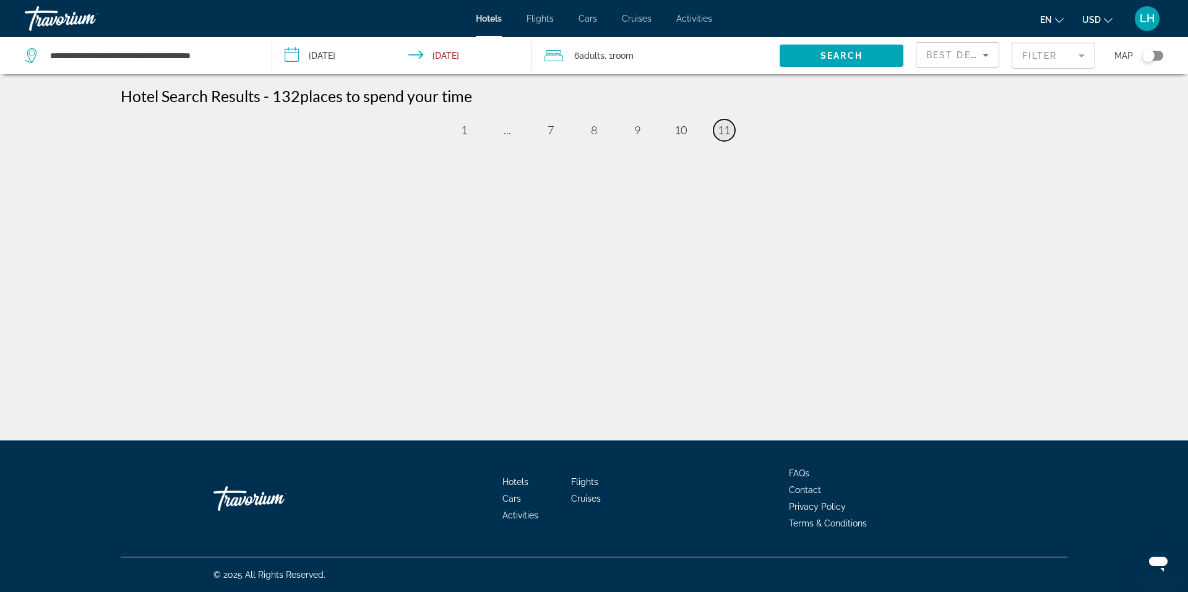
click at [723, 127] on span "11" at bounding box center [724, 130] width 12 height 14
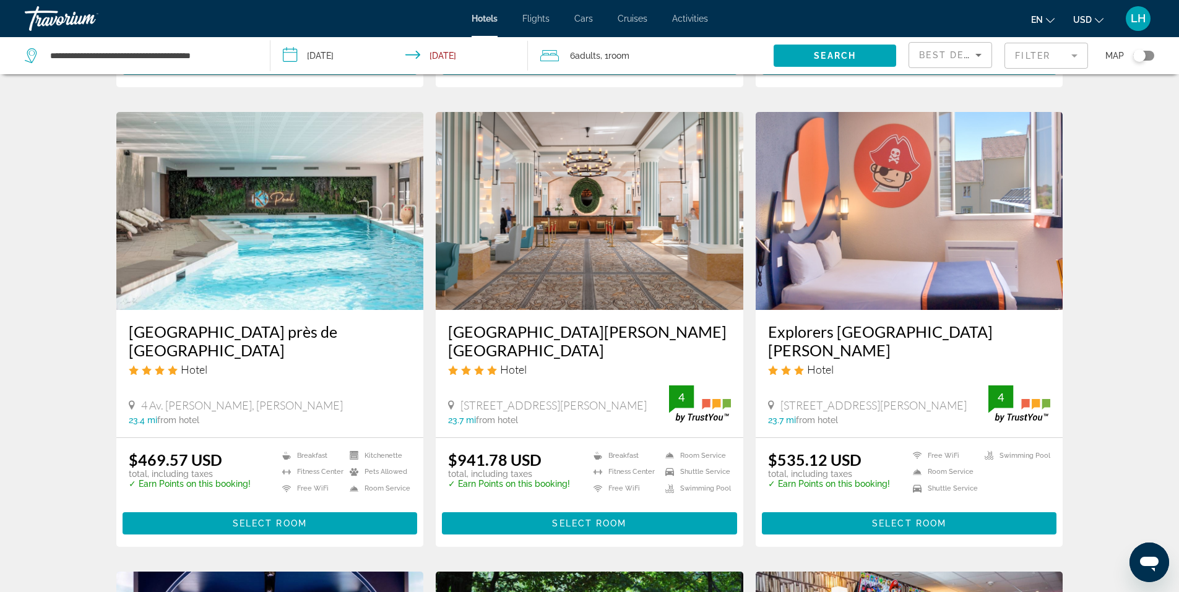
scroll to position [495, 0]
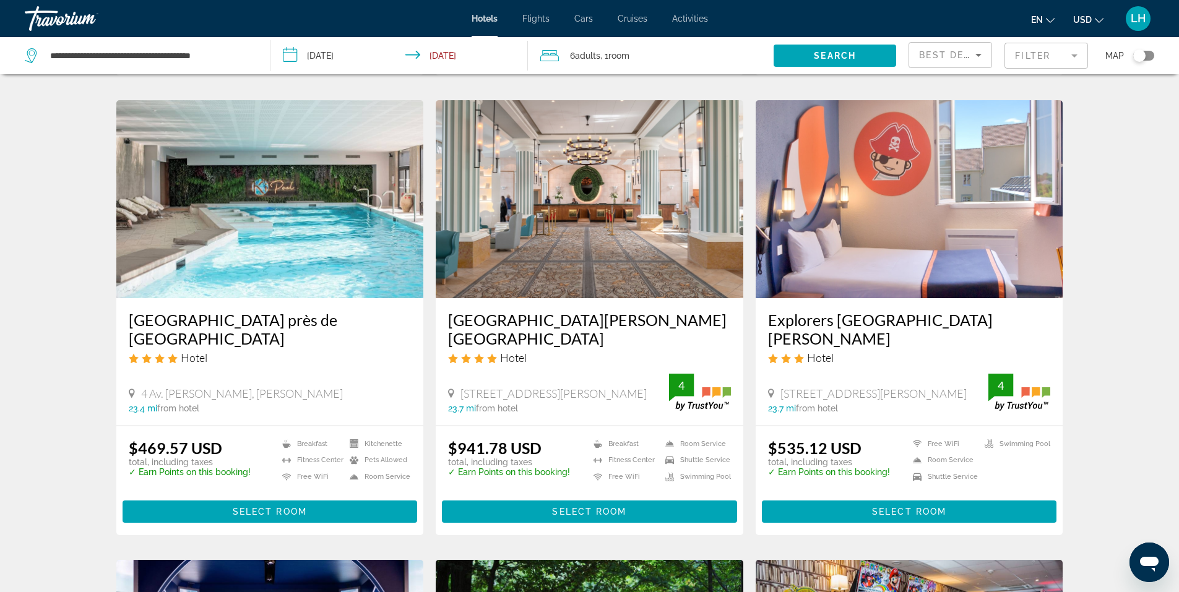
click at [322, 230] on img "Main content" at bounding box center [269, 199] width 307 height 198
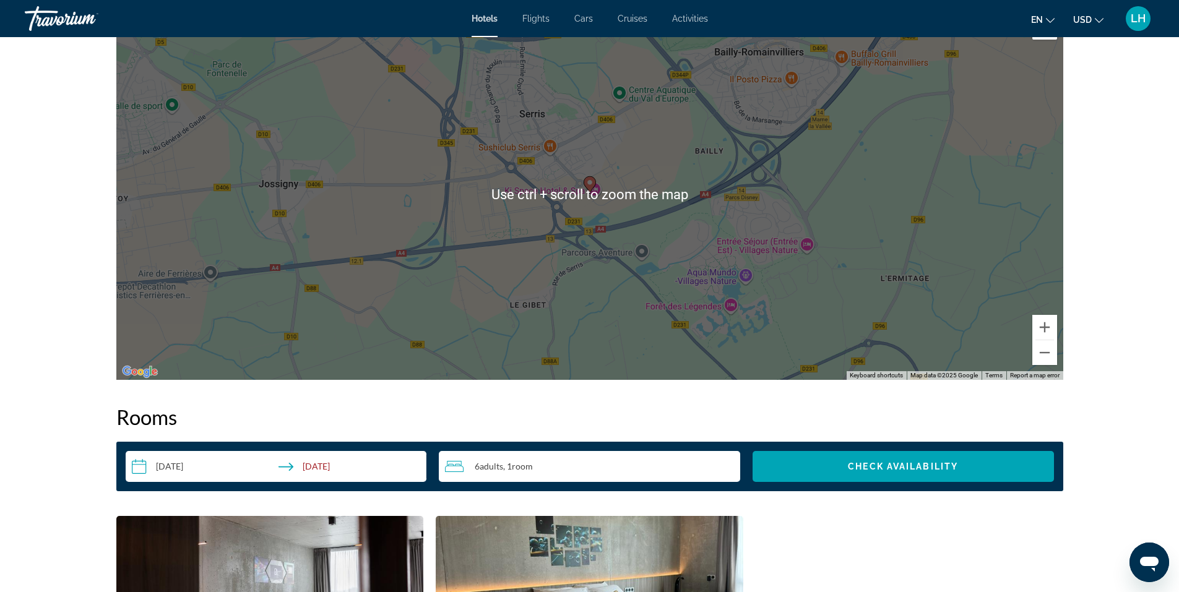
scroll to position [1237, 0]
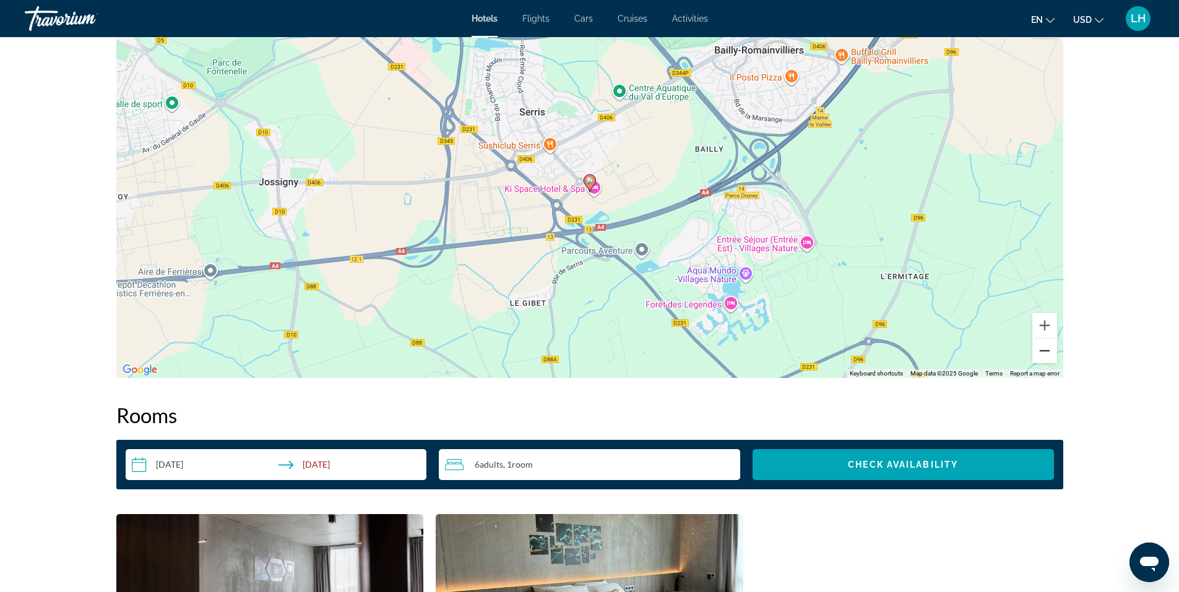
click at [1040, 353] on button "Zoom out" at bounding box center [1044, 350] width 25 height 25
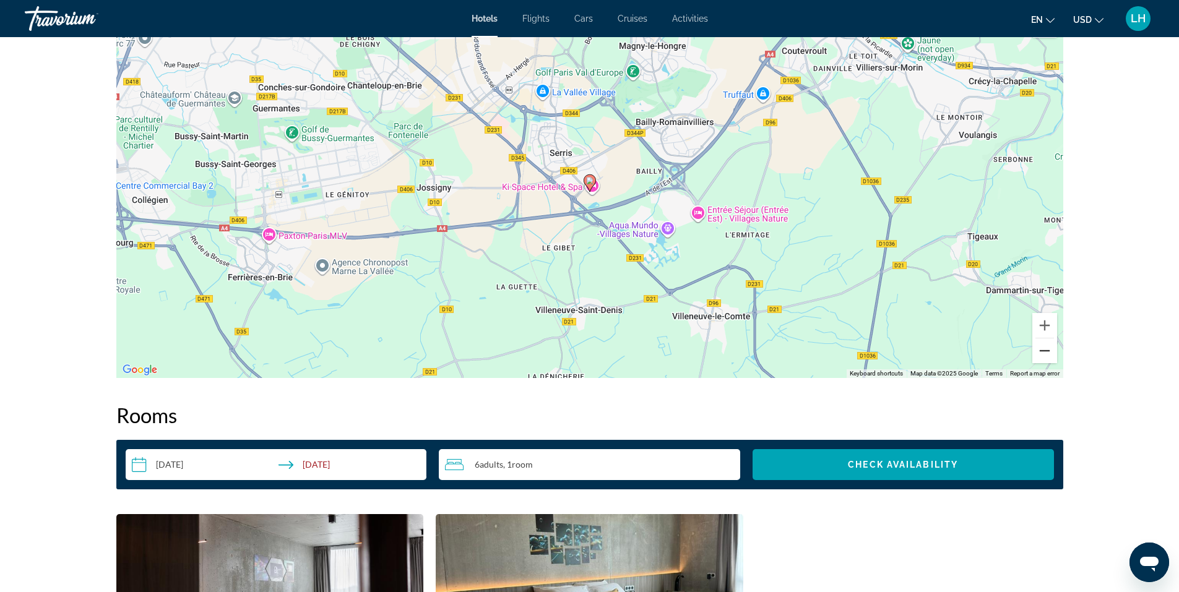
click at [1040, 353] on button "Zoom out" at bounding box center [1044, 350] width 25 height 25
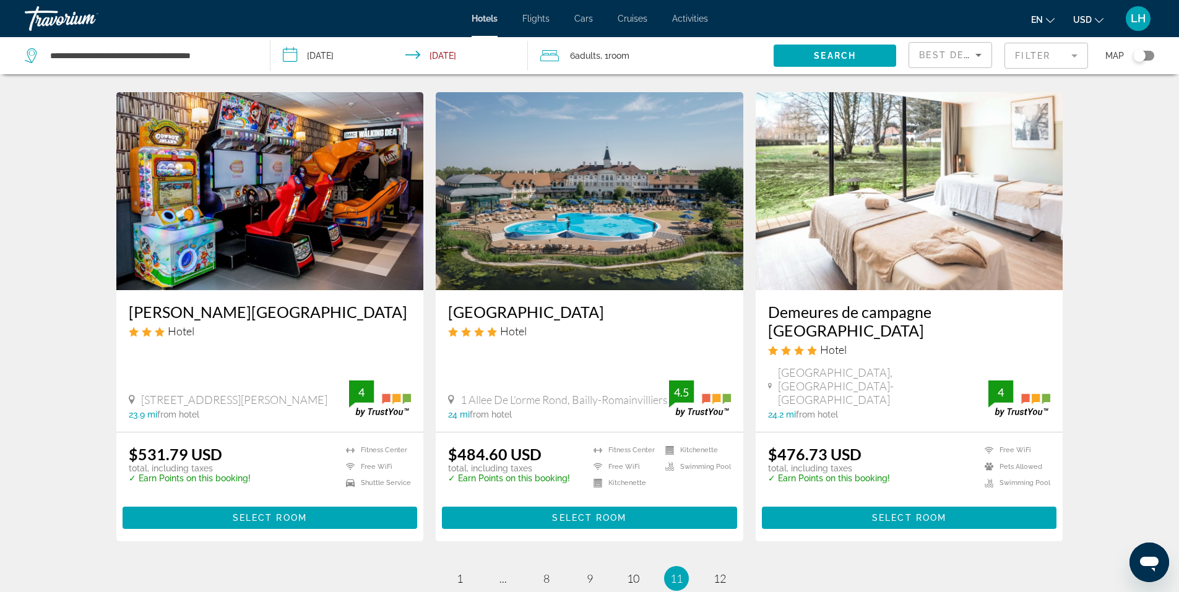
scroll to position [1423, 0]
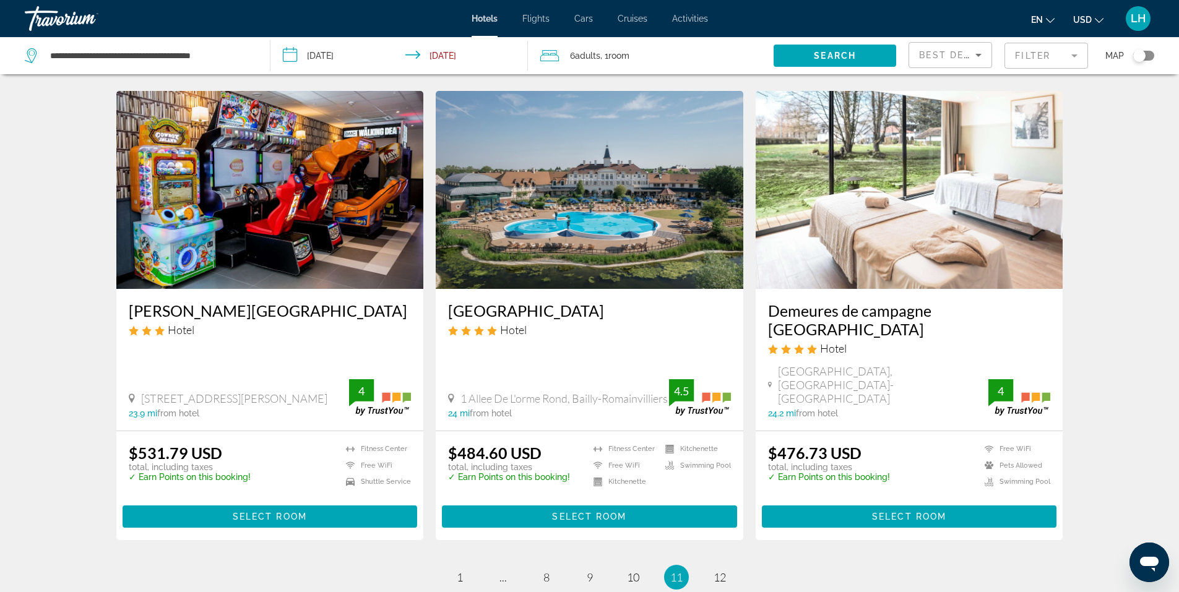
click at [510, 170] on img "Main content" at bounding box center [589, 190] width 307 height 198
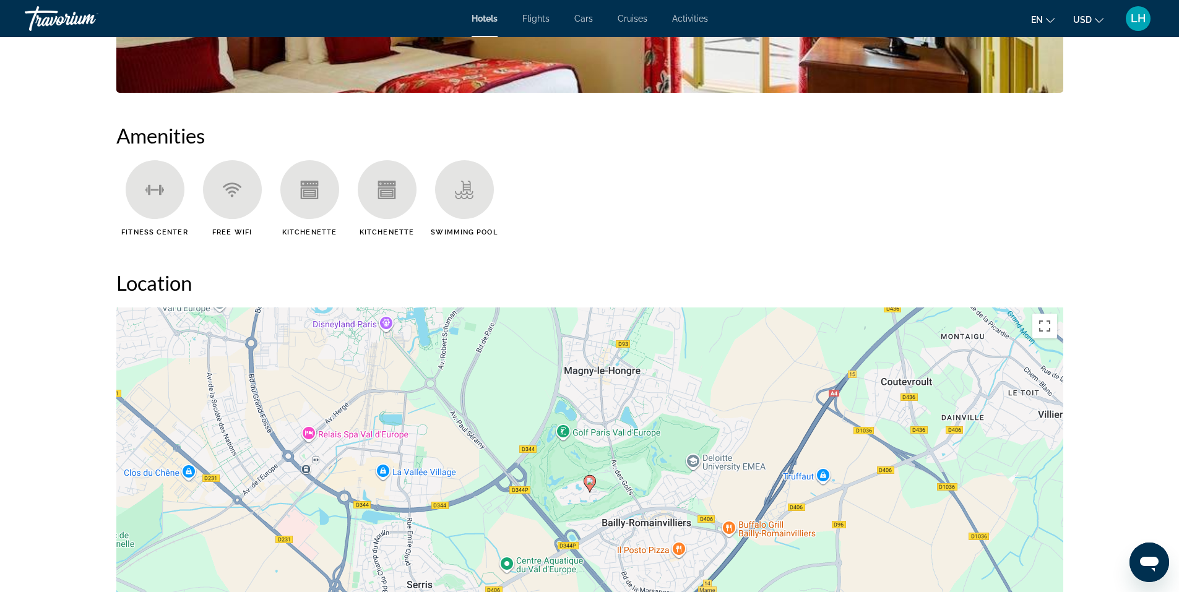
scroll to position [928, 0]
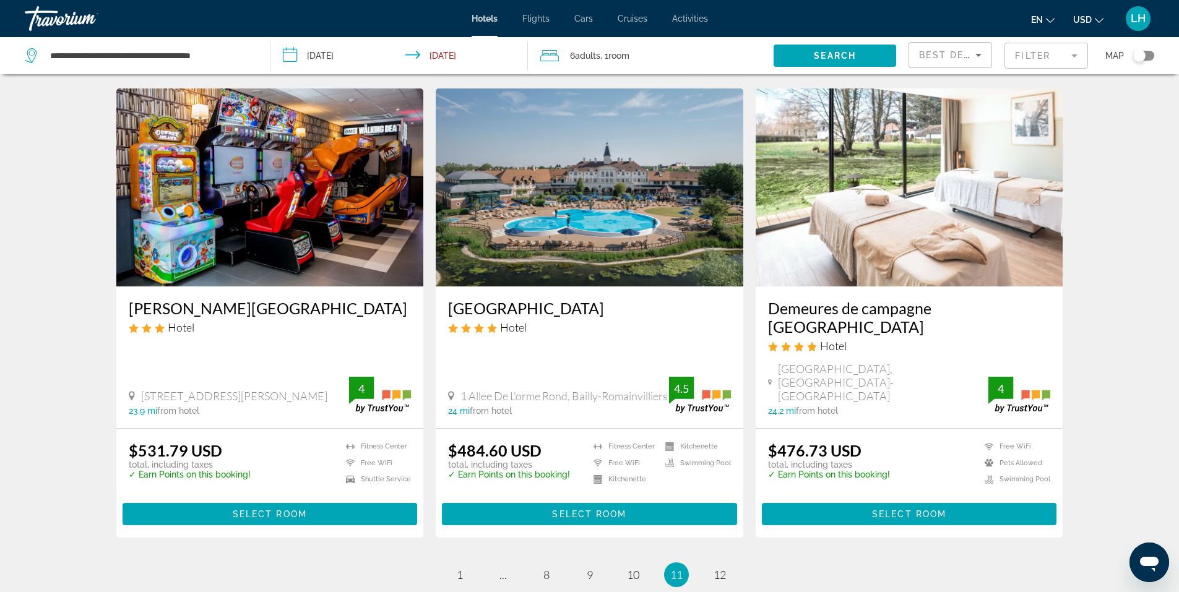
scroll to position [1534, 0]
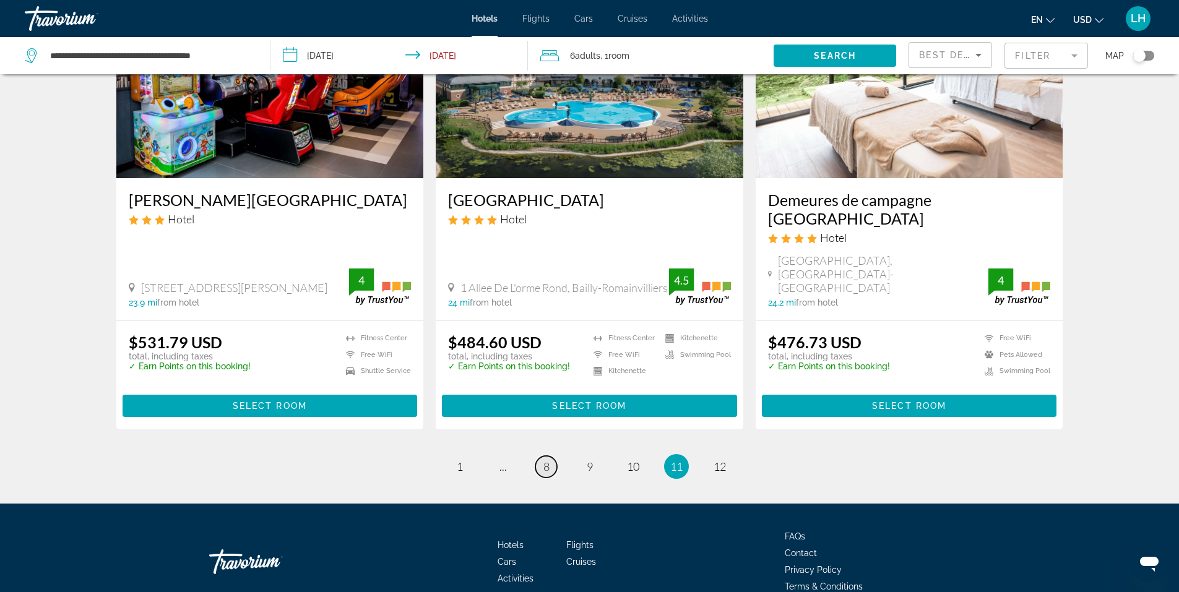
click at [546, 460] on span "8" at bounding box center [546, 467] width 6 height 14
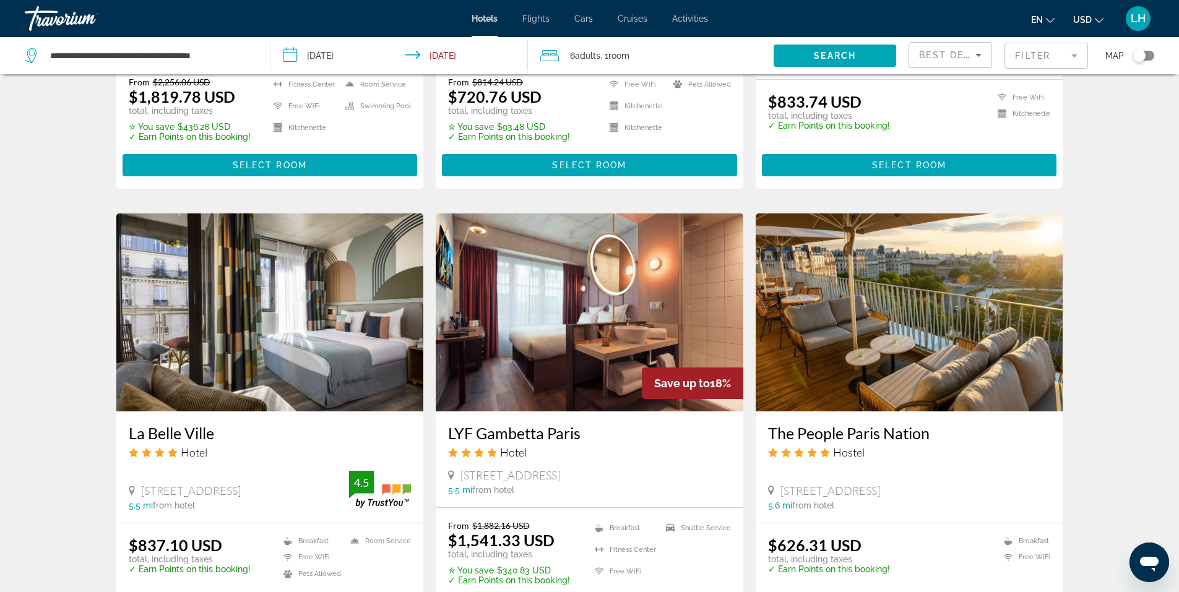
scroll to position [928, 0]
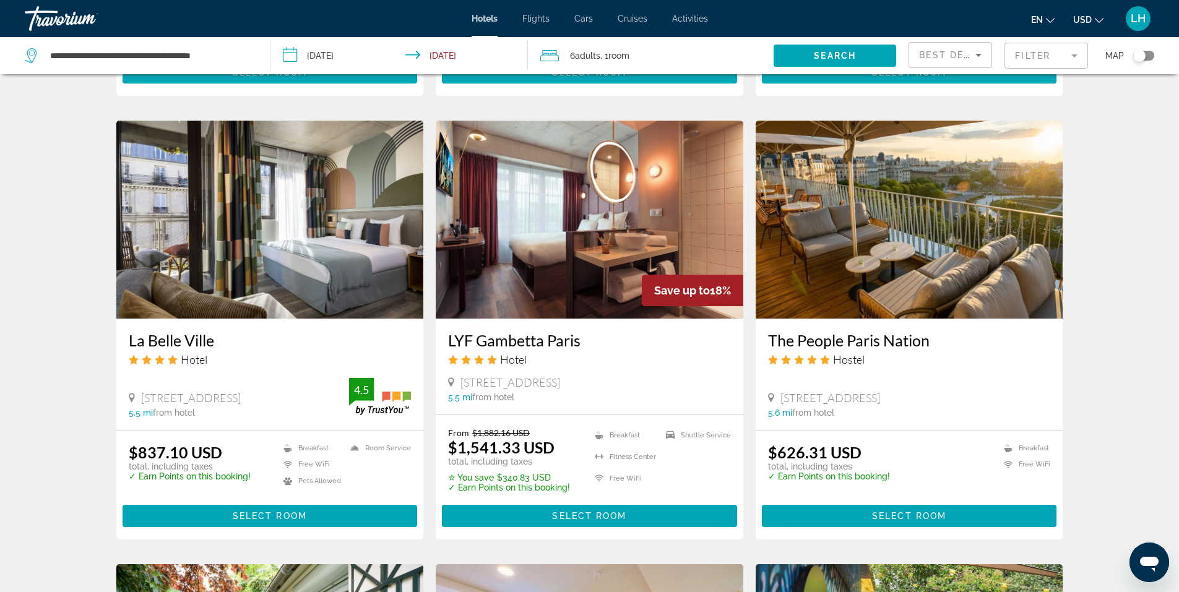
click at [903, 217] on img "Main content" at bounding box center [908, 220] width 307 height 198
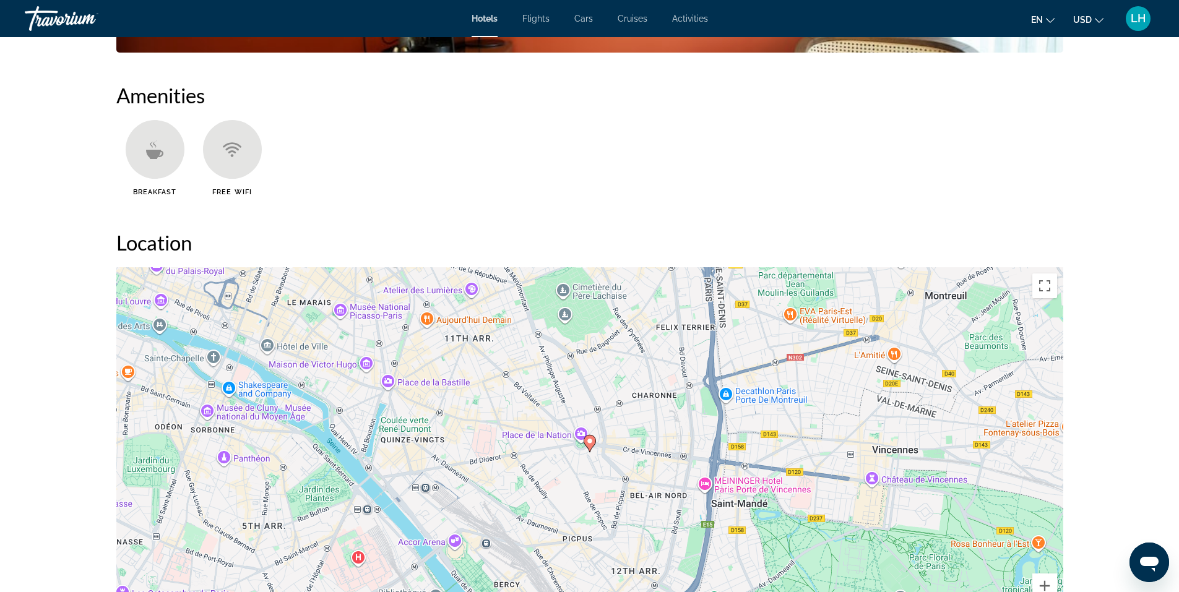
scroll to position [990, 0]
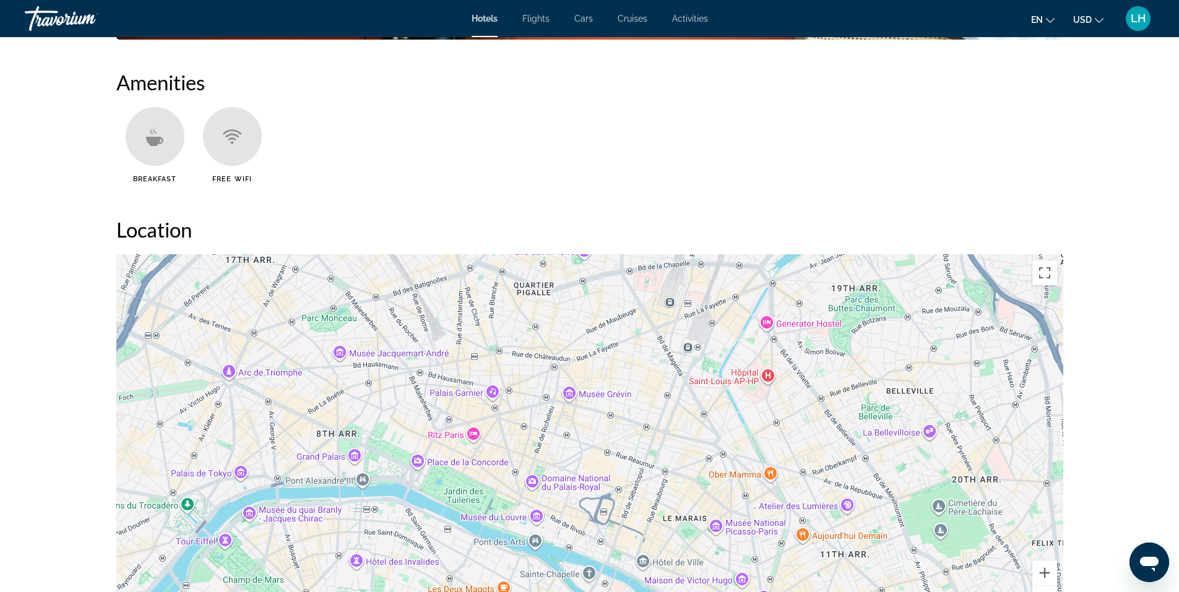
drag, startPoint x: 291, startPoint y: 298, endPoint x: 668, endPoint y: 528, distance: 441.5
click at [668, 528] on div "To activate drag with keyboard, press Alt + Enter. Once in keyboard drag state,…" at bounding box center [589, 439] width 947 height 371
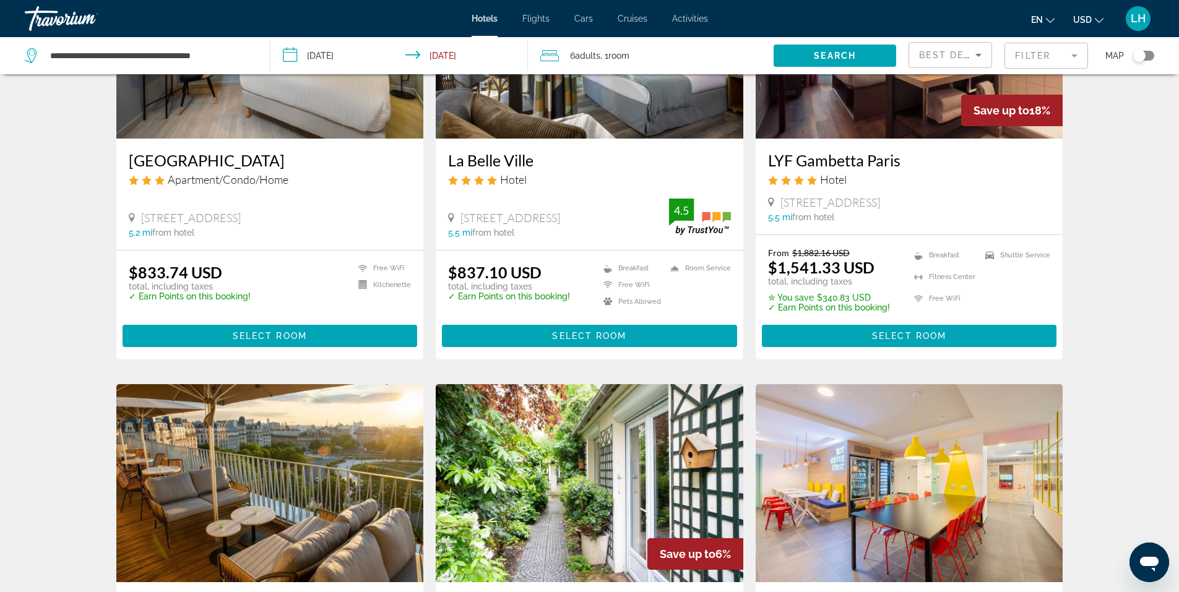
scroll to position [1423, 0]
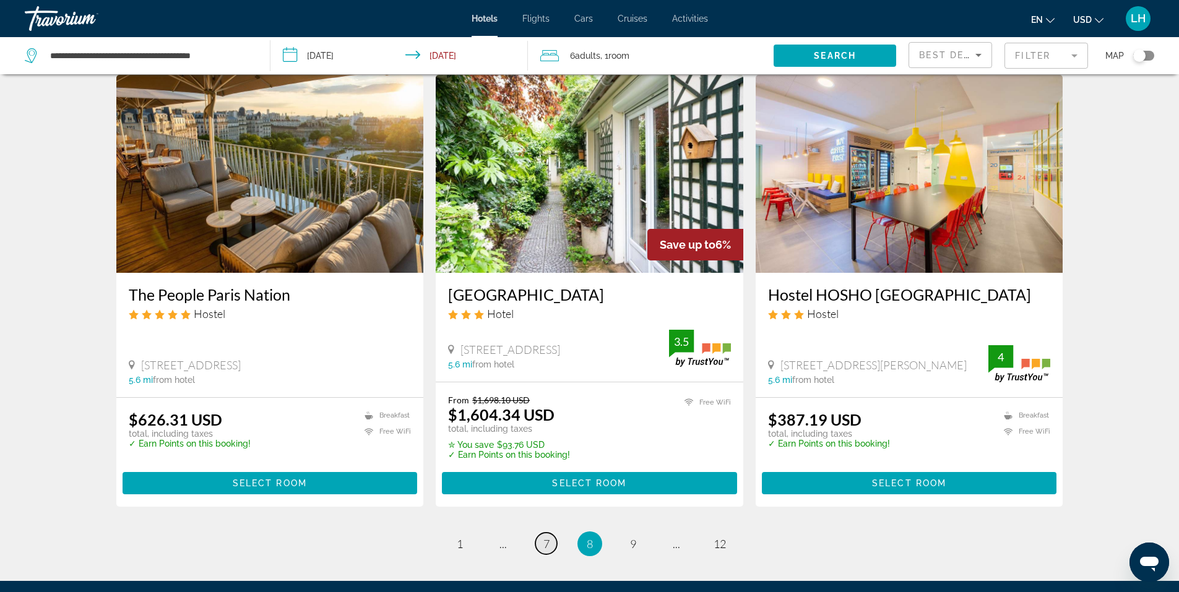
click at [544, 538] on span "7" at bounding box center [546, 544] width 6 height 14
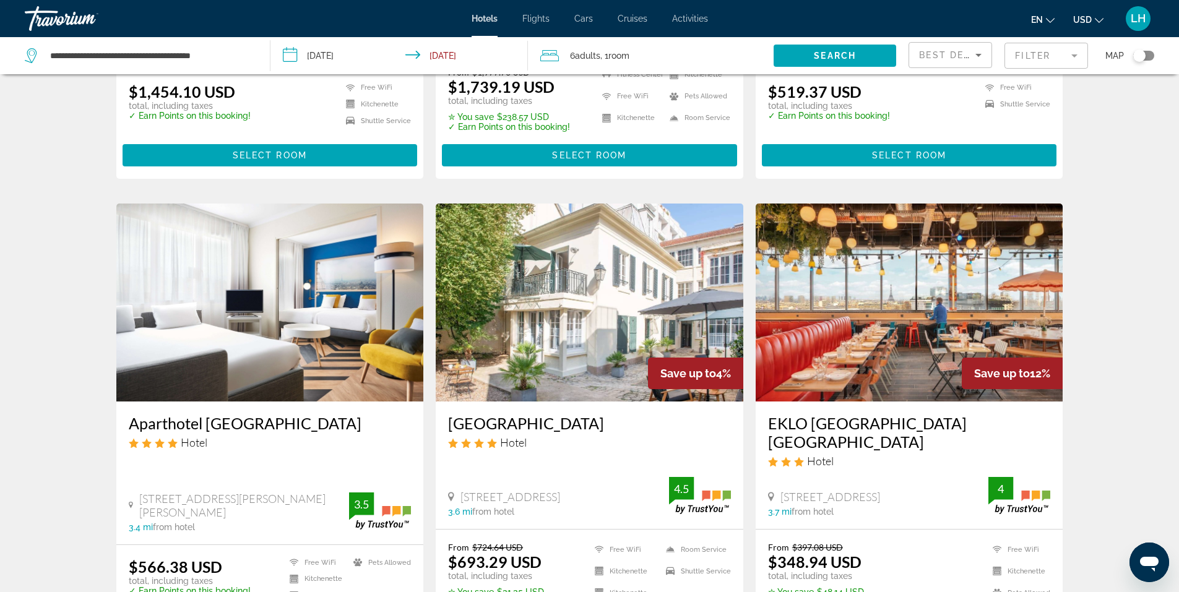
scroll to position [433, 0]
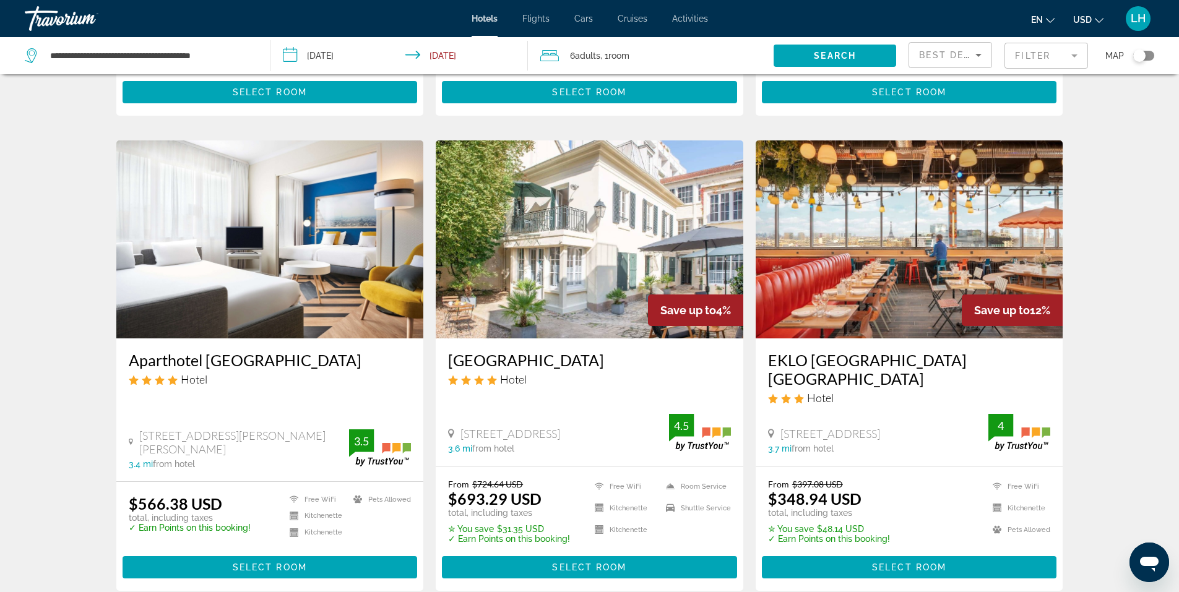
click at [342, 284] on img "Main content" at bounding box center [269, 239] width 307 height 198
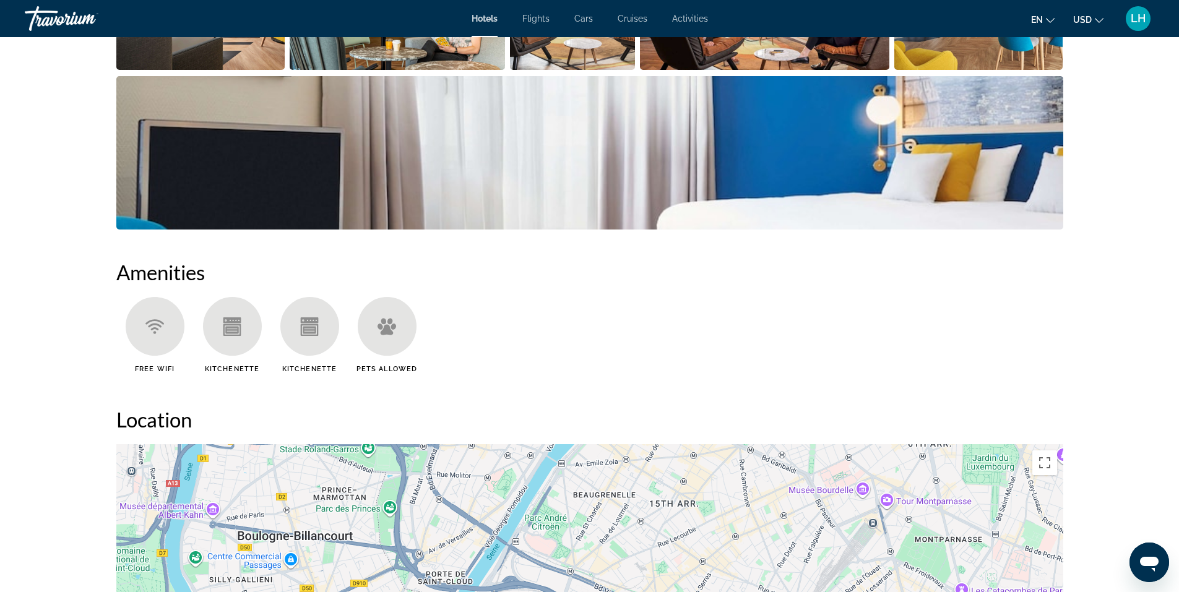
scroll to position [990, 0]
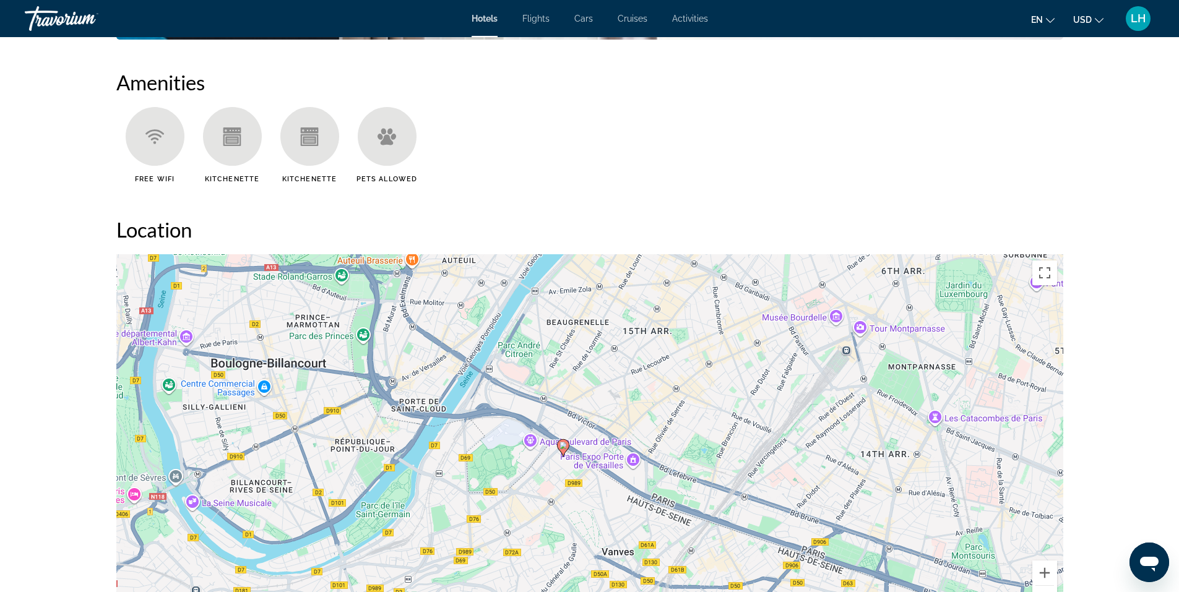
drag, startPoint x: 685, startPoint y: 504, endPoint x: 658, endPoint y: 518, distance: 29.9
click at [658, 518] on div "To activate drag with keyboard, press Alt + Enter. Once in keyboard drag state,…" at bounding box center [589, 439] width 947 height 371
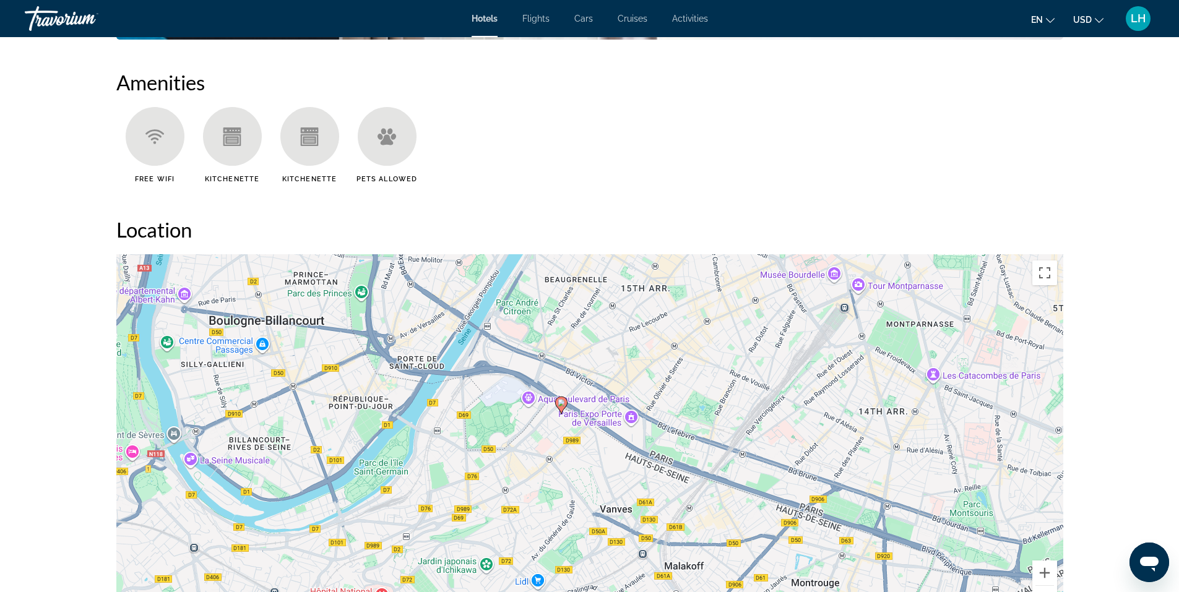
drag, startPoint x: 975, startPoint y: 531, endPoint x: 973, endPoint y: 475, distance: 56.4
click at [973, 472] on div "To activate drag with keyboard, press Alt + Enter. Once in keyboard drag state,…" at bounding box center [589, 439] width 947 height 371
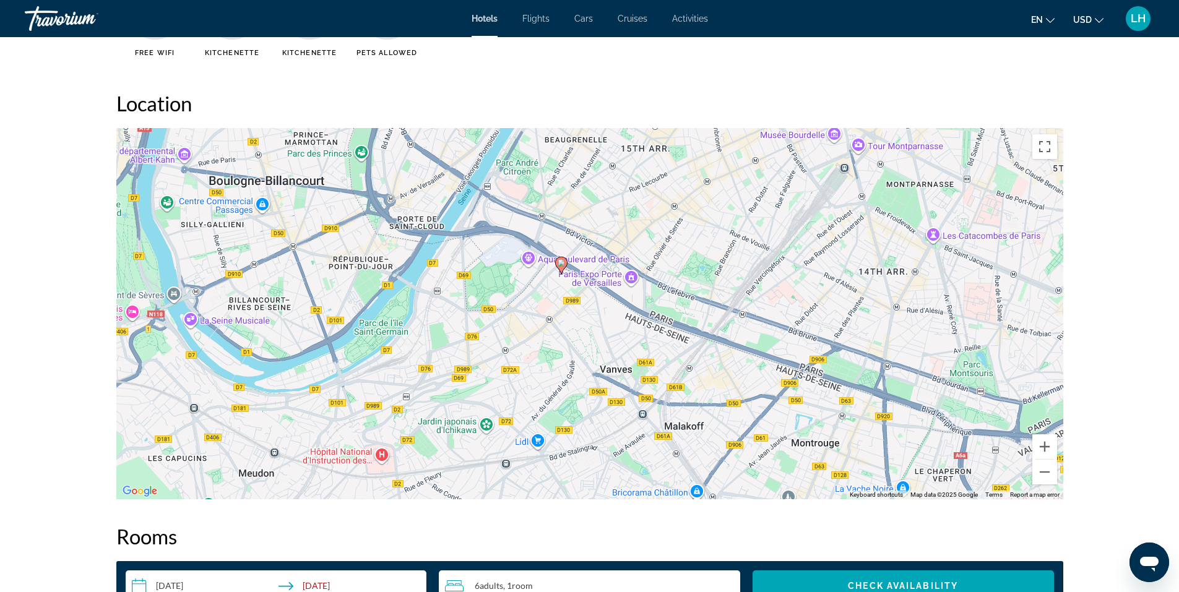
scroll to position [1176, 0]
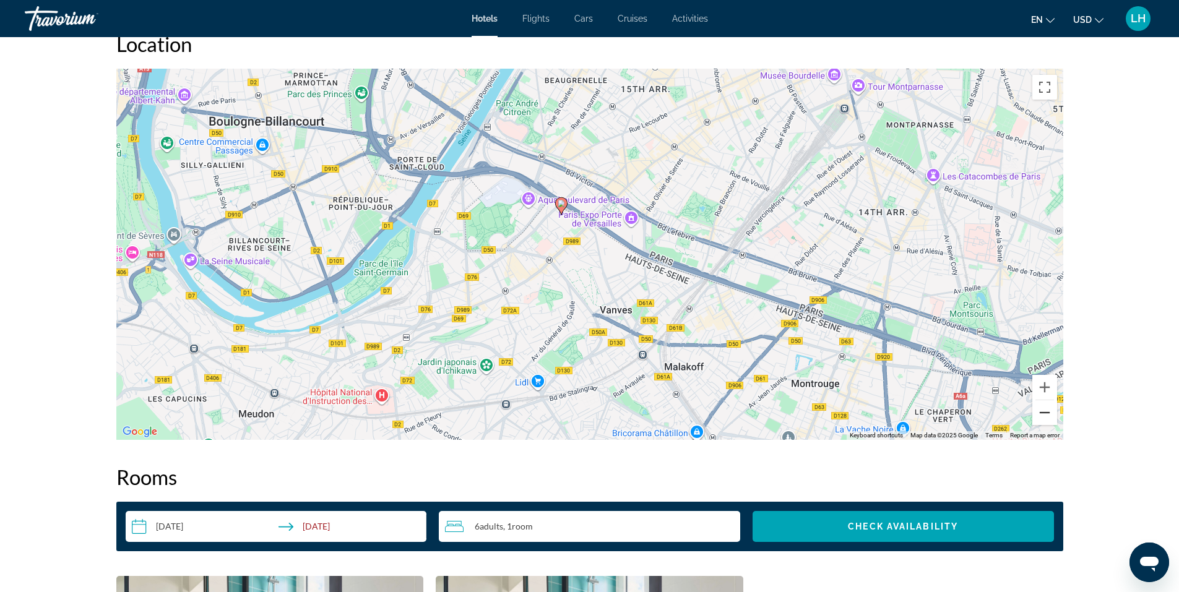
click at [1046, 415] on button "Zoom out" at bounding box center [1044, 412] width 25 height 25
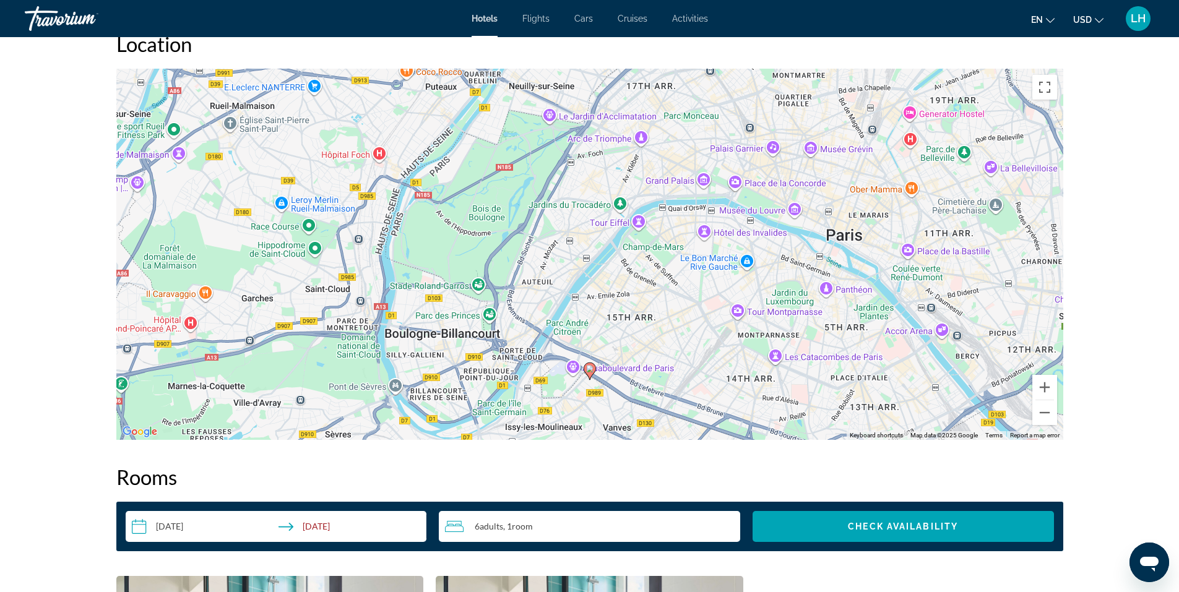
drag, startPoint x: 638, startPoint y: 269, endPoint x: 655, endPoint y: 414, distance: 145.7
click at [654, 415] on div "To activate drag with keyboard, press Alt + Enter. Once in keyboard drag state,…" at bounding box center [589, 254] width 947 height 371
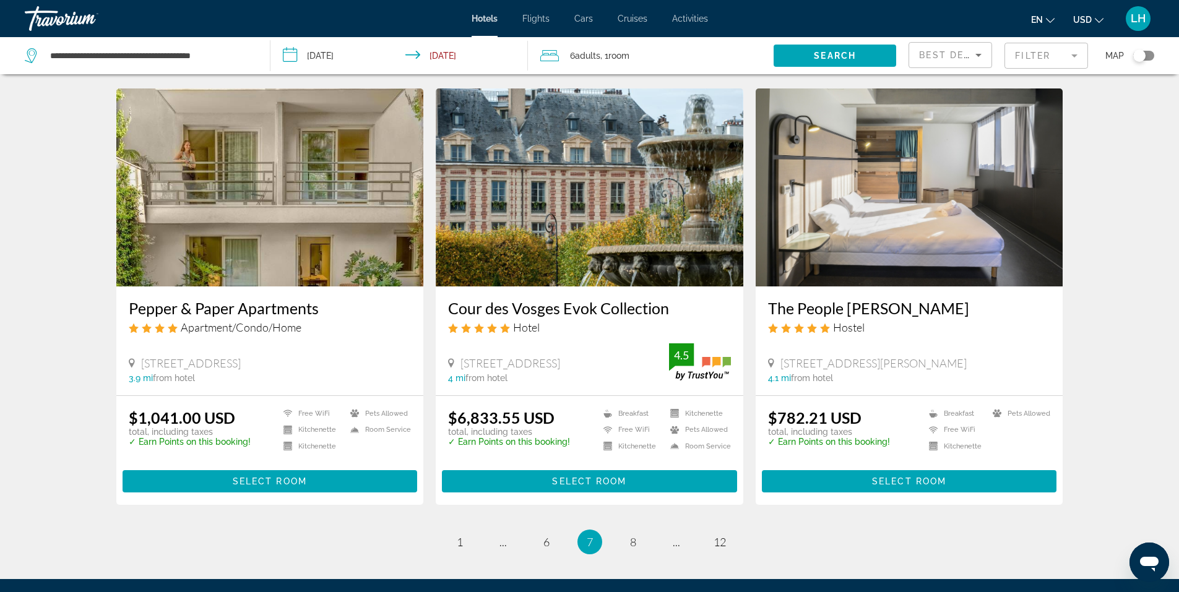
scroll to position [1423, 0]
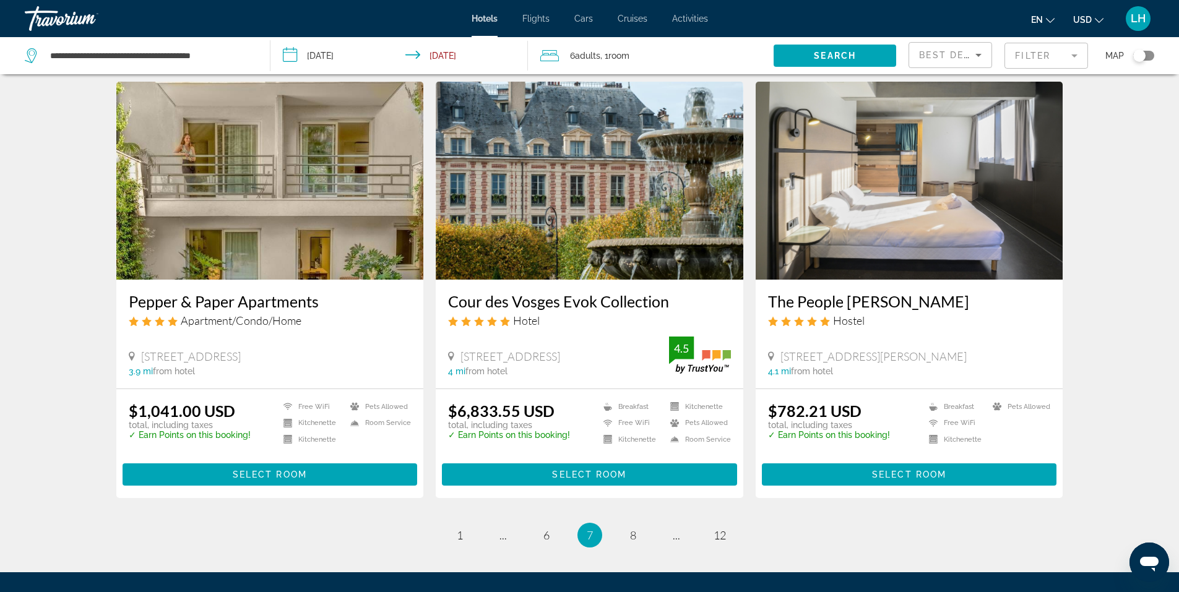
click at [546, 528] on span "6" at bounding box center [546, 535] width 6 height 14
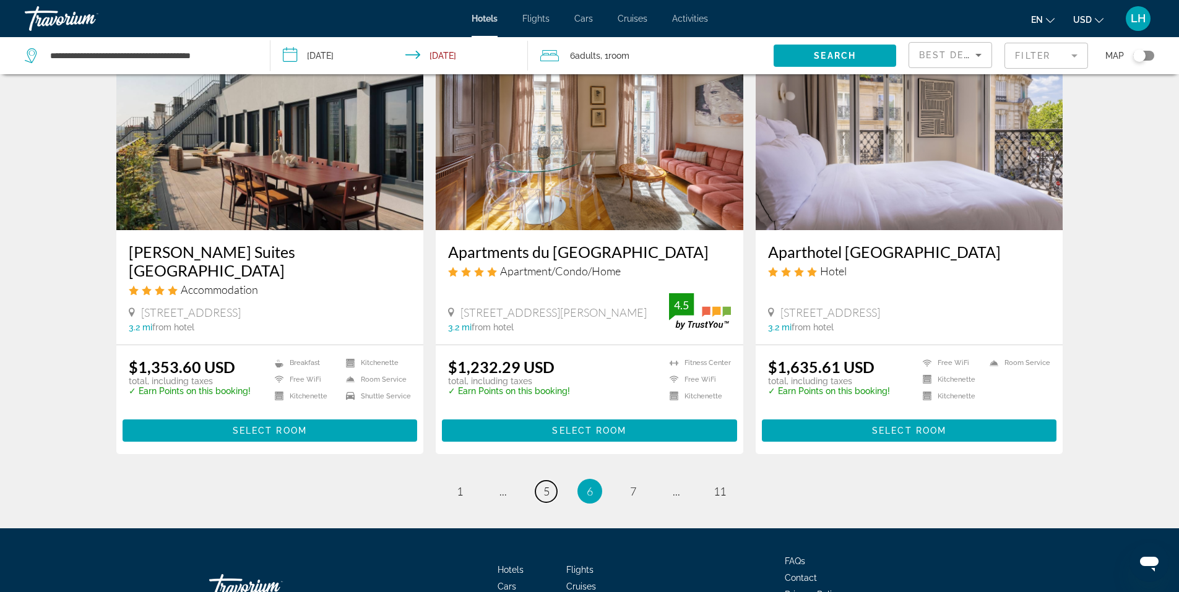
scroll to position [1533, 0]
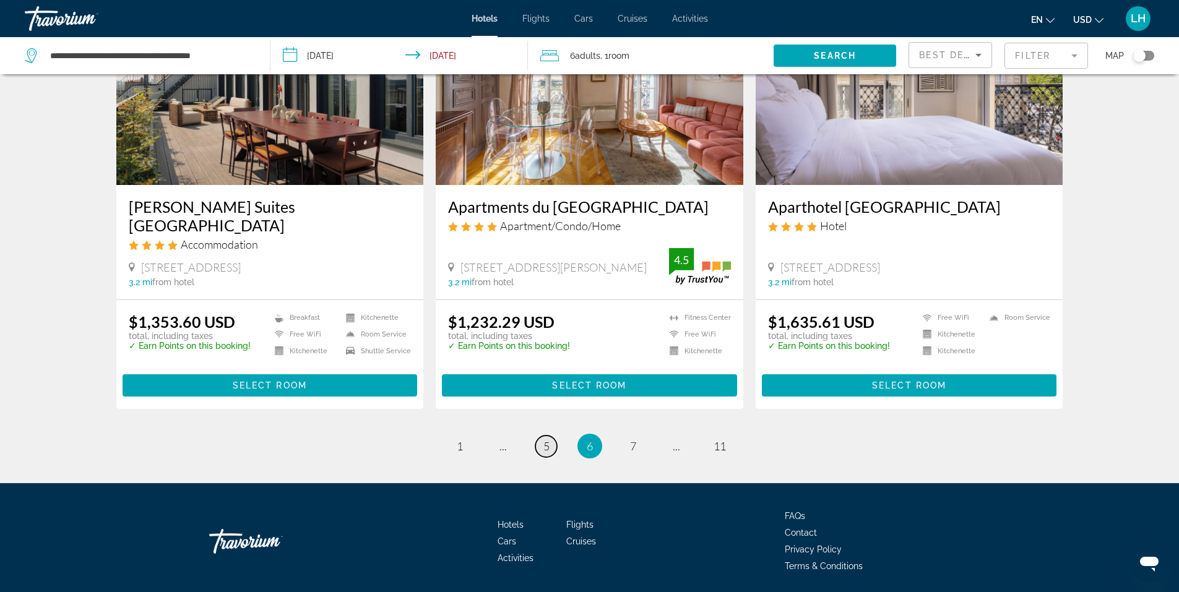
click at [545, 439] on span "5" at bounding box center [546, 446] width 6 height 14
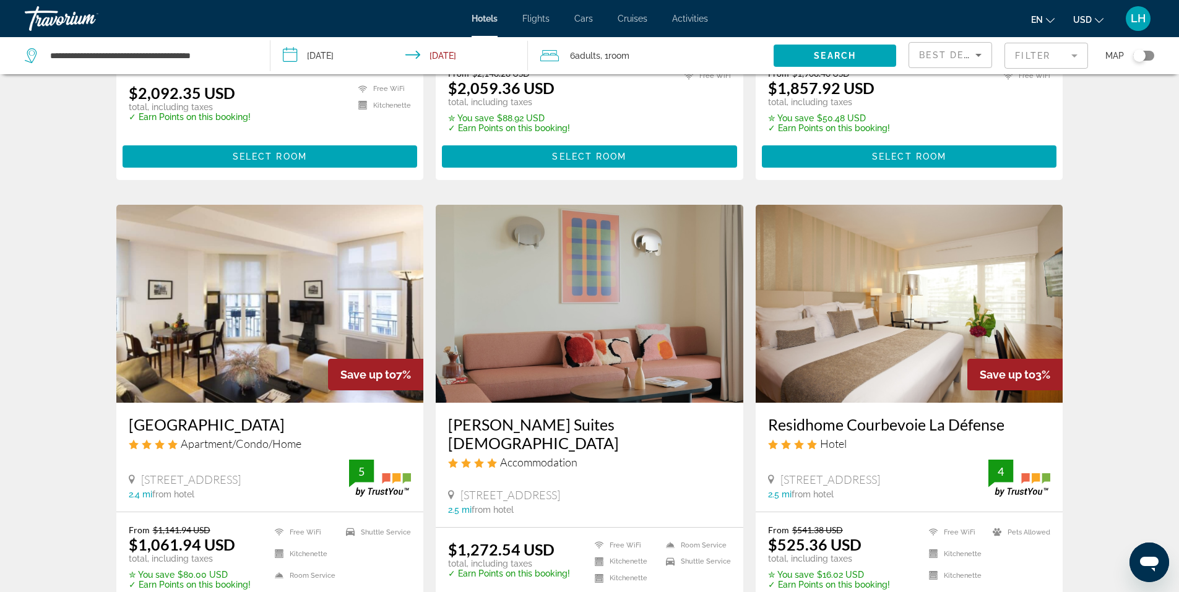
scroll to position [433, 0]
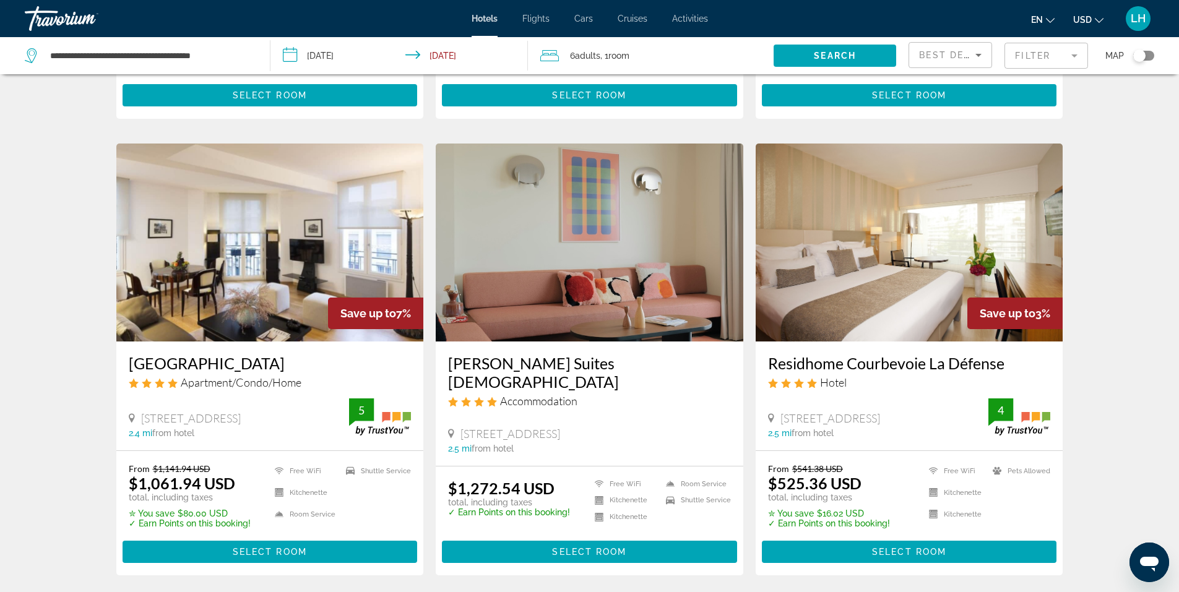
click at [887, 230] on img "Main content" at bounding box center [908, 243] width 307 height 198
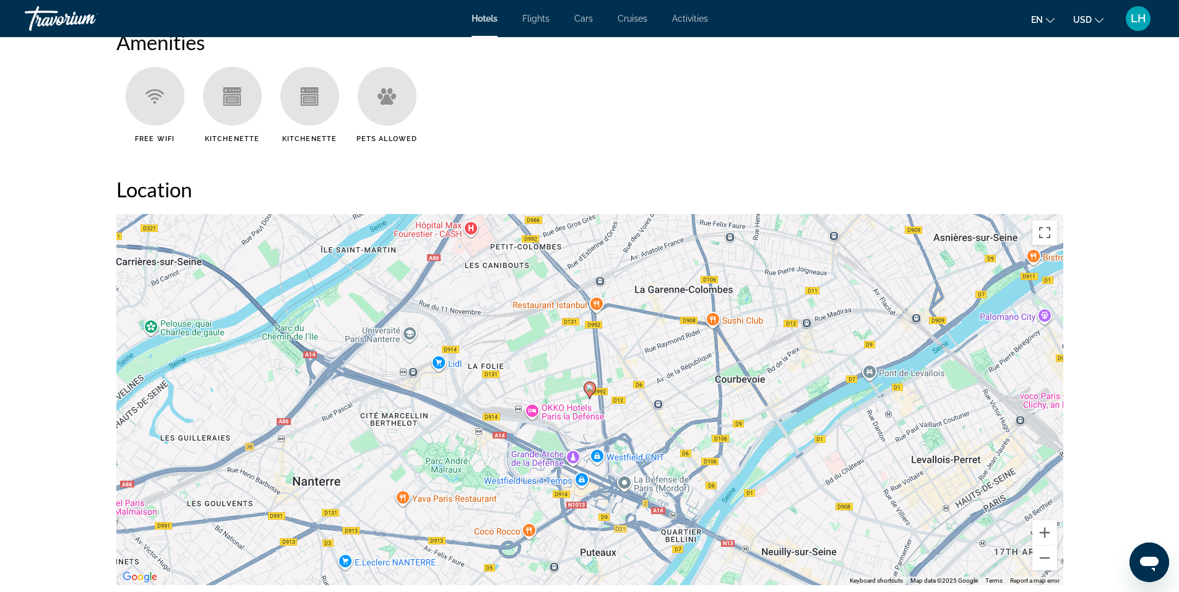
scroll to position [1052, 0]
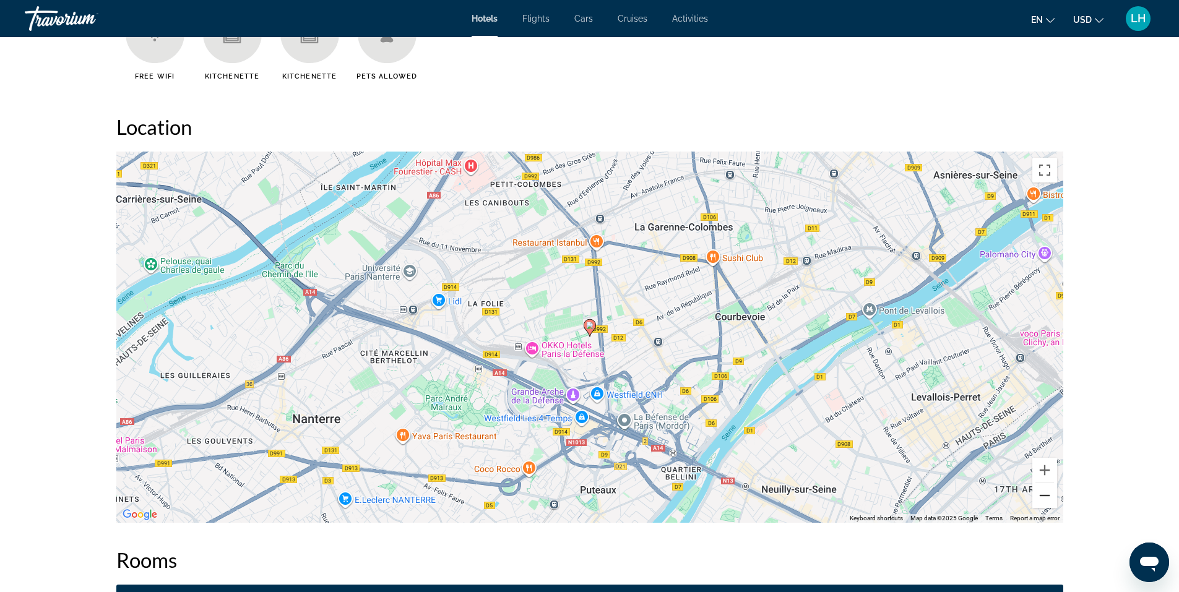
click at [1048, 502] on button "Zoom out" at bounding box center [1044, 495] width 25 height 25
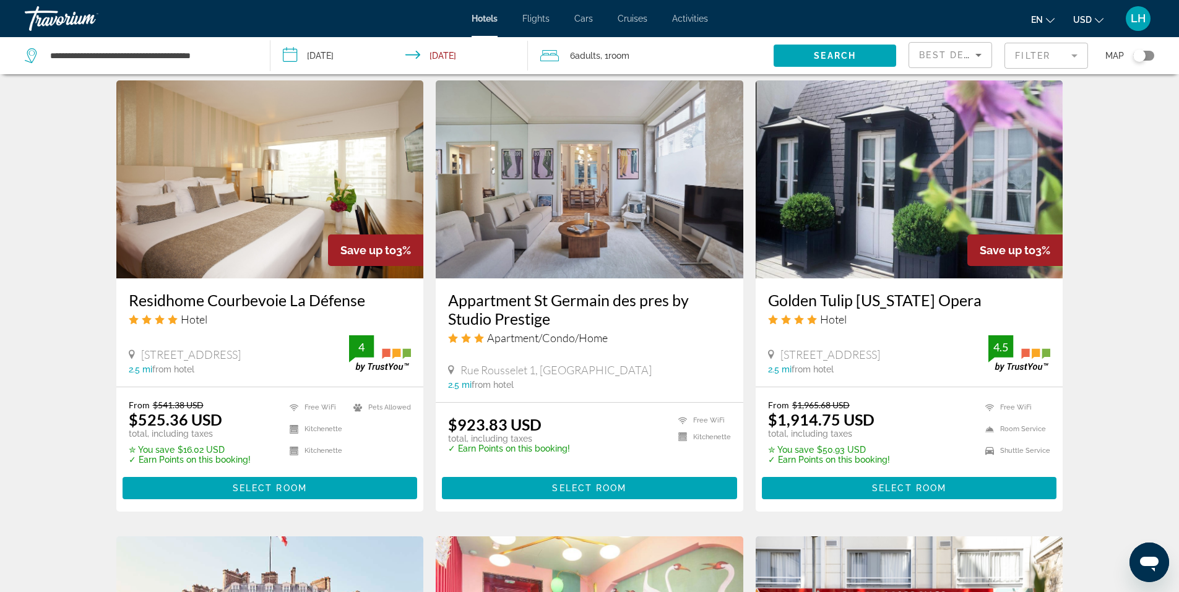
scroll to position [990, 0]
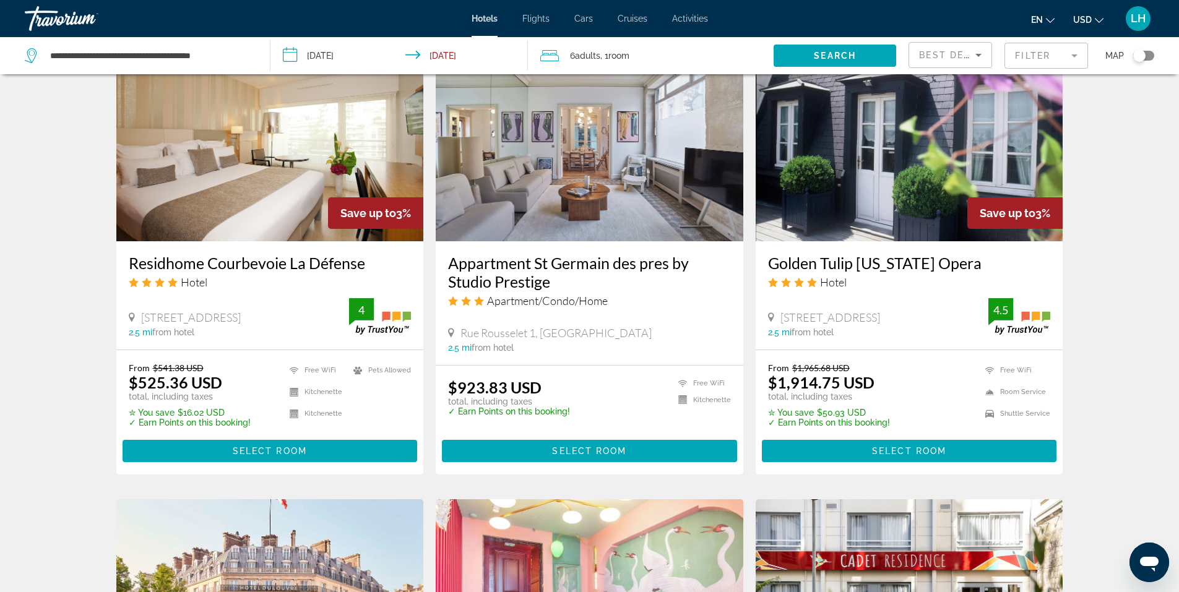
click at [187, 168] on img "Main content" at bounding box center [269, 142] width 307 height 198
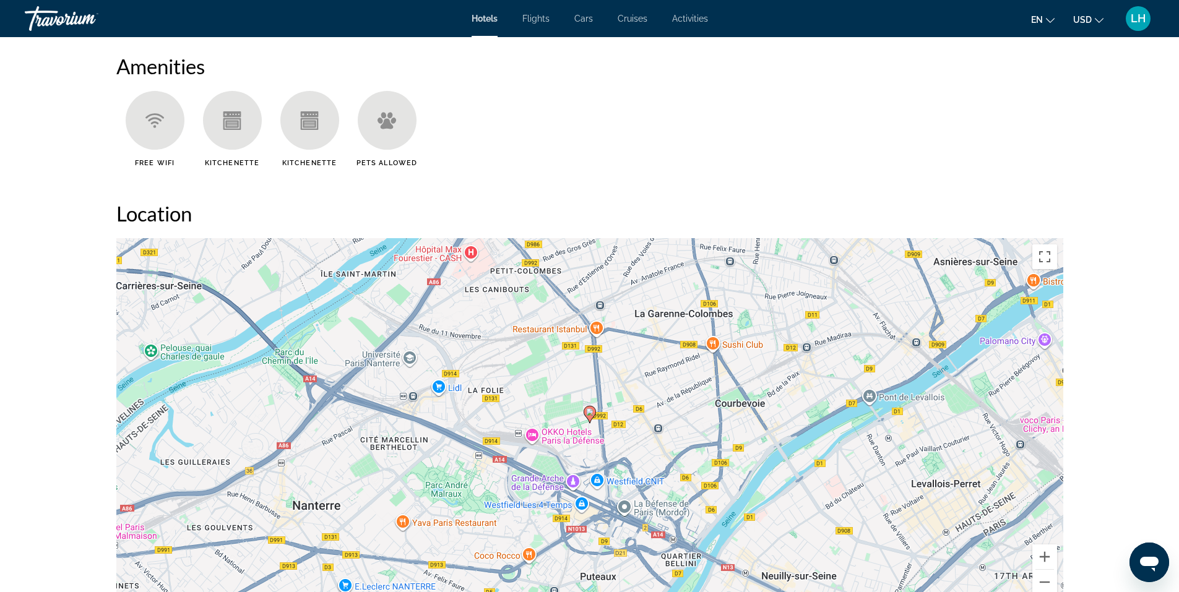
scroll to position [990, 0]
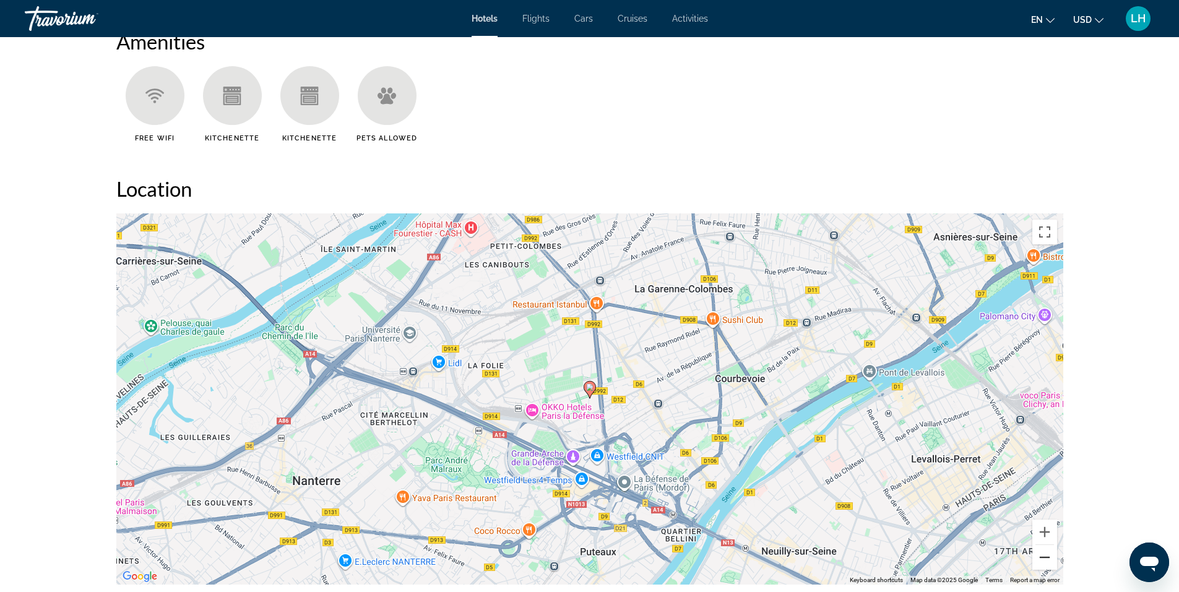
click at [1043, 559] on button "Zoom out" at bounding box center [1044, 557] width 25 height 25
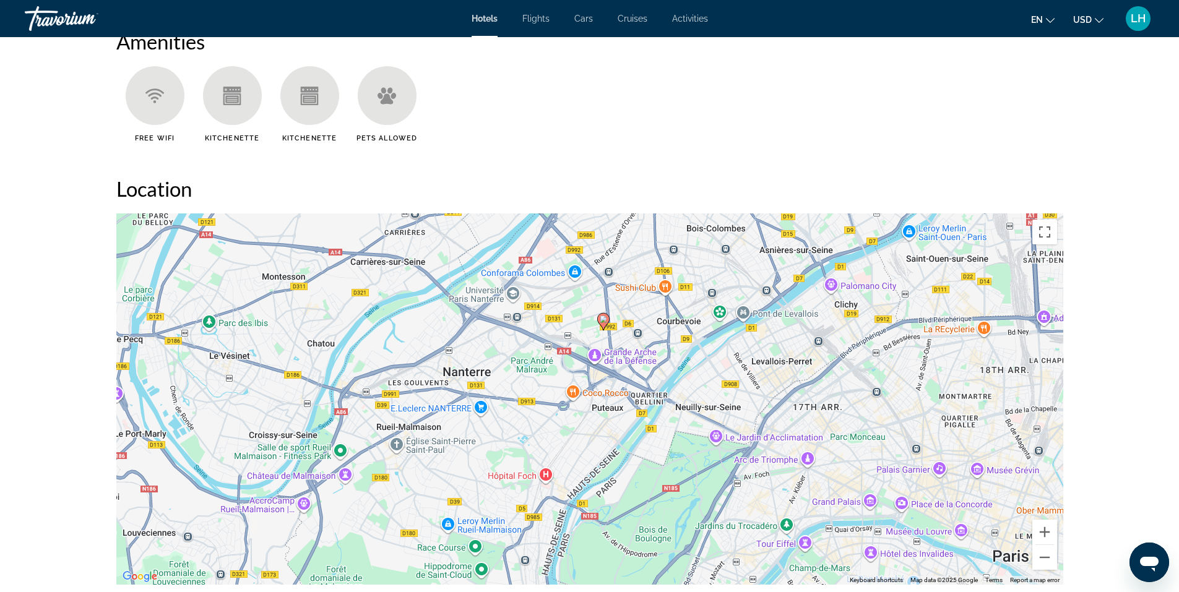
drag, startPoint x: 883, startPoint y: 482, endPoint x: 897, endPoint y: 413, distance: 70.6
click at [897, 413] on div "To activate drag with keyboard, press Alt + Enter. Once in keyboard drag state,…" at bounding box center [589, 398] width 947 height 371
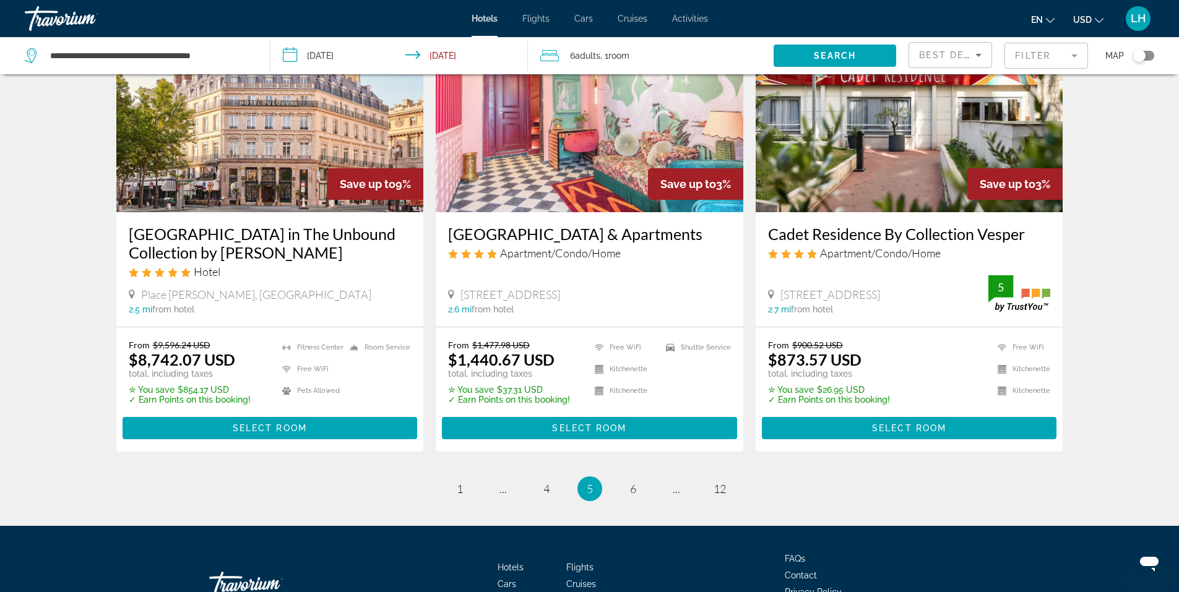
scroll to position [1547, 0]
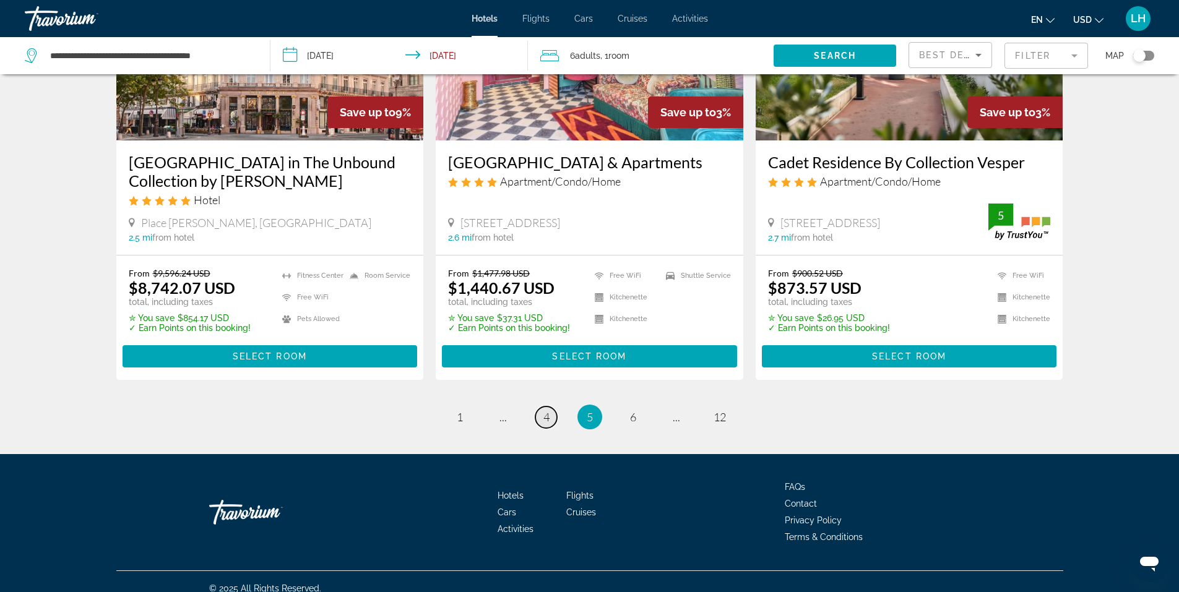
click at [548, 420] on span "4" at bounding box center [546, 417] width 6 height 14
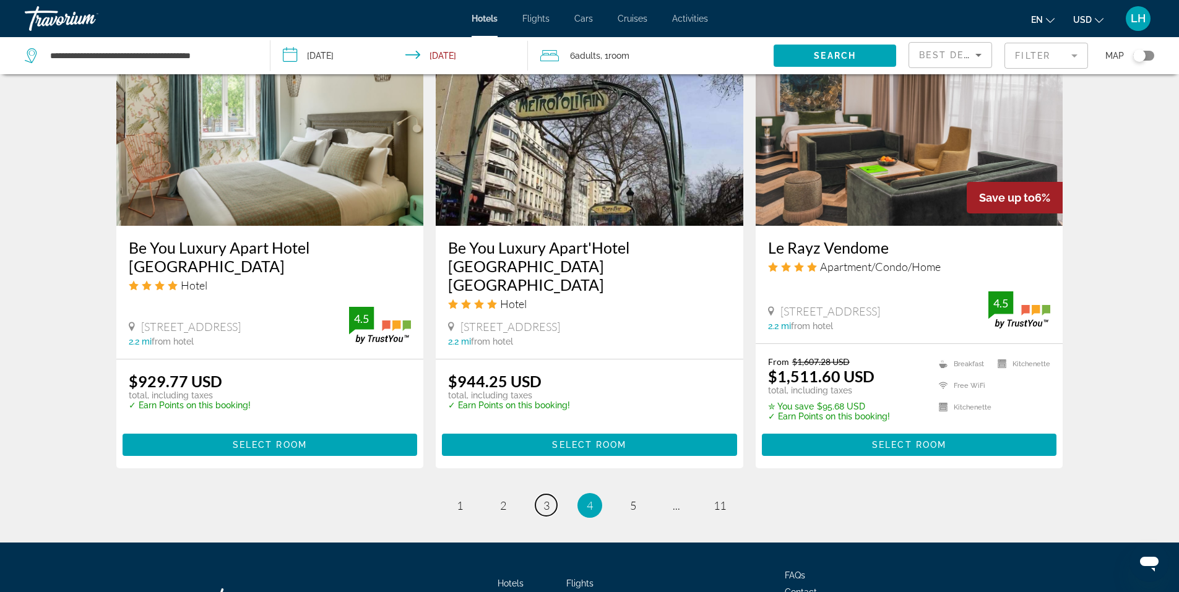
scroll to position [1485, 0]
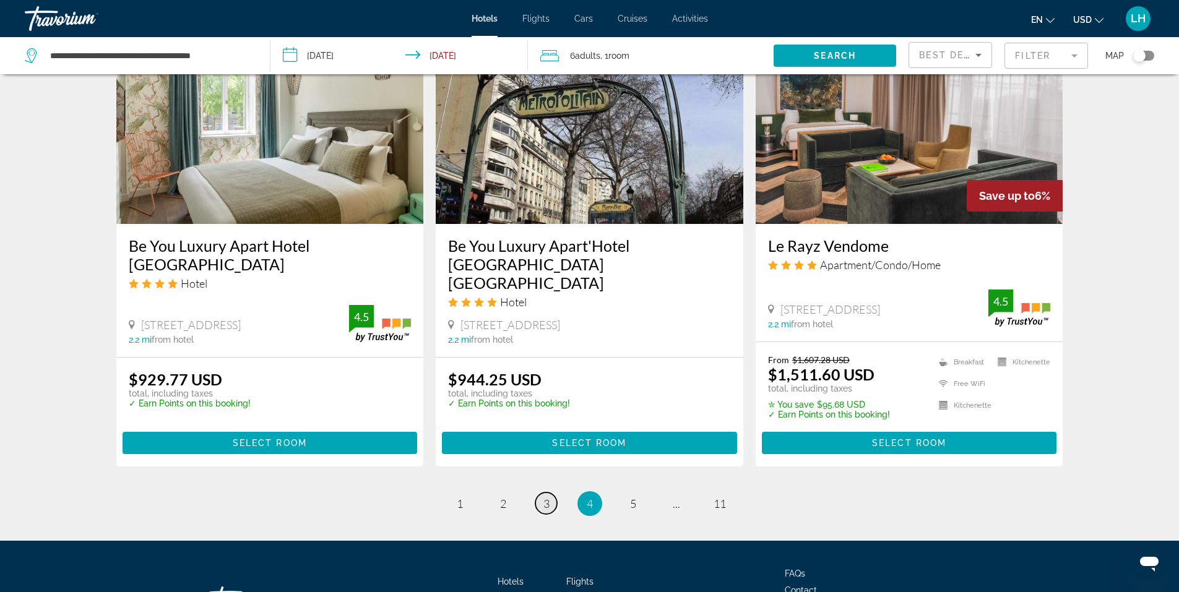
click at [549, 492] on link "page 3" at bounding box center [546, 503] width 22 height 22
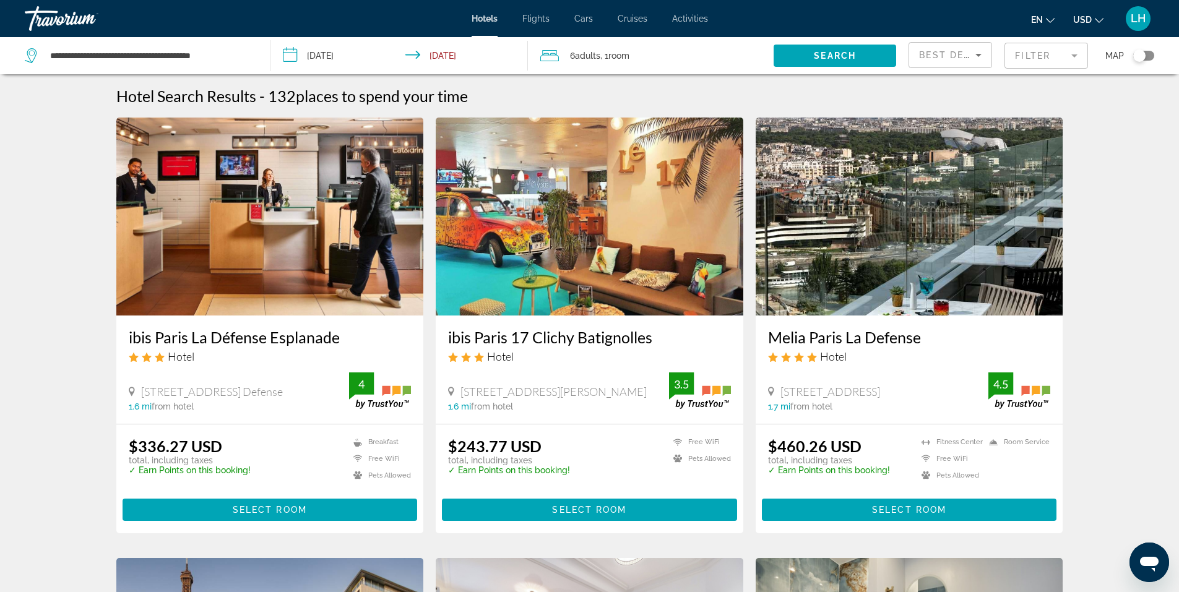
click at [902, 210] on img "Main content" at bounding box center [908, 217] width 307 height 198
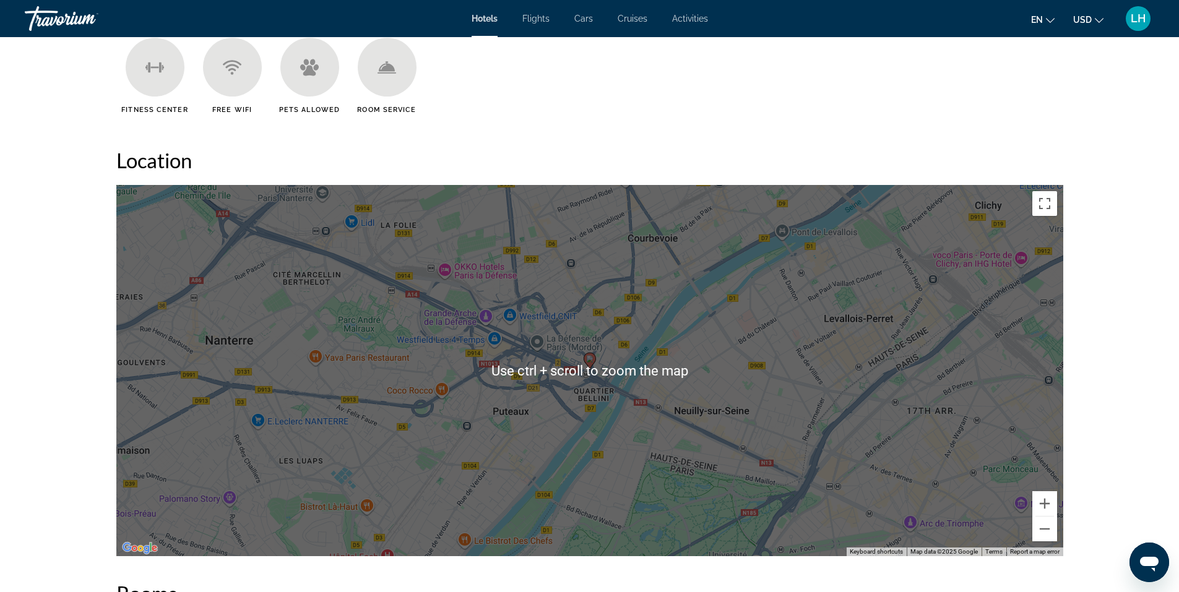
scroll to position [1052, 0]
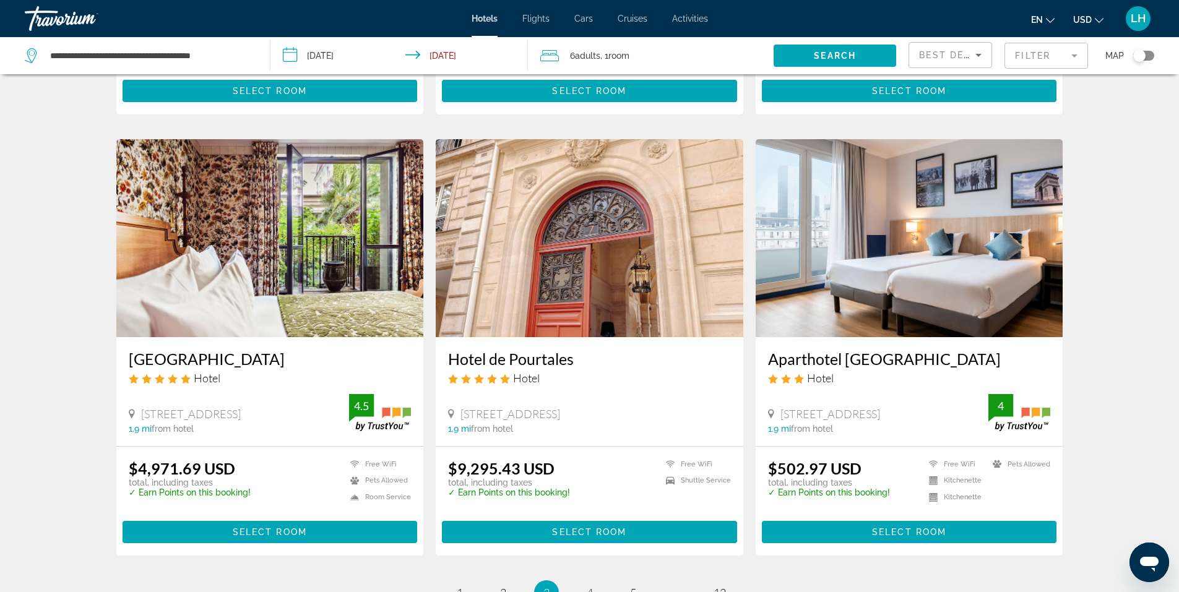
scroll to position [1322, 0]
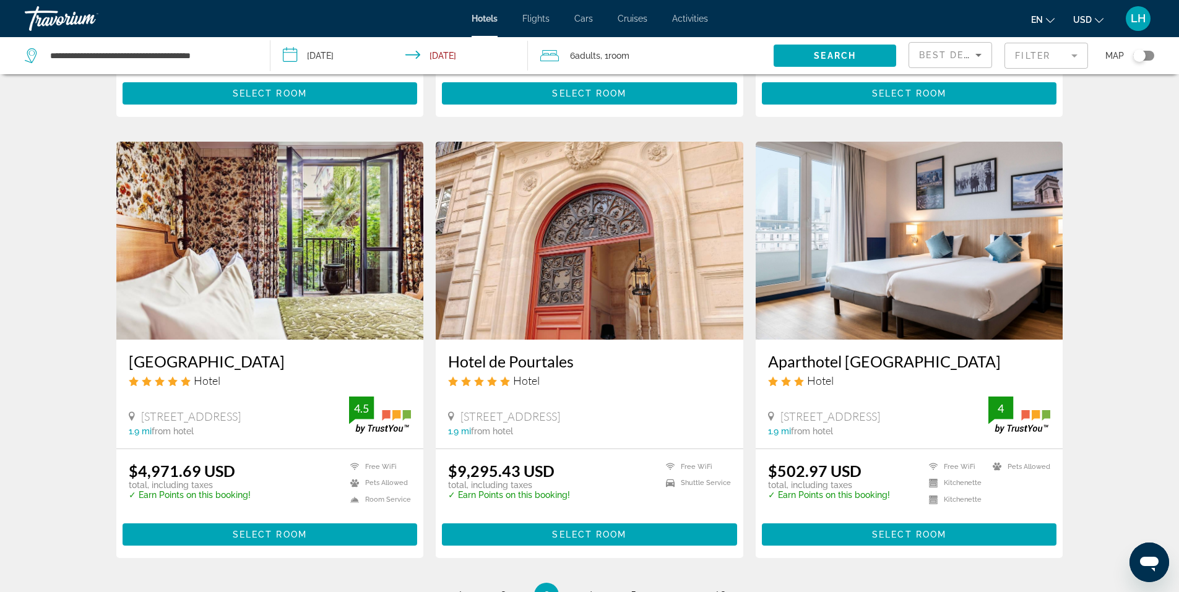
click at [942, 218] on img "Main content" at bounding box center [908, 241] width 307 height 198
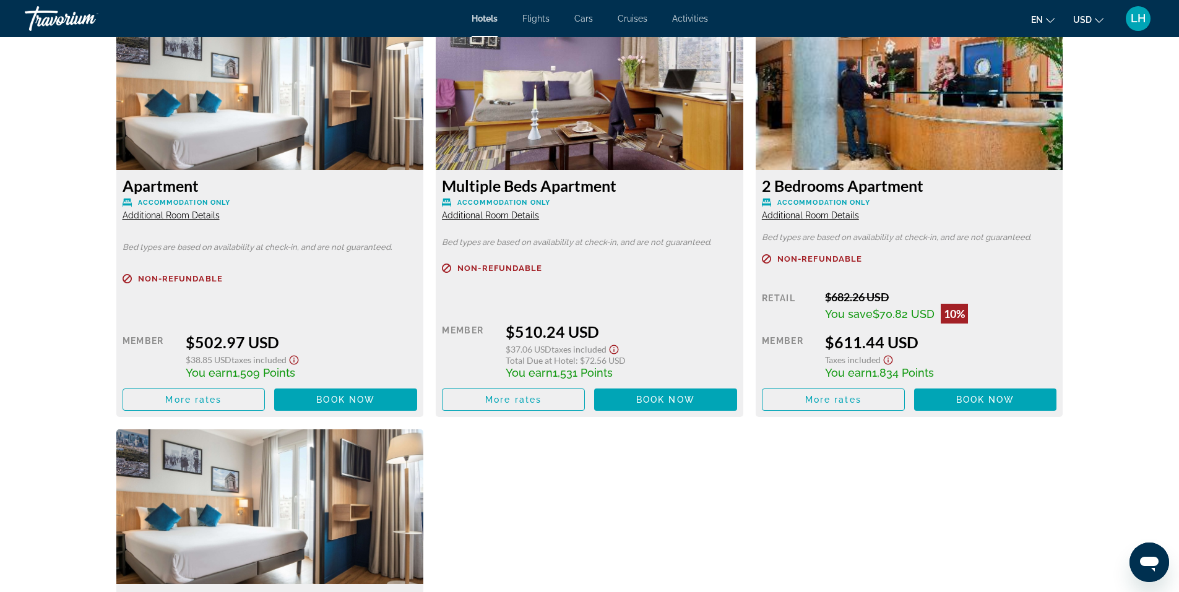
scroll to position [1670, 0]
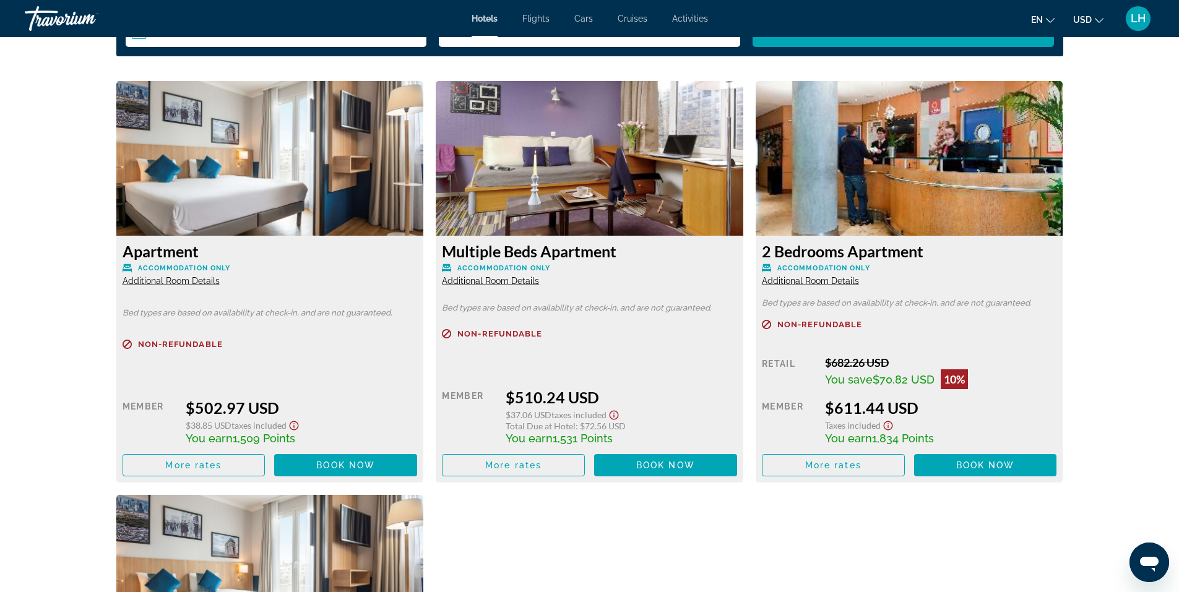
click at [825, 281] on span "Additional Room Details" at bounding box center [810, 281] width 97 height 10
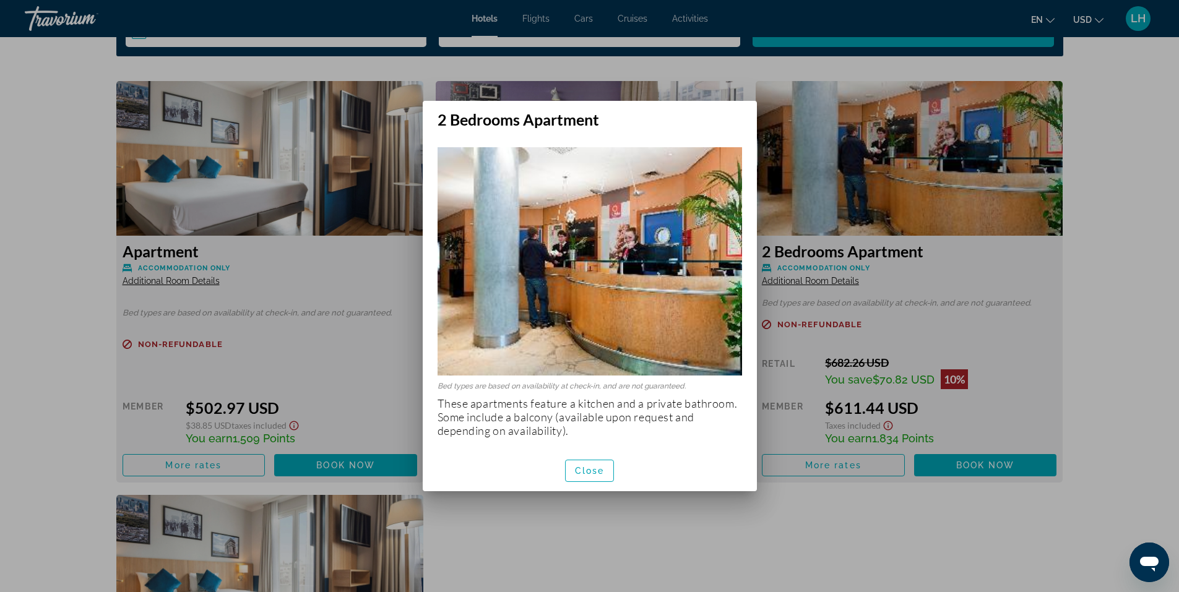
scroll to position [0, 0]
click at [593, 468] on span "Close" at bounding box center [590, 471] width 30 height 10
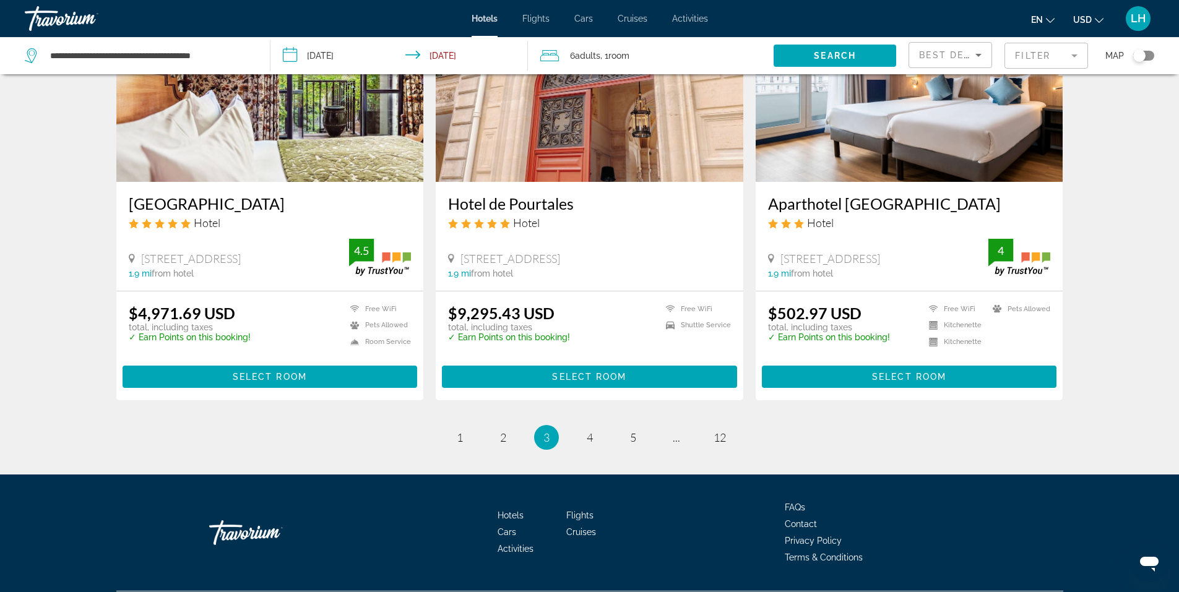
scroll to position [1485, 0]
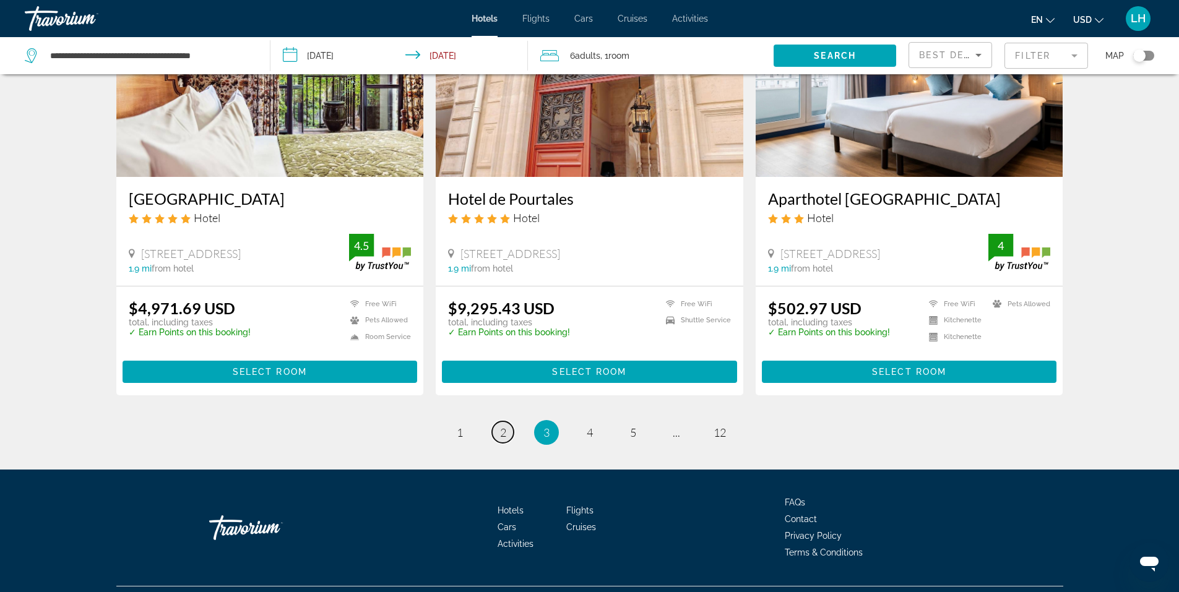
click at [499, 422] on link "page 2" at bounding box center [503, 432] width 22 height 22
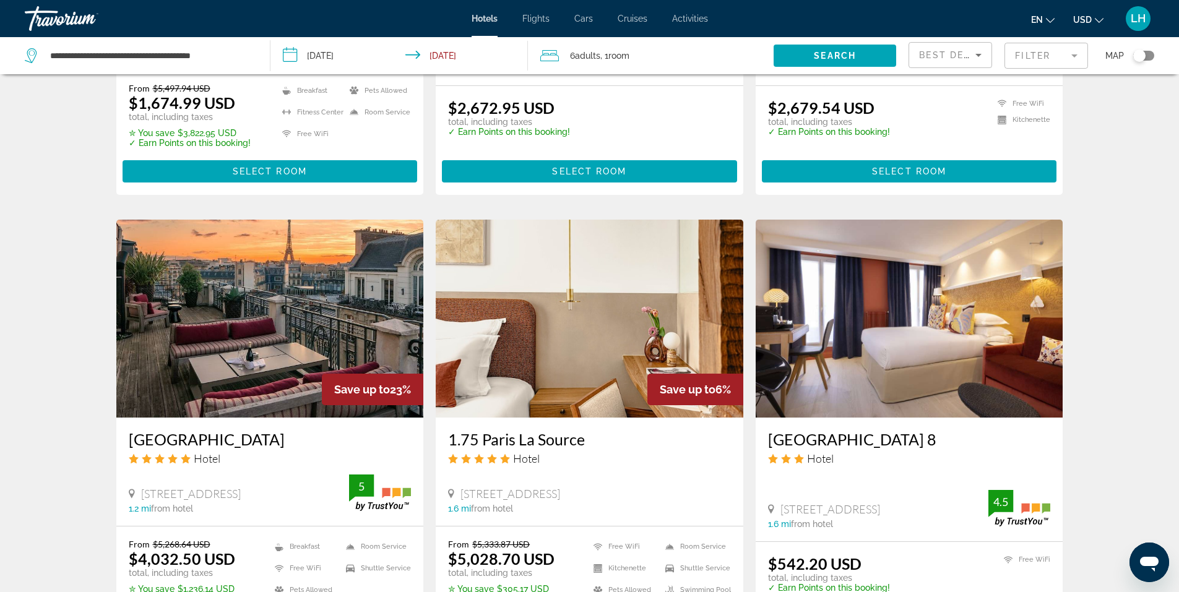
scroll to position [866, 0]
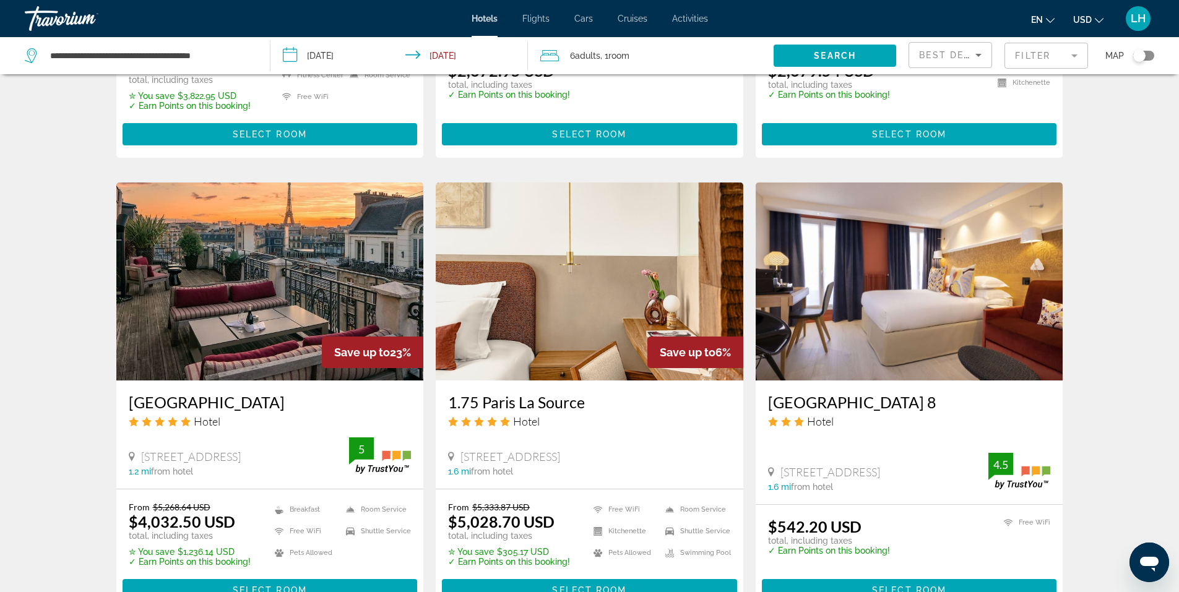
click at [856, 287] on img "Main content" at bounding box center [908, 282] width 307 height 198
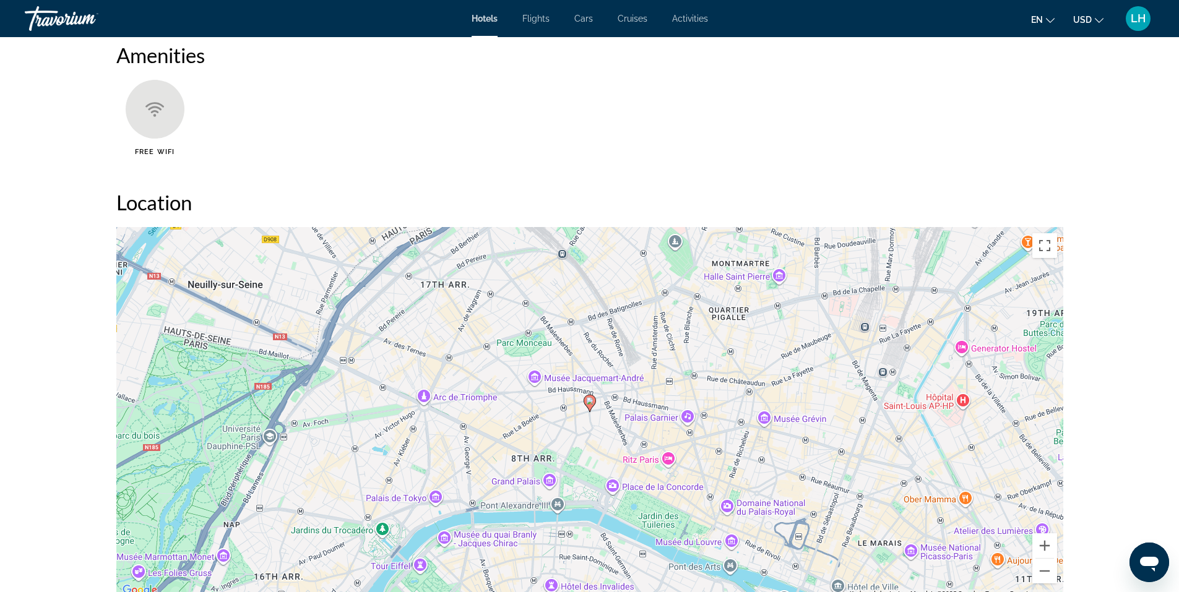
scroll to position [990, 0]
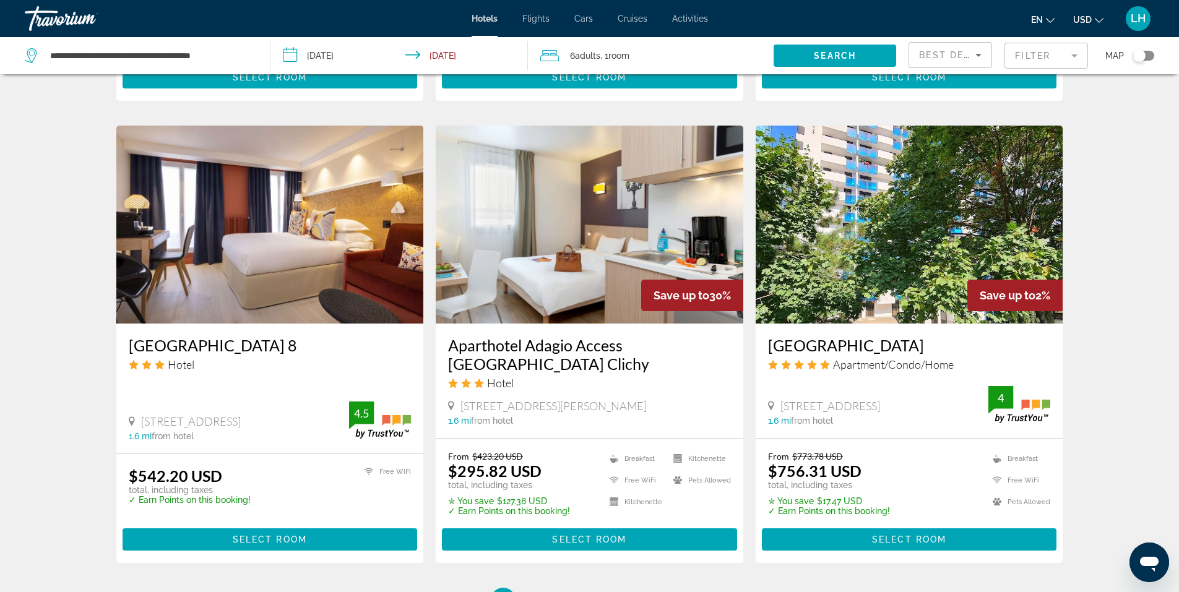
scroll to position [1570, 0]
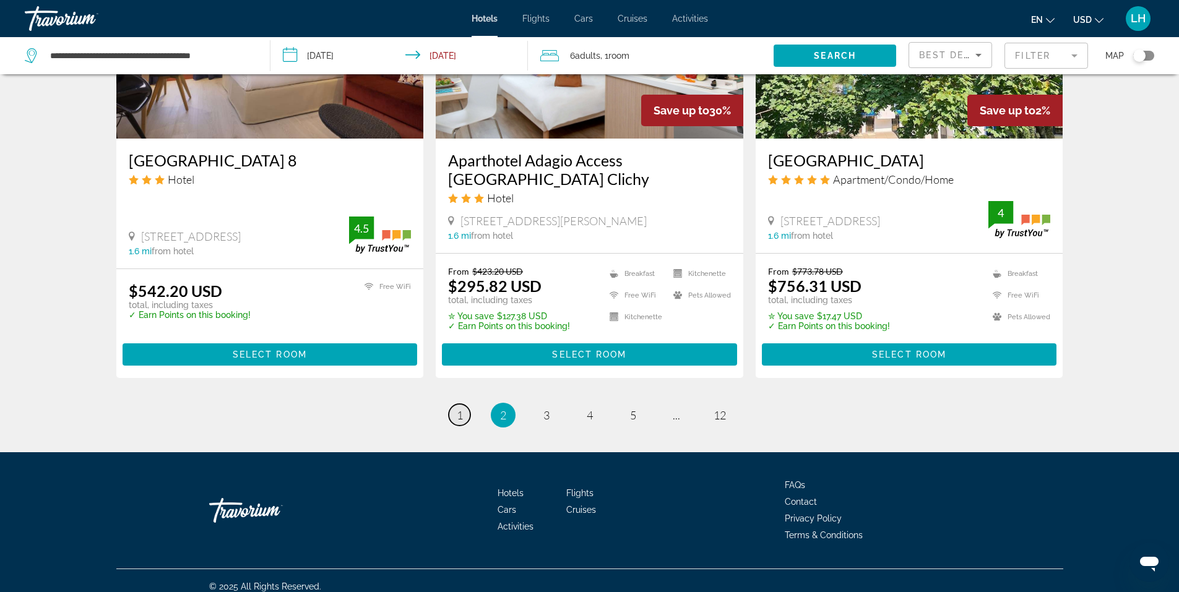
click at [459, 408] on span "1" at bounding box center [460, 415] width 6 height 14
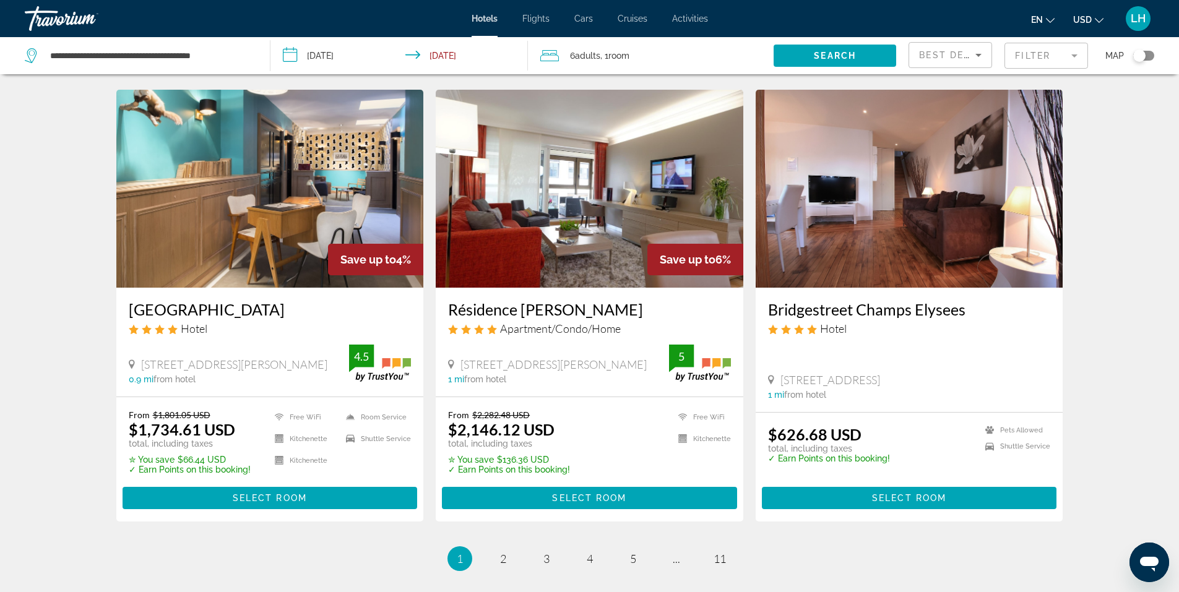
scroll to position [1423, 0]
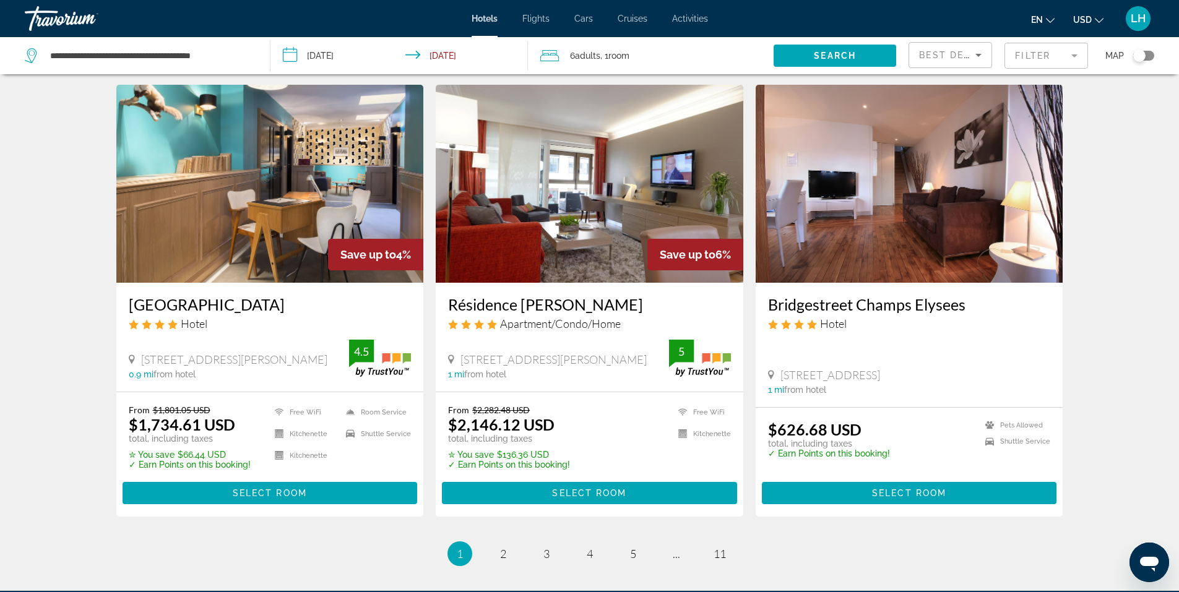
click at [865, 142] on img "Main content" at bounding box center [908, 184] width 307 height 198
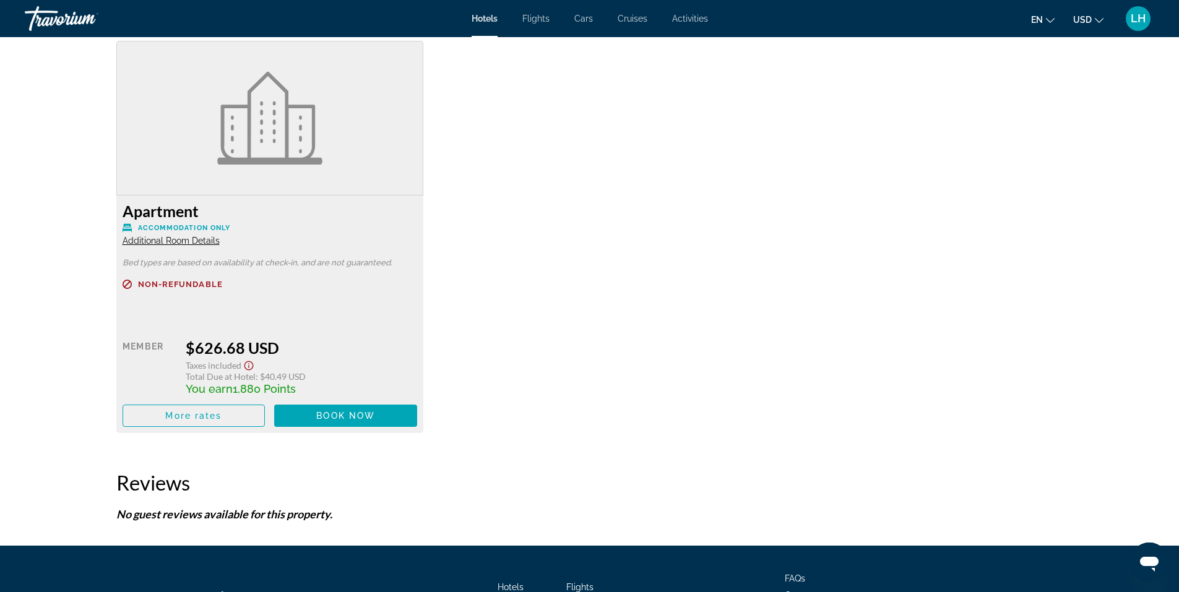
scroll to position [1732, 0]
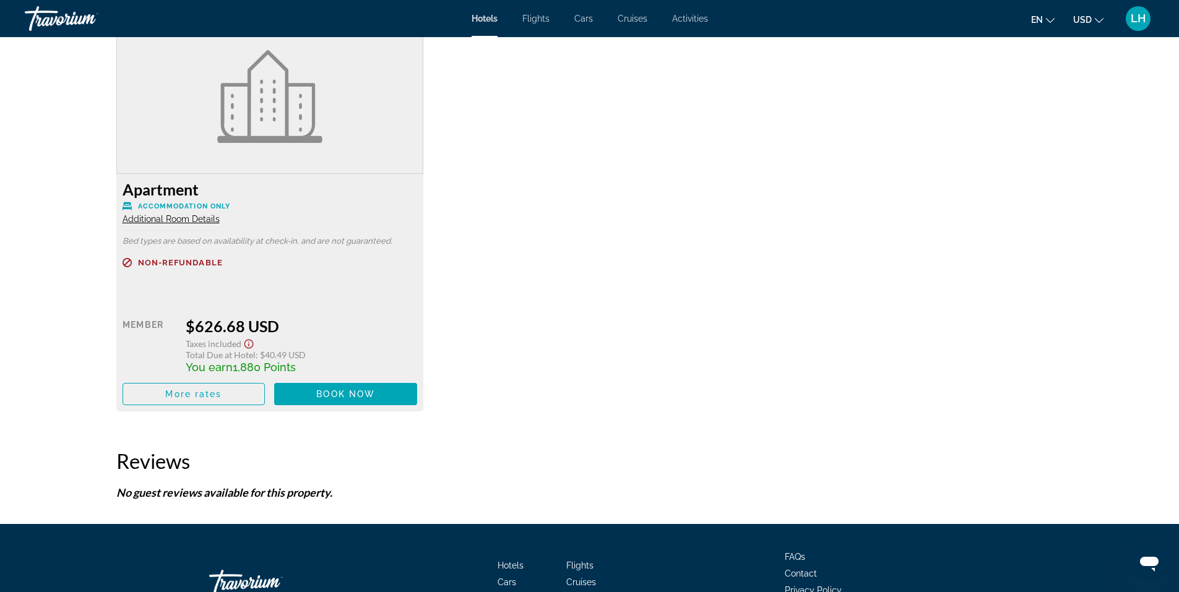
click at [175, 219] on span "Additional Room Details" at bounding box center [171, 219] width 97 height 10
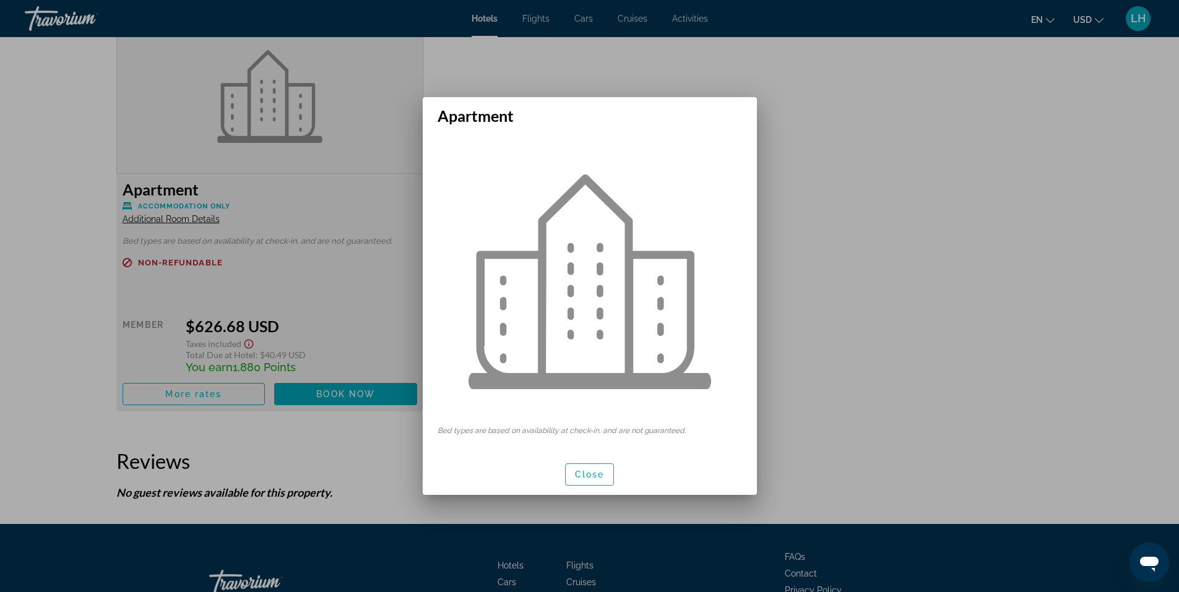
click at [841, 247] on div at bounding box center [589, 296] width 1179 height 592
